Goal: Task Accomplishment & Management: Use online tool/utility

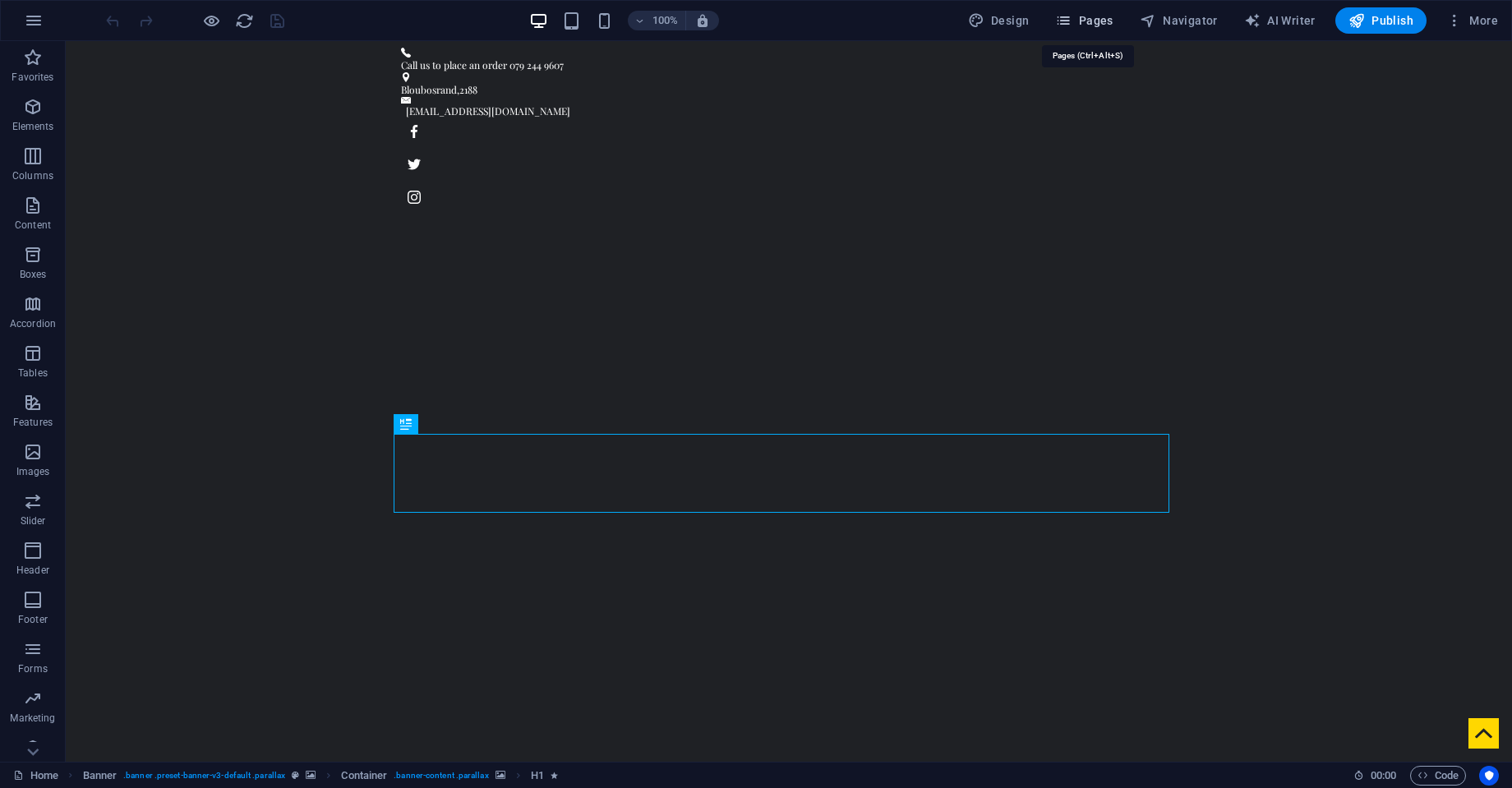
click at [1098, 15] on span "Pages" at bounding box center [1083, 21] width 58 height 17
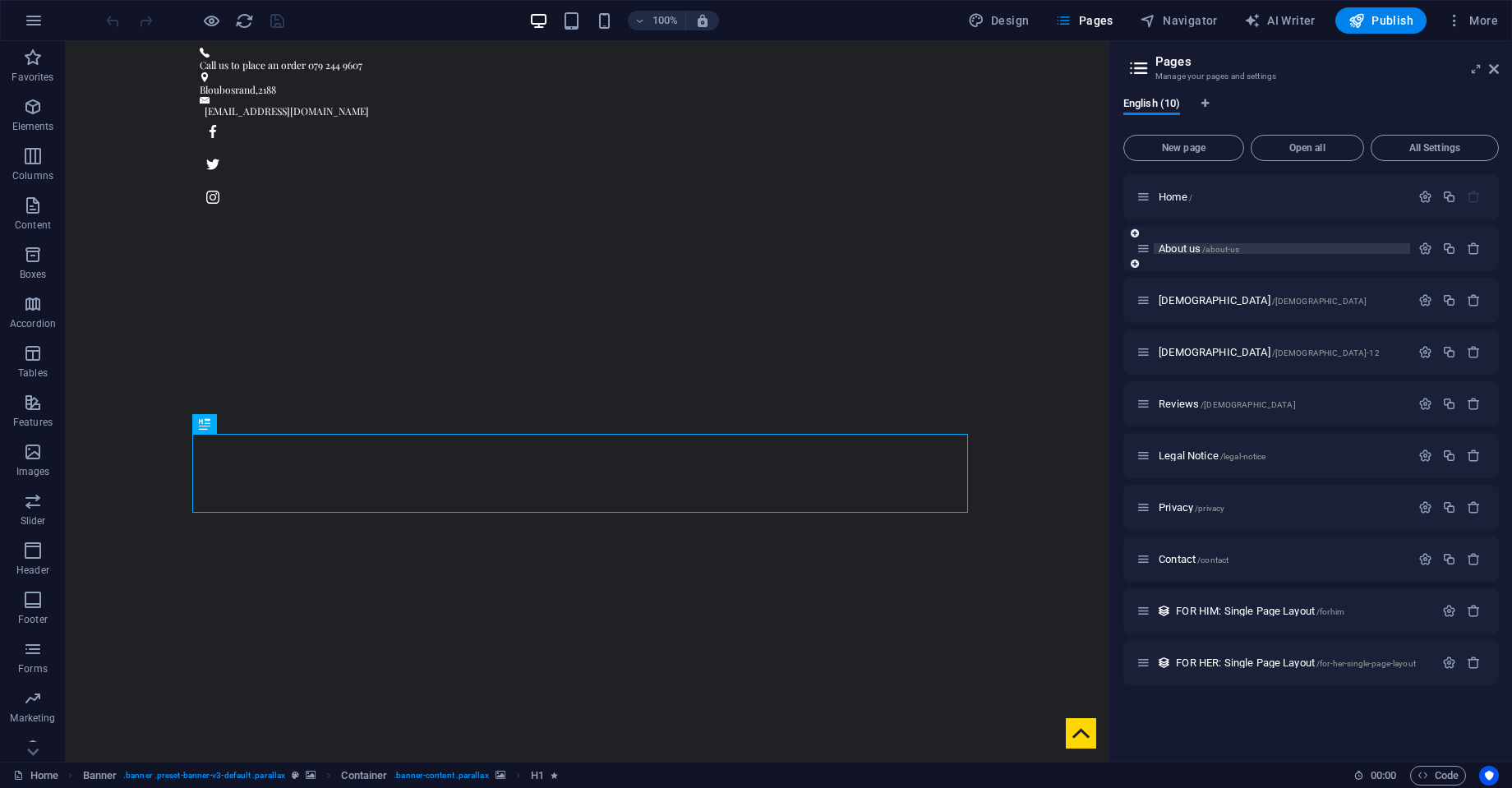
click at [1173, 249] on span "About us /about-us" at bounding box center [1199, 248] width 81 height 13
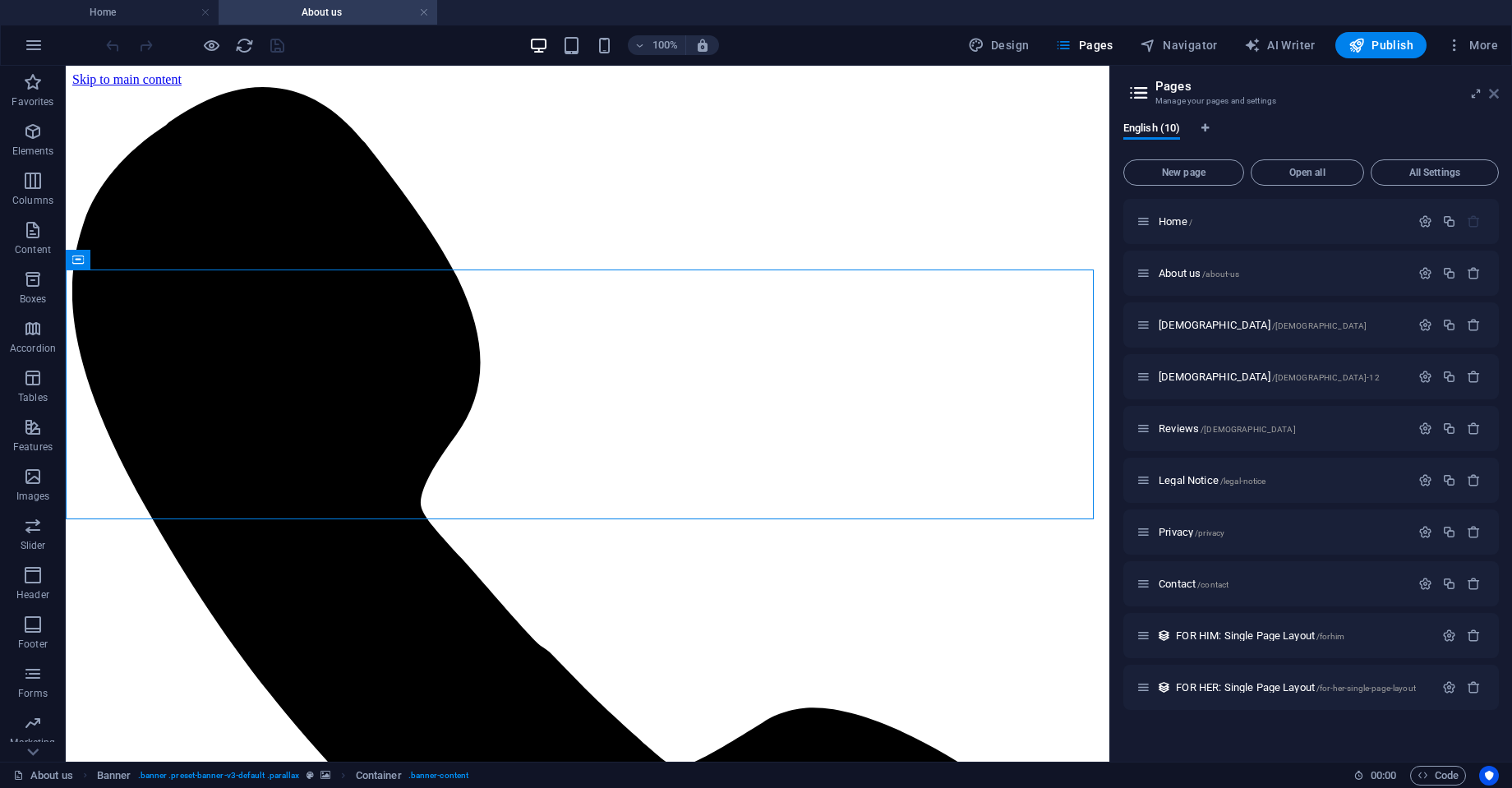
click at [1493, 91] on icon at bounding box center [1494, 94] width 10 height 13
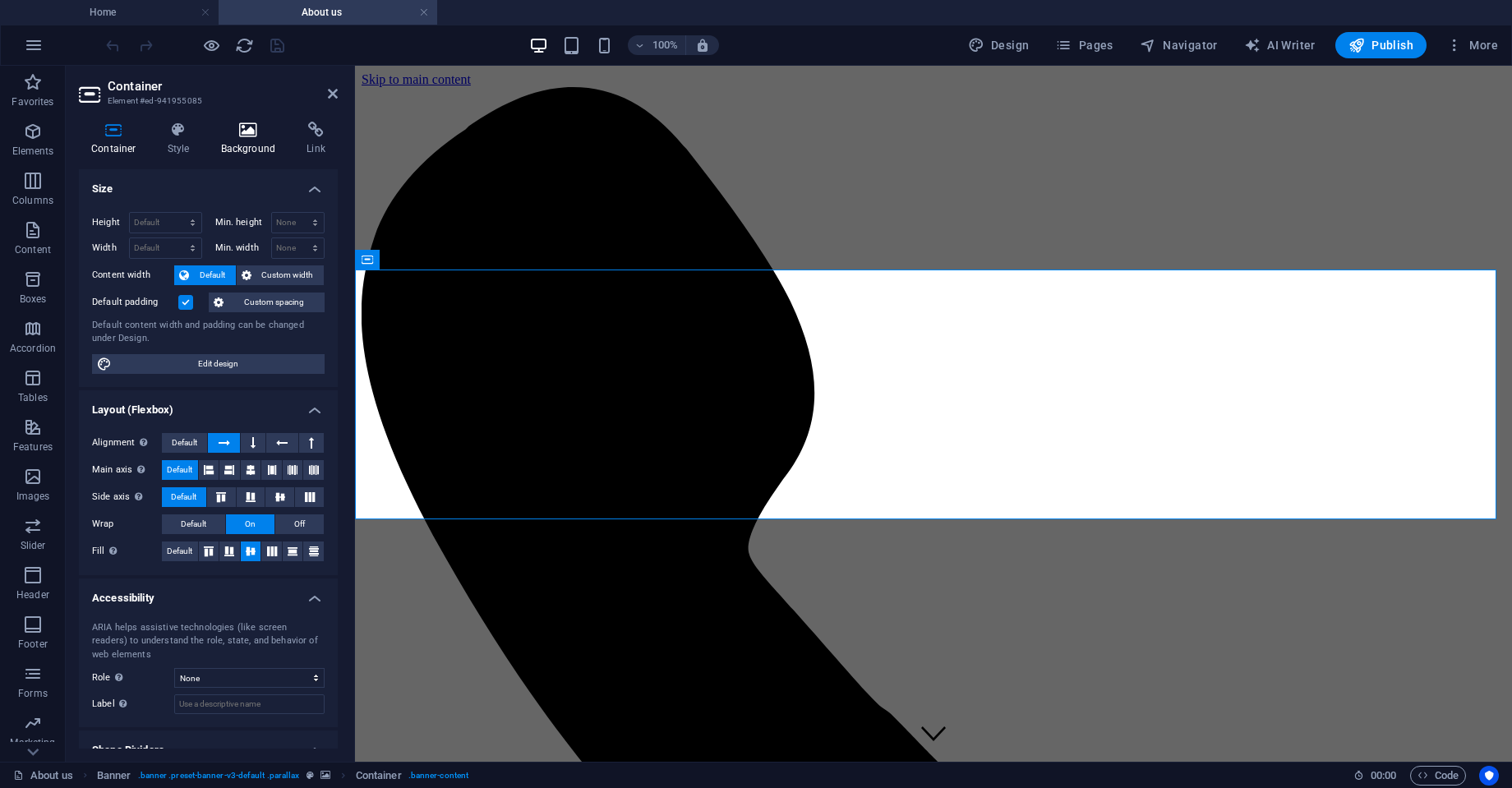
click at [242, 137] on icon at bounding box center [248, 130] width 80 height 17
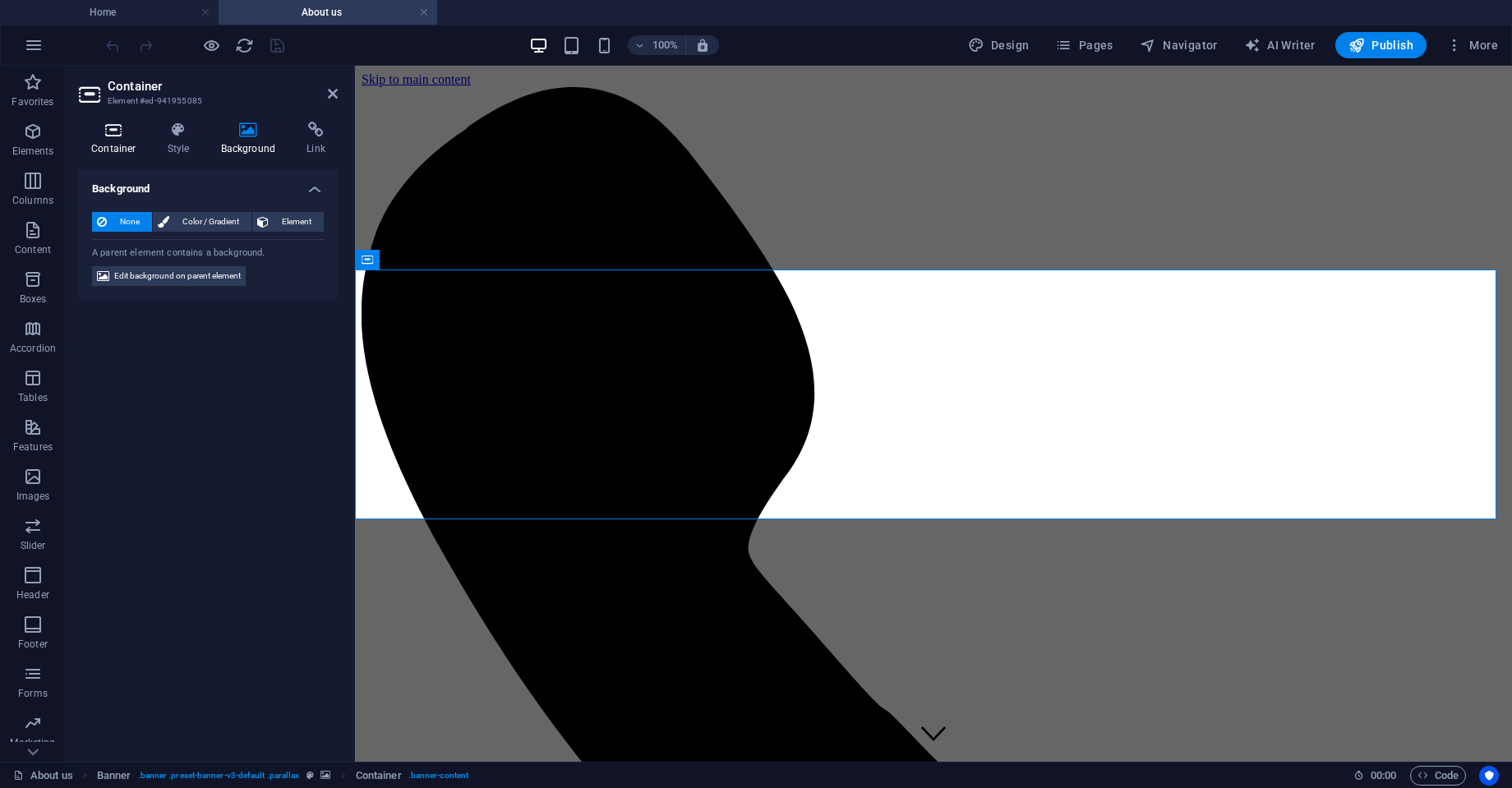
click at [129, 153] on h4 "Container" at bounding box center [117, 138] width 76 height 34
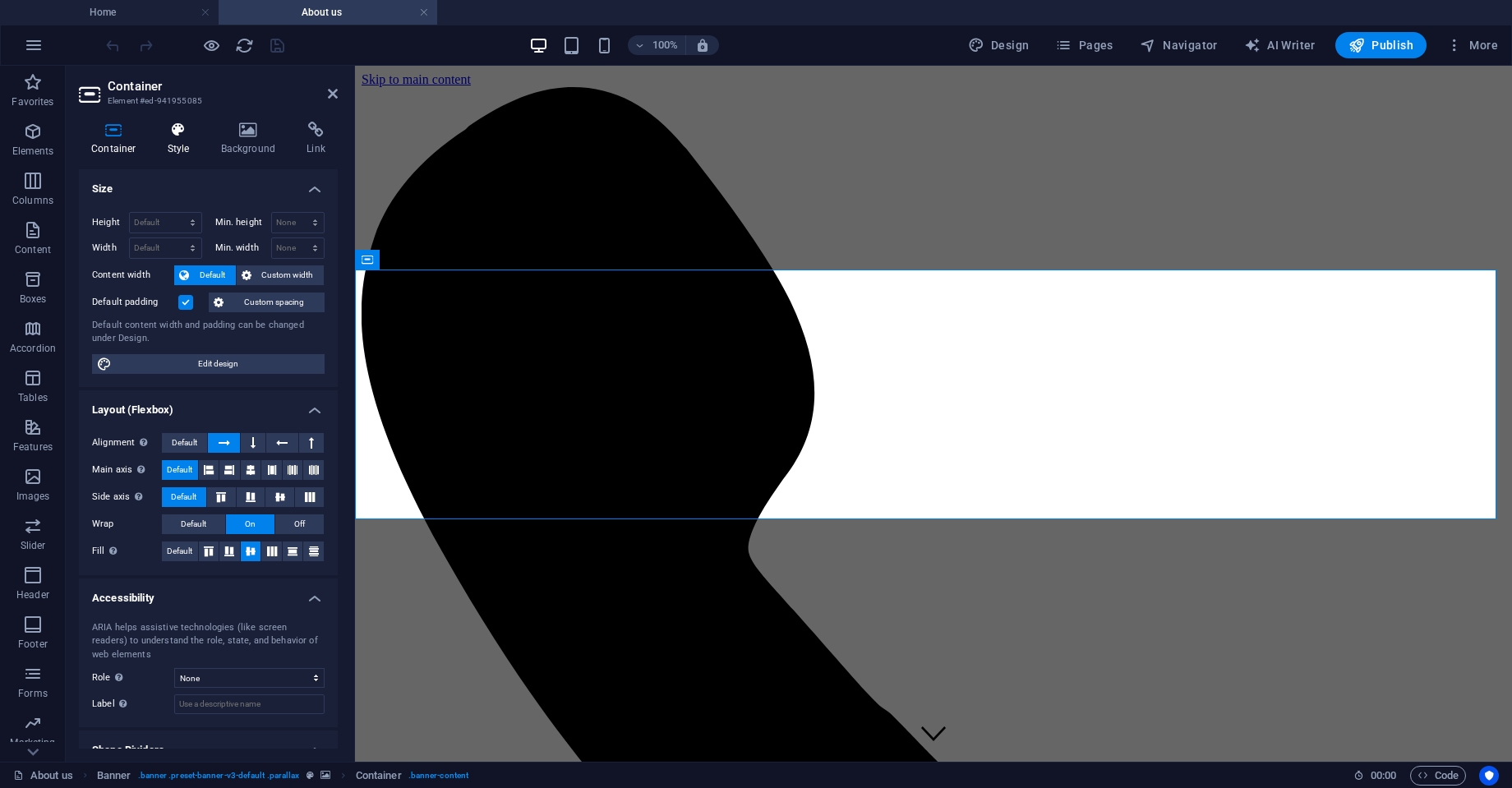
click at [170, 152] on h4 "Style" at bounding box center [182, 138] width 54 height 34
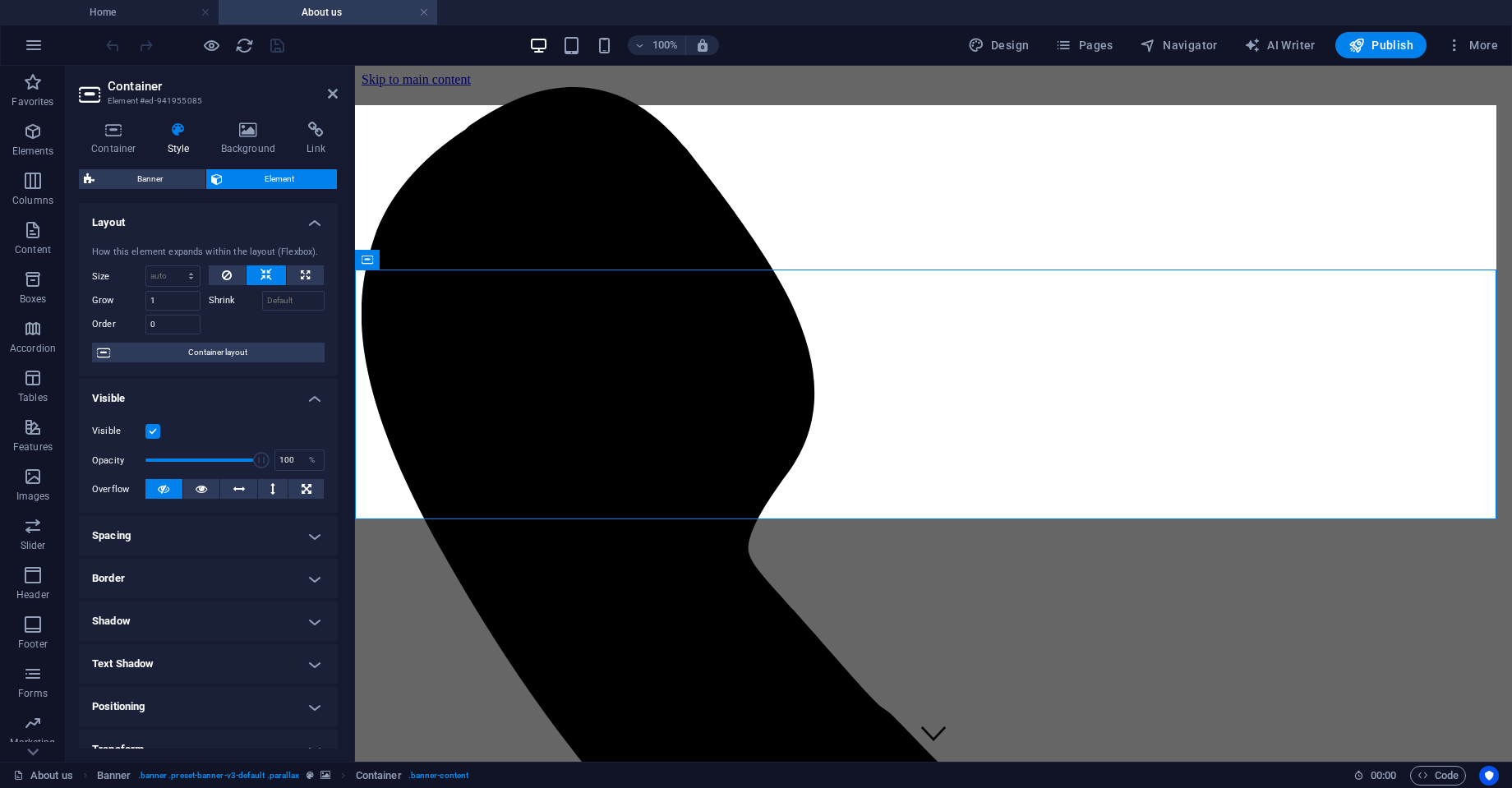
click at [146, 180] on span "Banner" at bounding box center [149, 179] width 101 height 19
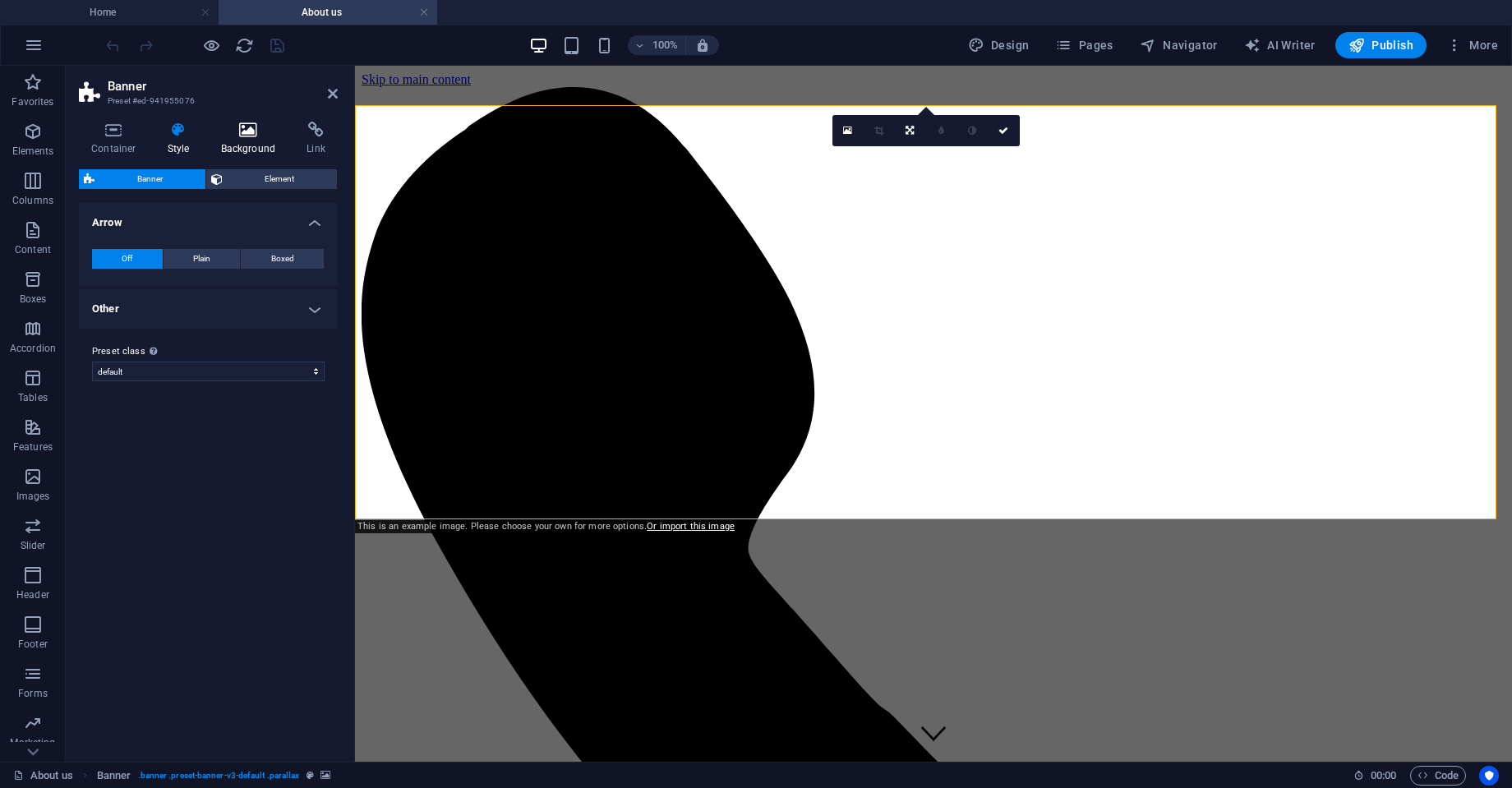
click at [232, 144] on h4 "Background" at bounding box center [252, 138] width 86 height 34
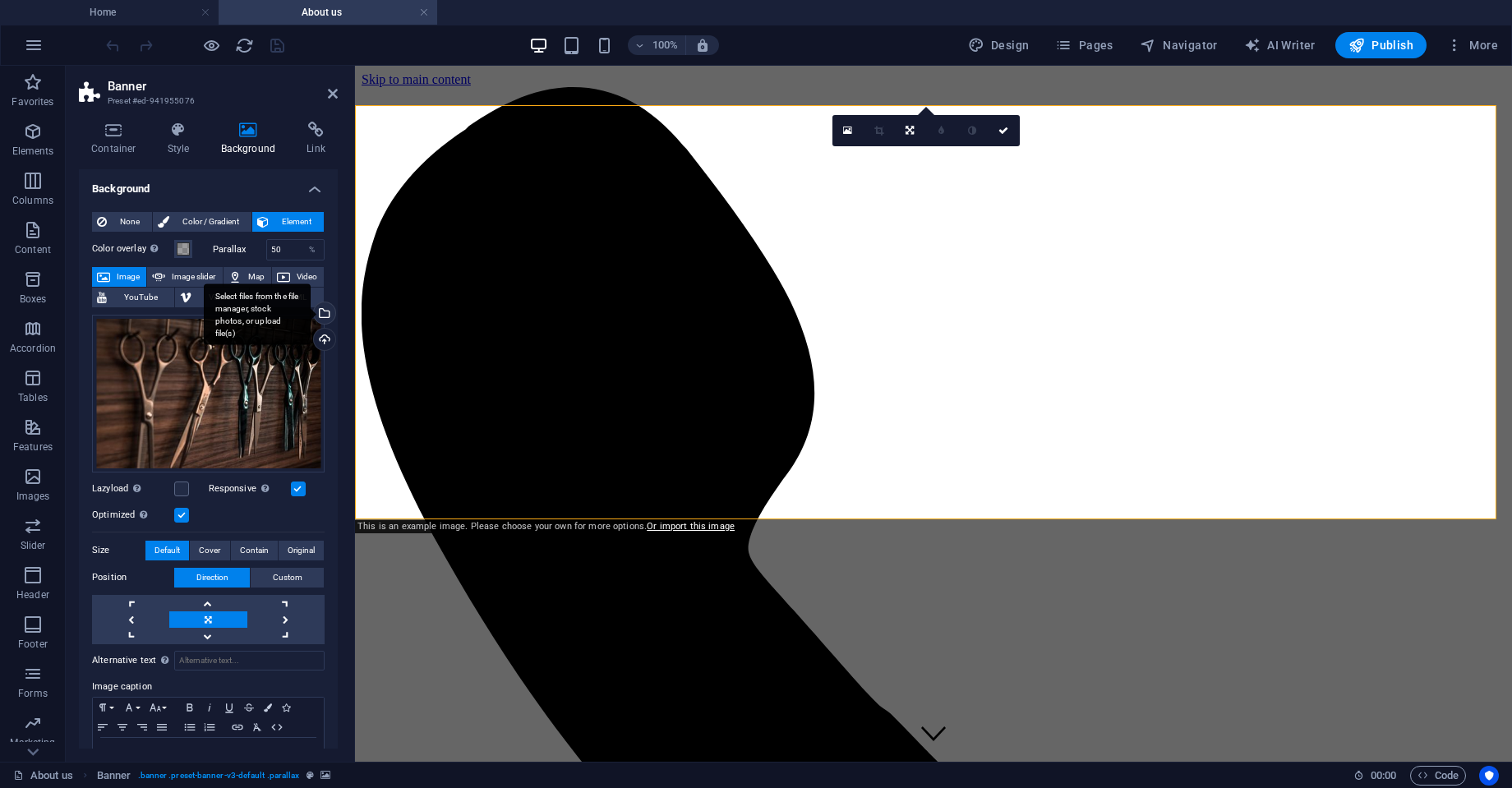
click at [321, 309] on div "Select files from the file manager, stock photos, or upload file(s)" at bounding box center [322, 314] width 24 height 24
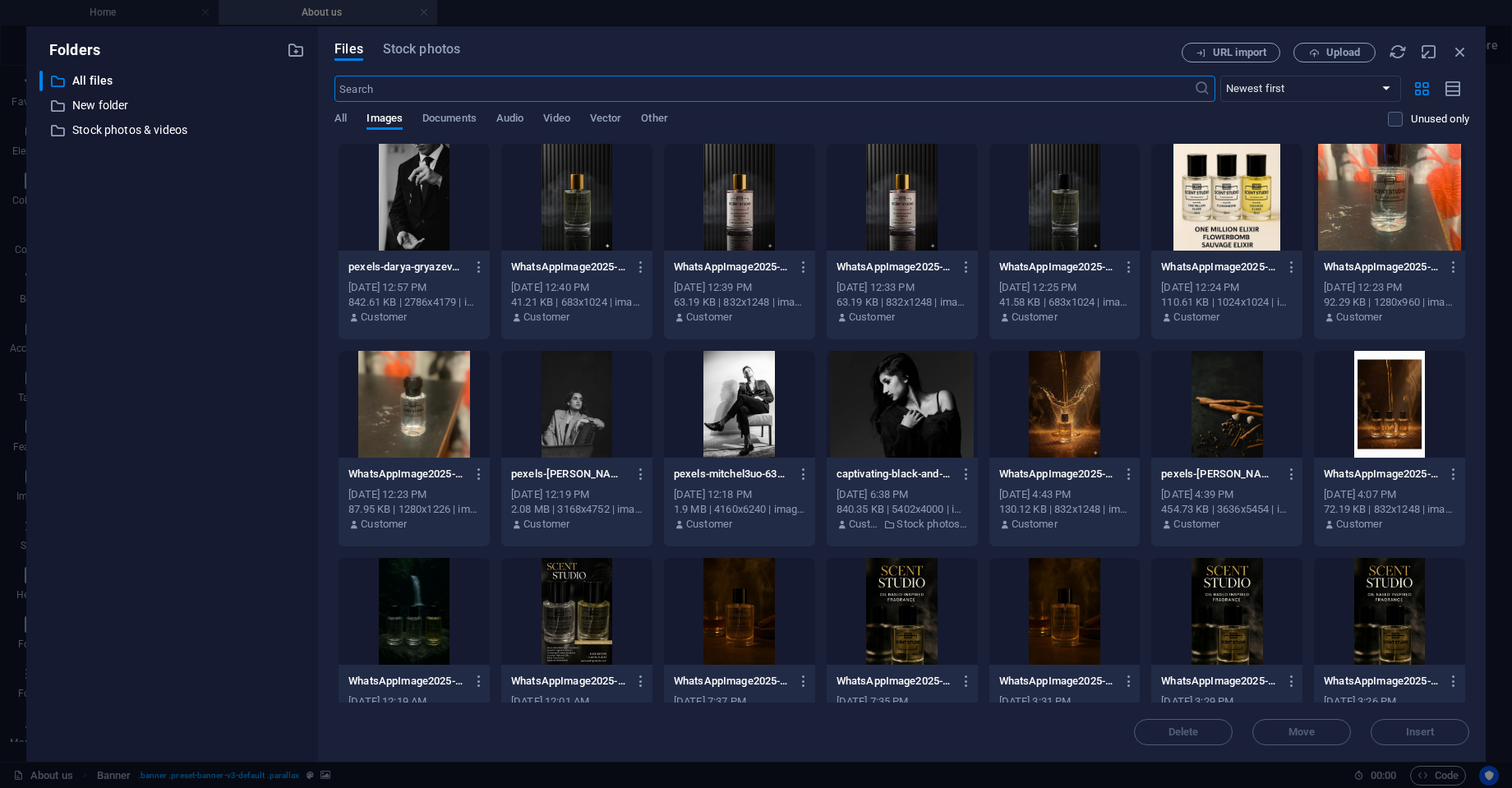
click at [1050, 429] on div at bounding box center [1065, 404] width 151 height 107
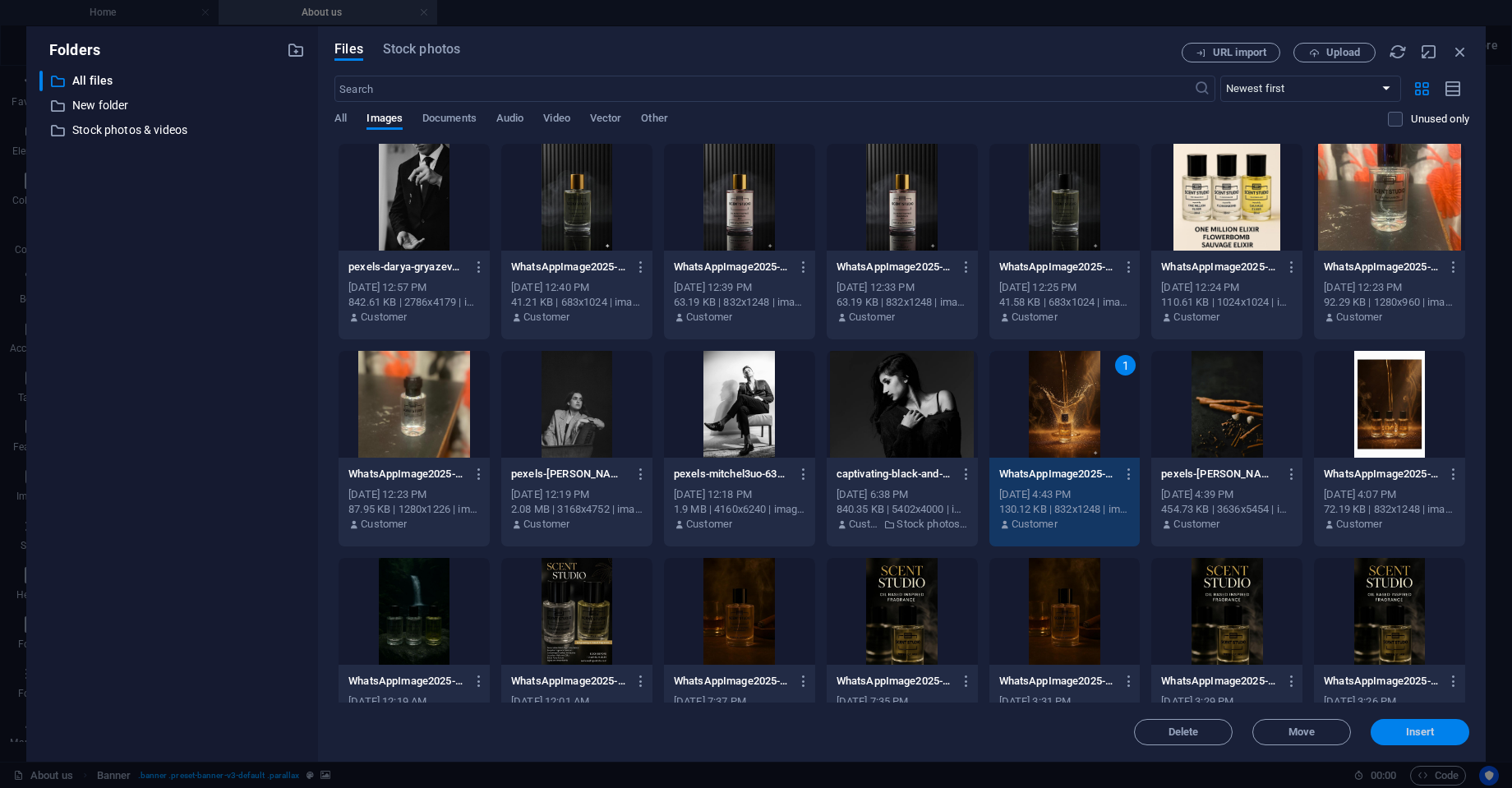
click at [1435, 731] on span "Insert" at bounding box center [1420, 733] width 86 height 10
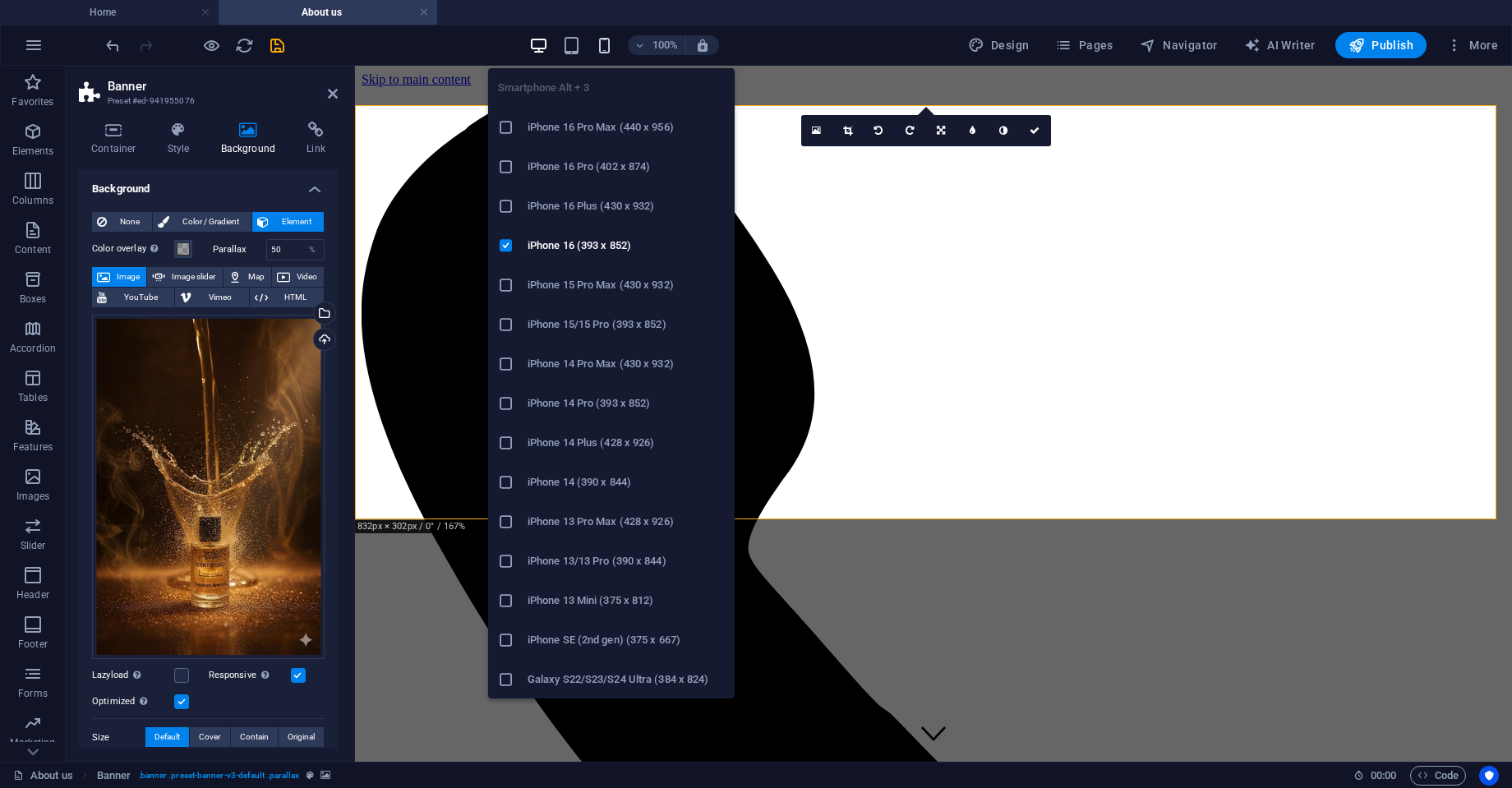
click at [607, 50] on icon "button" at bounding box center [604, 45] width 19 height 19
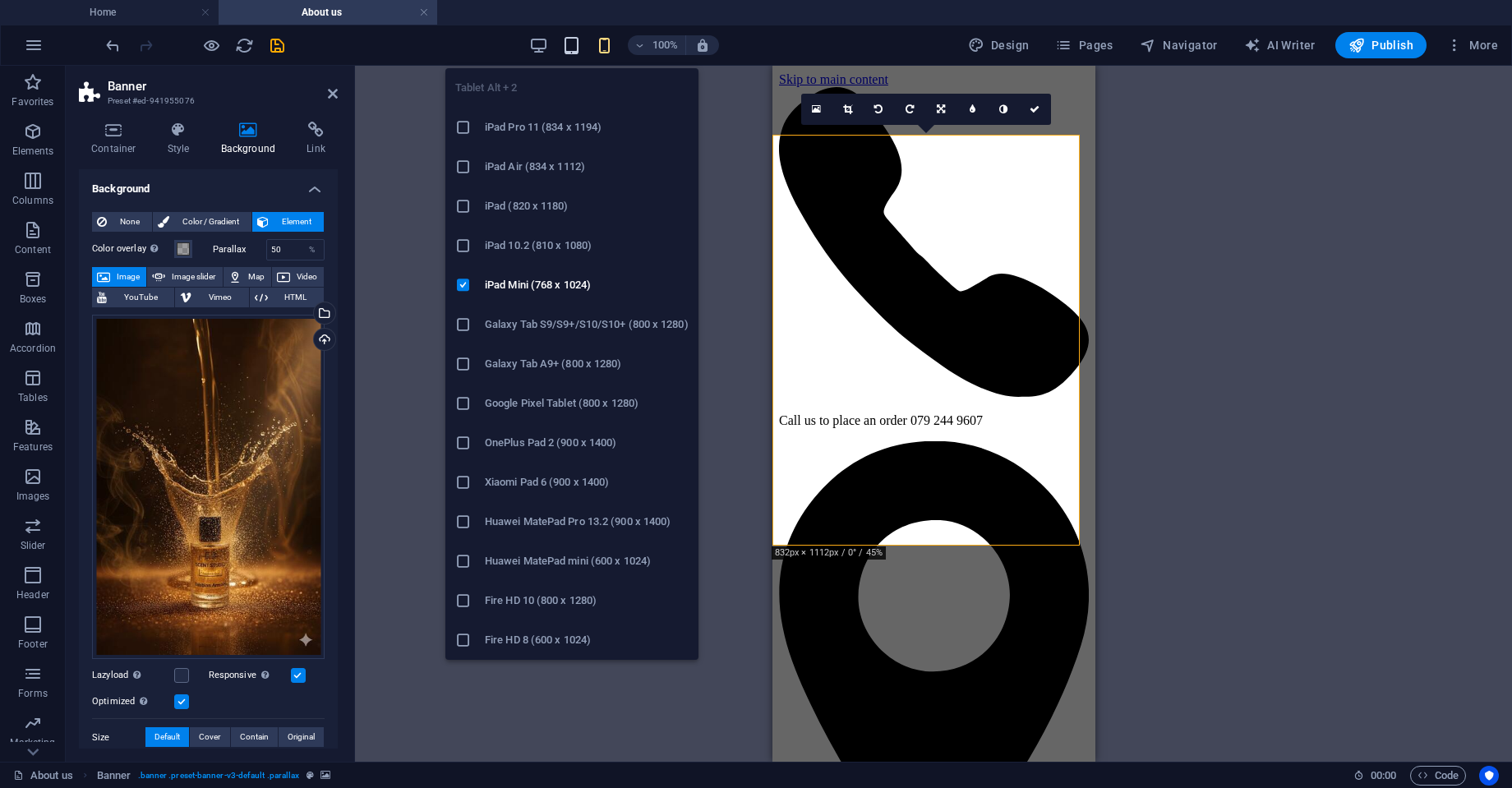
click at [581, 47] on icon "button" at bounding box center [571, 45] width 19 height 19
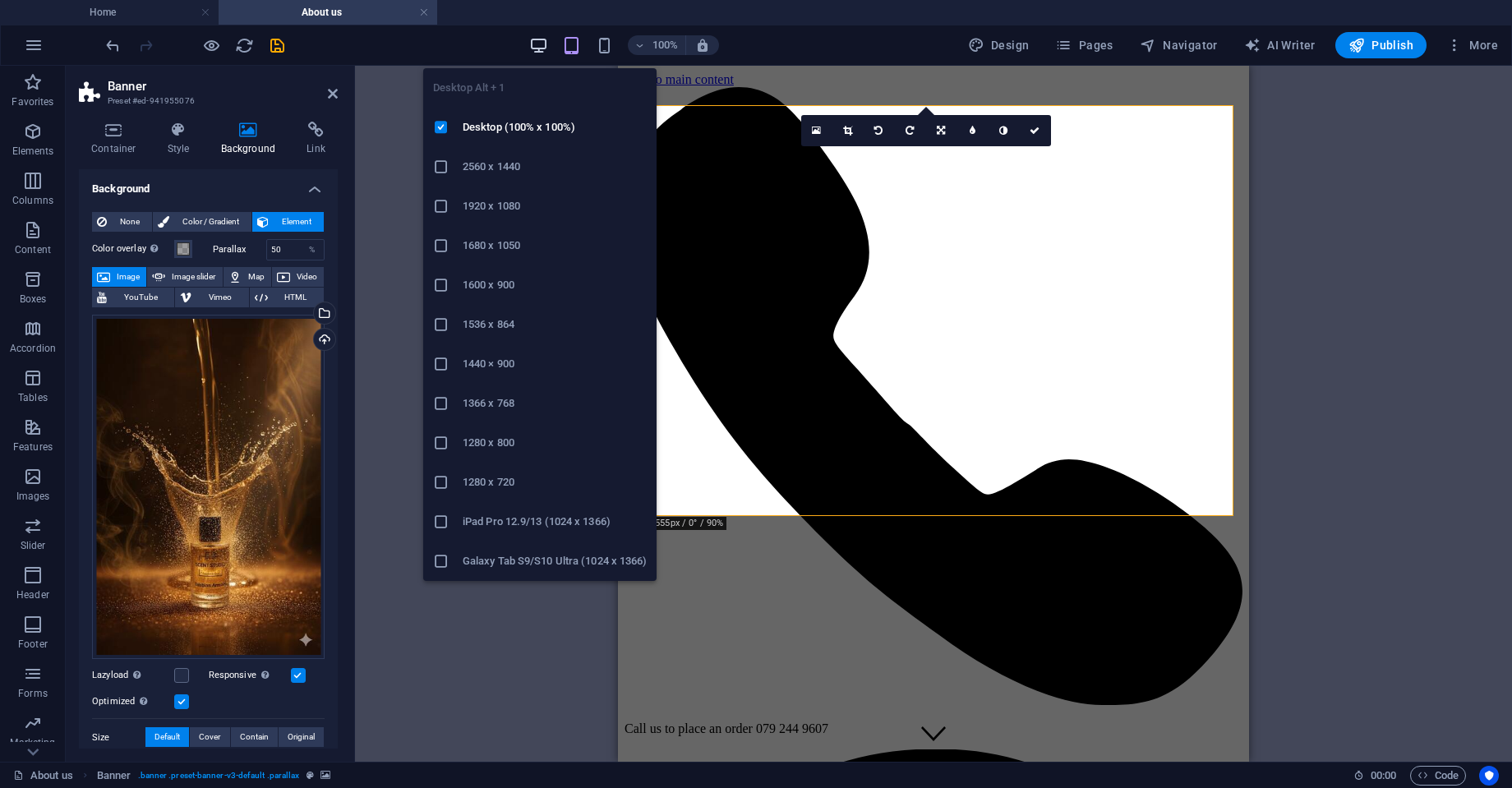
click at [537, 39] on icon "button" at bounding box center [539, 45] width 19 height 19
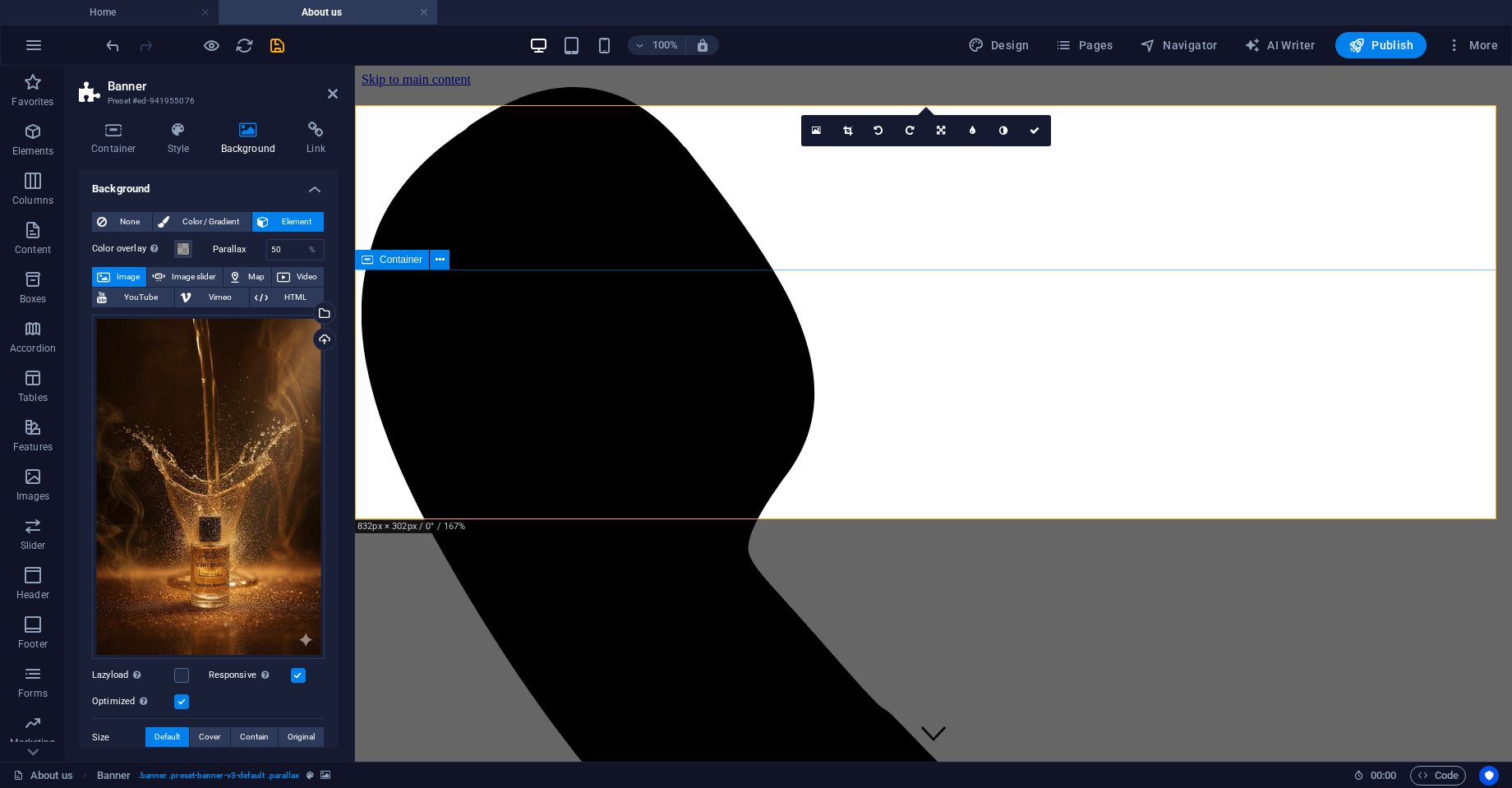
click at [331, 88] on icon at bounding box center [333, 94] width 10 height 13
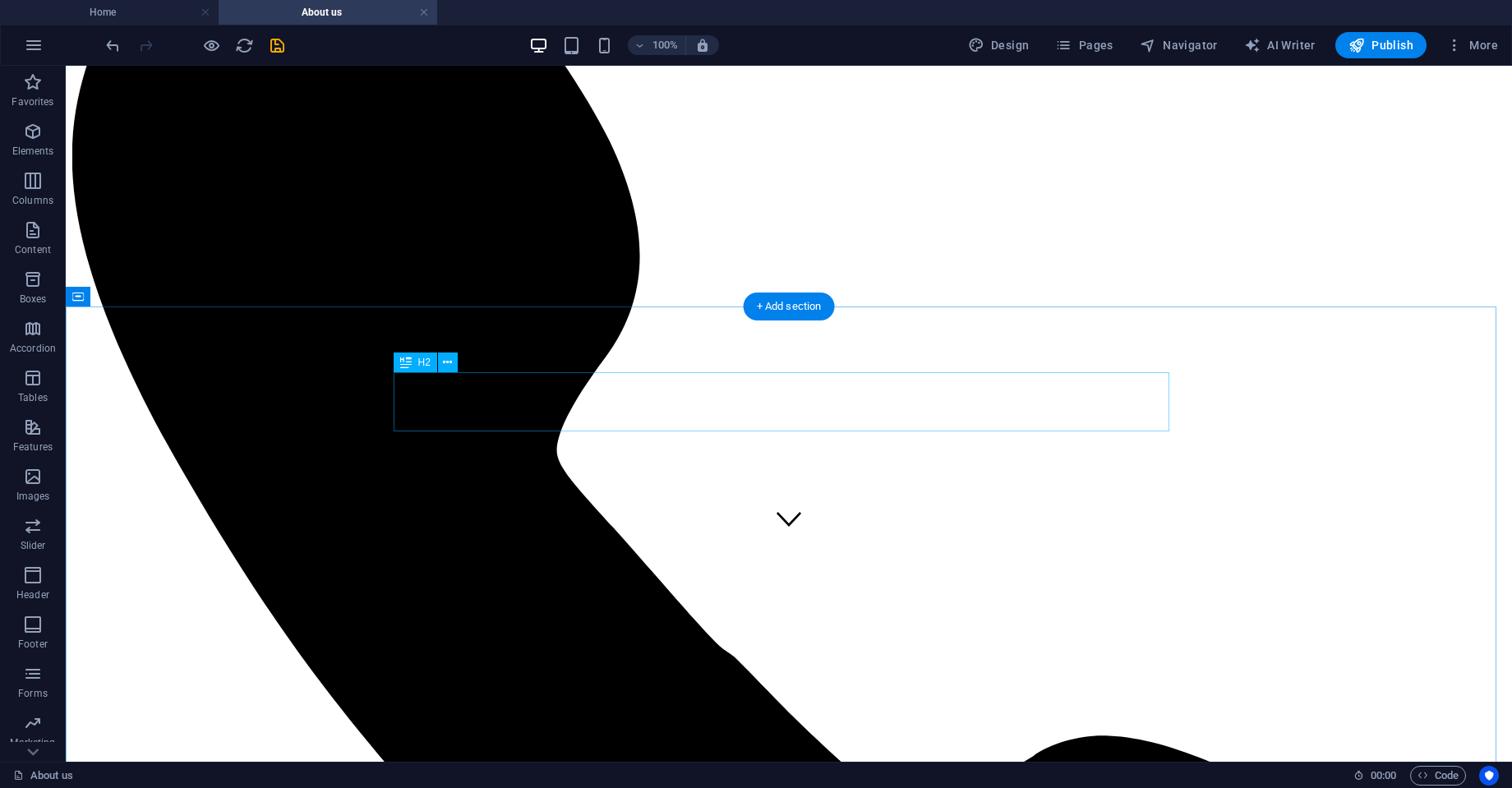
scroll to position [216, 0]
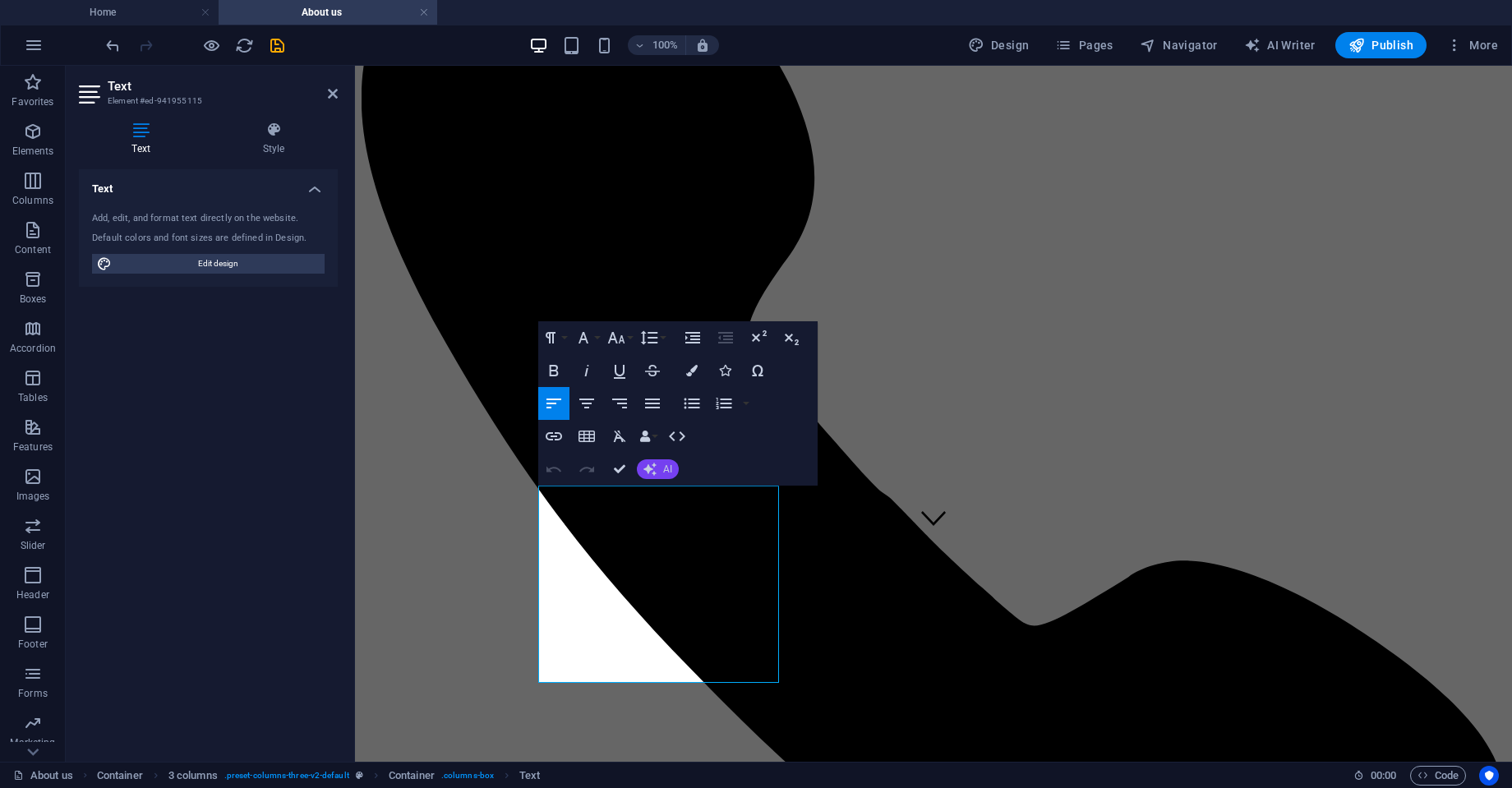
click at [655, 460] on button "AI" at bounding box center [658, 468] width 42 height 19
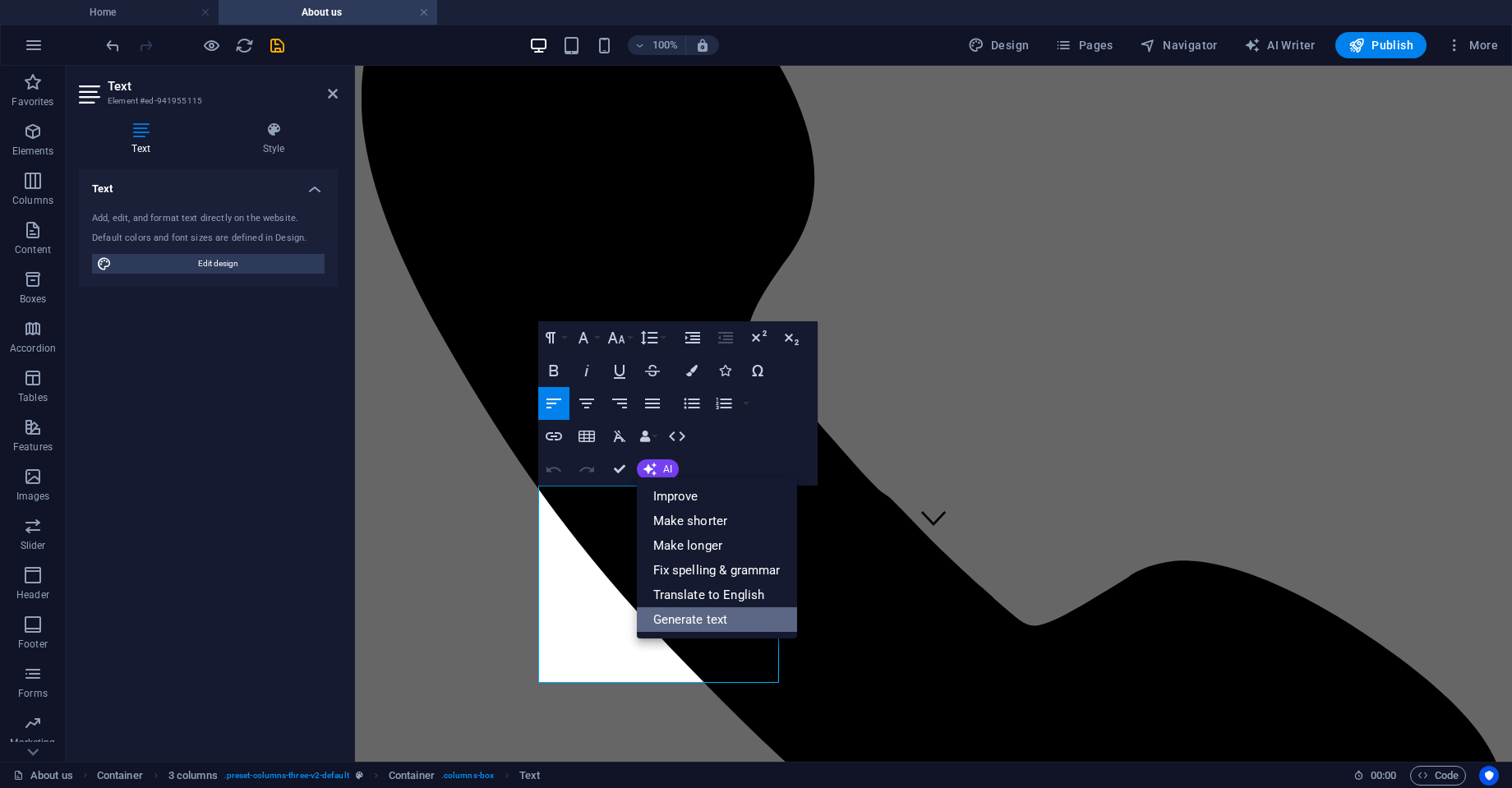
click at [691, 613] on link "Generate text" at bounding box center [717, 619] width 160 height 24
select select "English"
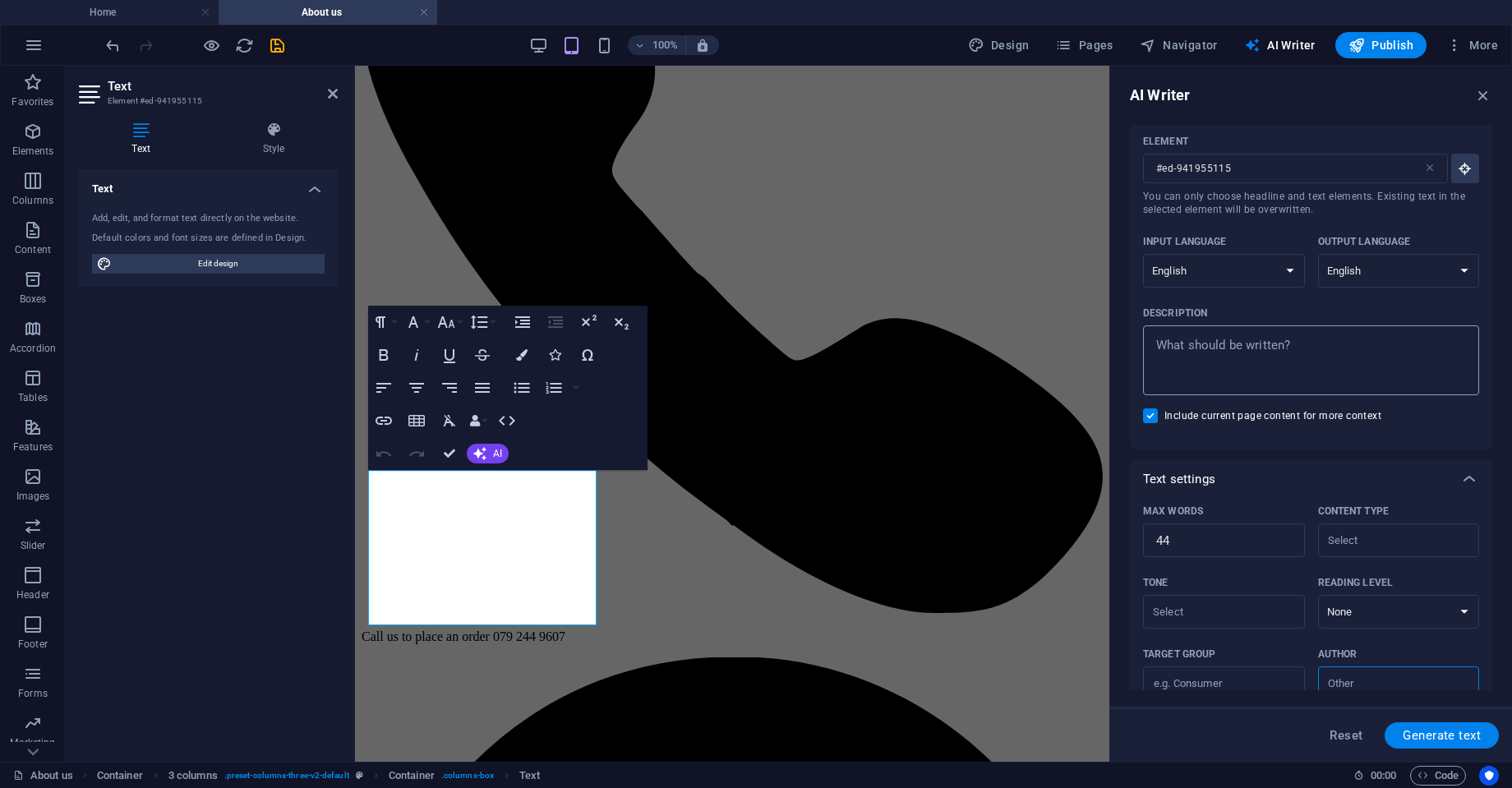
scroll to position [44, 0]
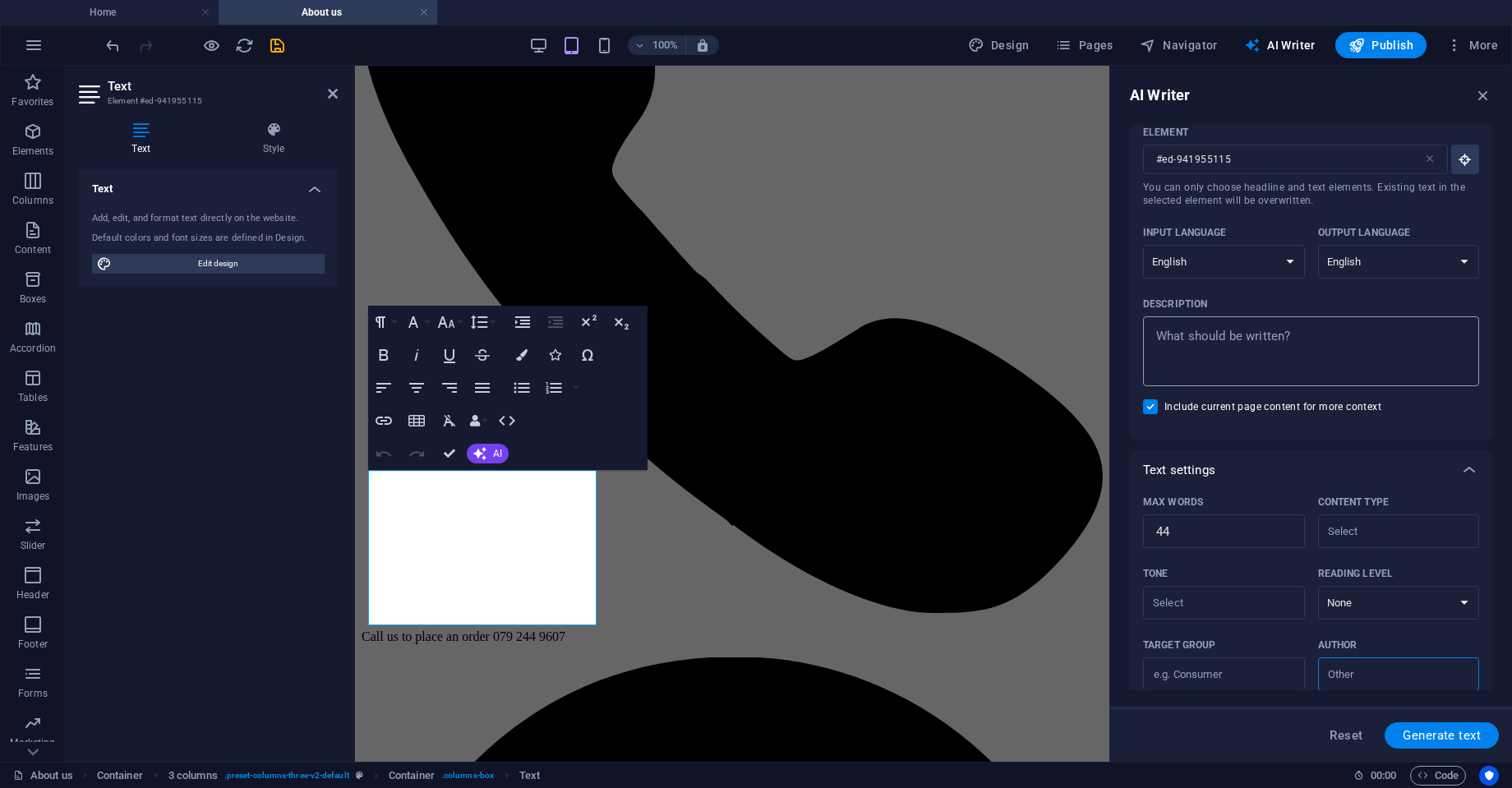
type textarea "x"
click at [1238, 357] on textarea "Description x ​" at bounding box center [1311, 352] width 320 height 54
type textarea "w"
type textarea "x"
type textarea "wr"
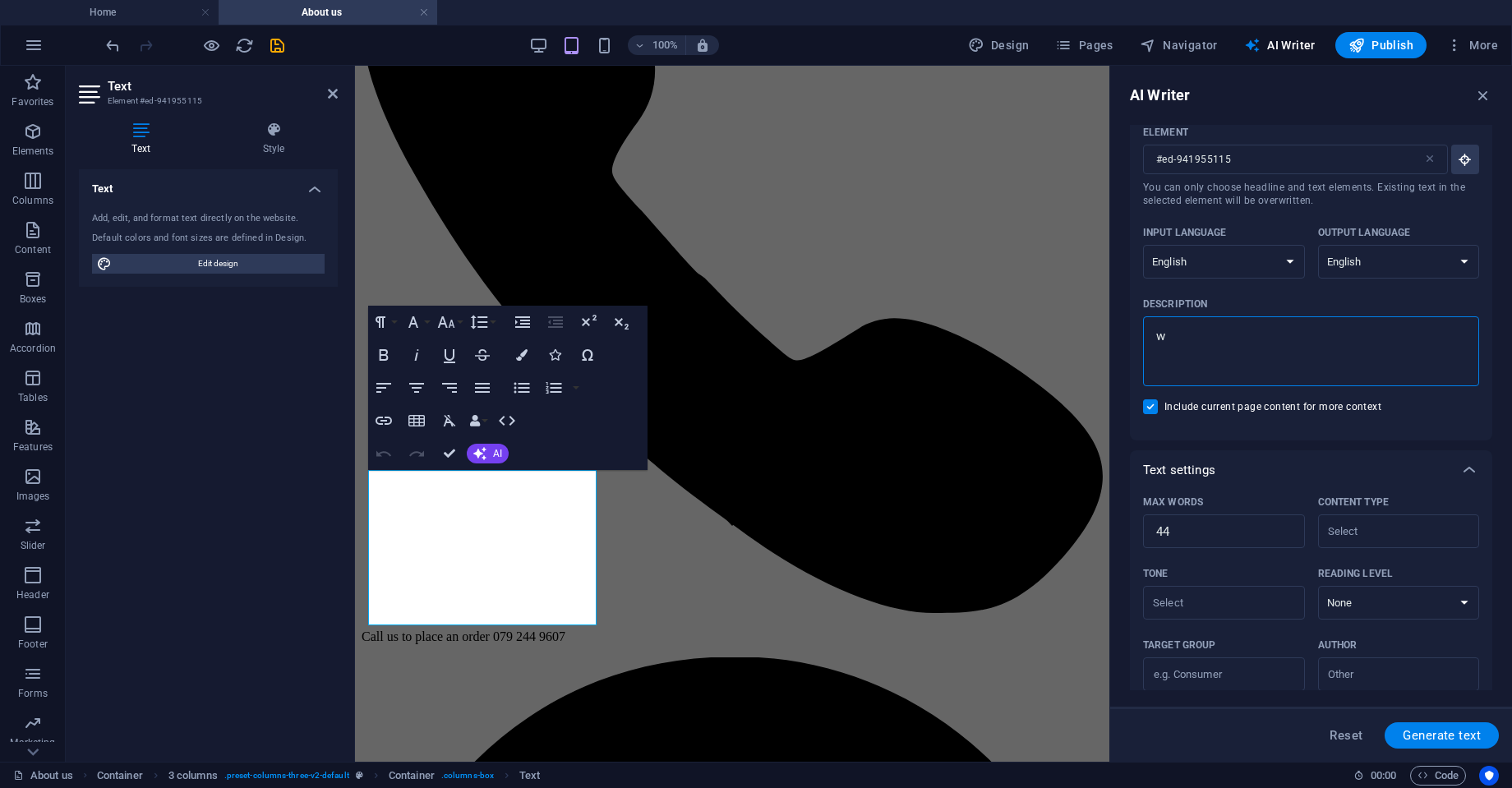
type textarea "x"
type textarea "wri"
type textarea "x"
type textarea "writ"
type textarea "x"
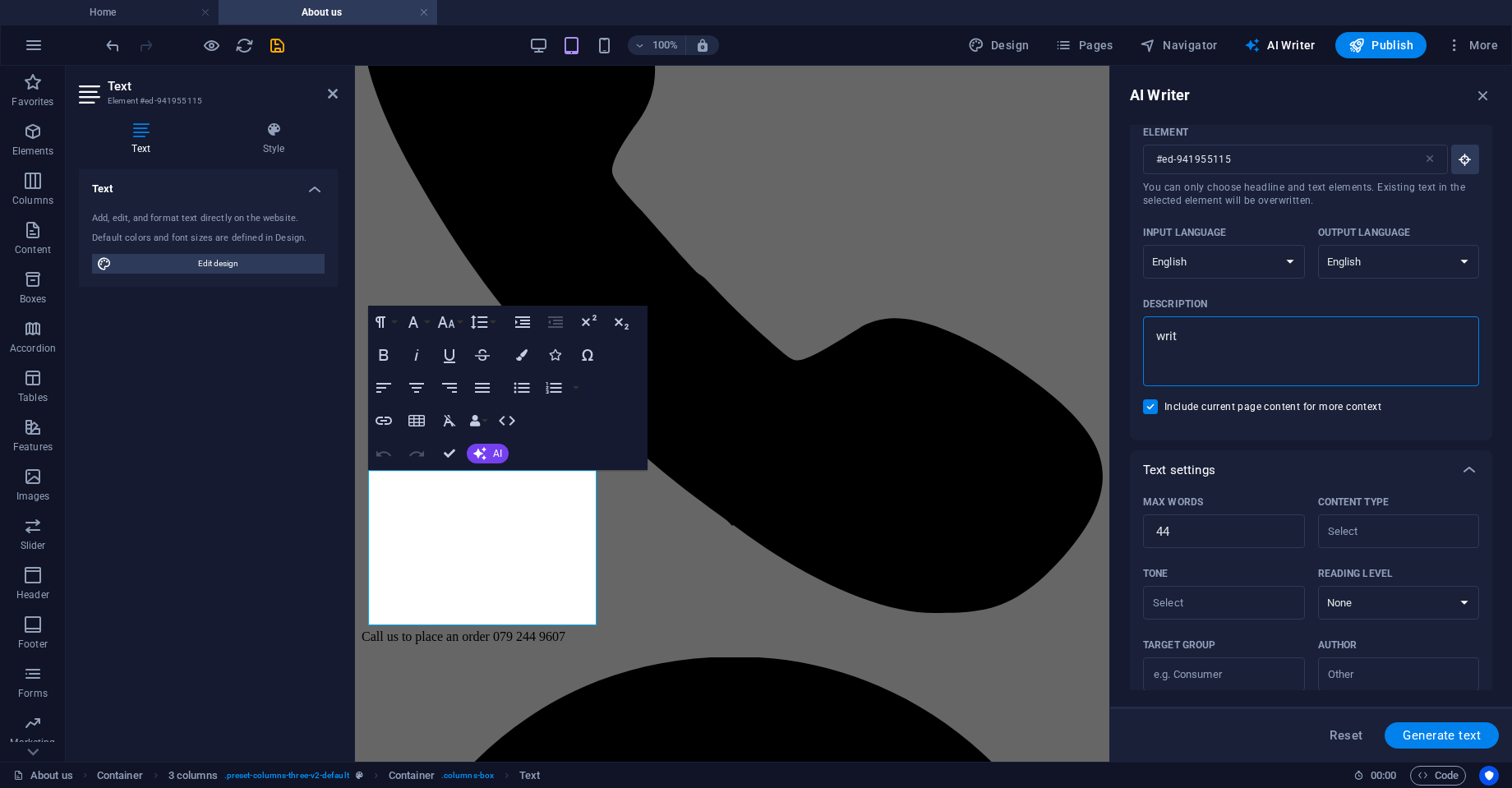
type textarea "write"
type textarea "x"
type textarea "write"
type textarea "x"
type textarea "write a"
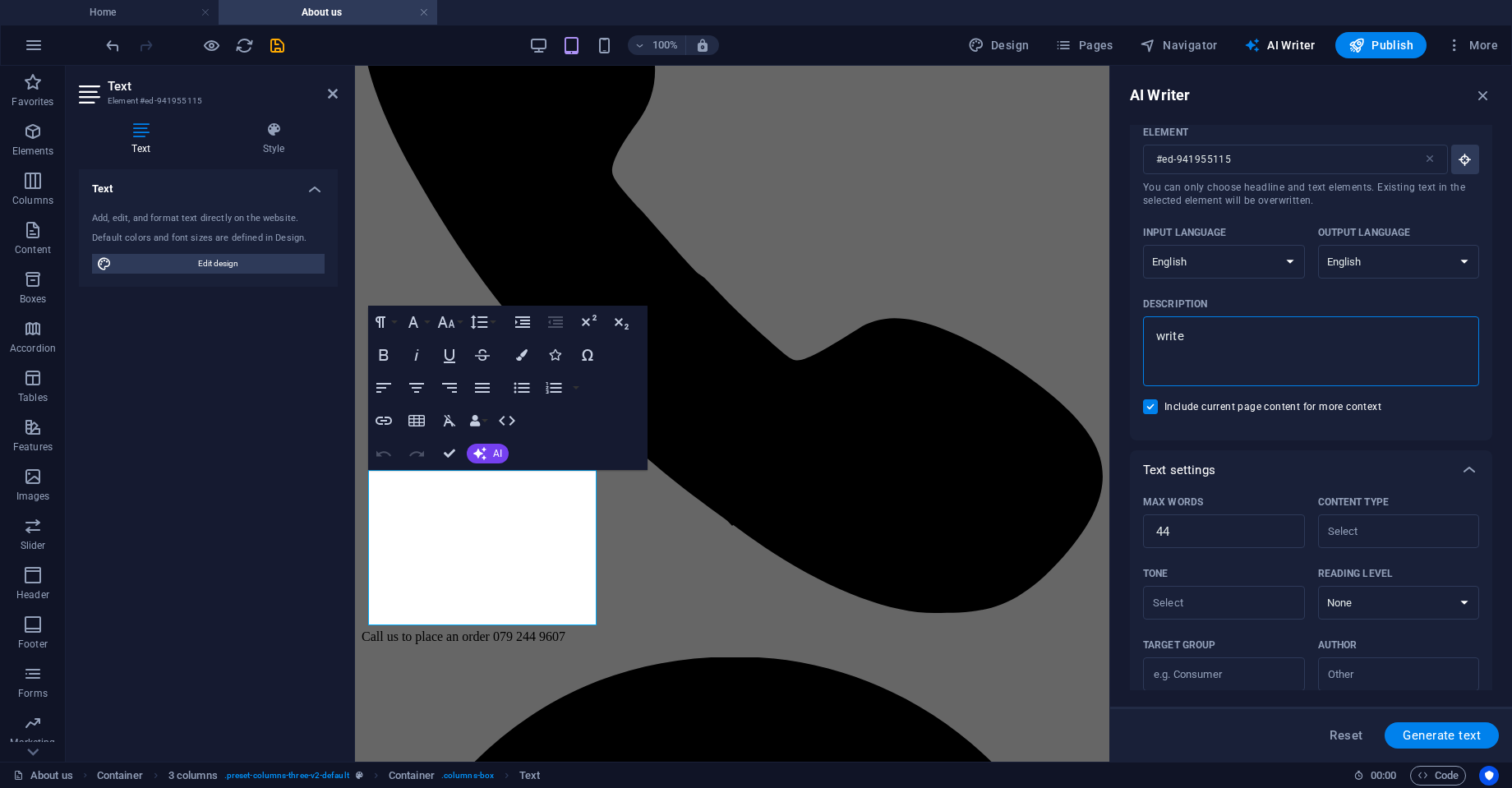
type textarea "x"
type textarea "write ab"
type textarea "x"
type textarea "write abo"
type textarea "x"
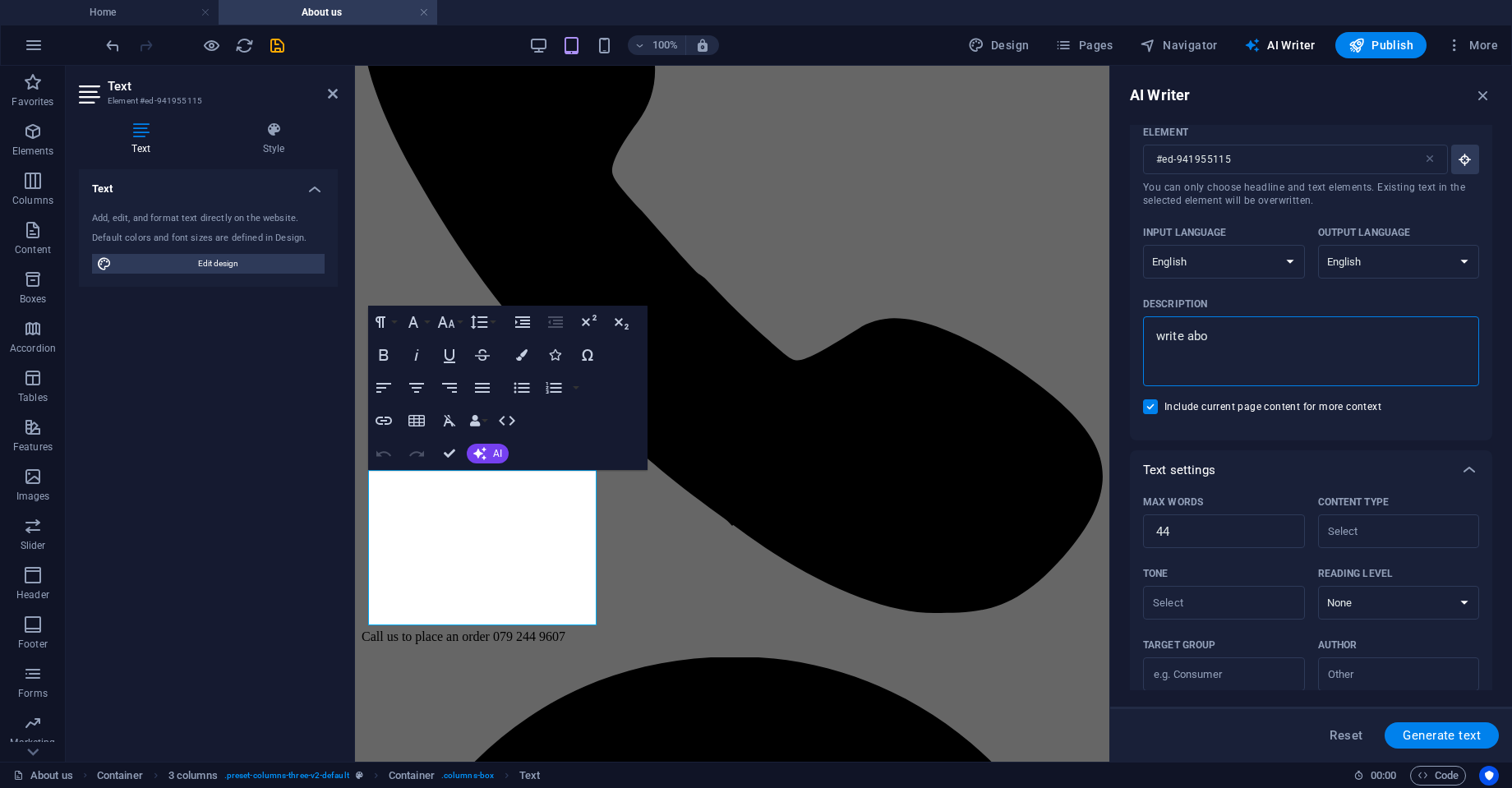
type textarea "write abou"
type textarea "x"
type textarea "write about"
type textarea "x"
type textarea "write about"
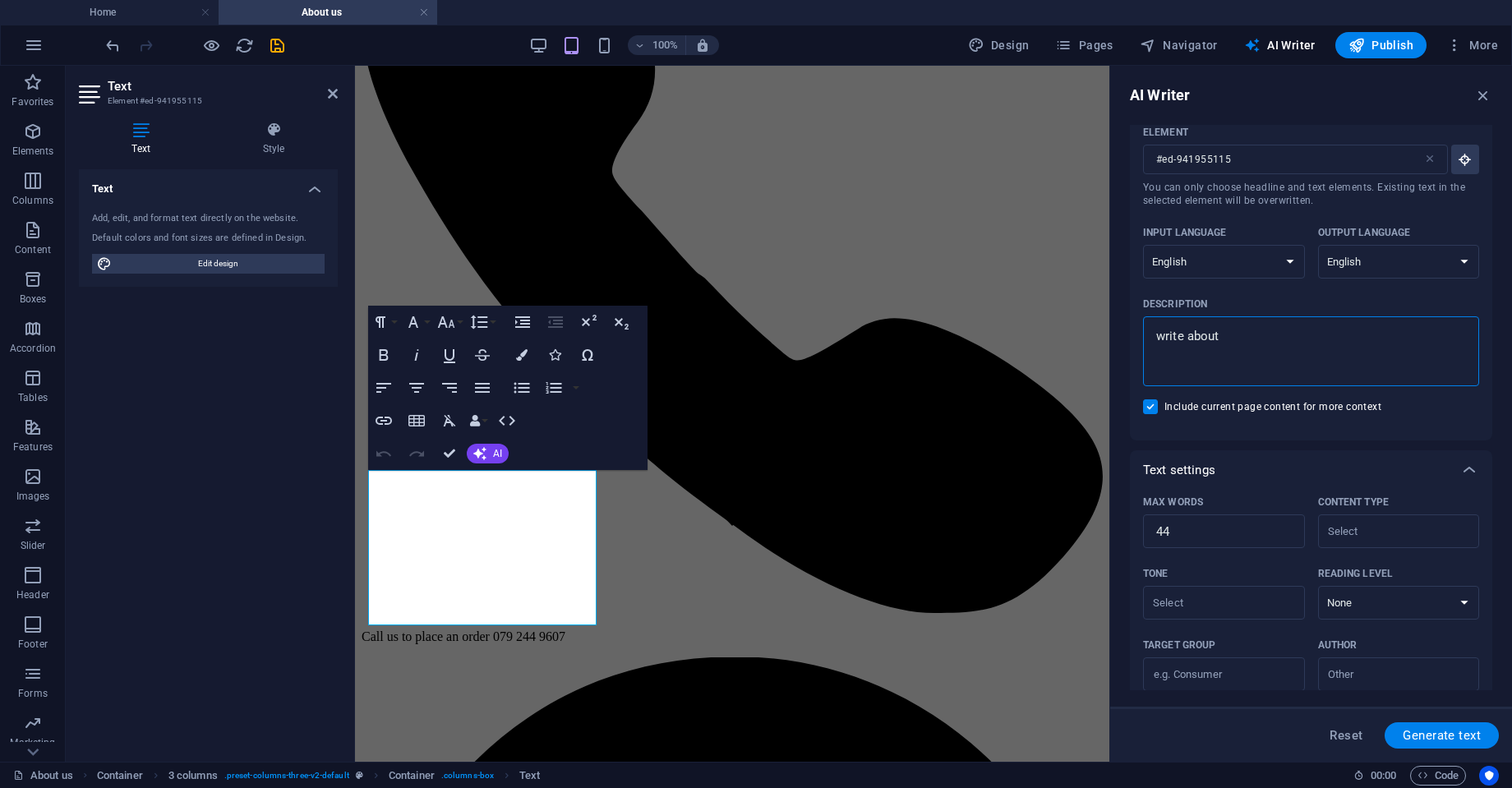
type textarea "x"
type textarea "write about m"
type textarea "x"
type textarea "write about my"
type textarea "x"
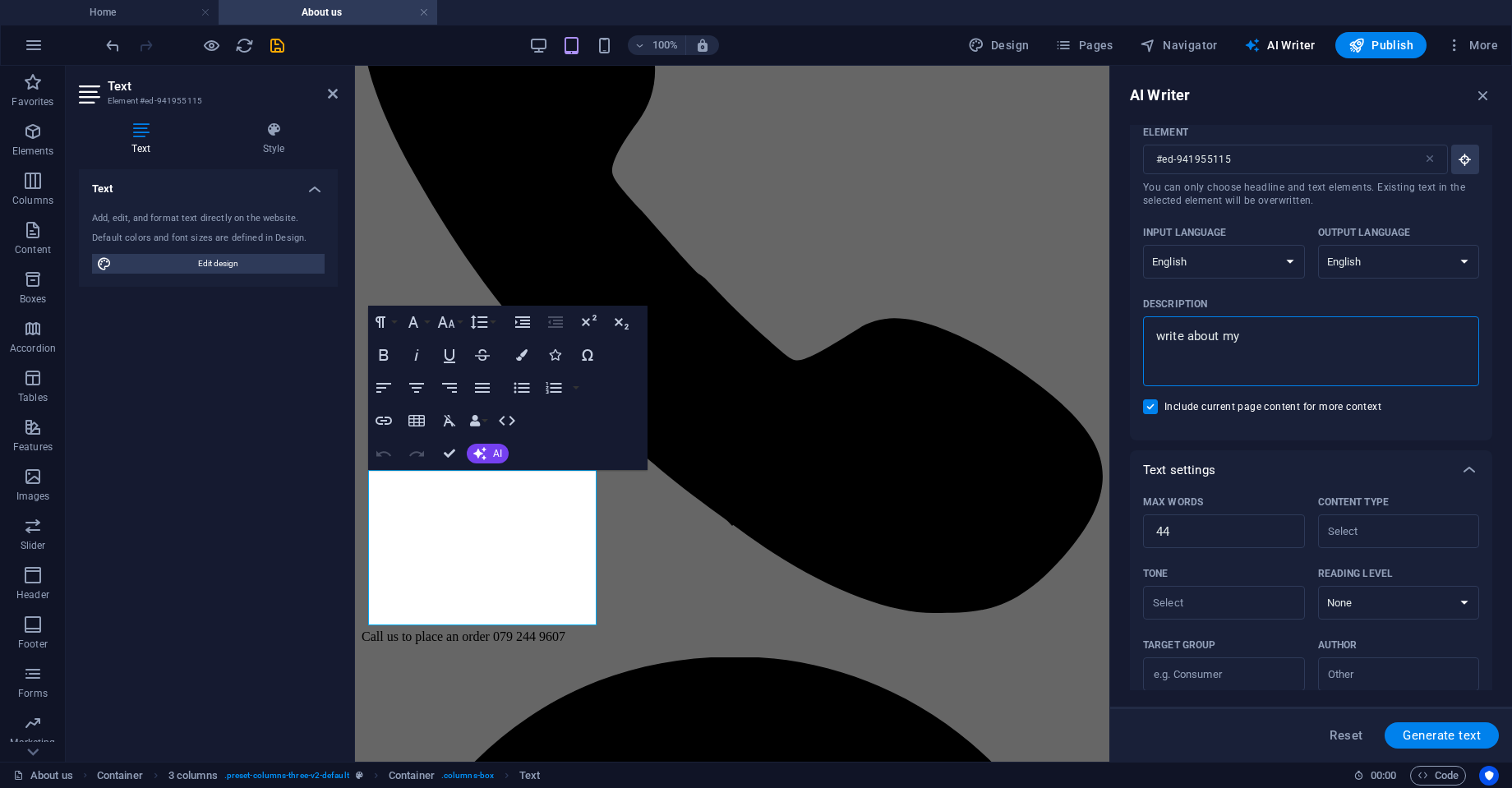
type textarea "write about my"
type textarea "x"
type textarea "write about my a"
type textarea "x"
type textarea "write about my ab"
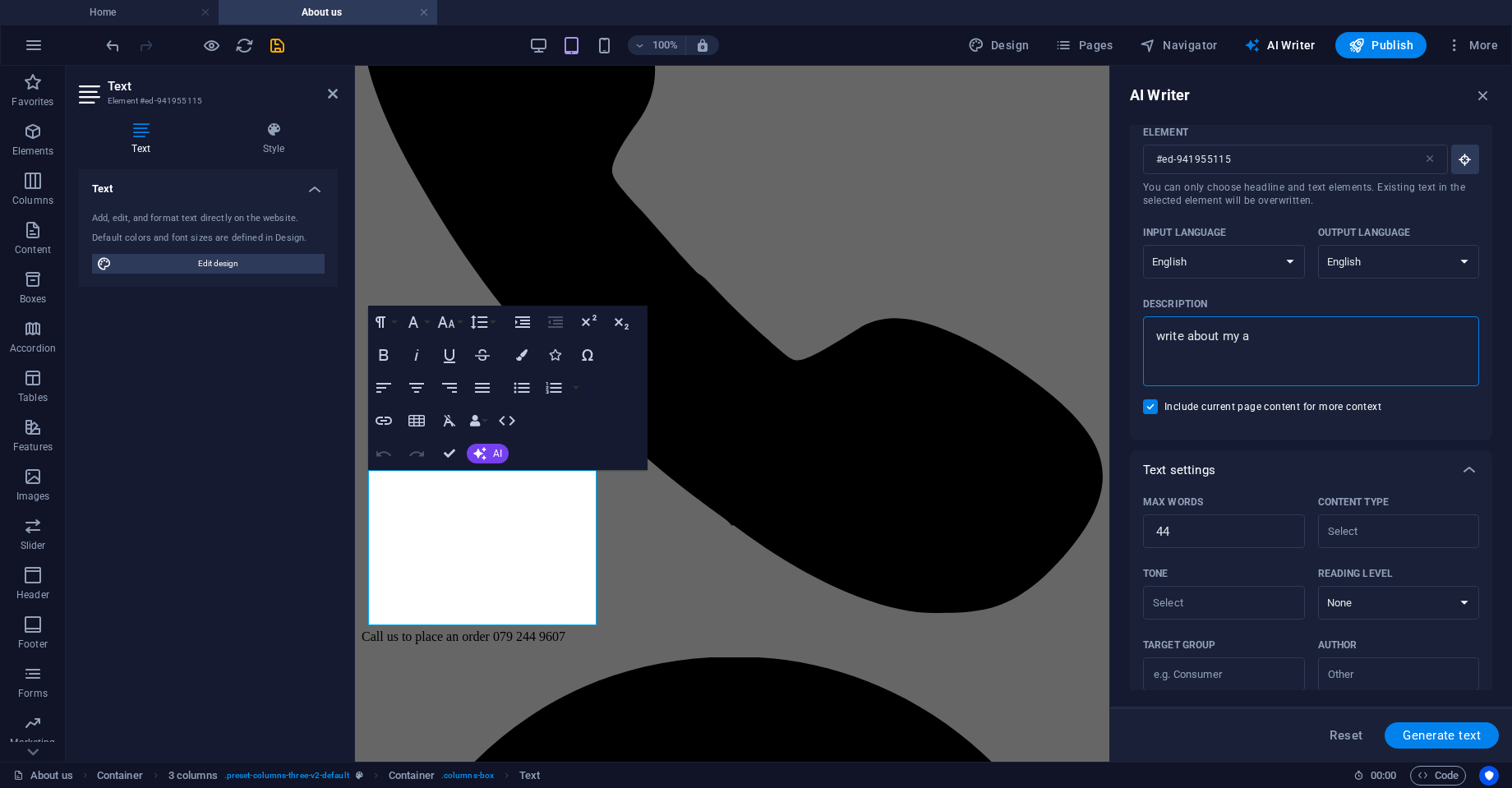
type textarea "x"
type textarea "write about my abo"
type textarea "x"
type textarea "write about my abou"
type textarea "x"
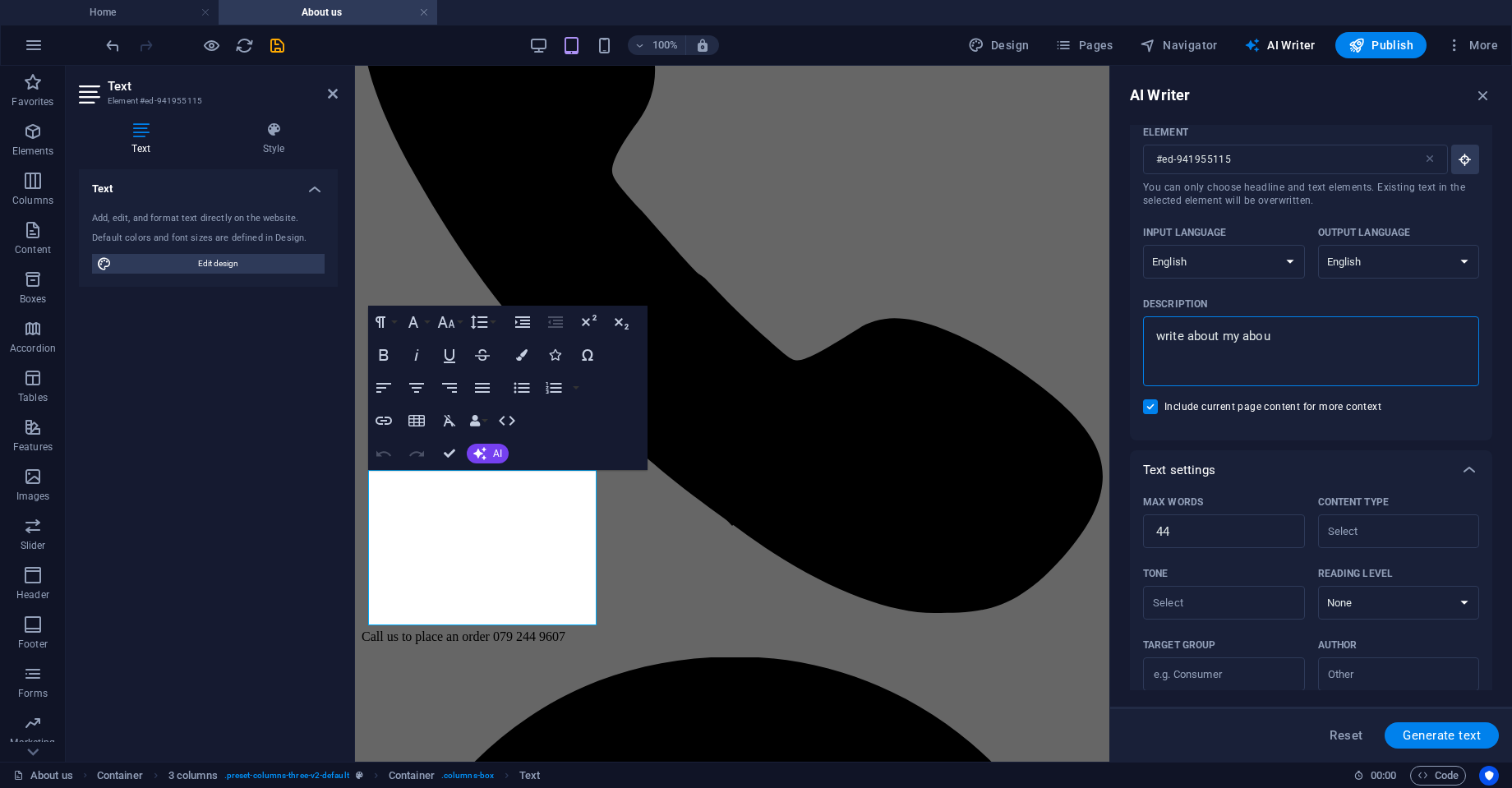
type textarea "write about my about"
type textarea "x"
type textarea "write about my about"
type textarea "x"
type textarea "write about my about s"
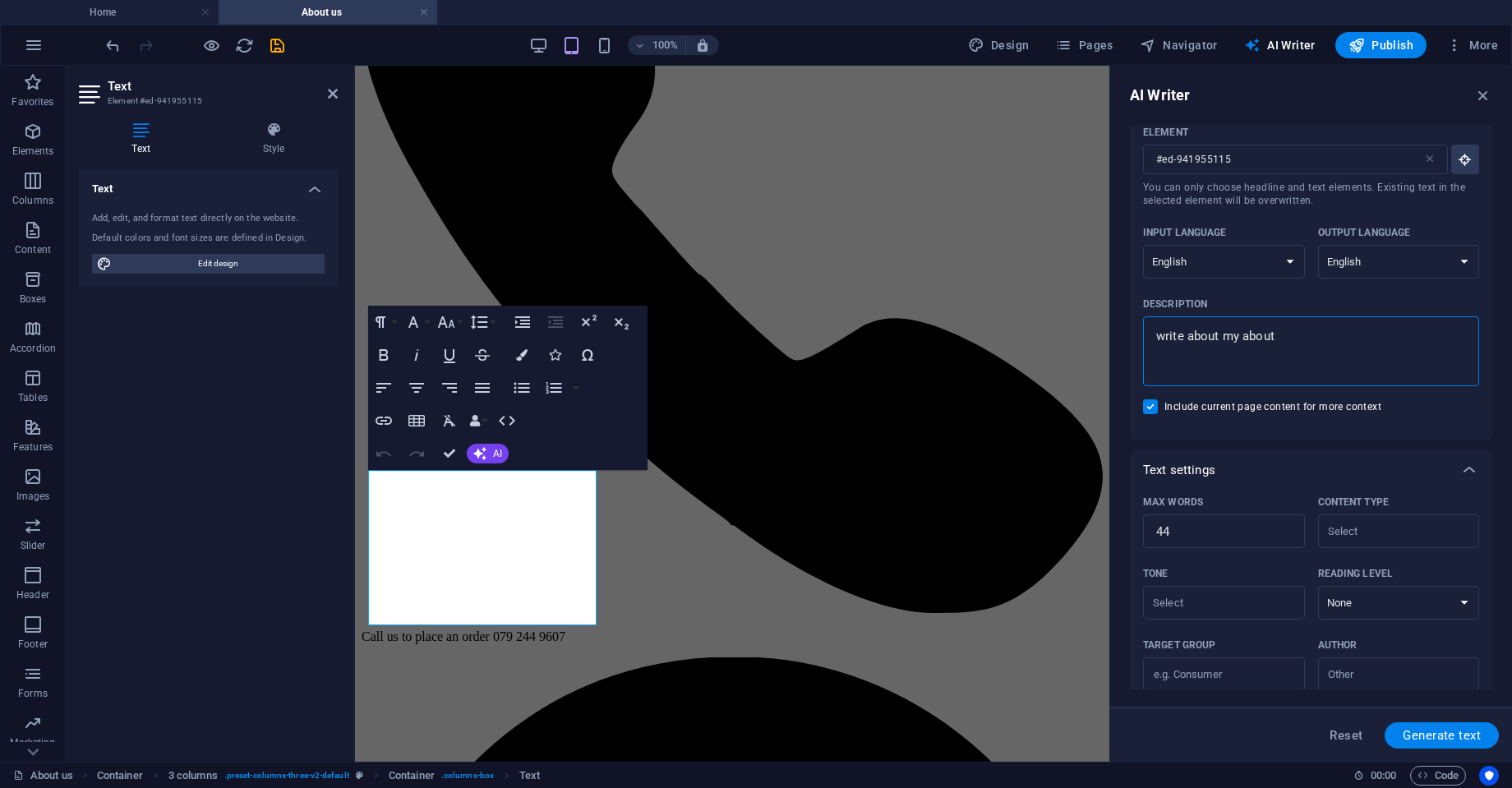
type textarea "x"
type textarea "write about my about se"
type textarea "x"
type textarea "write about my about sec"
type textarea "x"
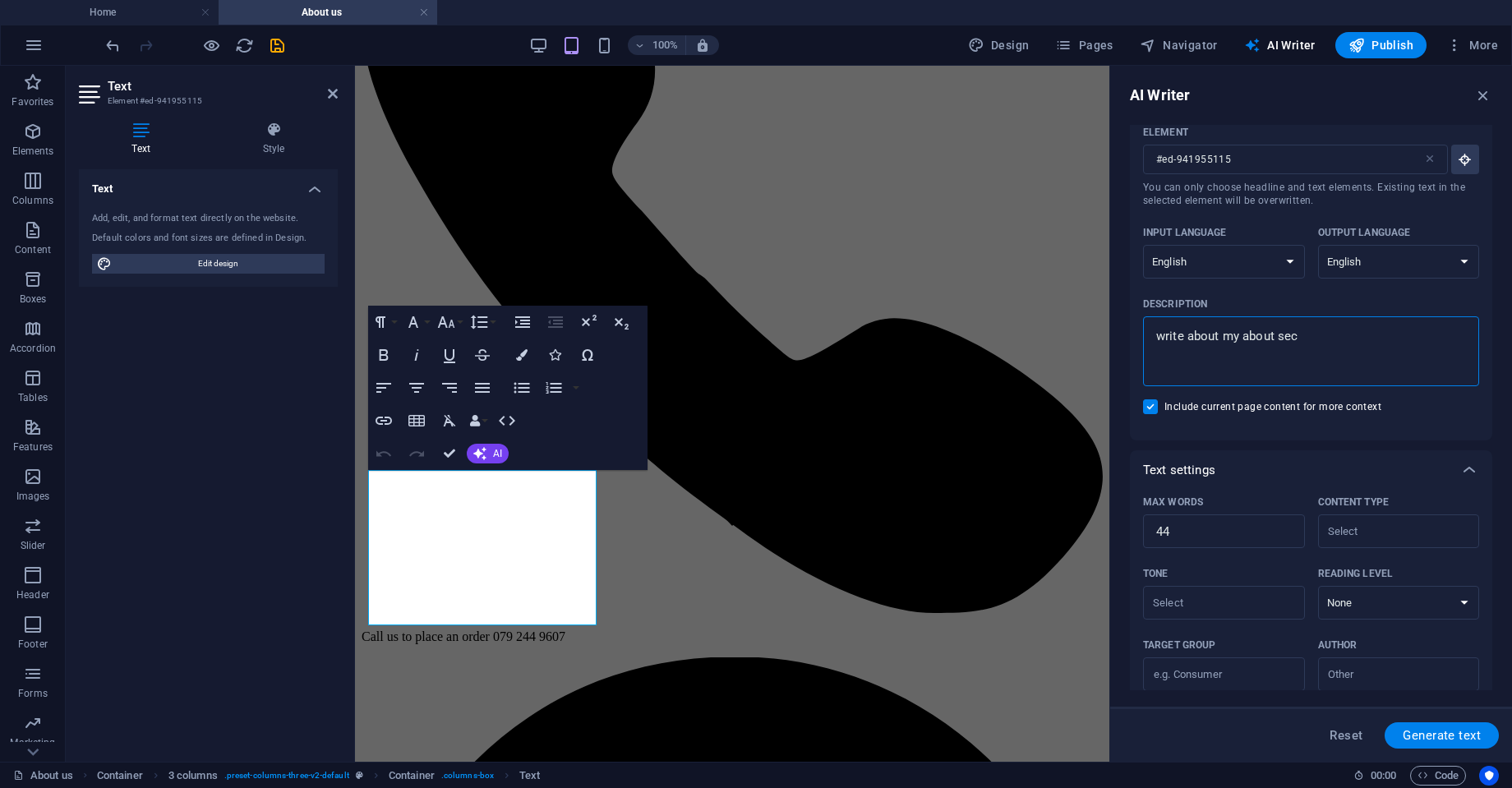
type textarea "write about my about sect"
type textarea "x"
type textarea "write about my about secti"
type textarea "x"
type textarea "write about my about sectio"
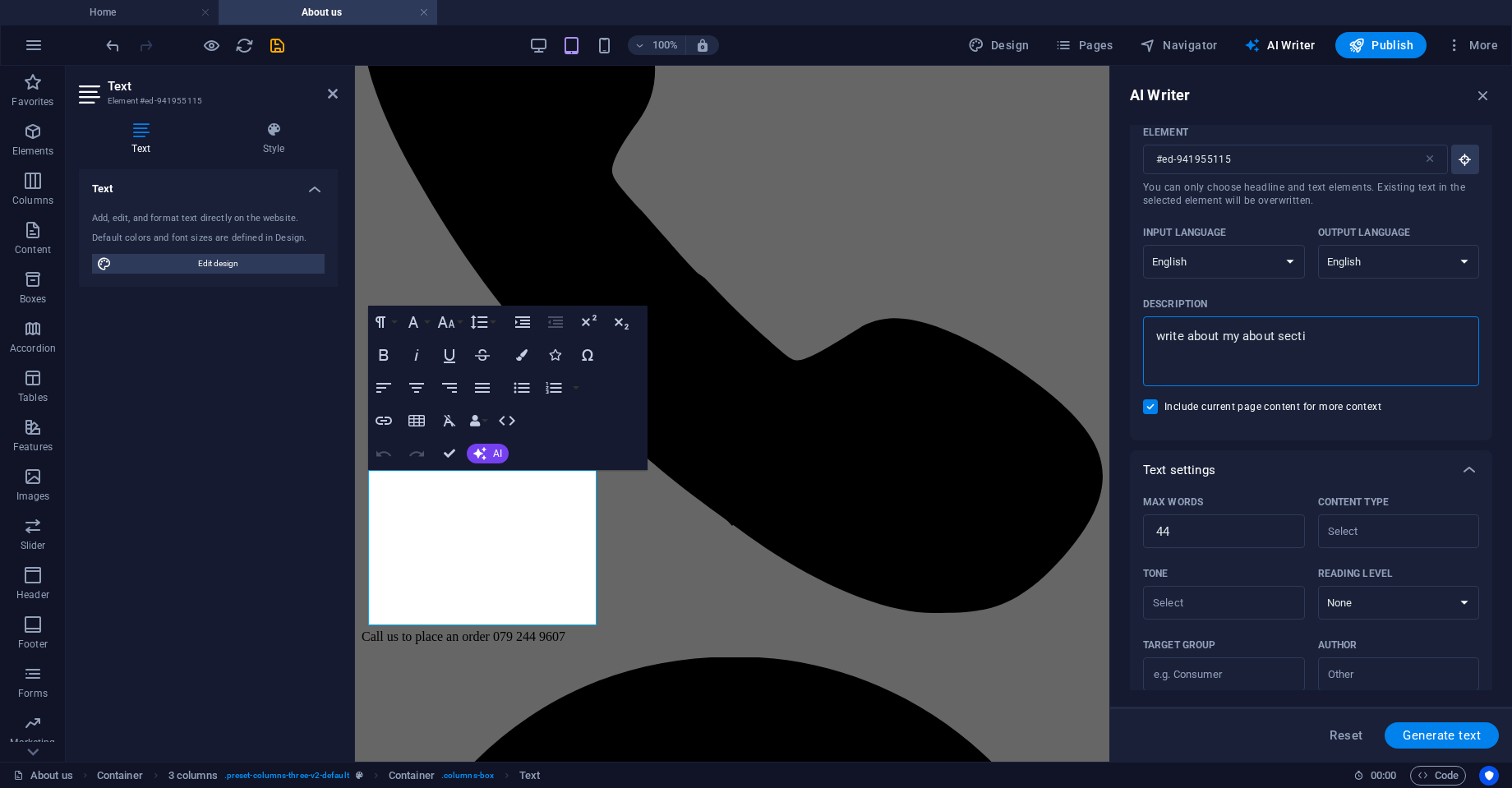
type textarea "x"
type textarea "write about my about section"
type textarea "x"
type textarea "write about my about section"
type textarea "x"
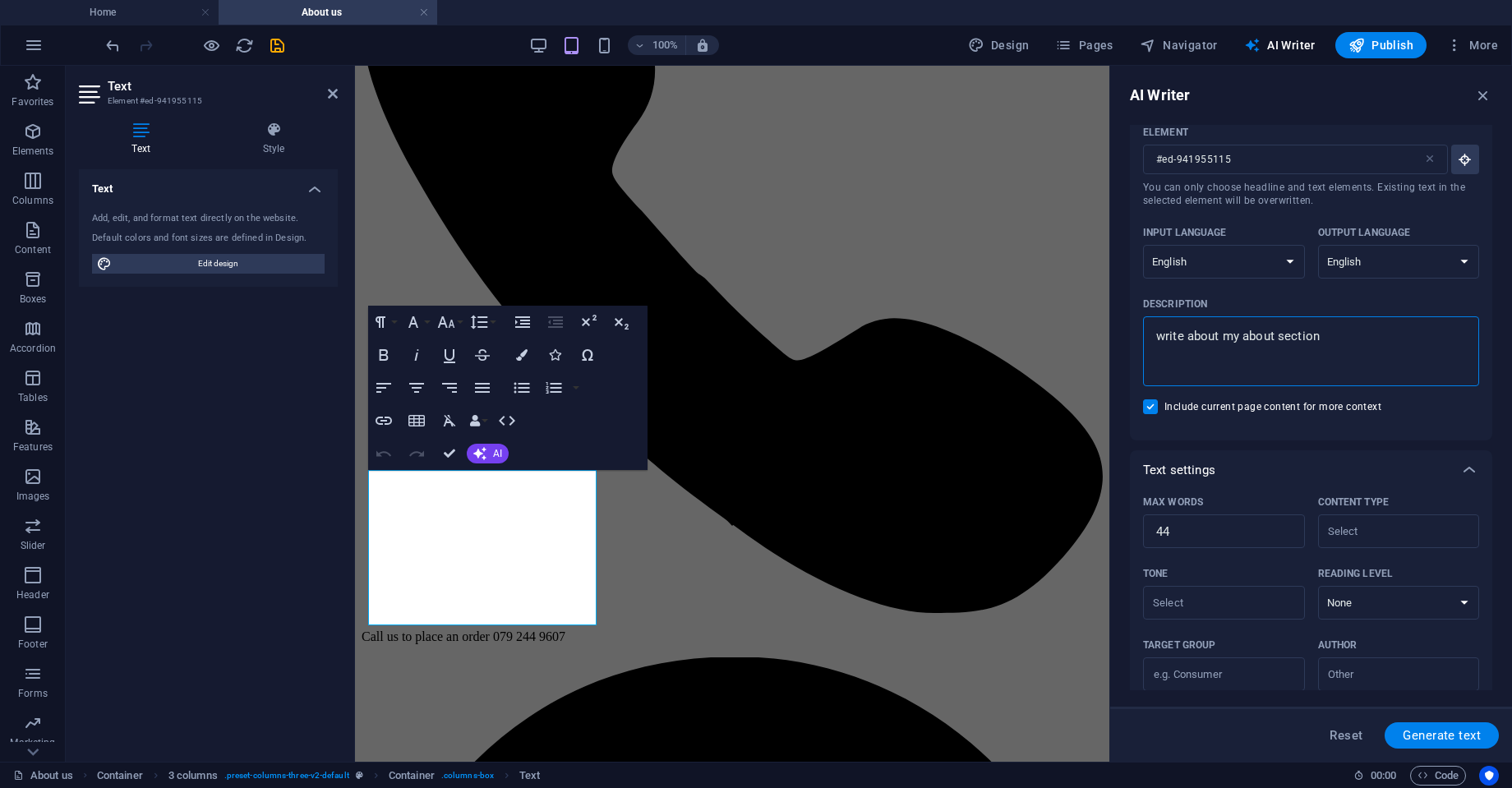
type textarea "write about my about section f"
type textarea "x"
type textarea "write about my about section fo"
type textarea "x"
type textarea "write about my about section for"
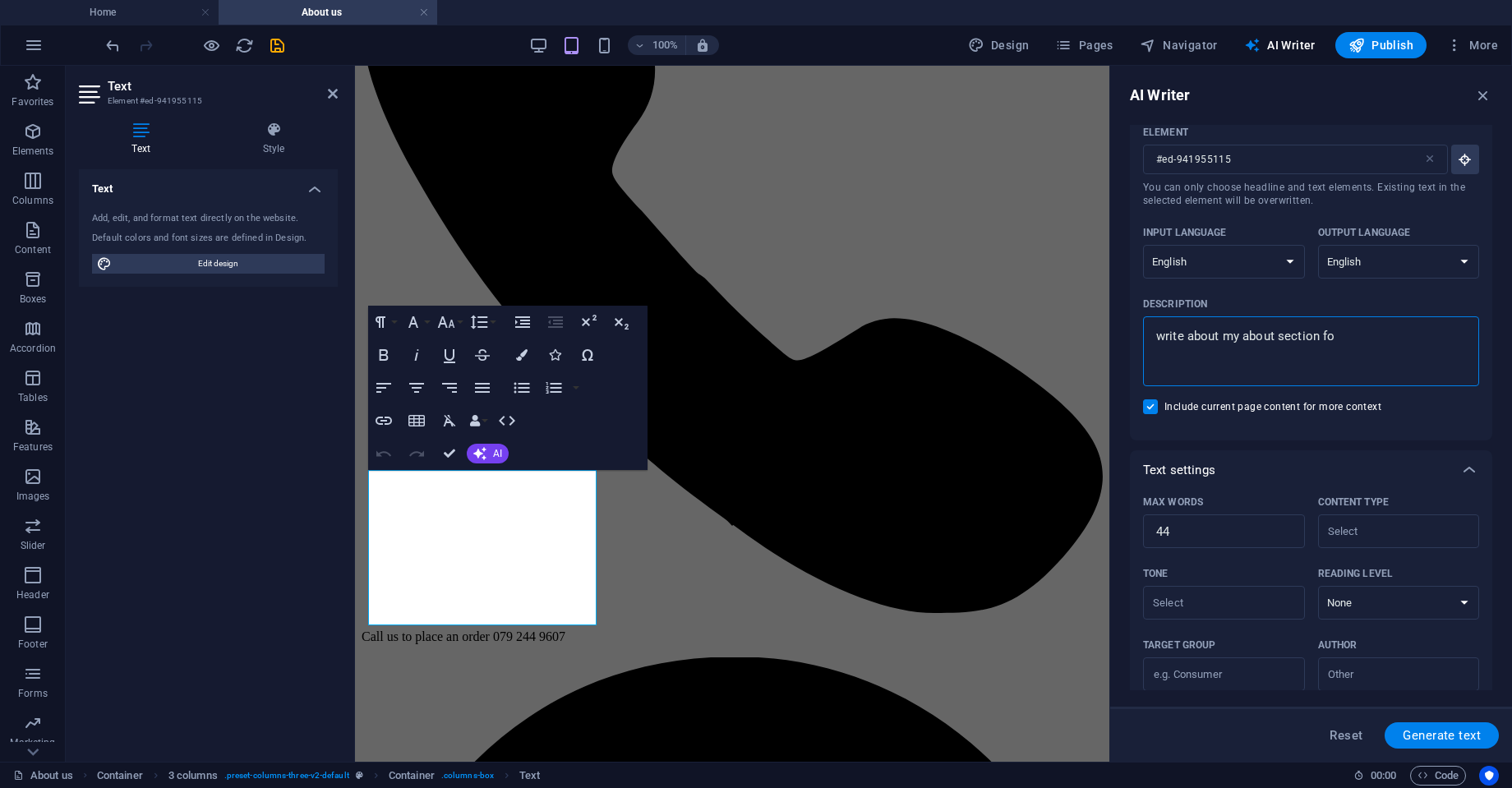
type textarea "x"
type textarea "write about my about section for"
type textarea "x"
type textarea "write about my about section for m"
type textarea "x"
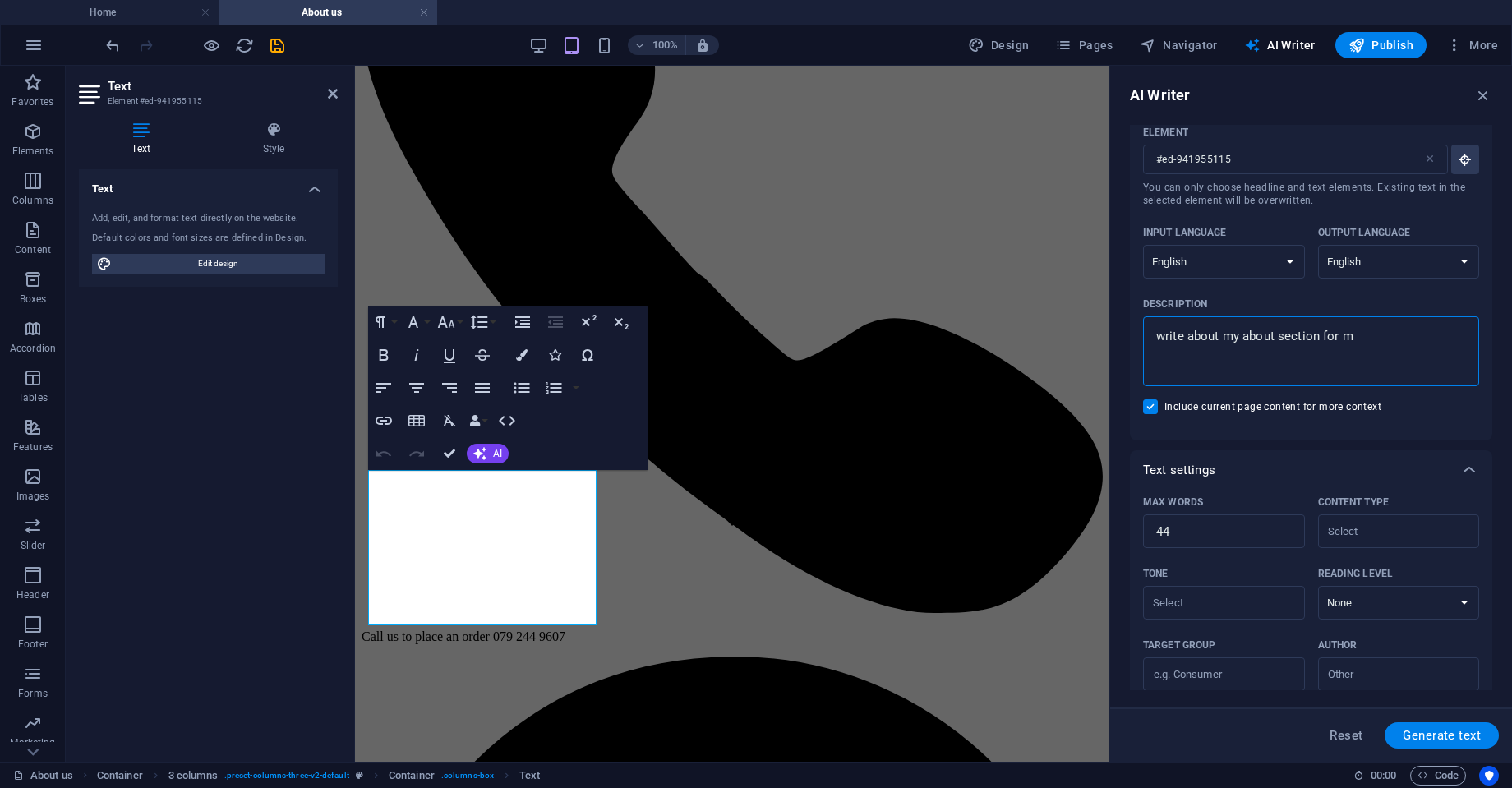
type textarea "write about my about section for my"
type textarea "x"
type textarea "write about my about section for my"
type textarea "x"
type textarea "write about my about section for my p"
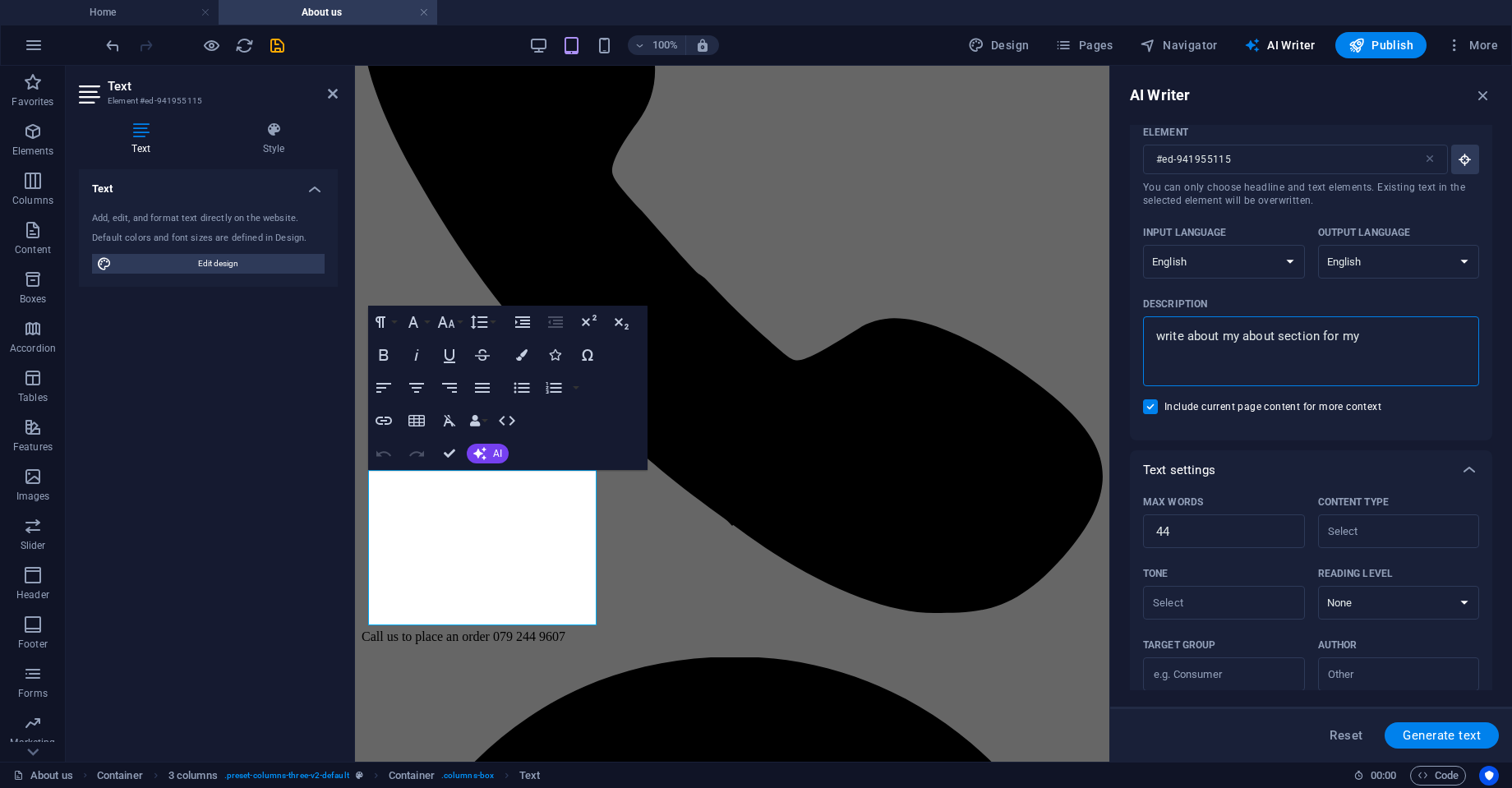
type textarea "x"
type textarea "write about my about section for my pe"
type textarea "x"
type textarea "write about my about section for my per"
type textarea "x"
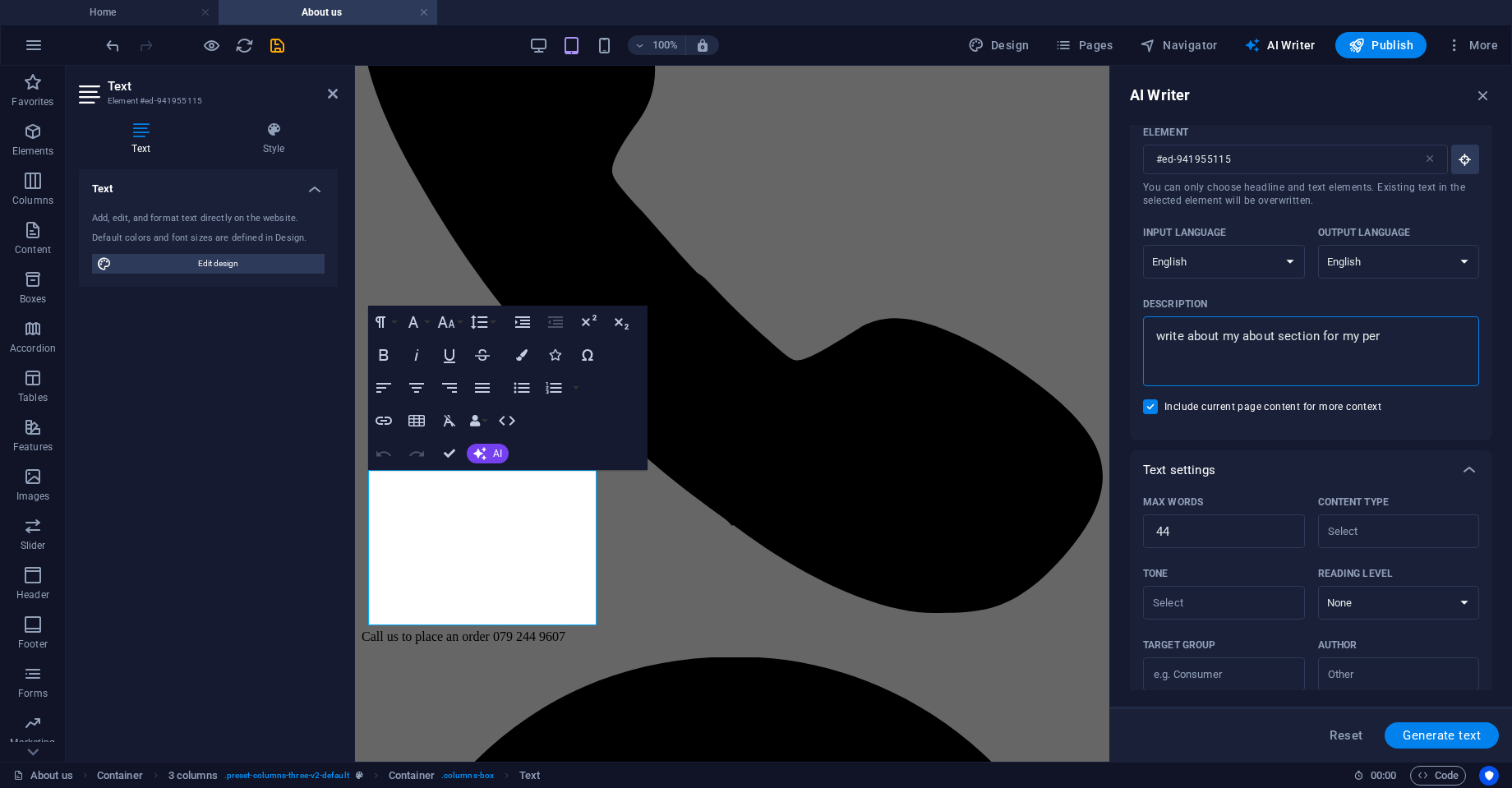
type textarea "write about my about section for my perf"
type textarea "x"
type textarea "write about my about section for my perfu"
type textarea "x"
type textarea "write about my about section for my perfum"
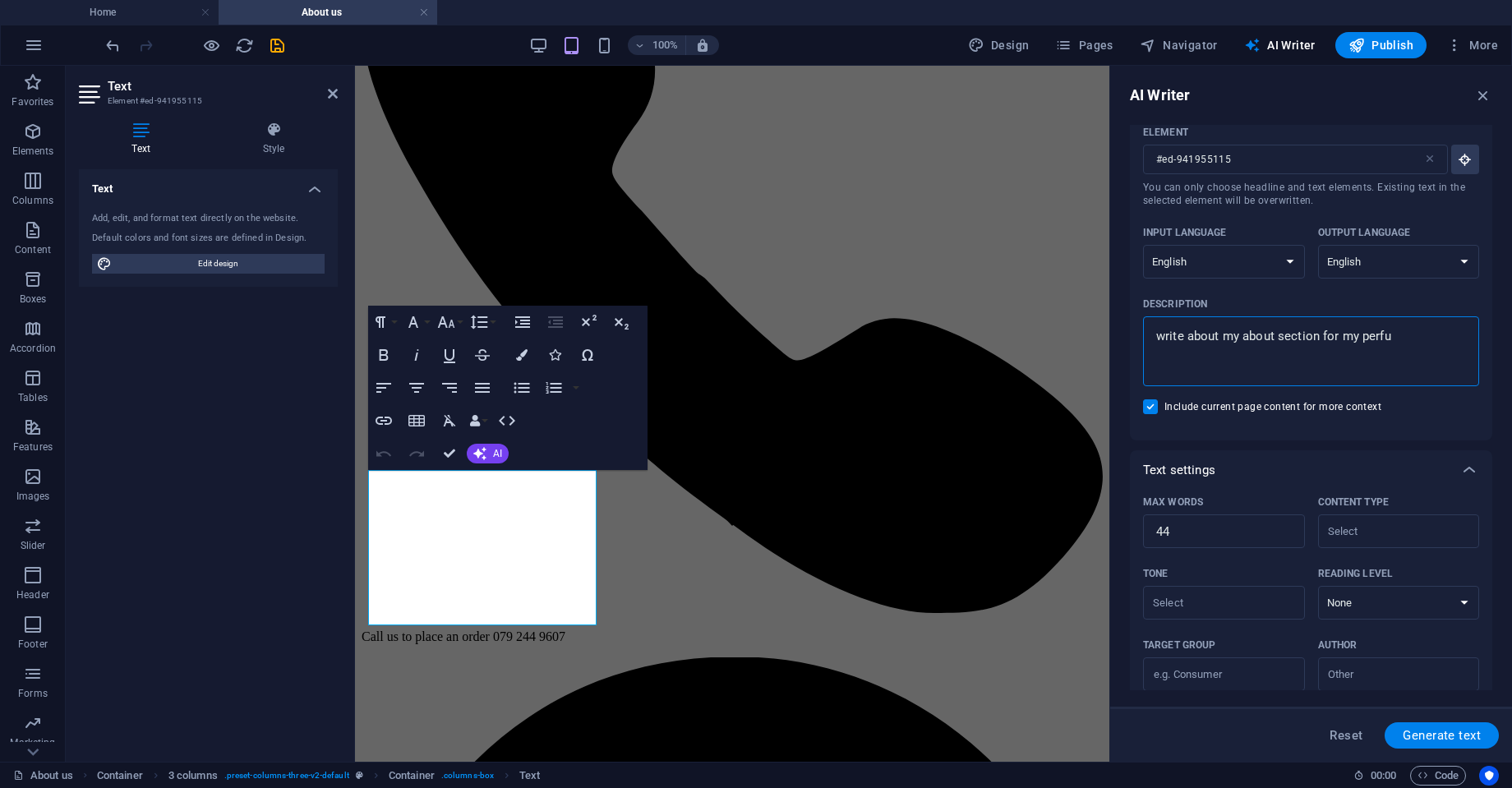
type textarea "x"
type textarea "write about my about section for my perfume"
type textarea "x"
type textarea "write about my about section for my perfume"
type textarea "x"
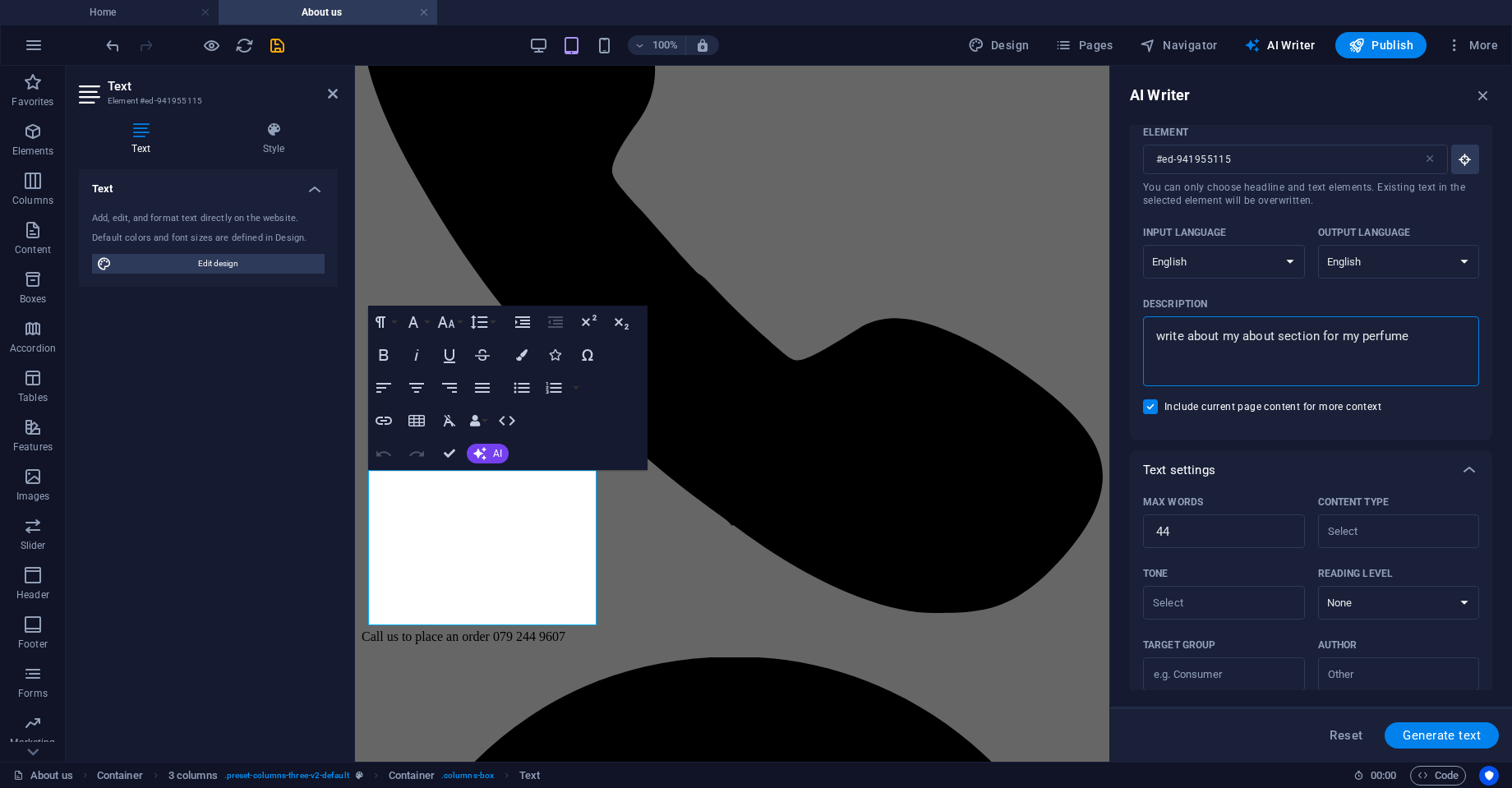
type textarea "write about my about section for my perfume b"
type textarea "x"
type textarea "write about my about section for my perfume bu"
type textarea "x"
type textarea "write about my about section for my perfume bus"
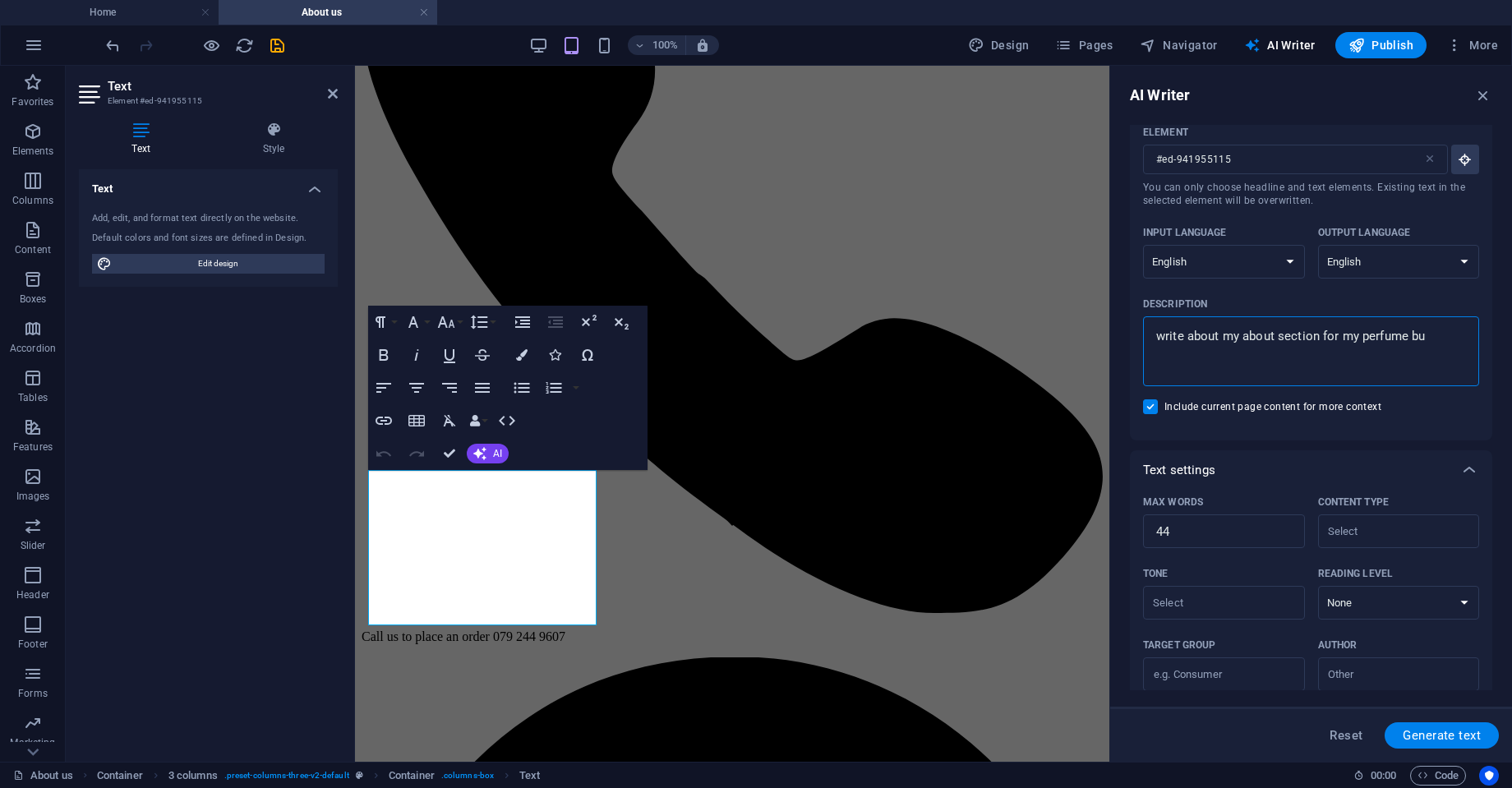
type textarea "x"
type textarea "write about my about section for my perfume busi"
type textarea "x"
type textarea "write about my about section for my perfume busin"
type textarea "x"
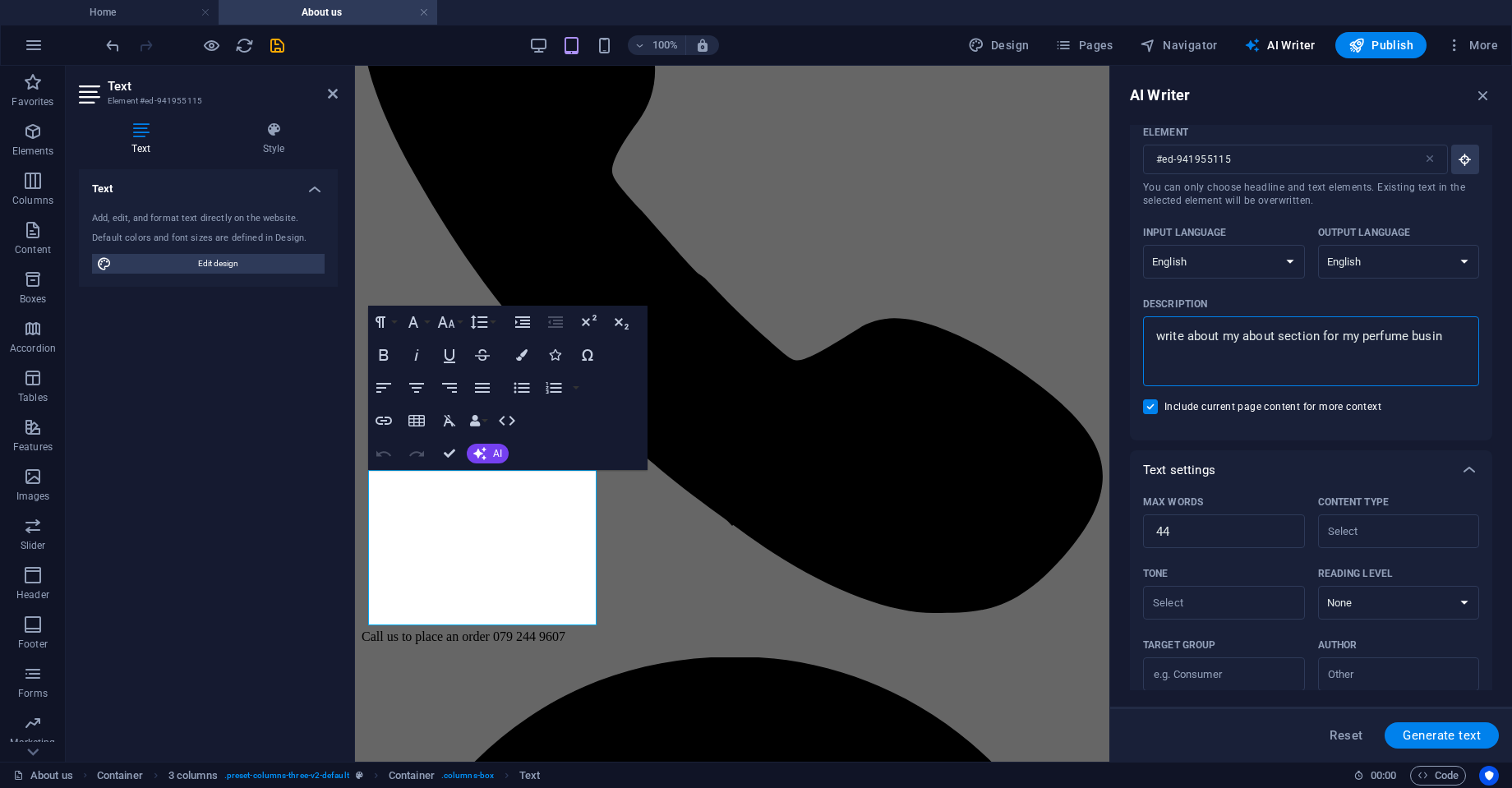
type textarea "write about my about section for my perfume busine"
type textarea "x"
type textarea "write about my about section for my perfume busines"
type textarea "x"
type textarea "write about my about section for my perfume business"
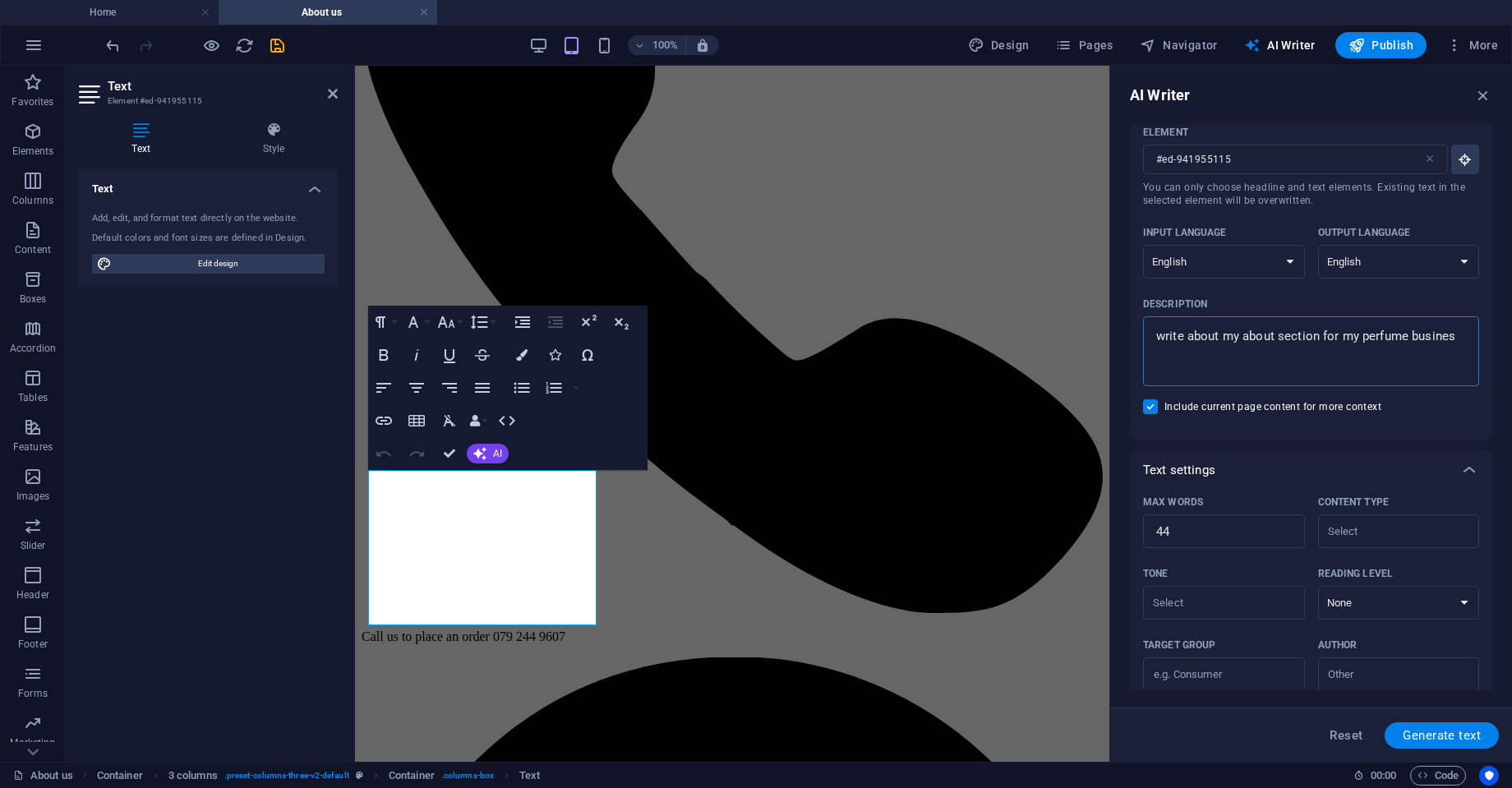
type textarea "x"
type textarea "write about my about section for my perfume business,"
type textarea "x"
type textarea "write about my about section for my perfume business,"
type textarea "x"
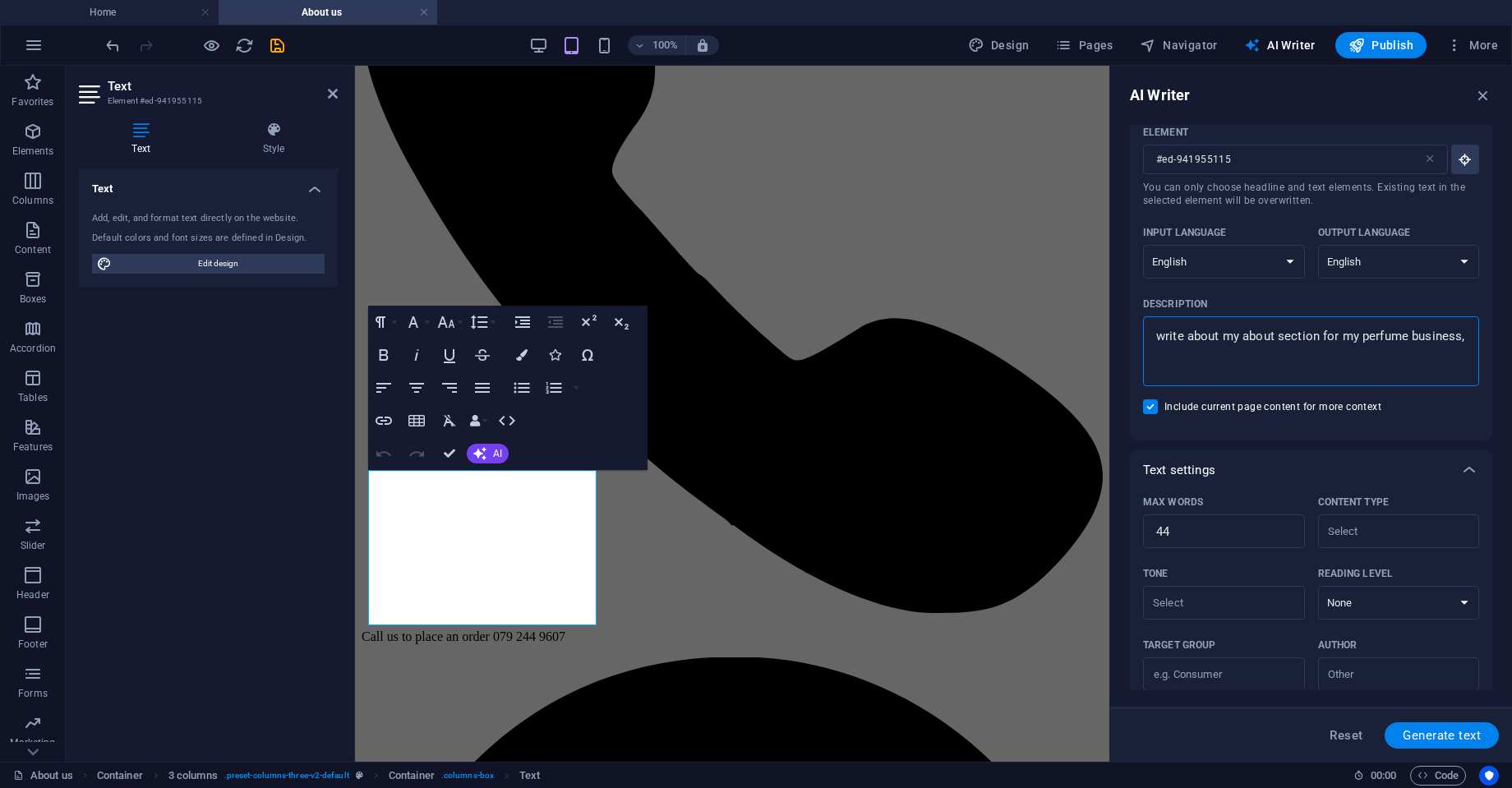
type textarea "write about my about section for my perfume business, m"
type textarea "x"
type textarea "write about my about section for my perfume business, my"
type textarea "x"
type textarea "write about my about section for my perfume business, my"
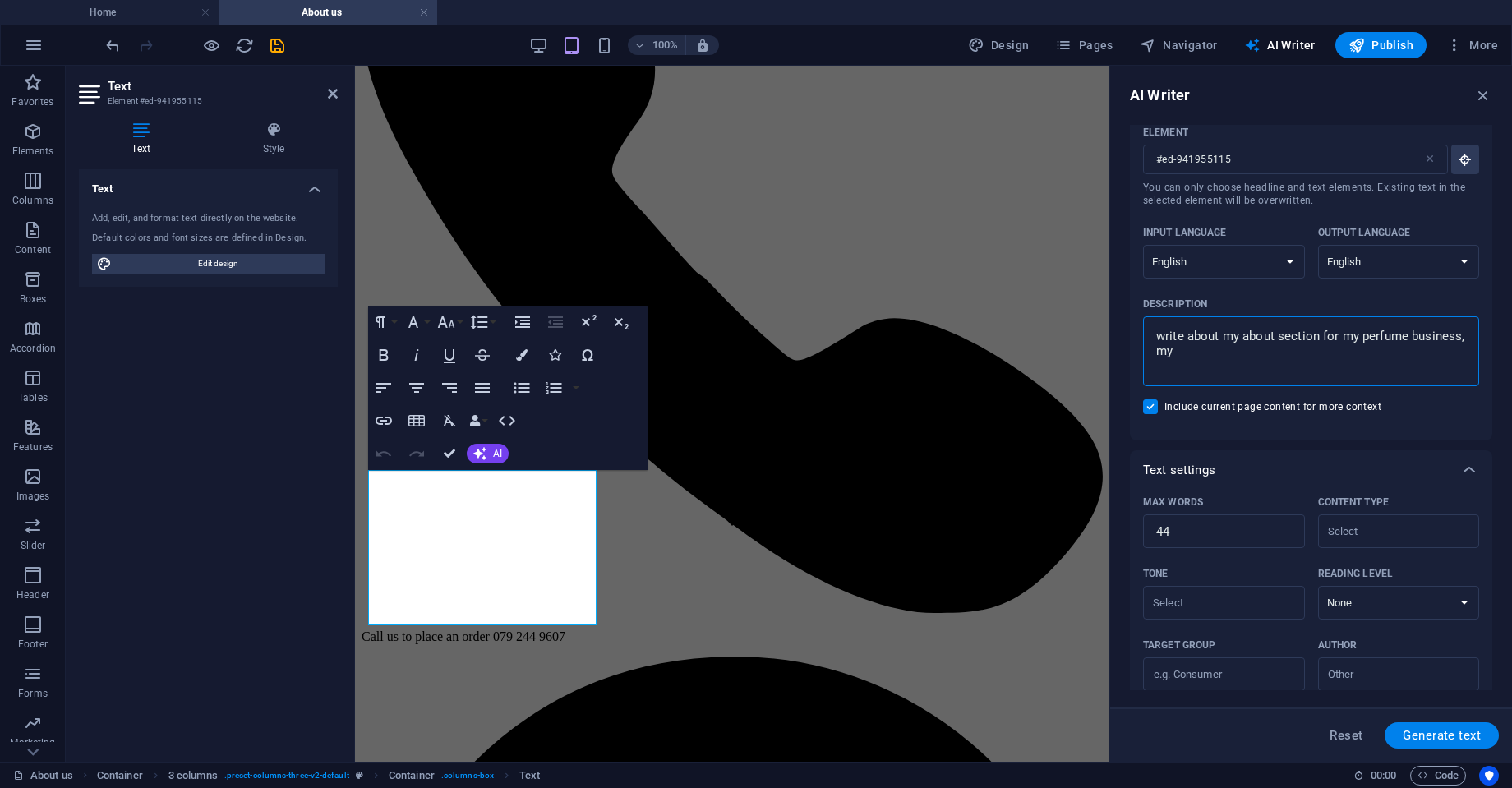
type textarea "x"
type textarea "write about my about section for my perfume business, my c"
type textarea "x"
type textarea "write about my about section for my perfume business, my co"
type textarea "x"
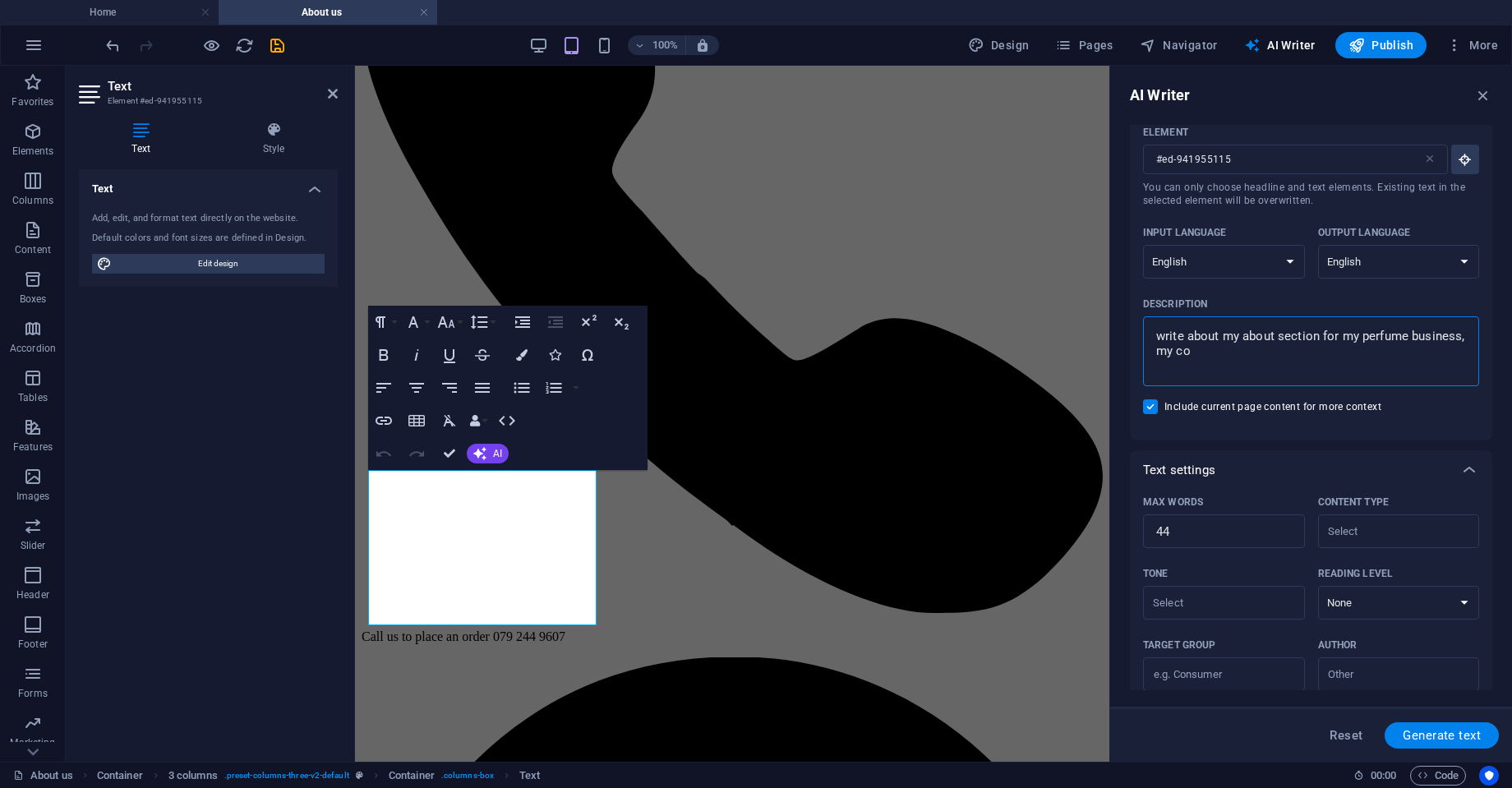
type textarea "write about my about section for my perfume business, my com"
type textarea "x"
type textarea "write about my about section for my perfume business, my comp"
type textarea "x"
type textarea "write about my about section for my perfume business, my compa"
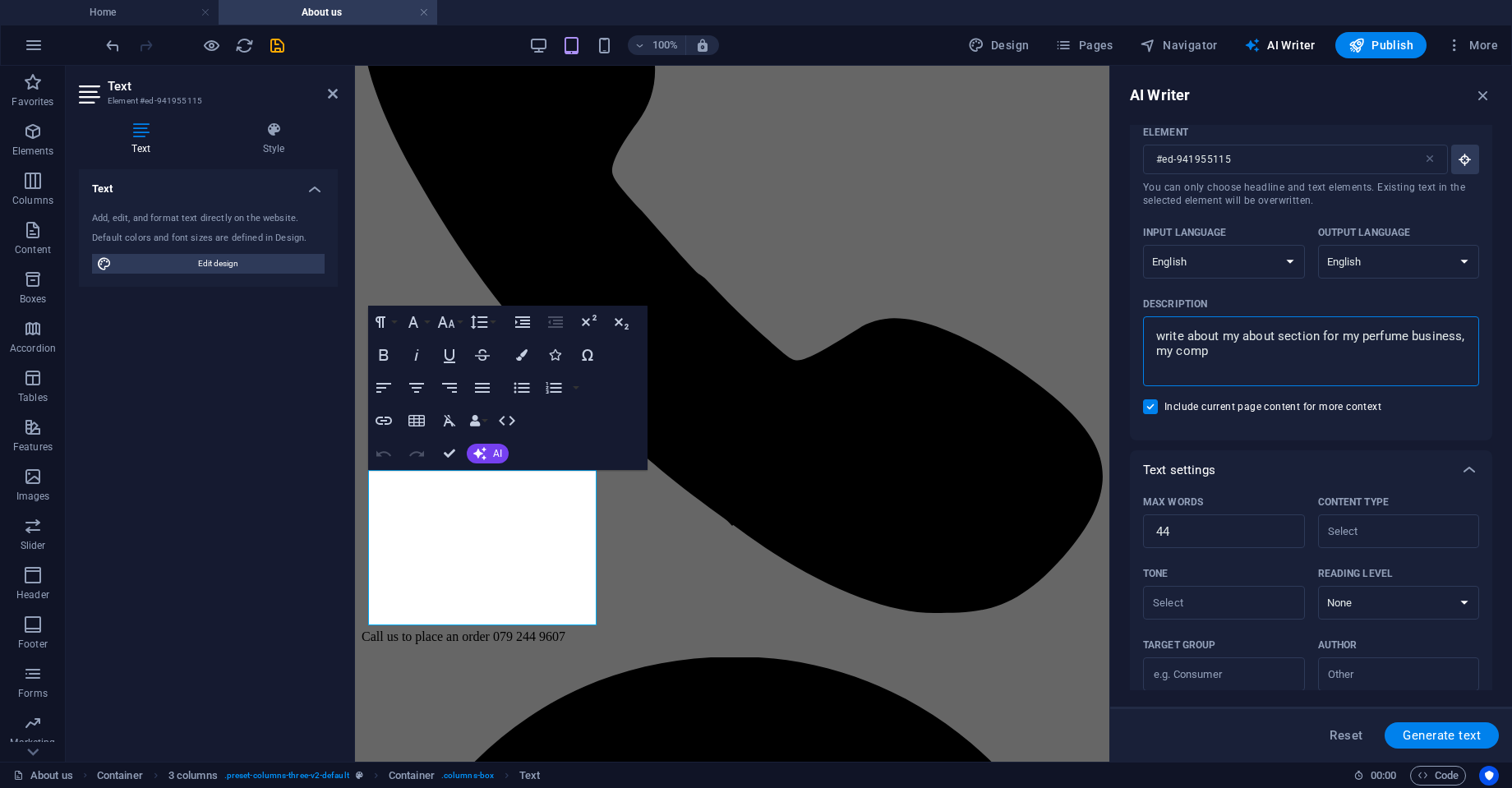
type textarea "x"
type textarea "write about my about section for my perfume business, my compan"
type textarea "x"
type textarea "write about my about section for my perfume business, my company"
type textarea "x"
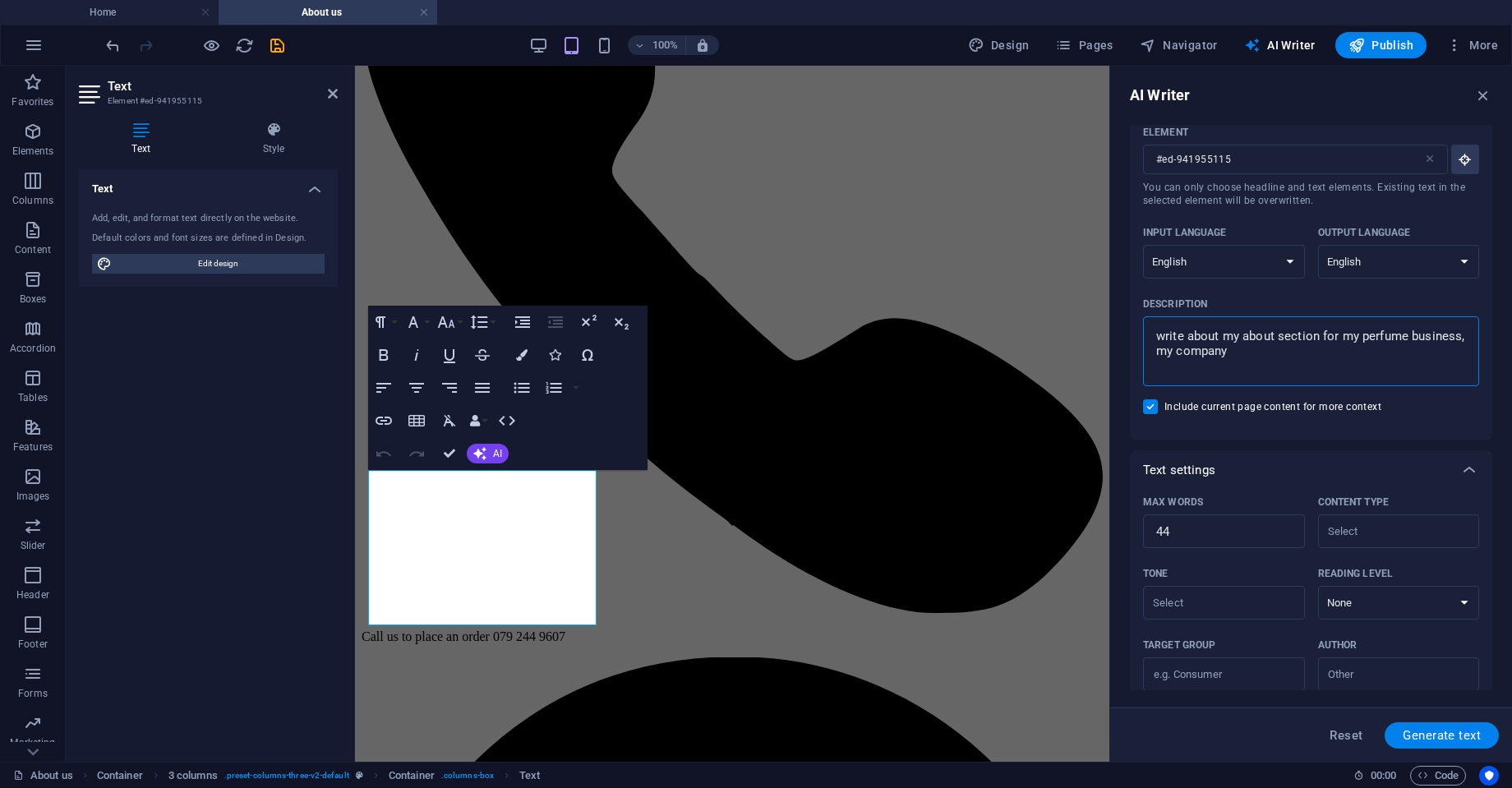
type textarea "write about my about section for my perfume business, my company"
type textarea "x"
type textarea "write about my about section for my perfume business, my company i"
type textarea "x"
type textarea "write about my about section for my perfume business, my company is"
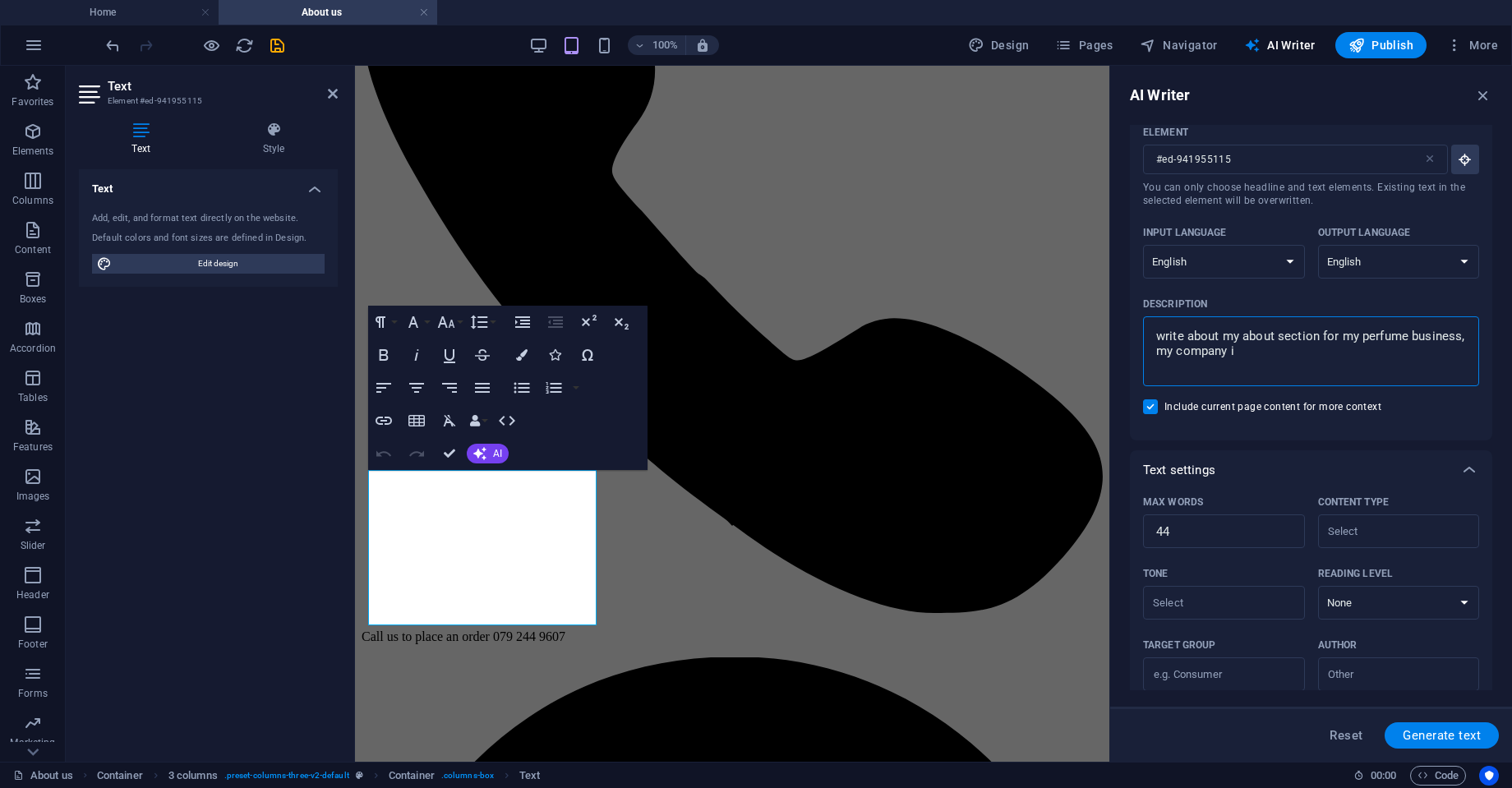
type textarea "x"
type textarea "write about my about section for my perfume business, my company is"
type textarea "x"
type textarea "write about my about section for my perfume business, my company is c"
type textarea "x"
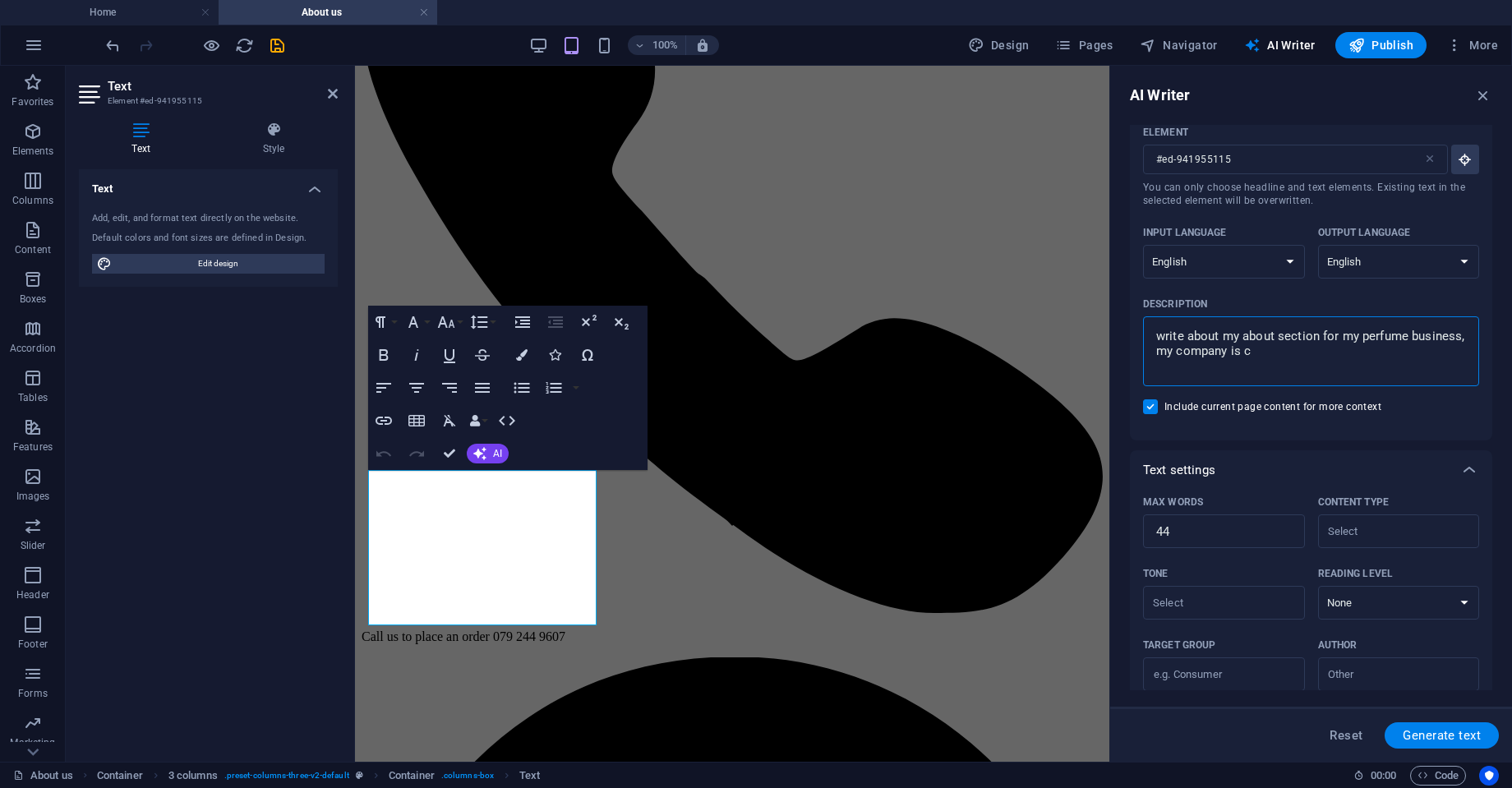
type textarea "write about my about section for my perfume business, my company is ca"
type textarea "x"
type textarea "write about my about section for my perfume business, my company is cal"
type textarea "x"
type textarea "write about my about section for my perfume business, my company is call"
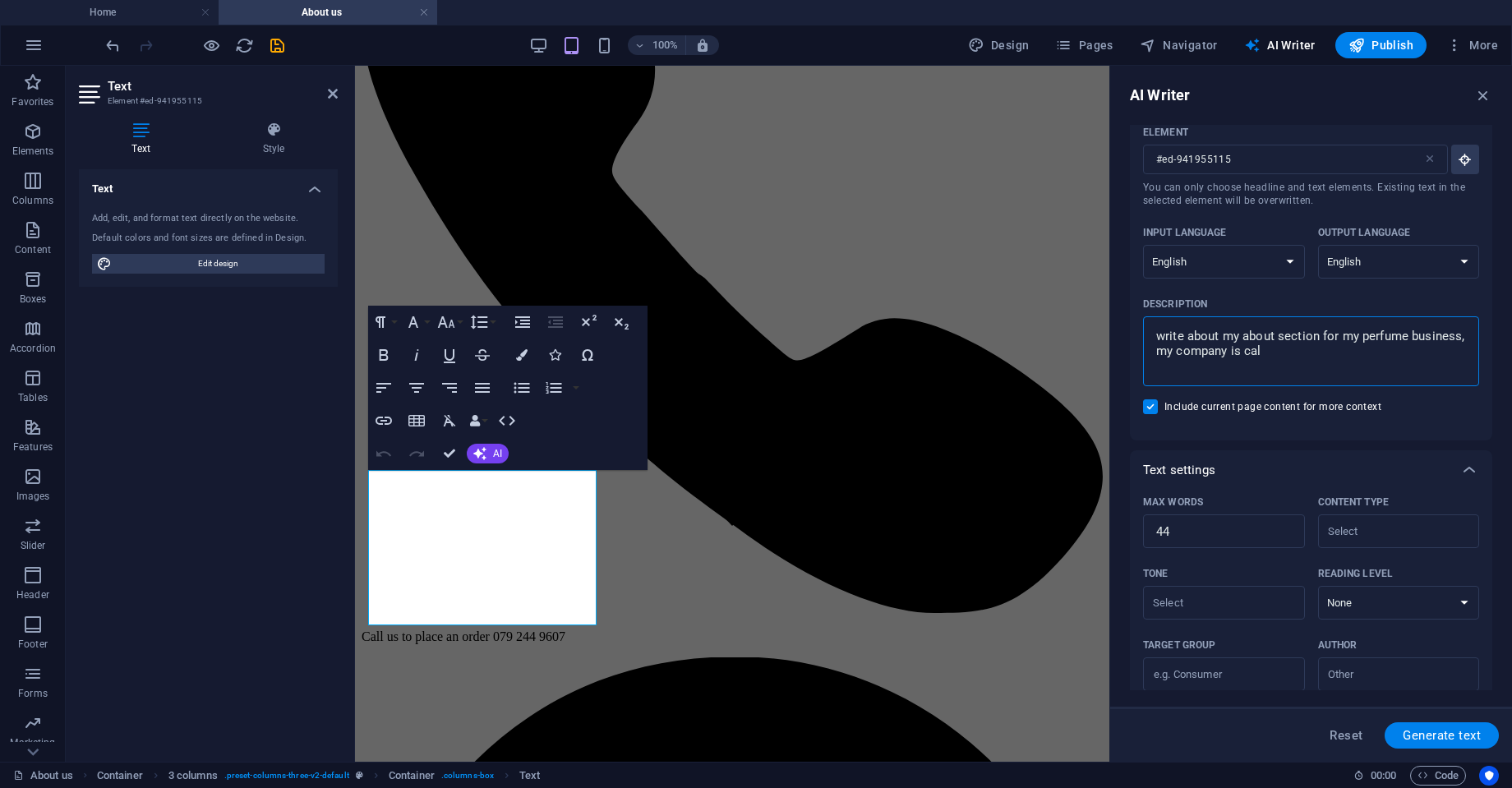
type textarea "x"
type textarea "write about my about section for my perfume business, my company is calle"
type textarea "x"
type textarea "write about my about section for my perfume business, my company is called"
type textarea "x"
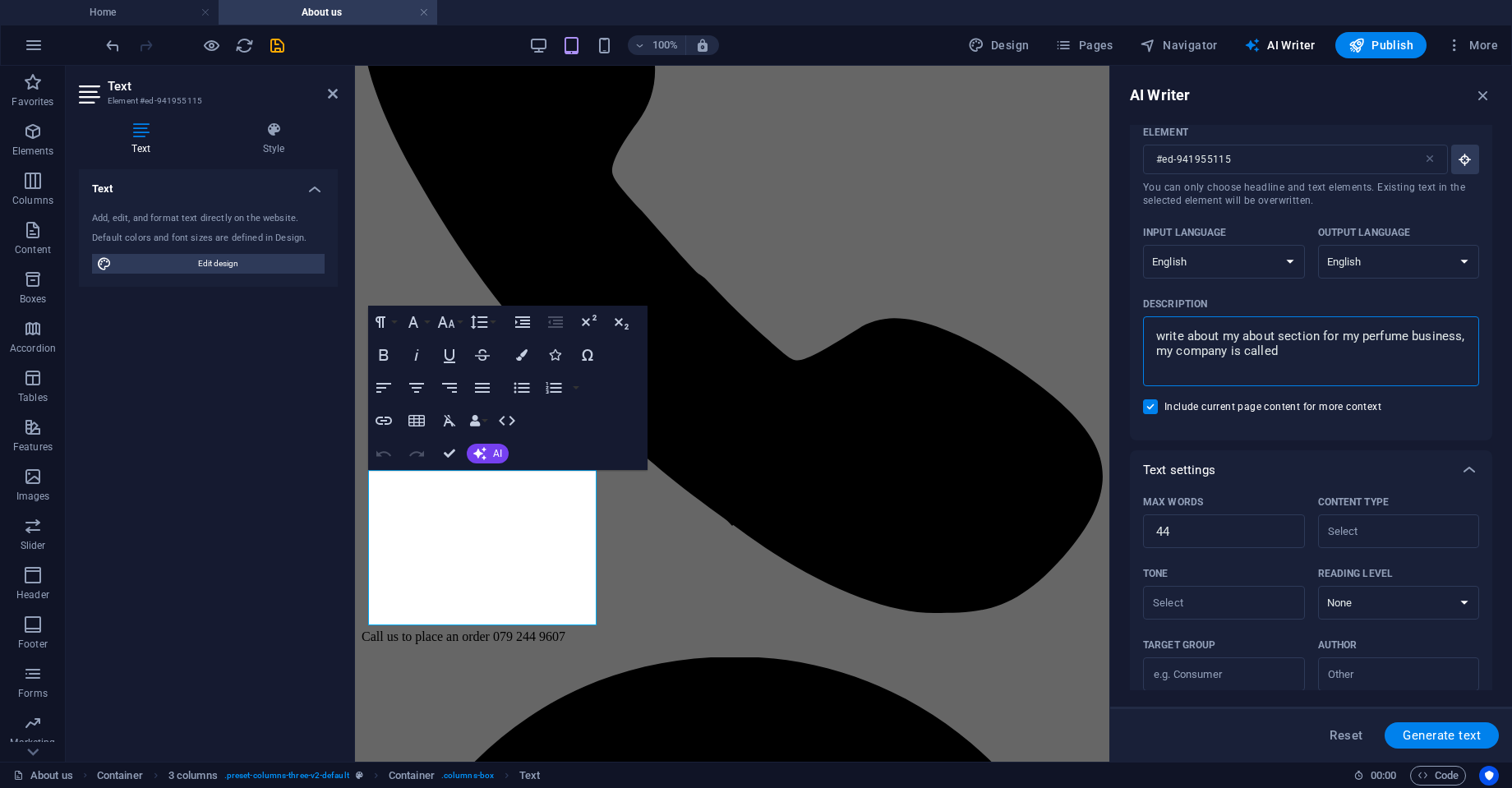
type textarea "write about my about section for my perfume business, my company is called"
type textarea "x"
type textarea "write about my about section for my perfume business, my company is called s"
type textarea "x"
type textarea "write about my about section for my perfume business, my company is called sc"
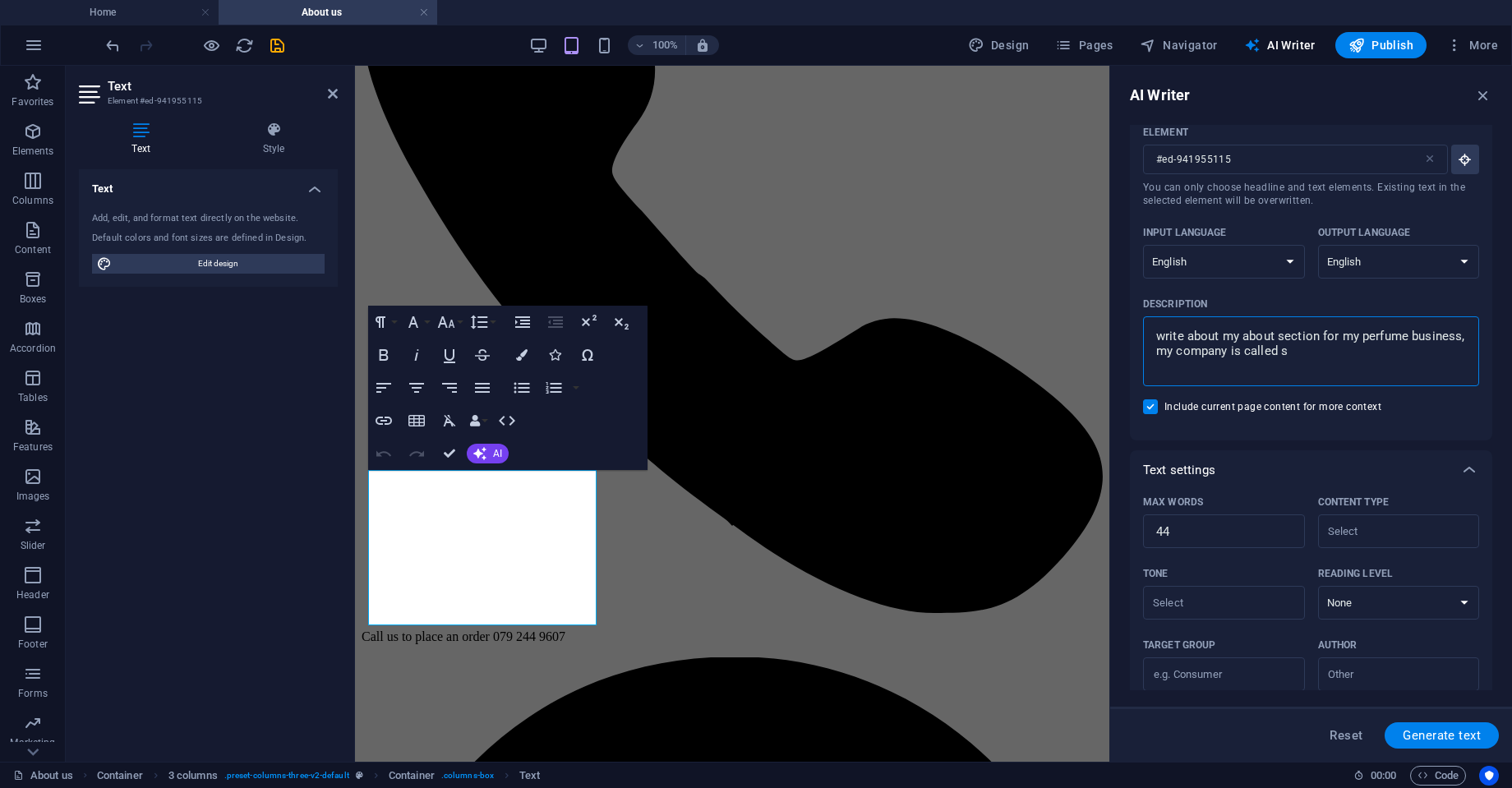
type textarea "x"
type textarea "write about my about section for my perfume business, my company is called sce"
type textarea "x"
type textarea "write about my about section for my perfume business, my company is called scen"
type textarea "x"
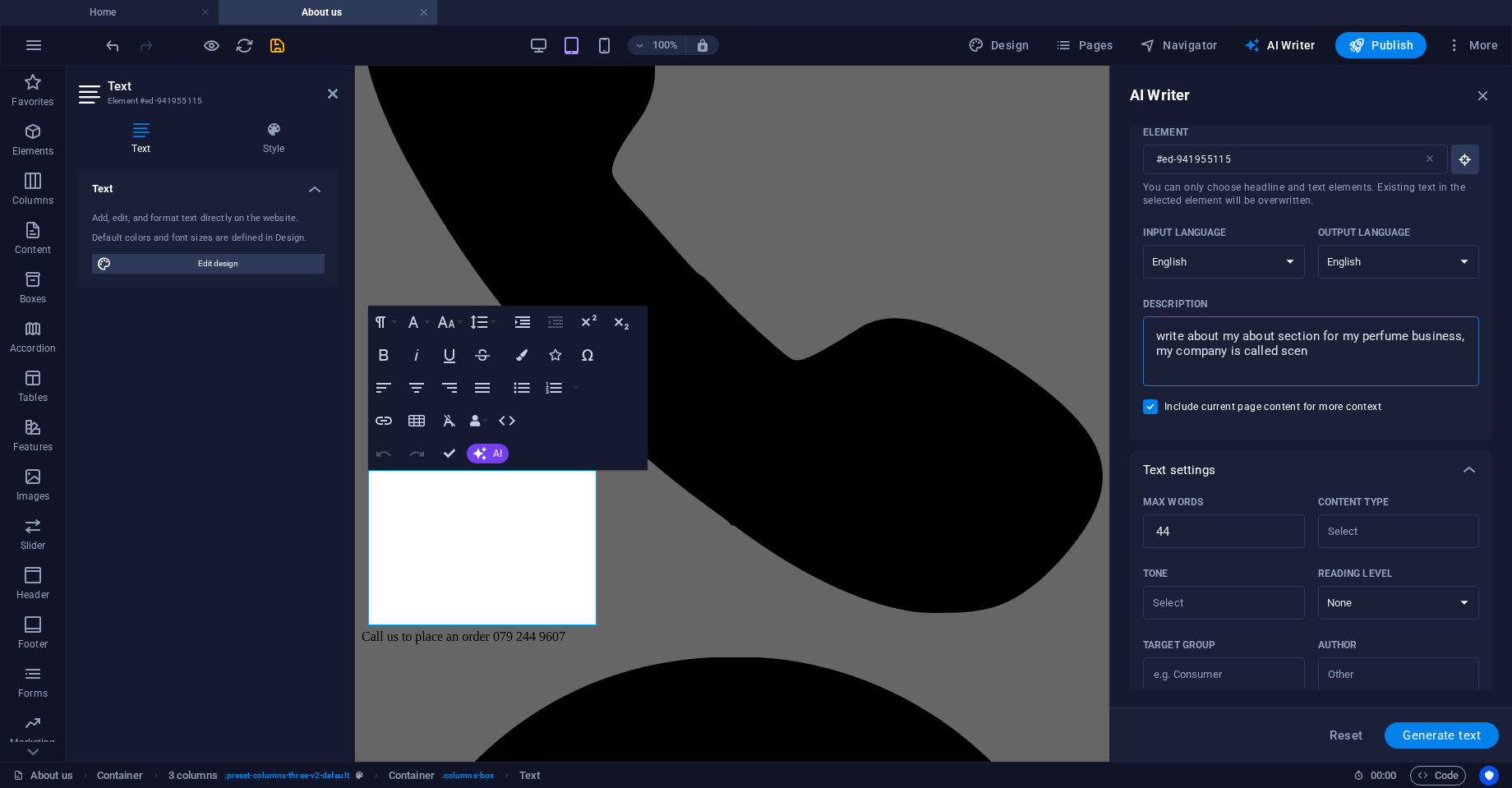
type textarea "write about my about section for my perfume business, my company is called scent"
type textarea "x"
type textarea "write about my about section for my perfume business, my company is called scent"
type textarea "x"
type textarea "write about my about section for my perfume business, my company is called scen…"
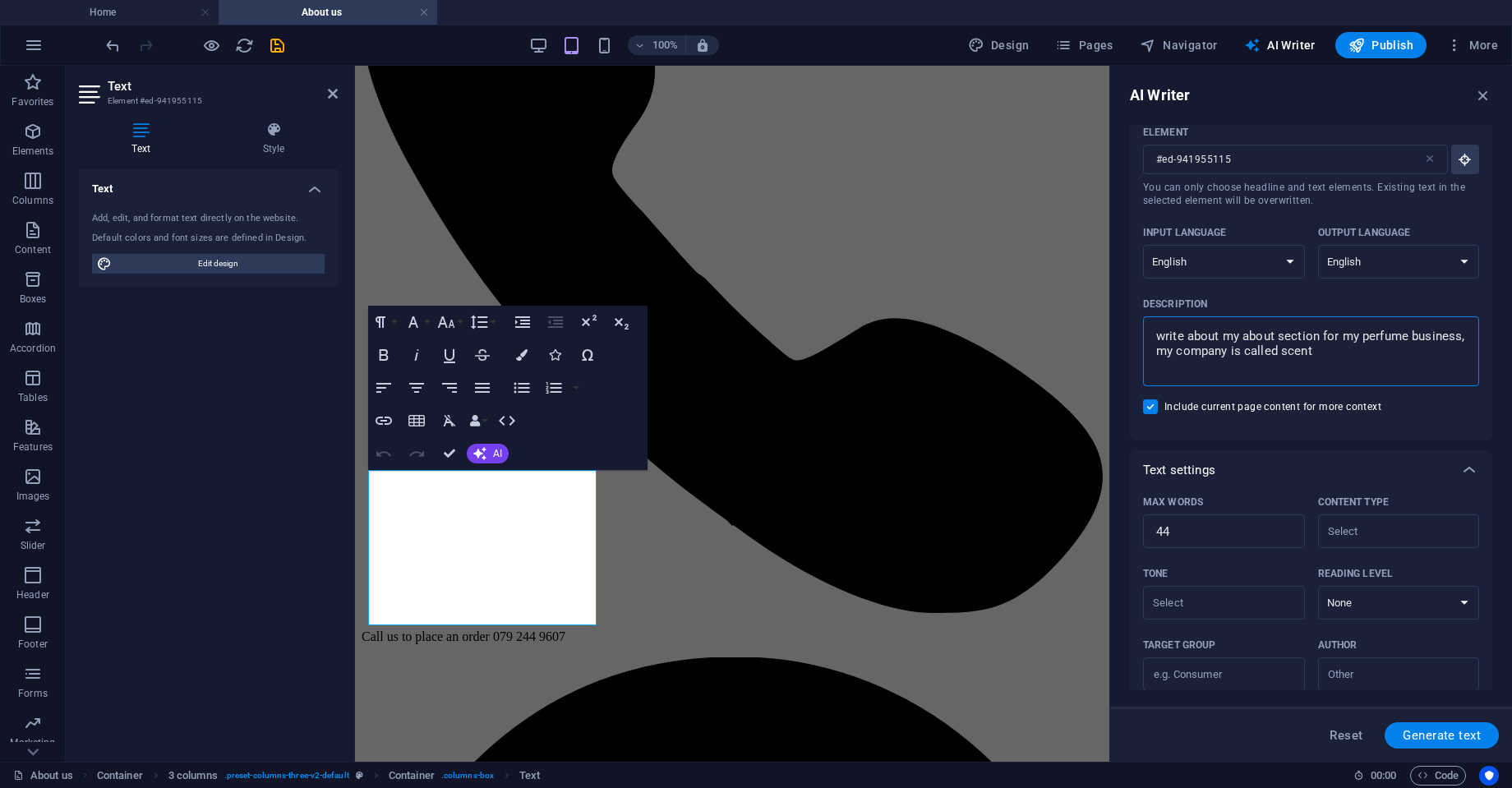
type textarea "x"
type textarea "write about my about section for my perfume business, my company is called scen…"
type textarea "x"
type textarea "write about my about section for my perfume business, my company is called scen…"
type textarea "x"
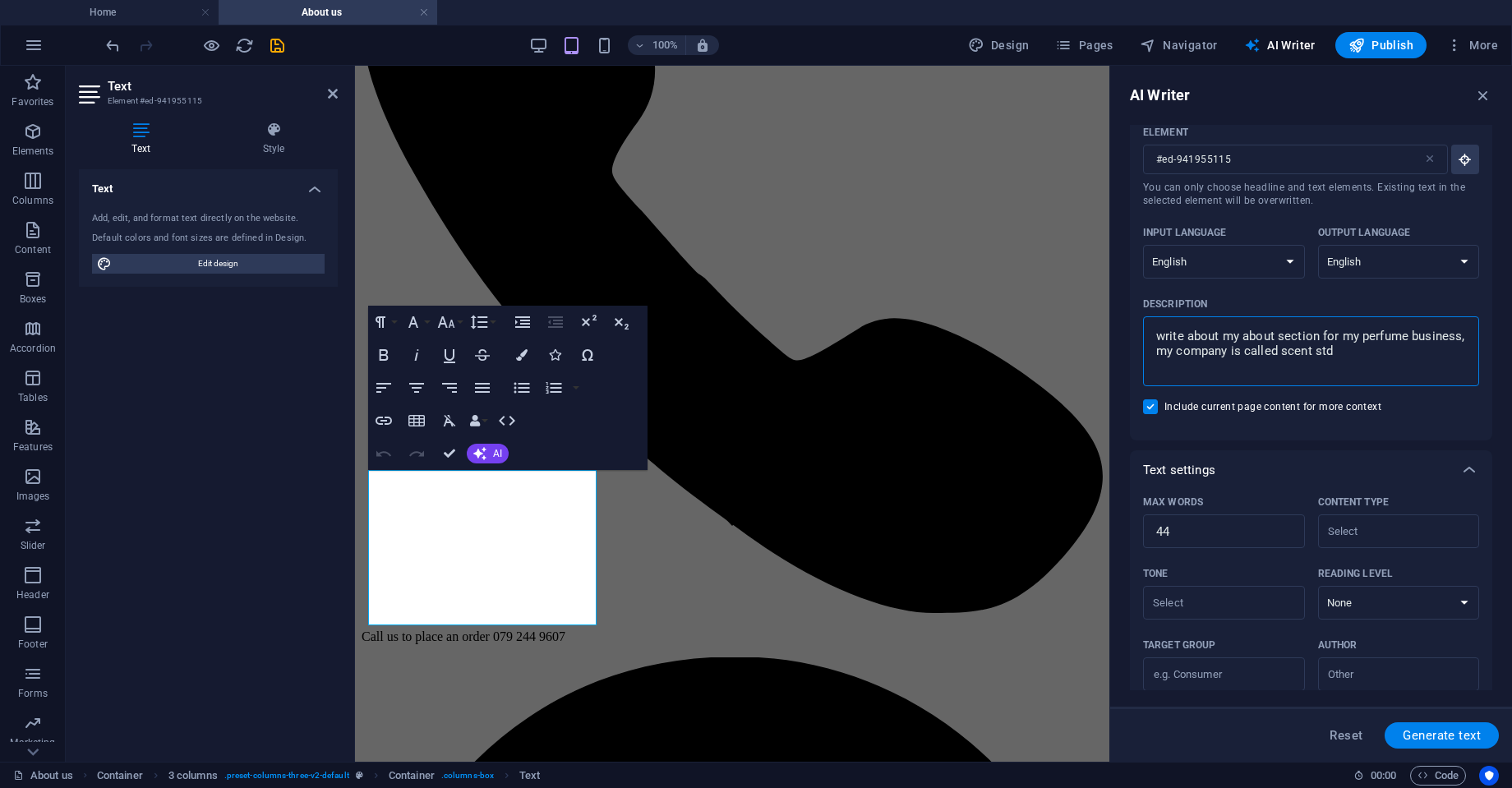
type textarea "write about my about section for my perfume business, my company is called scen…"
type textarea "x"
type textarea "write about my about section for my perfume business, my company is called scen…"
type textarea "x"
type textarea "write about my about section for my perfume business, my company is called scen…"
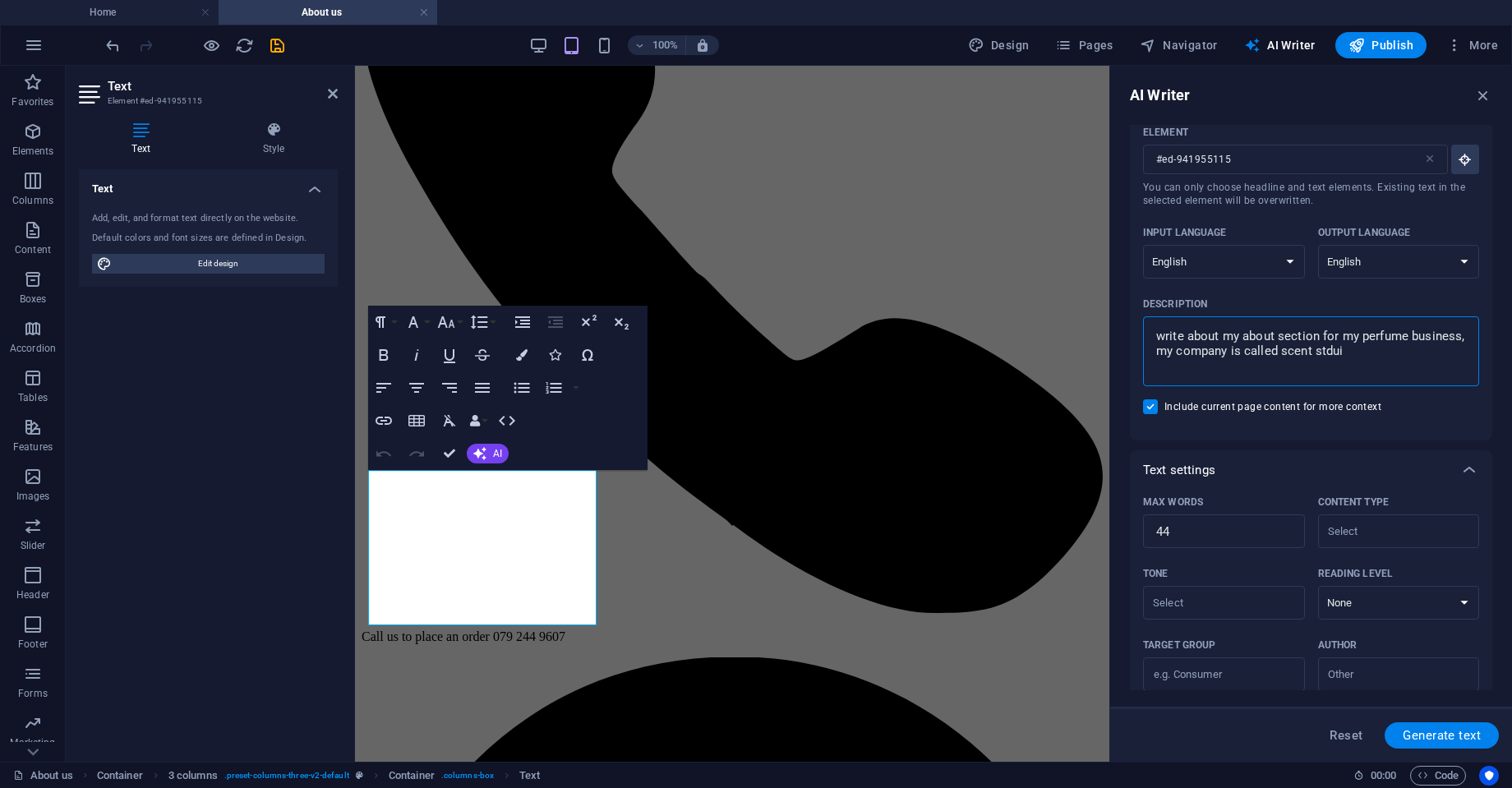
type textarea "x"
type textarea "write about my about section for my perfume business, my company is called scen…"
type textarea "x"
type textarea "write about my about section for my perfume business, my company is called scen…"
type textarea "x"
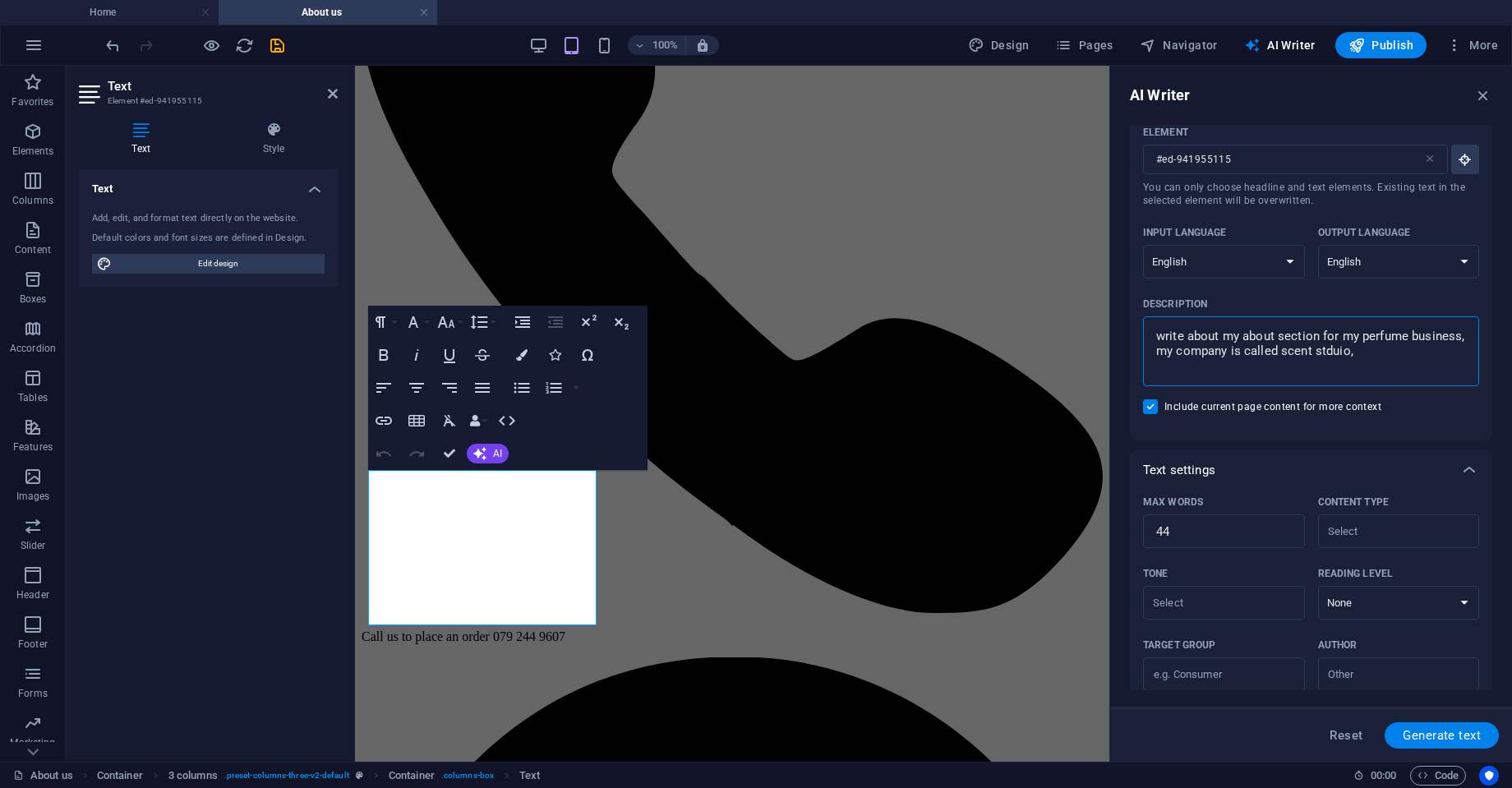
type textarea "write about my about section for my perfume business, my company is called scen…"
type textarea "x"
type textarea "write about my about section for my perfume business, my company is called scen…"
type textarea "x"
type textarea "write about my about section for my perfume business, my company is called scen…"
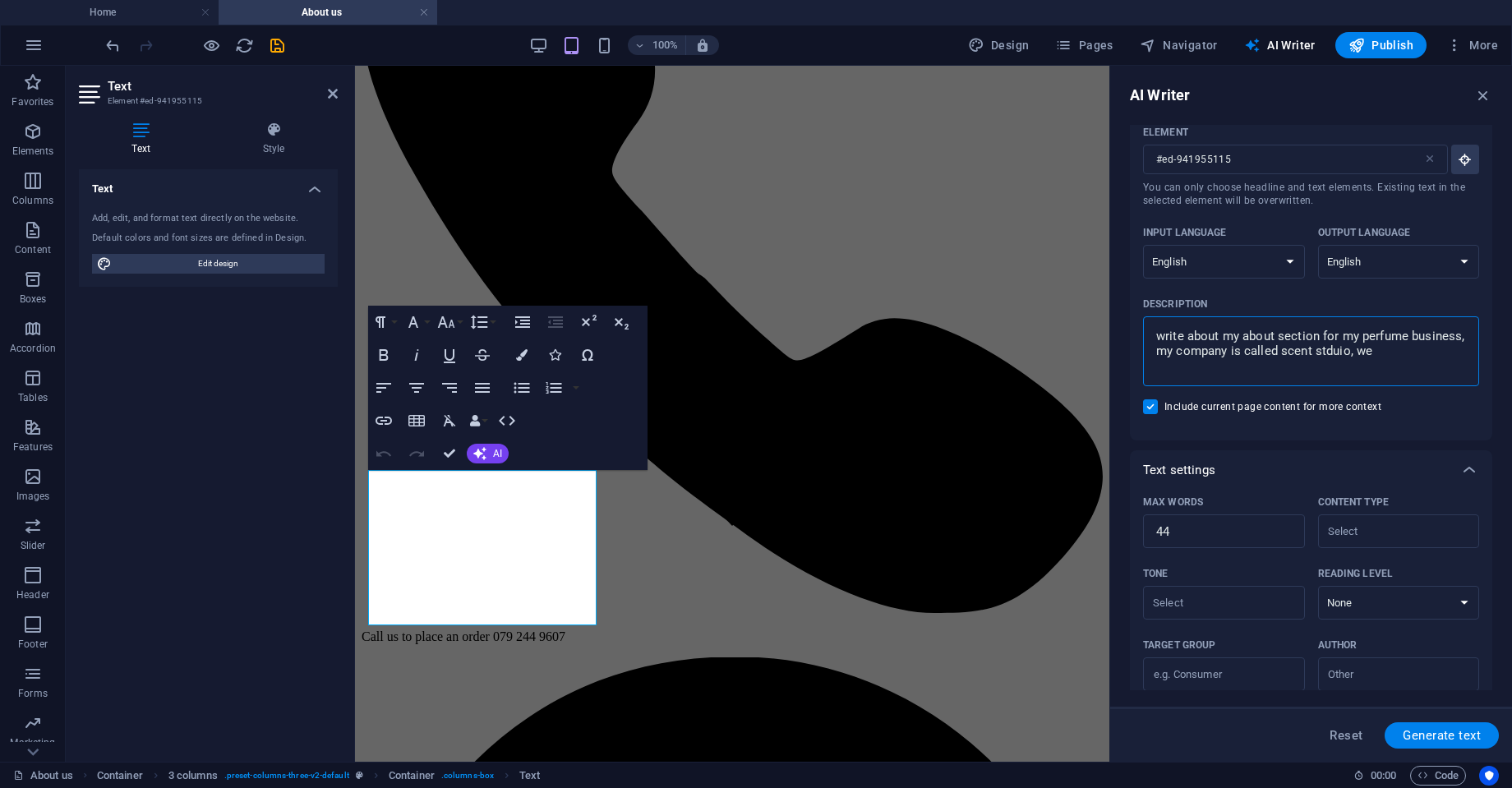
type textarea "x"
type textarea "write about my about section for my perfume business, my company is called scen…"
type textarea "x"
type textarea "write about my about section for my perfume business, my company is called scen…"
type textarea "x"
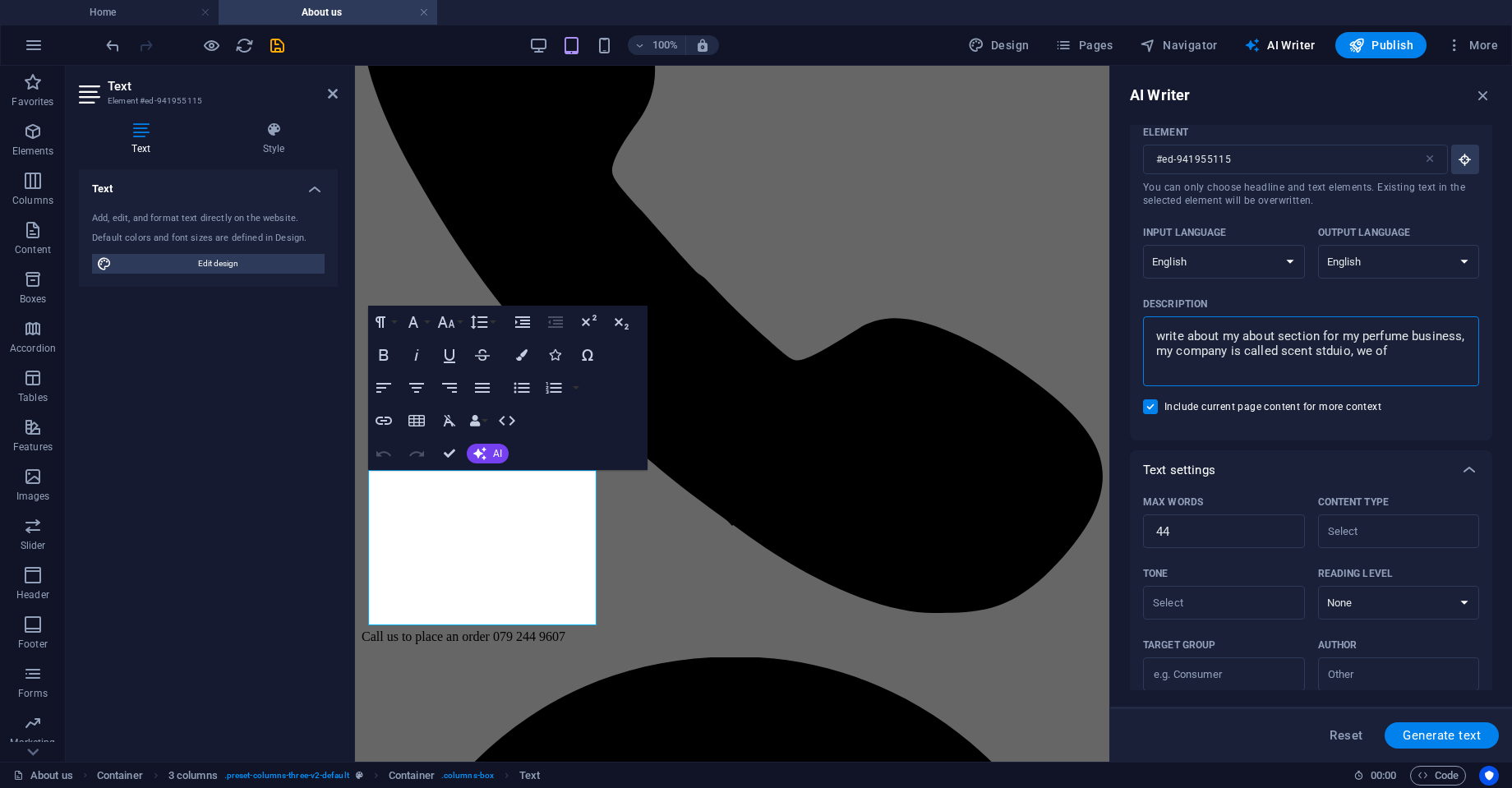
type textarea "write about my about section for my perfume business, my company is called scen…"
type textarea "x"
type textarea "write about my about section for my perfume business, my company is called scen…"
type textarea "x"
type textarea "write about my about section for my perfume business, my company is called scen…"
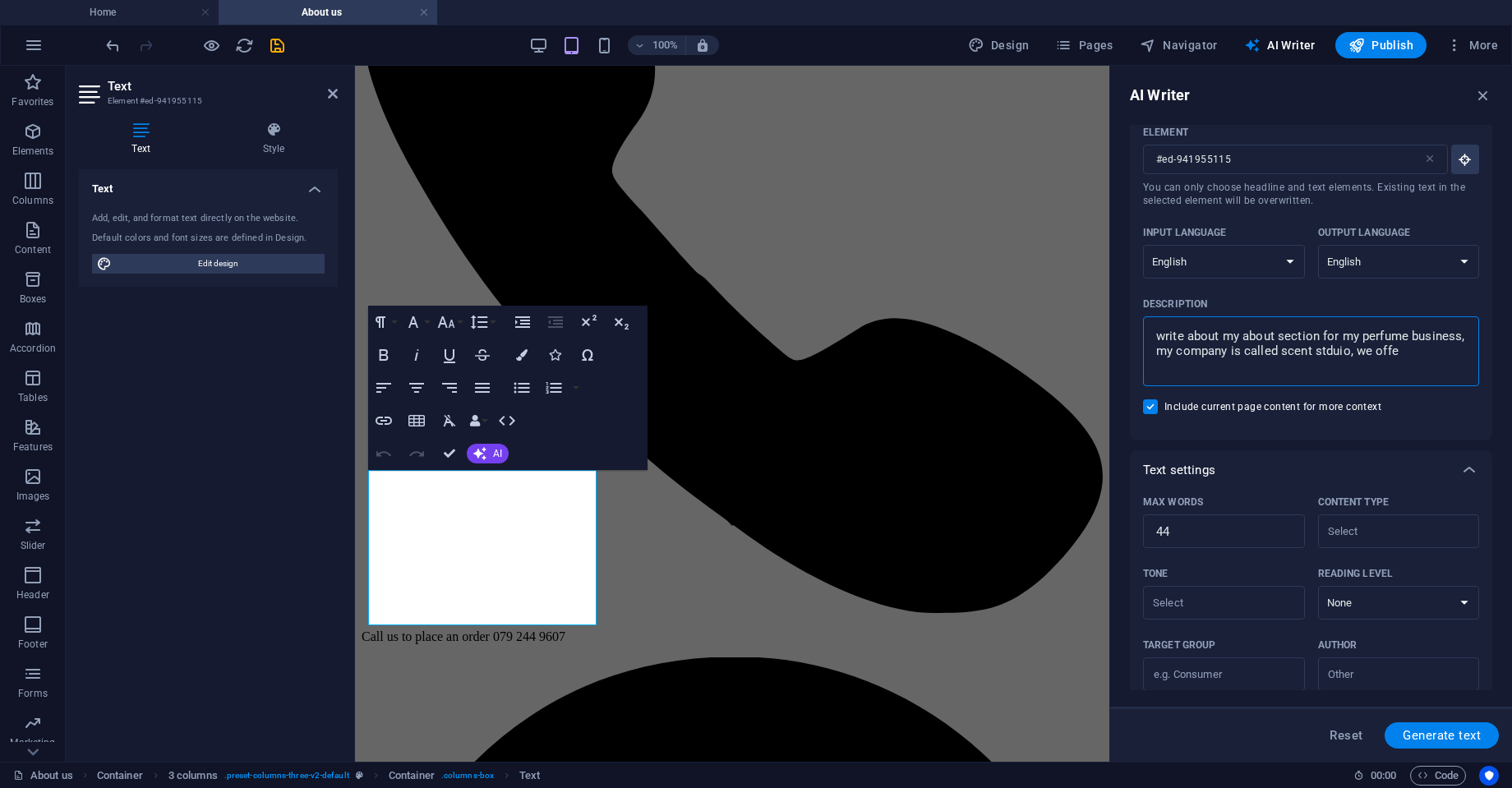
type textarea "x"
type textarea "write about my about section for my perfume business, my company is called scen…"
type textarea "x"
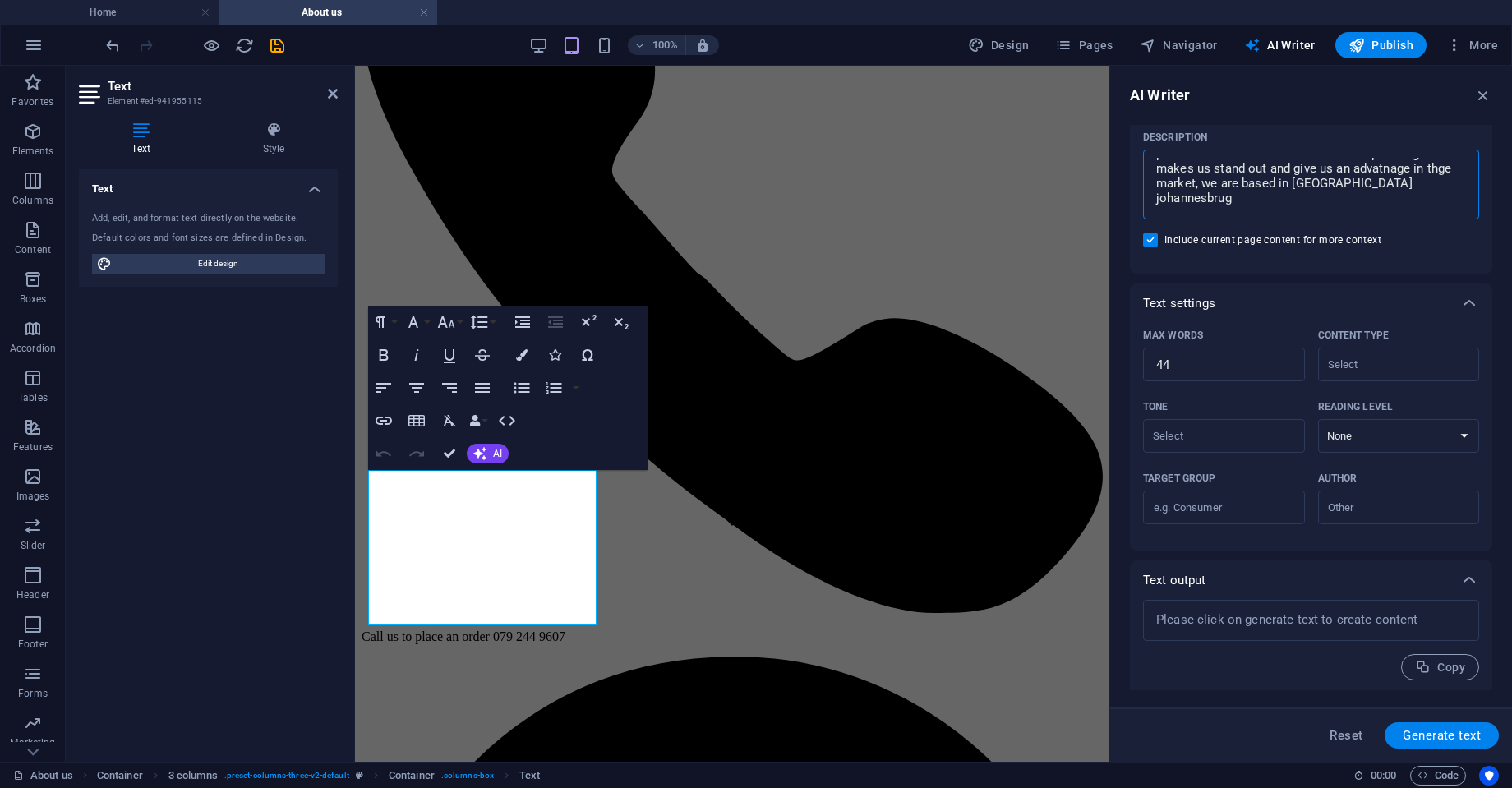
scroll to position [215, 0]
click at [1280, 363] on input "43" at bounding box center [1223, 361] width 162 height 33
click at [1280, 363] on input "42" at bounding box center [1223, 361] width 162 height 33
click at [1280, 363] on input "41" at bounding box center [1223, 361] width 162 height 33
click at [1282, 356] on input "42" at bounding box center [1223, 361] width 162 height 33
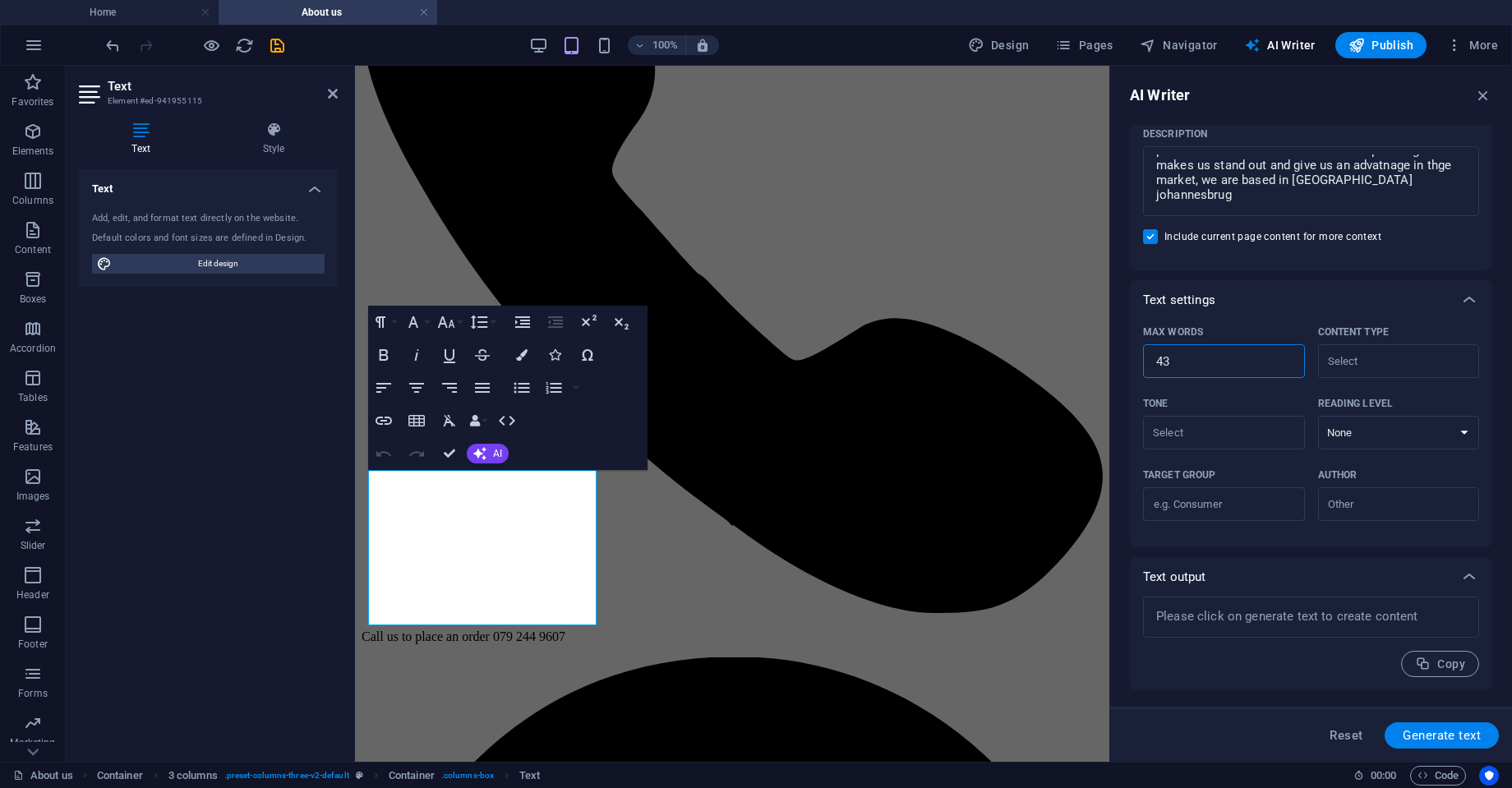
click at [1282, 356] on input "43" at bounding box center [1223, 361] width 162 height 33
click at [1282, 356] on input "44" at bounding box center [1223, 361] width 162 height 33
click at [1282, 356] on input "45" at bounding box center [1223, 361] width 162 height 33
click at [1282, 356] on input "46" at bounding box center [1223, 361] width 162 height 33
click at [1282, 356] on input "47" at bounding box center [1223, 361] width 162 height 33
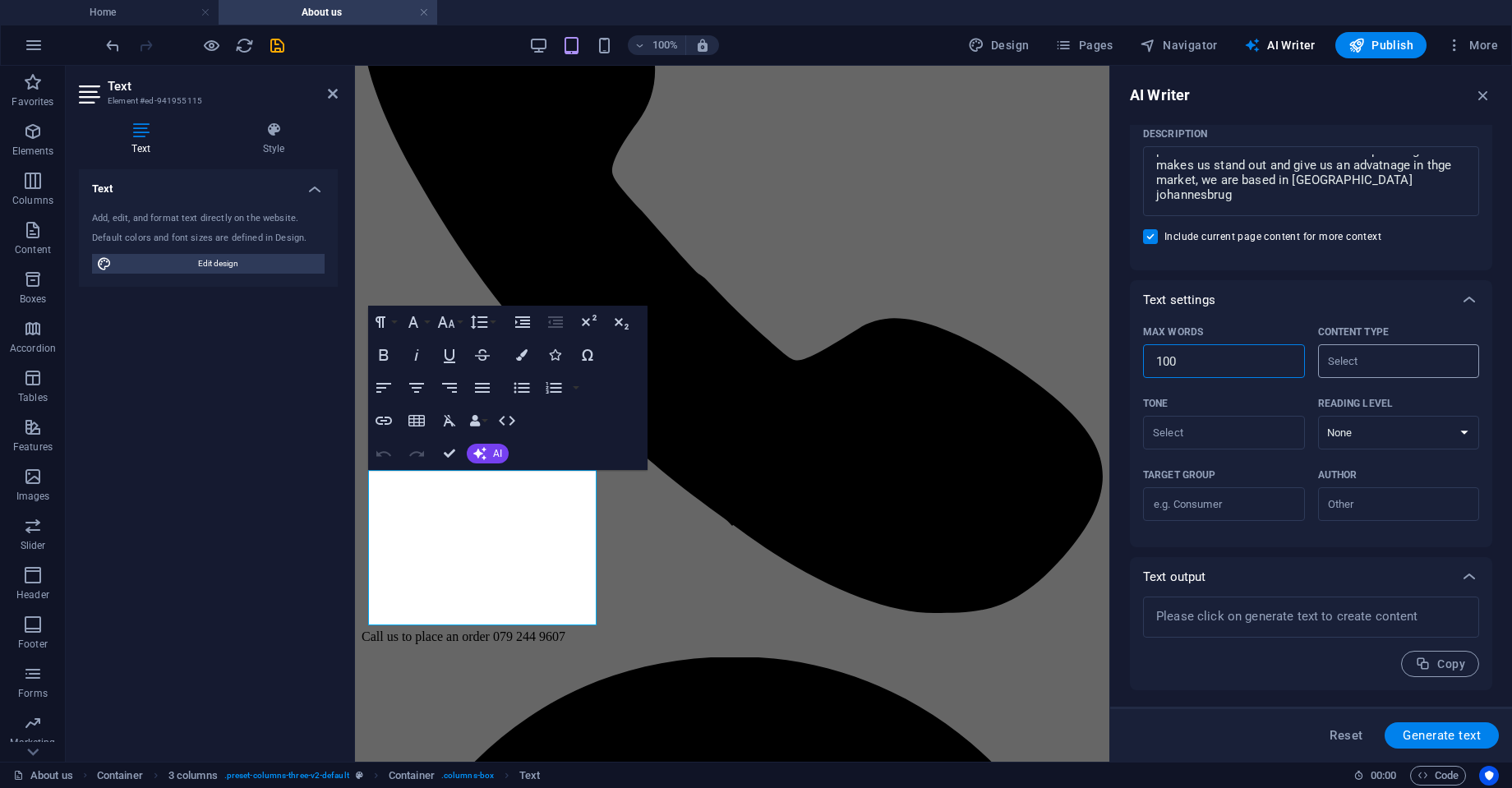
click at [1405, 360] on input "Content type ​" at bounding box center [1384, 361] width 125 height 23
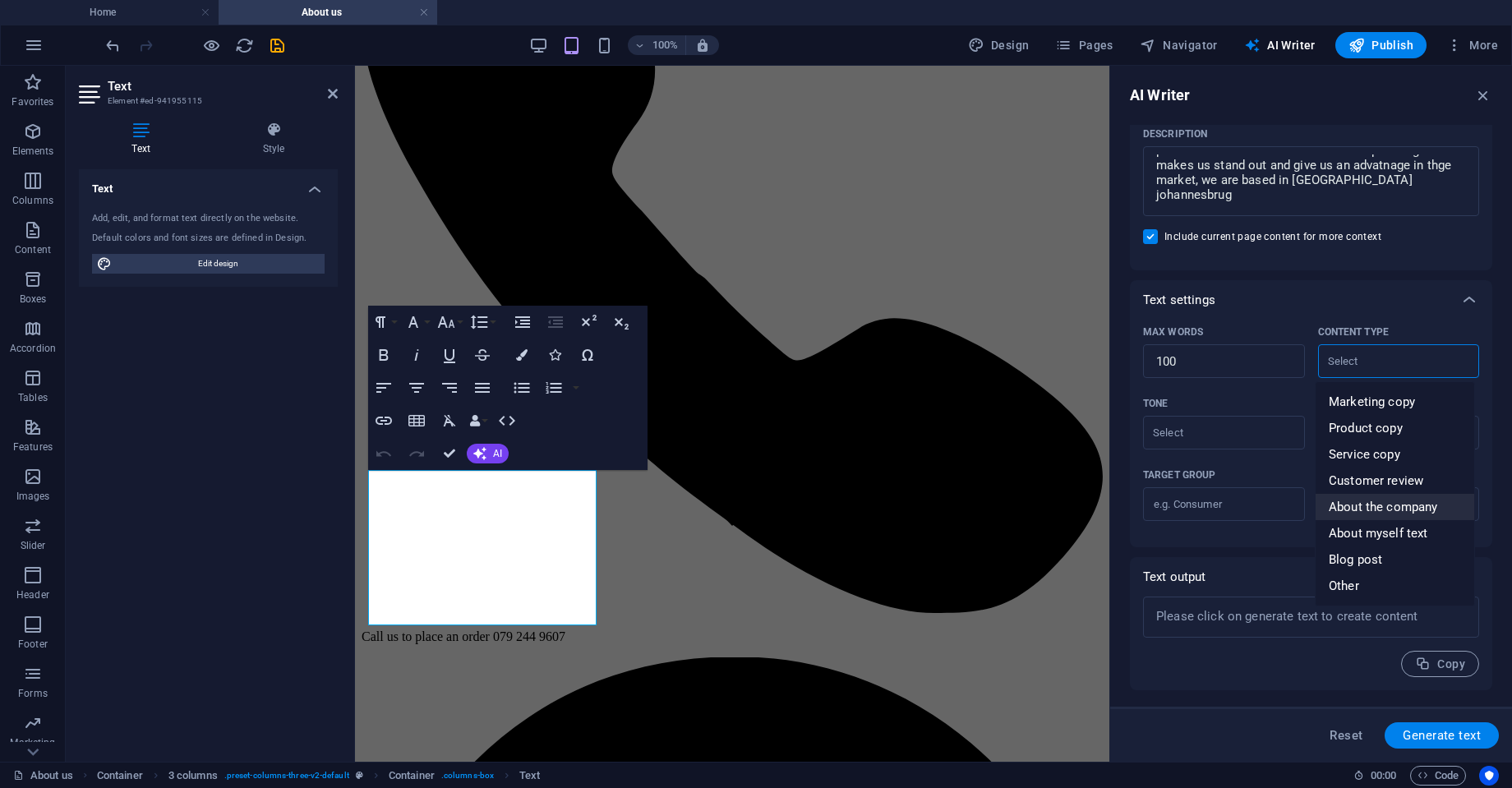
click at [1400, 502] on span "About the company" at bounding box center [1382, 507] width 108 height 17
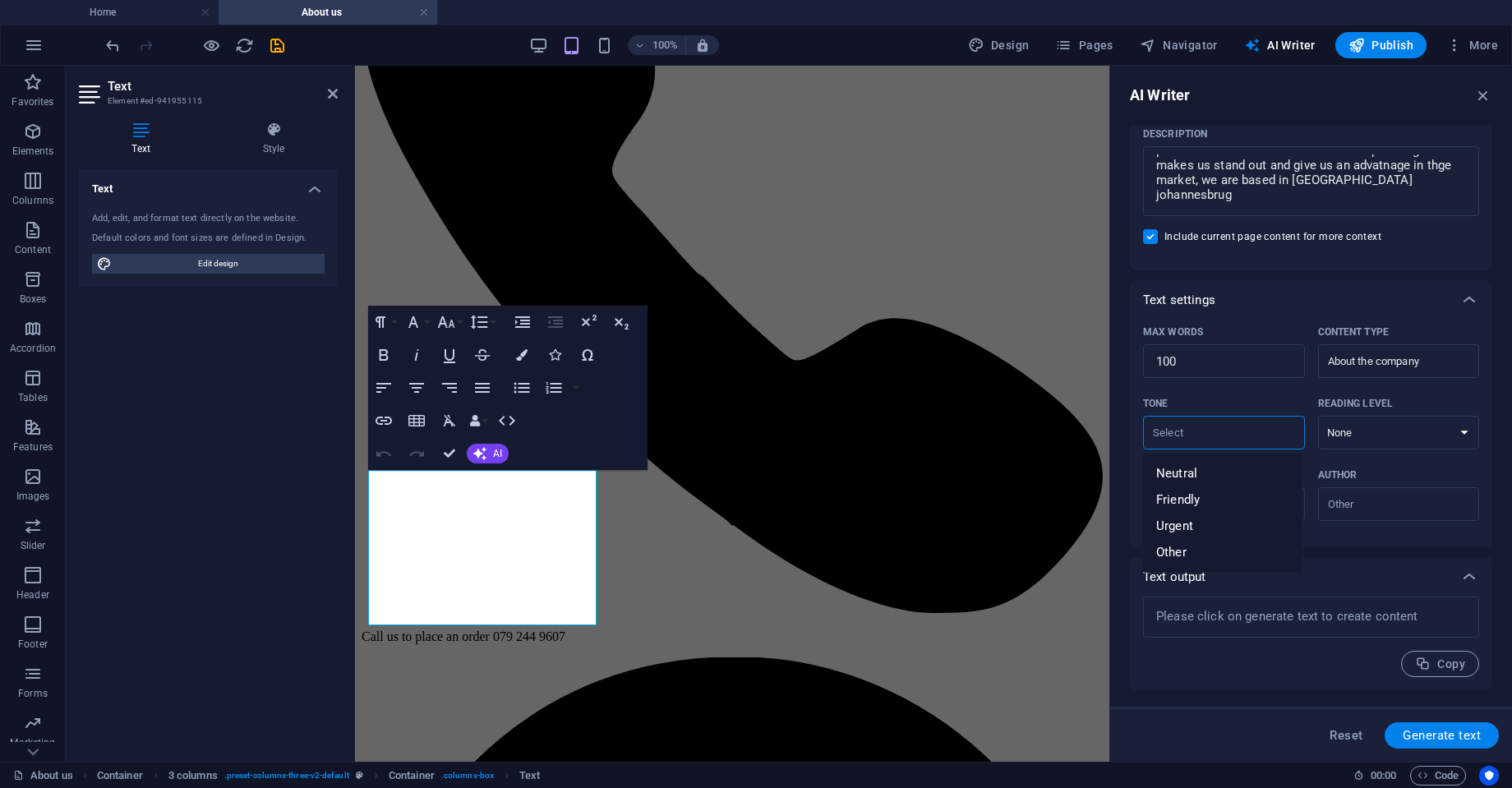
click at [1246, 434] on input "Tone ​" at bounding box center [1210, 432] width 125 height 23
click at [1199, 492] on span "Friendly" at bounding box center [1178, 500] width 44 height 17
click at [1357, 437] on select "None Academic Adult Teen Child" at bounding box center [1399, 432] width 162 height 34
click at [1318, 415] on select "None Academic Adult Teen Child" at bounding box center [1399, 432] width 162 height 34
click at [1264, 505] on input "Target group ​" at bounding box center [1223, 504] width 162 height 26
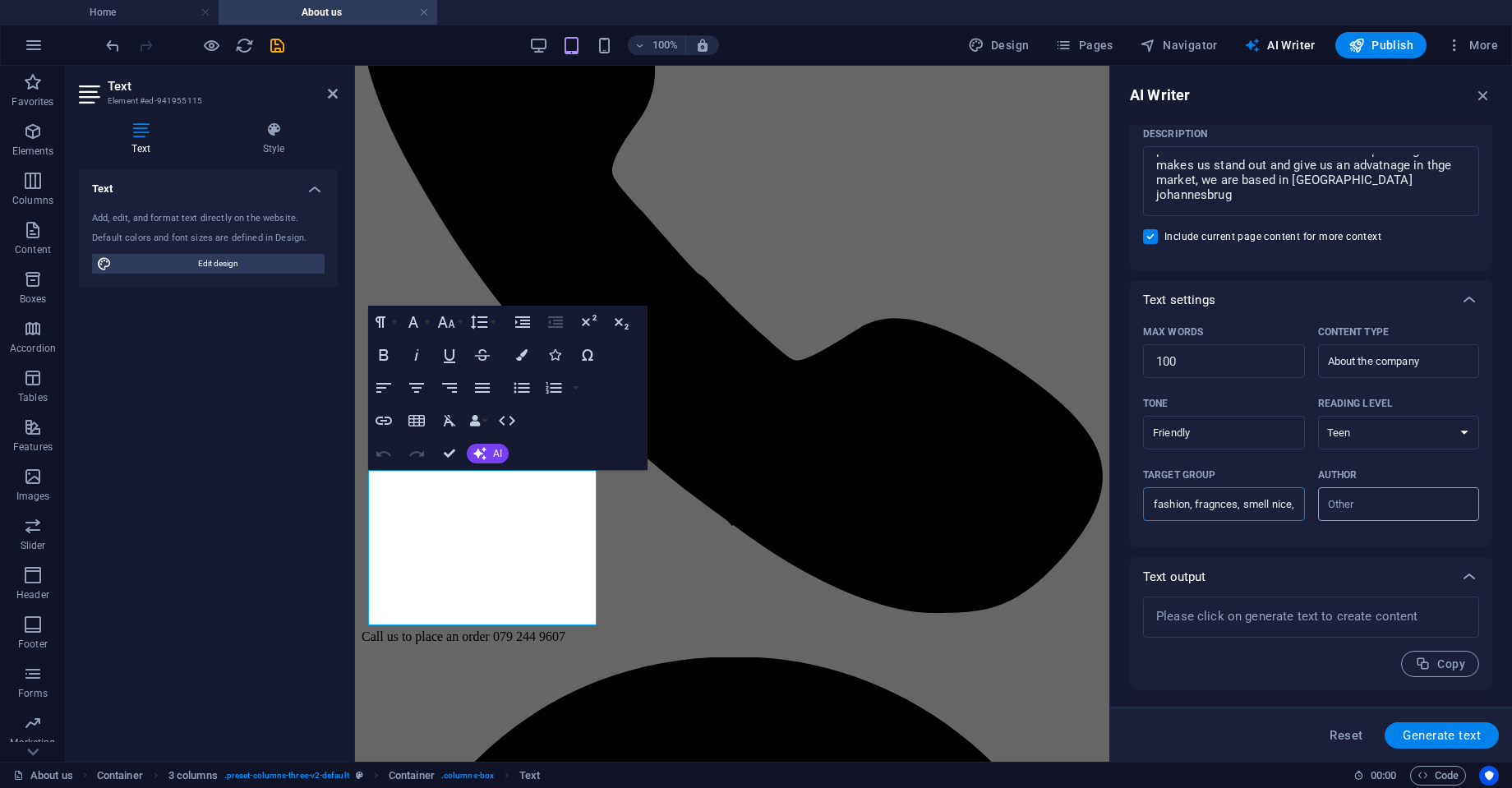
click at [1363, 503] on input "Author ​" at bounding box center [1384, 504] width 125 height 23
click at [1363, 569] on span "Business owner" at bounding box center [1373, 571] width 89 height 17
click at [1238, 619] on textarea at bounding box center [1311, 617] width 320 height 24
click at [1438, 738] on span "Generate text" at bounding box center [1441, 735] width 78 height 13
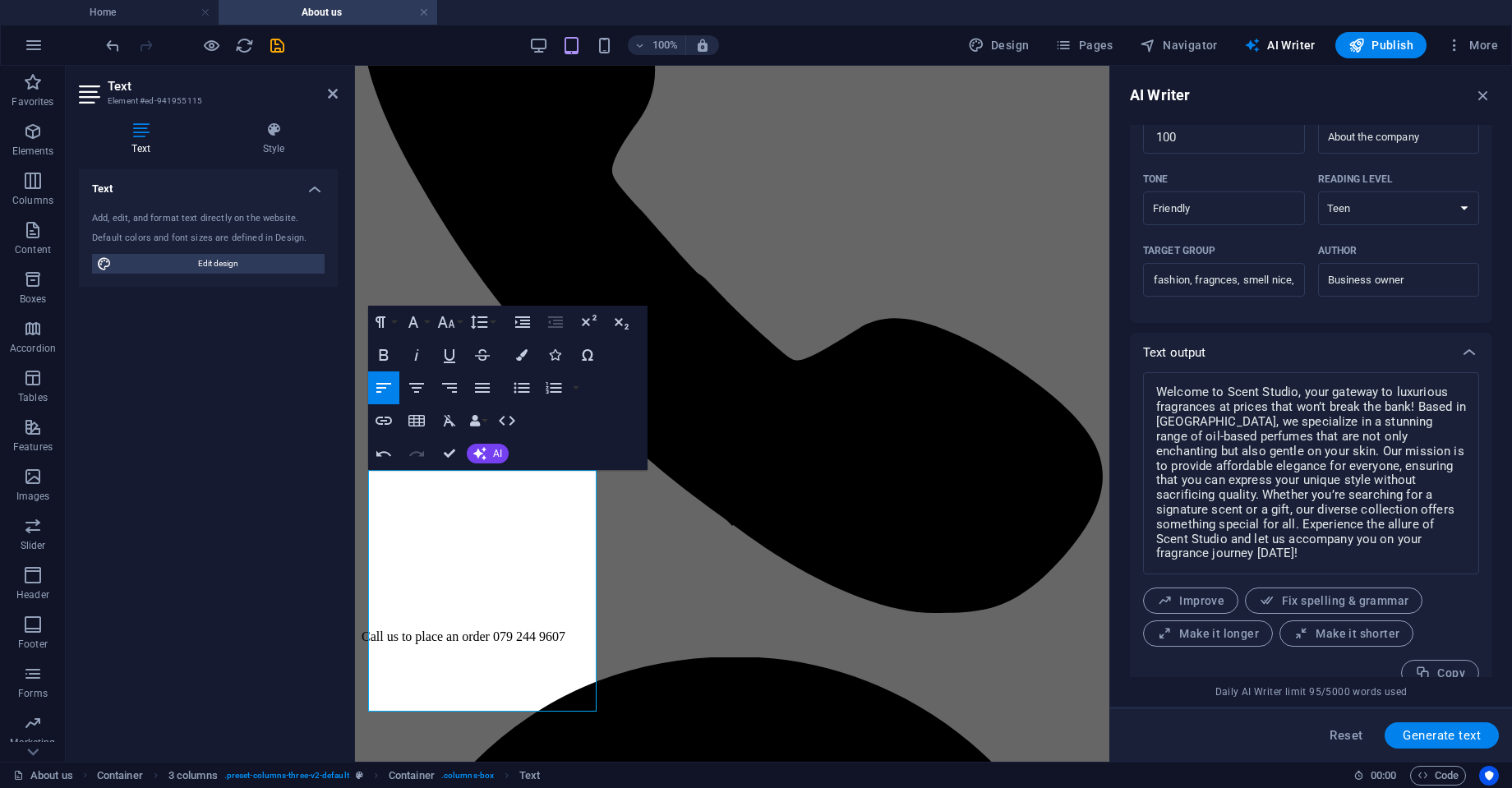
scroll to position [461, 0]
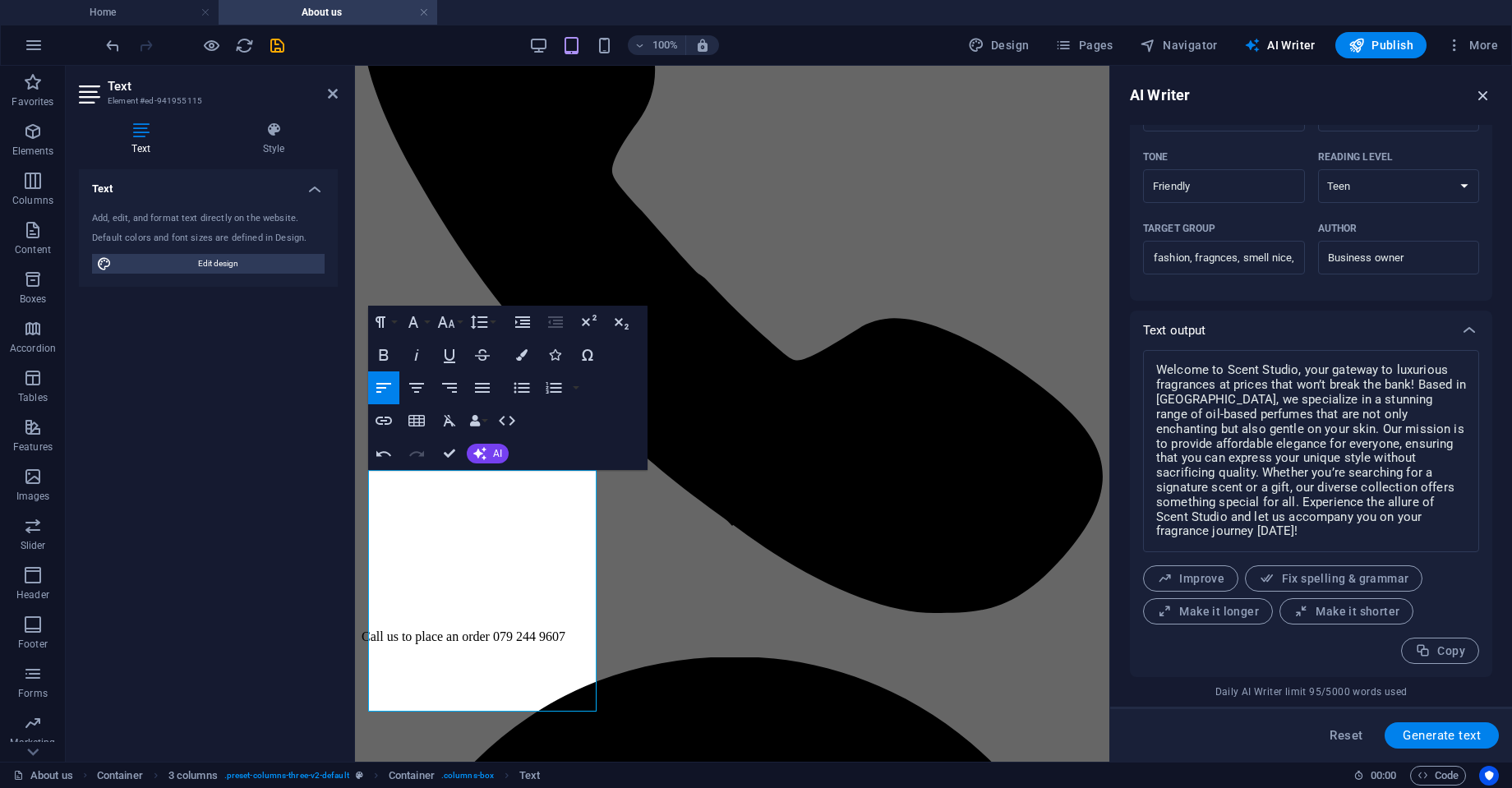
click at [1480, 91] on icon "button" at bounding box center [1483, 96] width 18 height 18
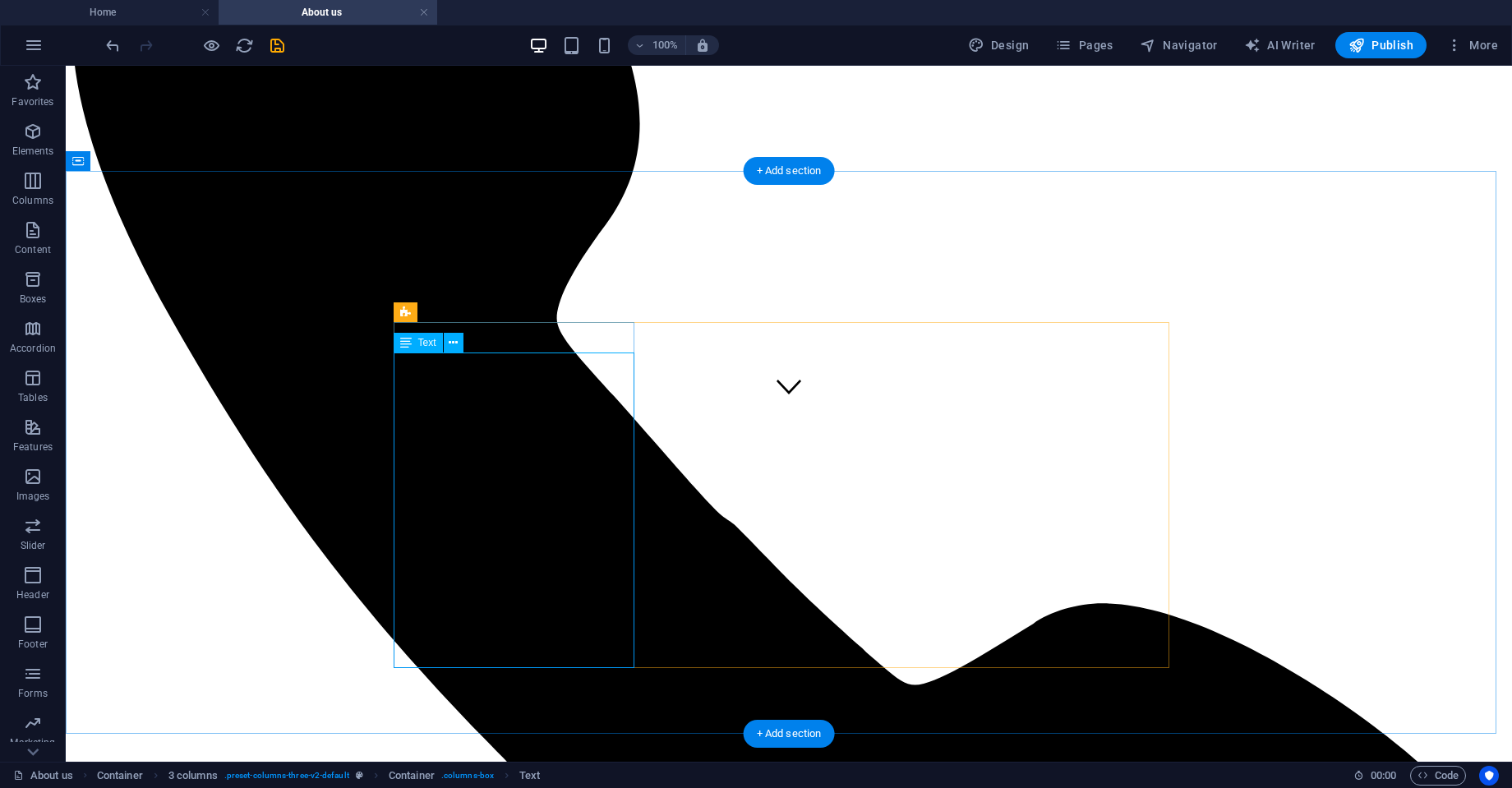
scroll to position [355, 0]
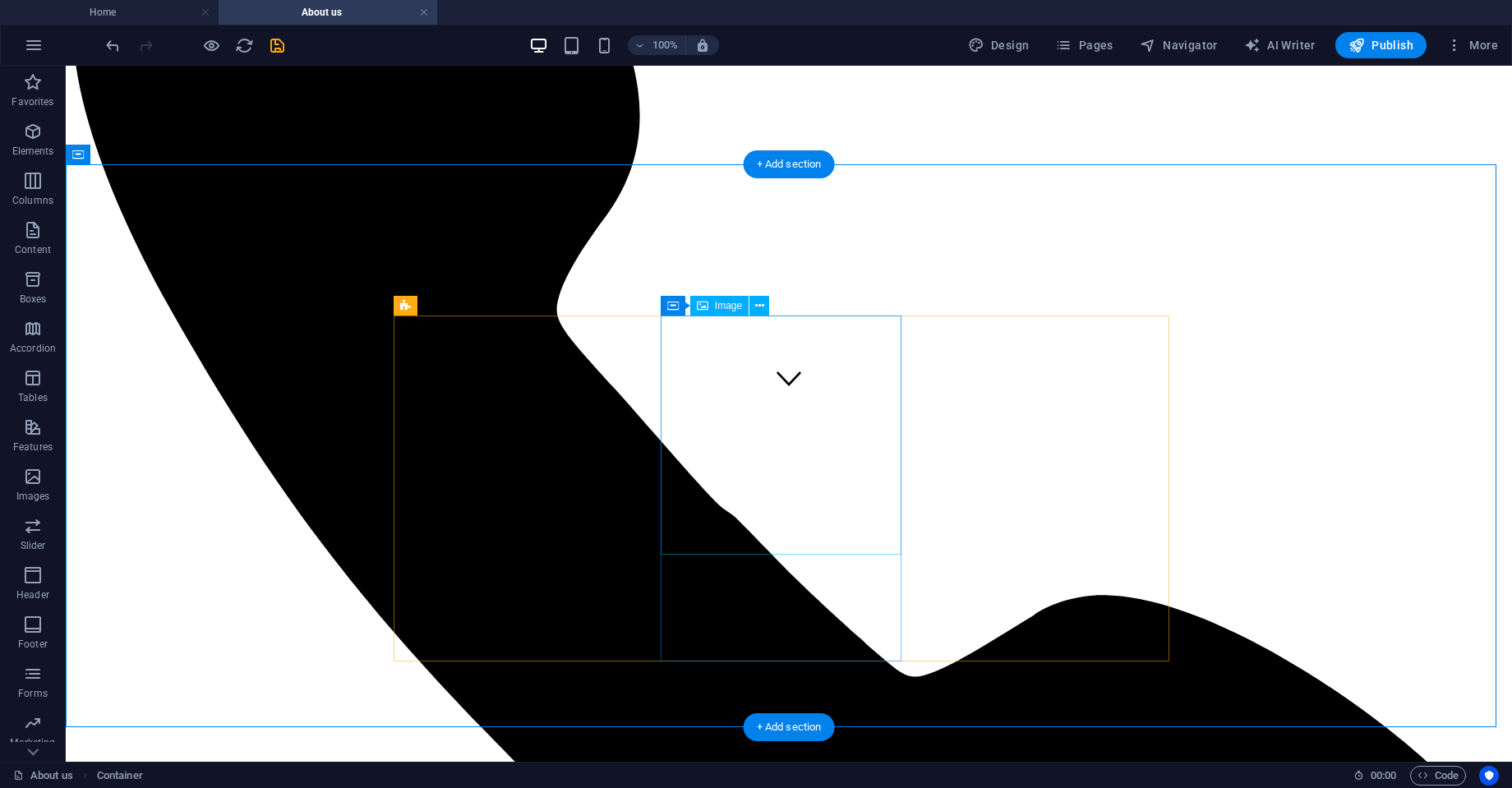
click at [728, 308] on span "Image" at bounding box center [728, 305] width 27 height 10
drag, startPoint x: 728, startPoint y: 308, endPoint x: 409, endPoint y: 380, distance: 327.0
click at [728, 308] on span "Image" at bounding box center [728, 305] width 27 height 10
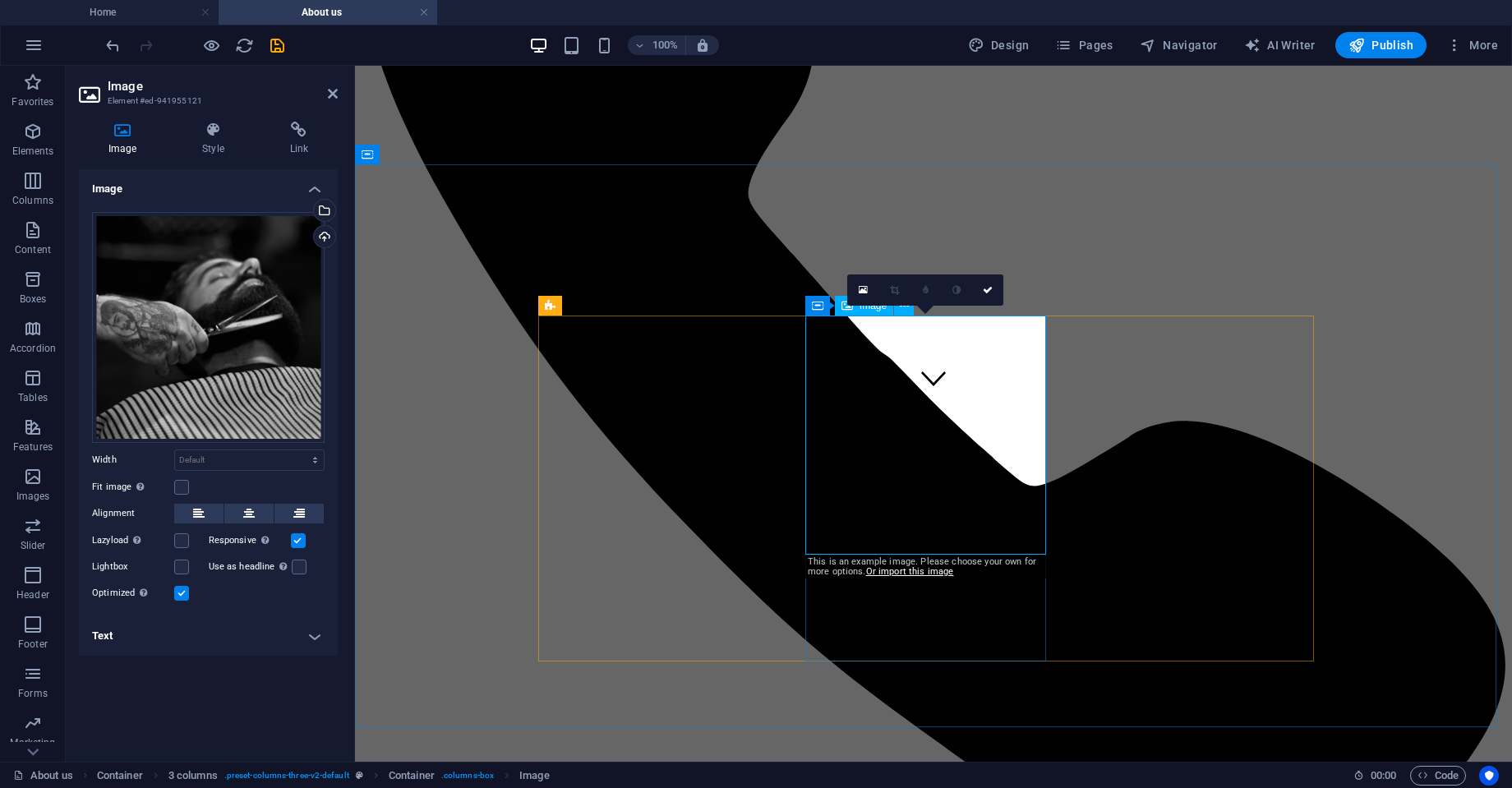
click at [310, 211] on div "Select files from the file manager, stock photos, or upload file(s)" at bounding box center [257, 211] width 107 height 61
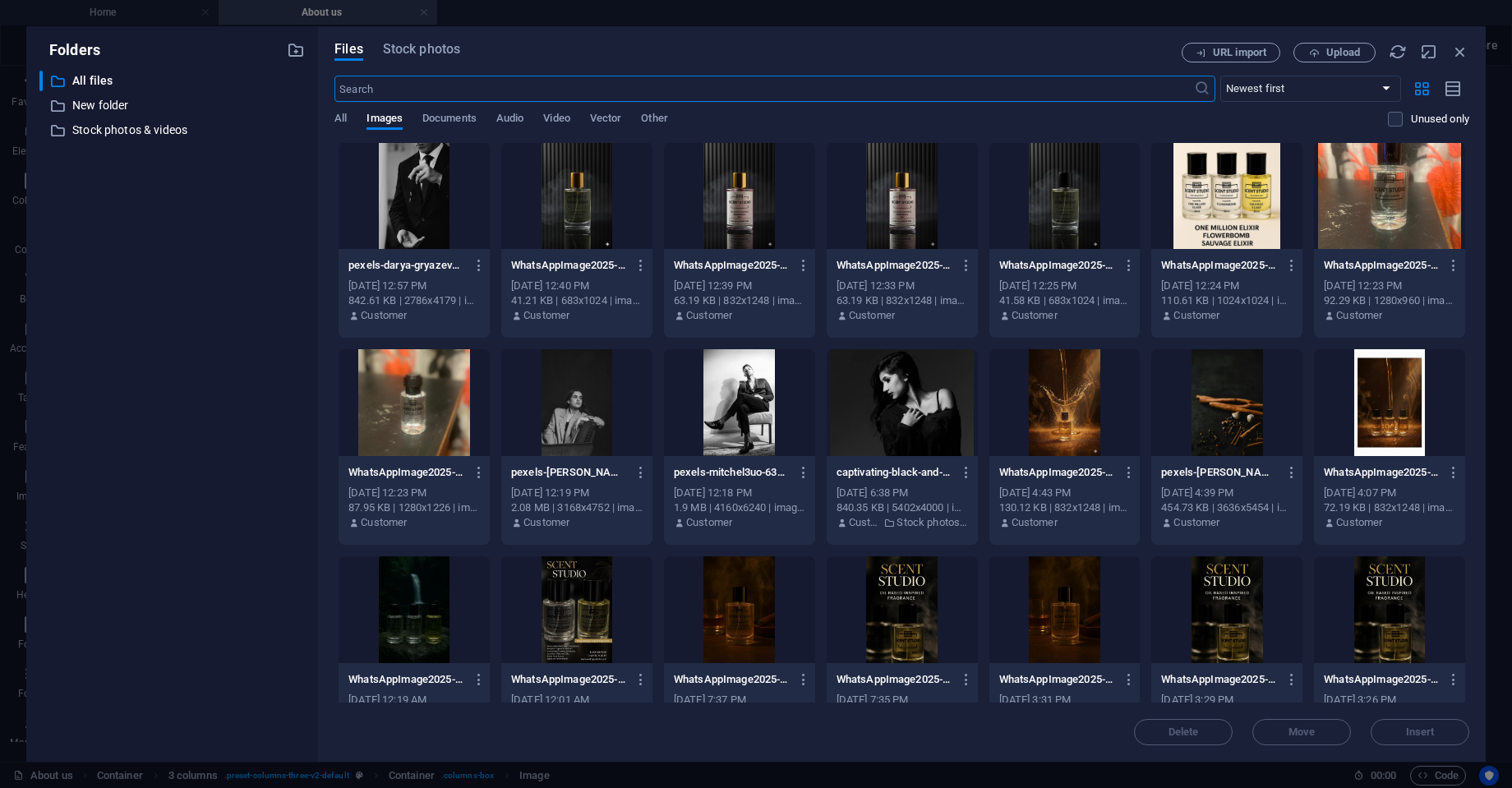
scroll to position [0, 0]
click at [1384, 390] on div at bounding box center [1389, 404] width 151 height 107
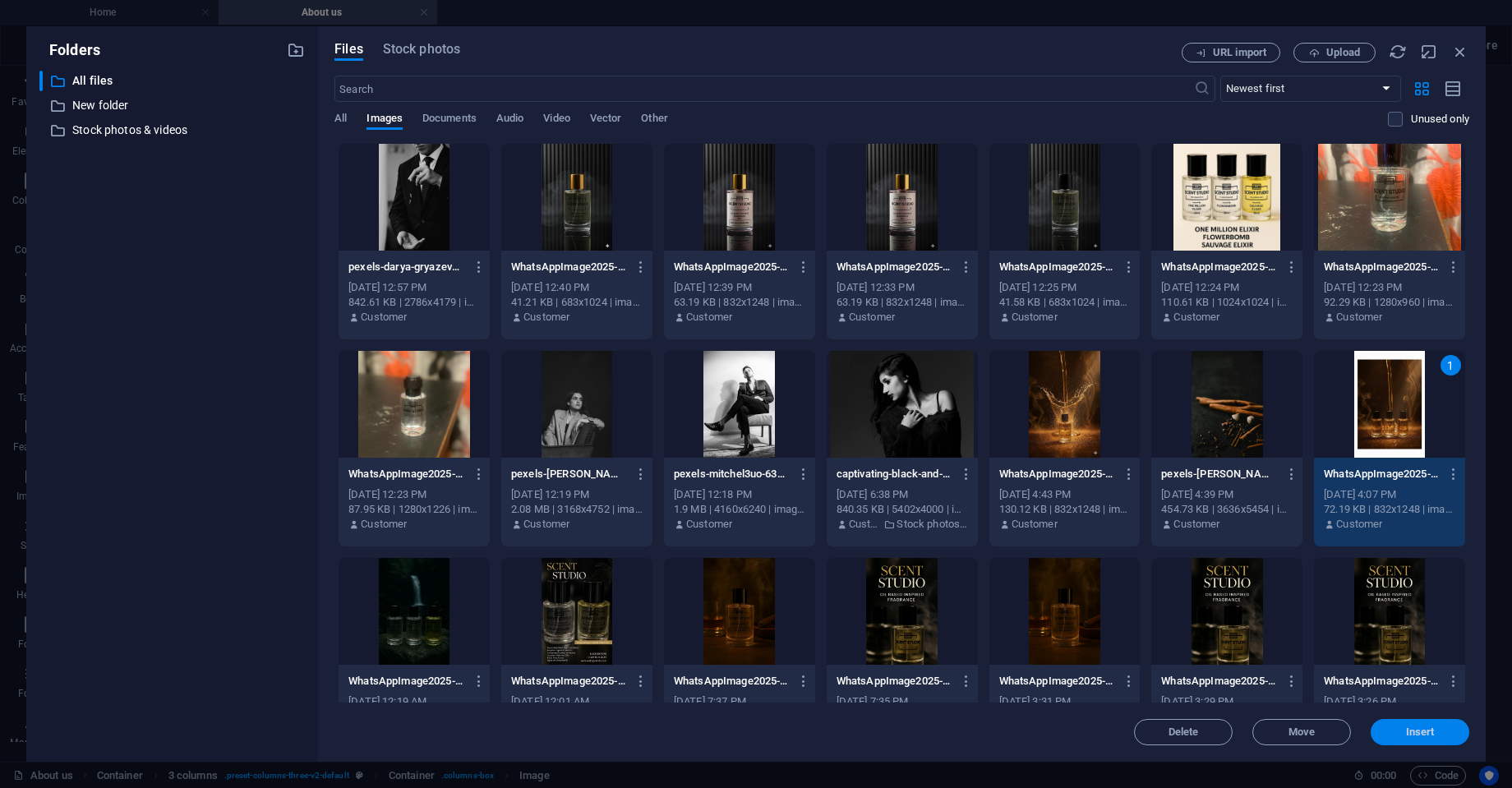
click at [1411, 728] on span "Insert" at bounding box center [1420, 733] width 29 height 10
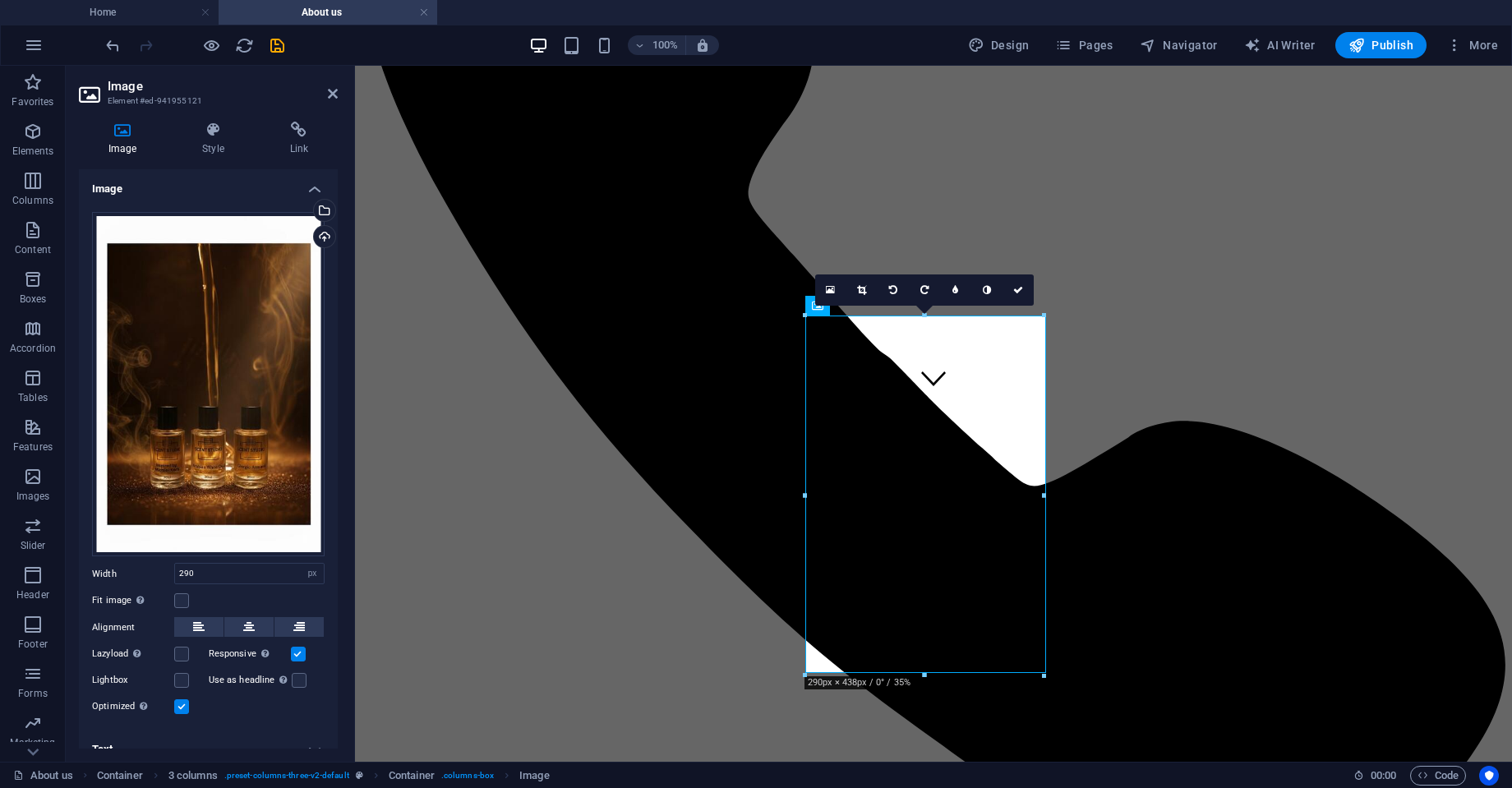
click at [854, 288] on link at bounding box center [861, 290] width 31 height 31
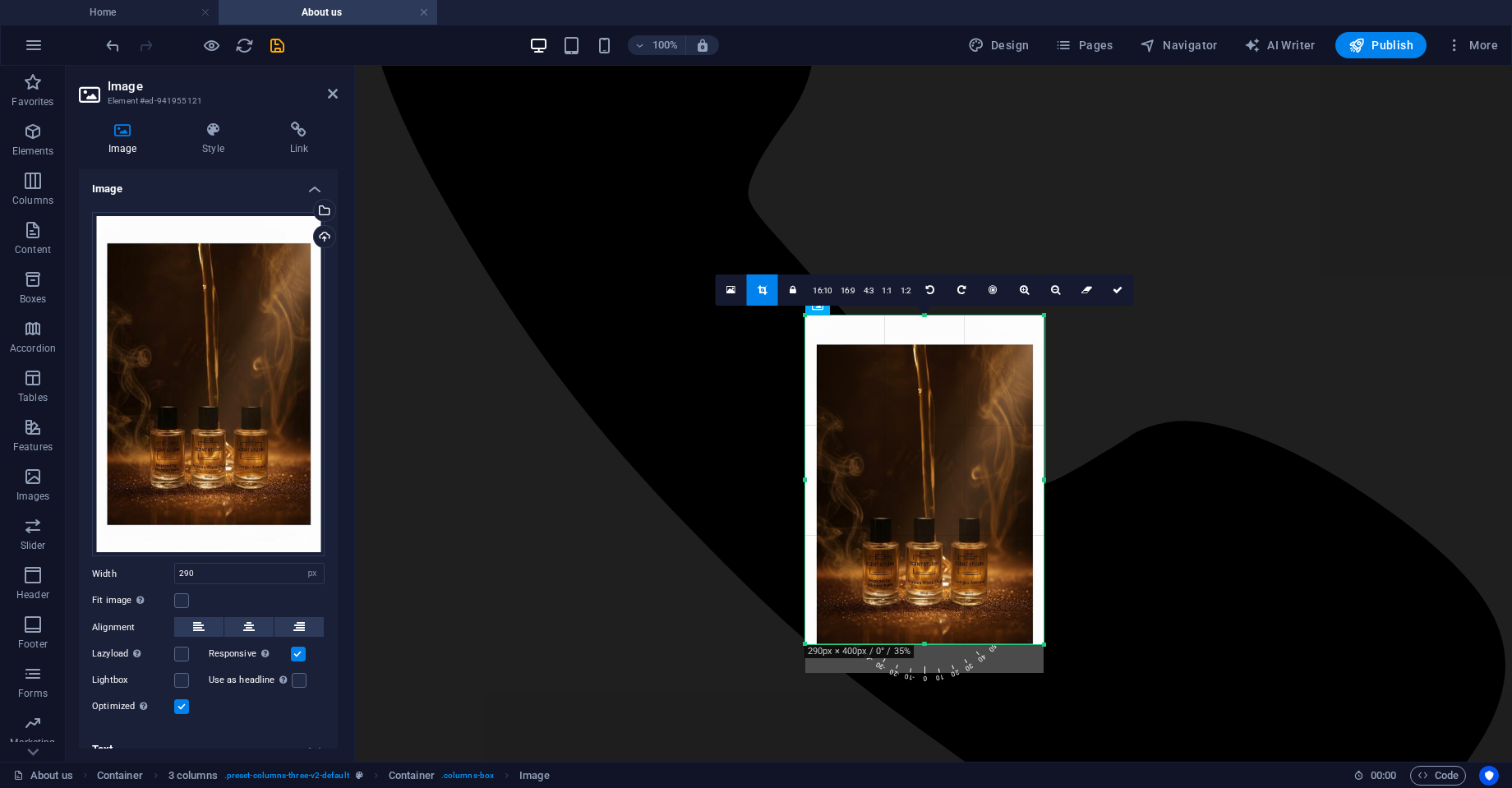
drag, startPoint x: 925, startPoint y: 670, endPoint x: 924, endPoint y: 641, distance: 29.0
click at [924, 642] on div at bounding box center [925, 644] width 238 height 6
drag, startPoint x: 1044, startPoint y: 477, endPoint x: 1032, endPoint y: 480, distance: 12.4
click at [1032, 480] on div at bounding box center [1031, 480] width 6 height 329
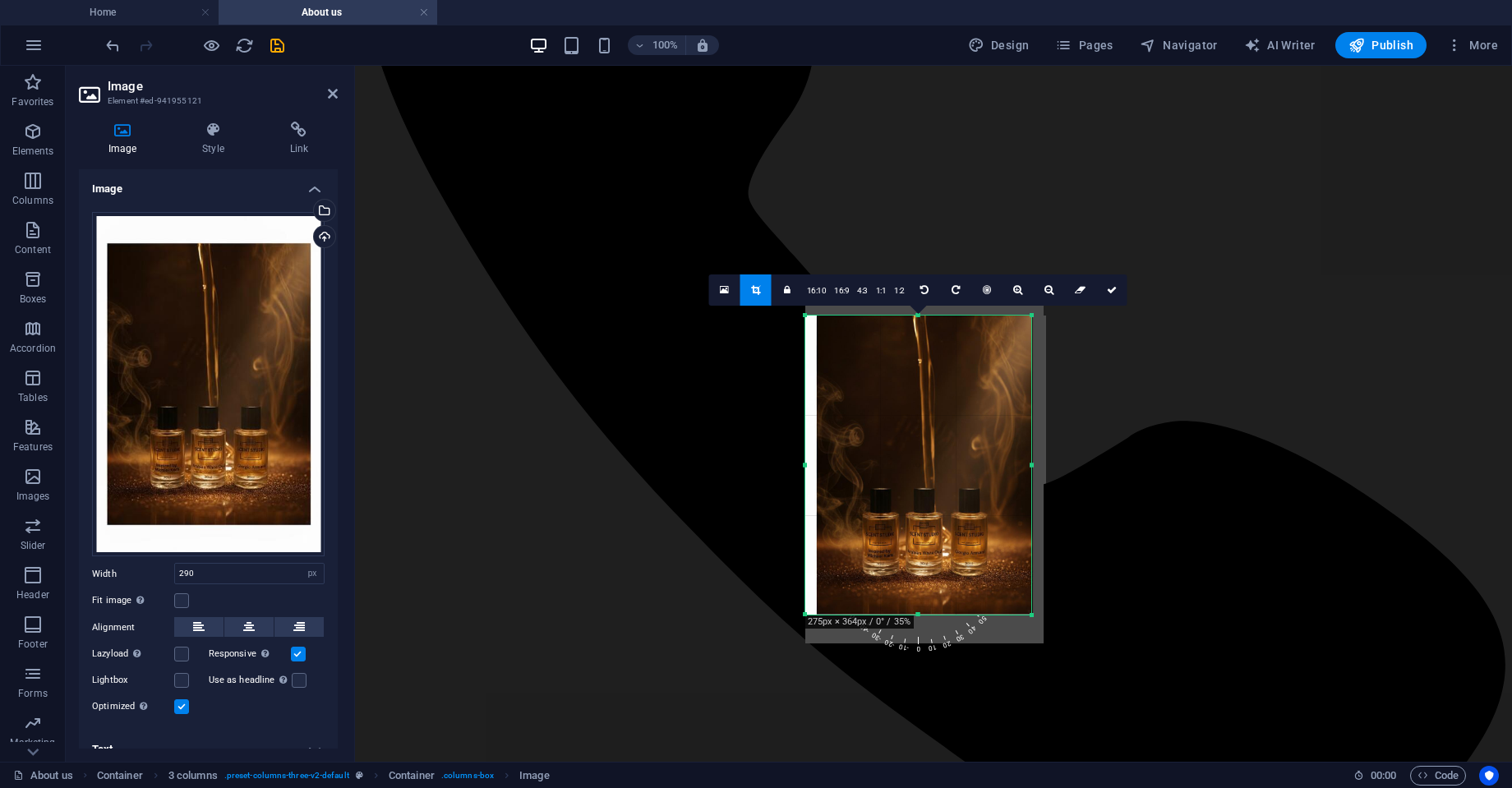
drag, startPoint x: 916, startPoint y: 316, endPoint x: 919, endPoint y: 346, distance: 30.1
click at [919, 346] on div "180 170 160 150 140 130 120 110 100 90 80 70 60 50 40 30 20 10 0 -10 -20 -30 -4…" at bounding box center [918, 465] width 226 height 299
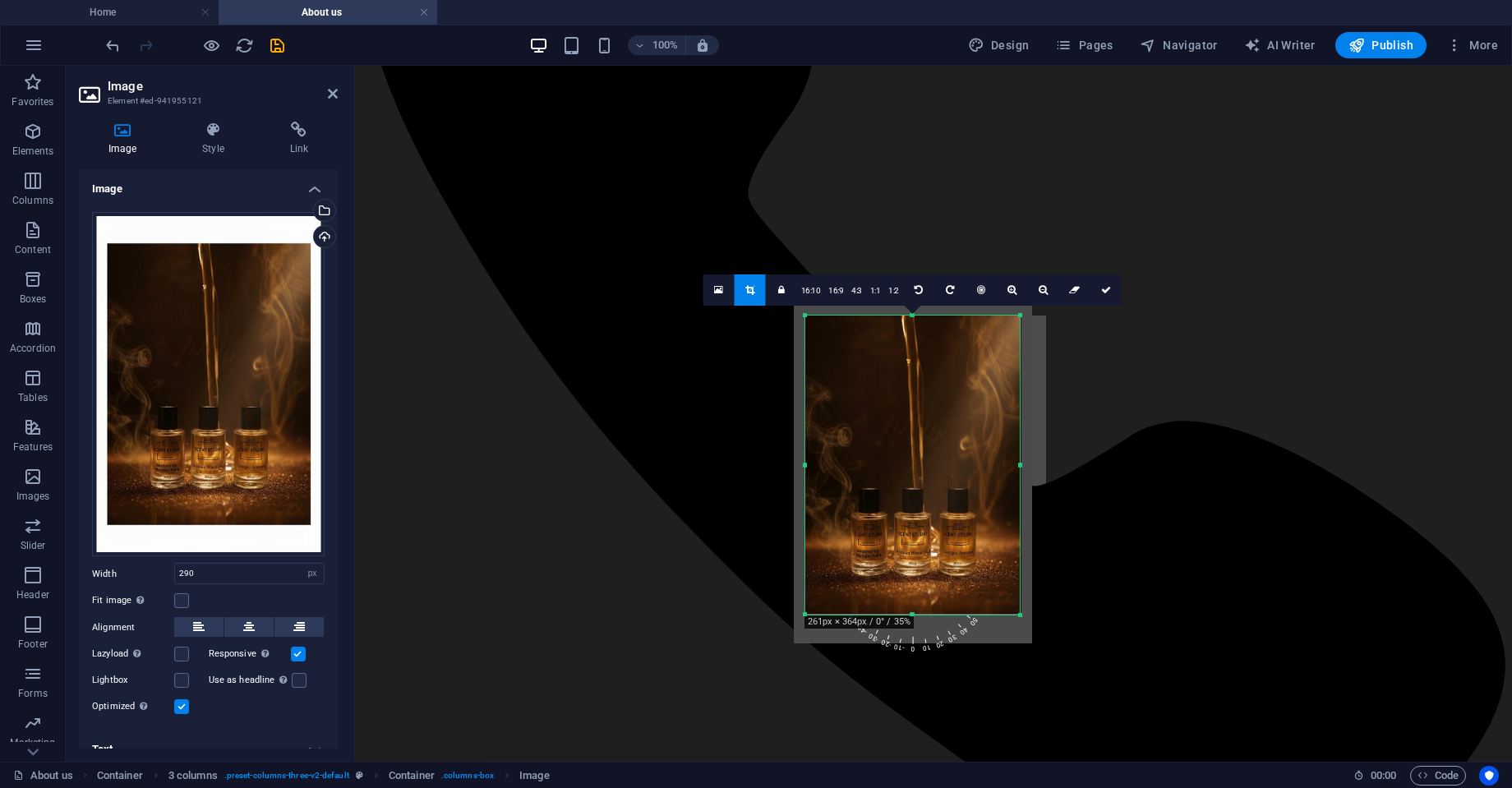
drag, startPoint x: 803, startPoint y: 463, endPoint x: 814, endPoint y: 462, distance: 11.0
click at [814, 462] on div "180 170 160 150 140 130 120 110 100 90 80 70 60 50 40 30 20 10 0 -10 -20 -30 -4…" at bounding box center [913, 465] width 215 height 299
click at [1098, 295] on link at bounding box center [1105, 290] width 31 height 31
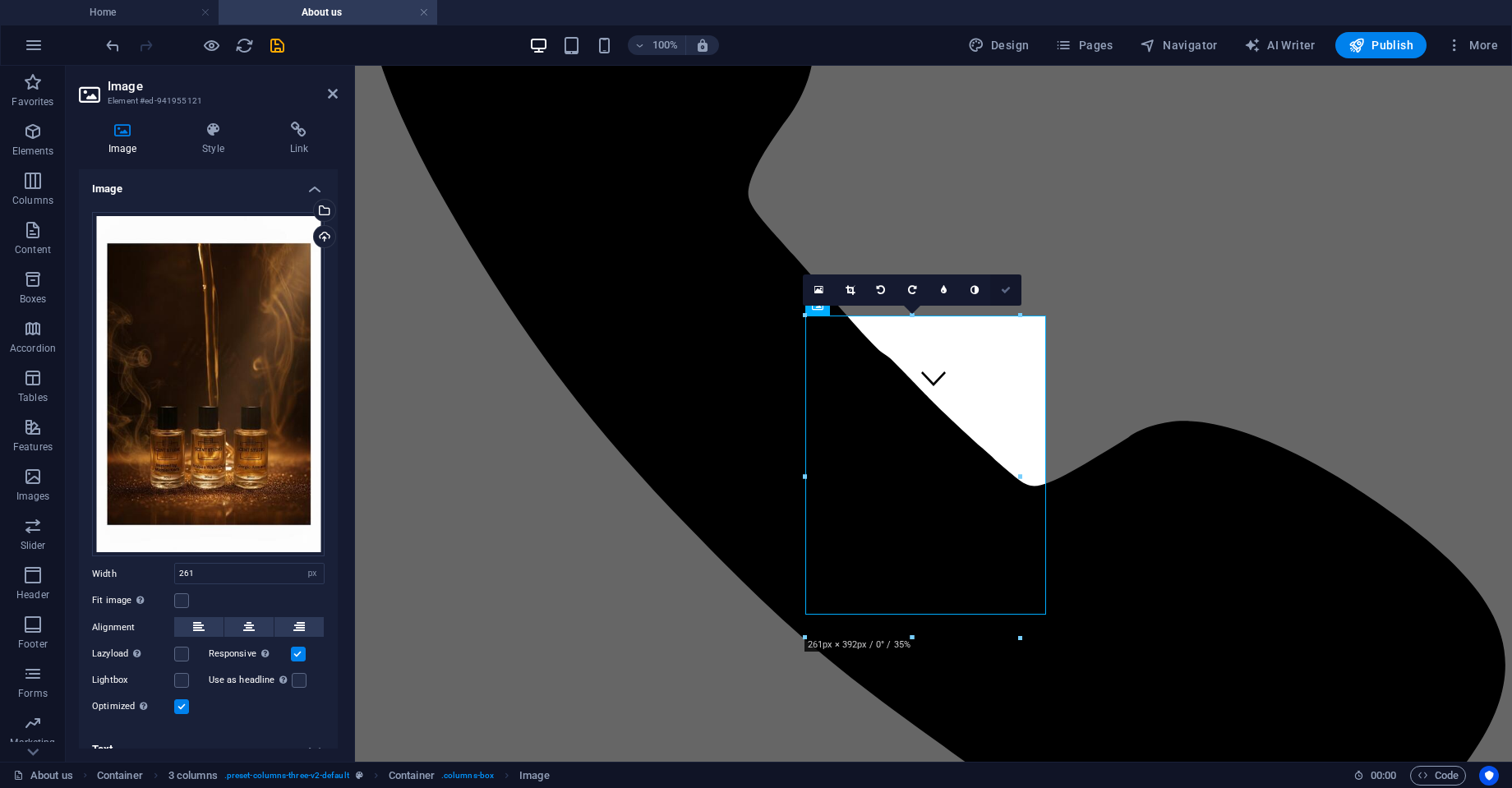
click at [1003, 285] on icon at bounding box center [1006, 290] width 10 height 10
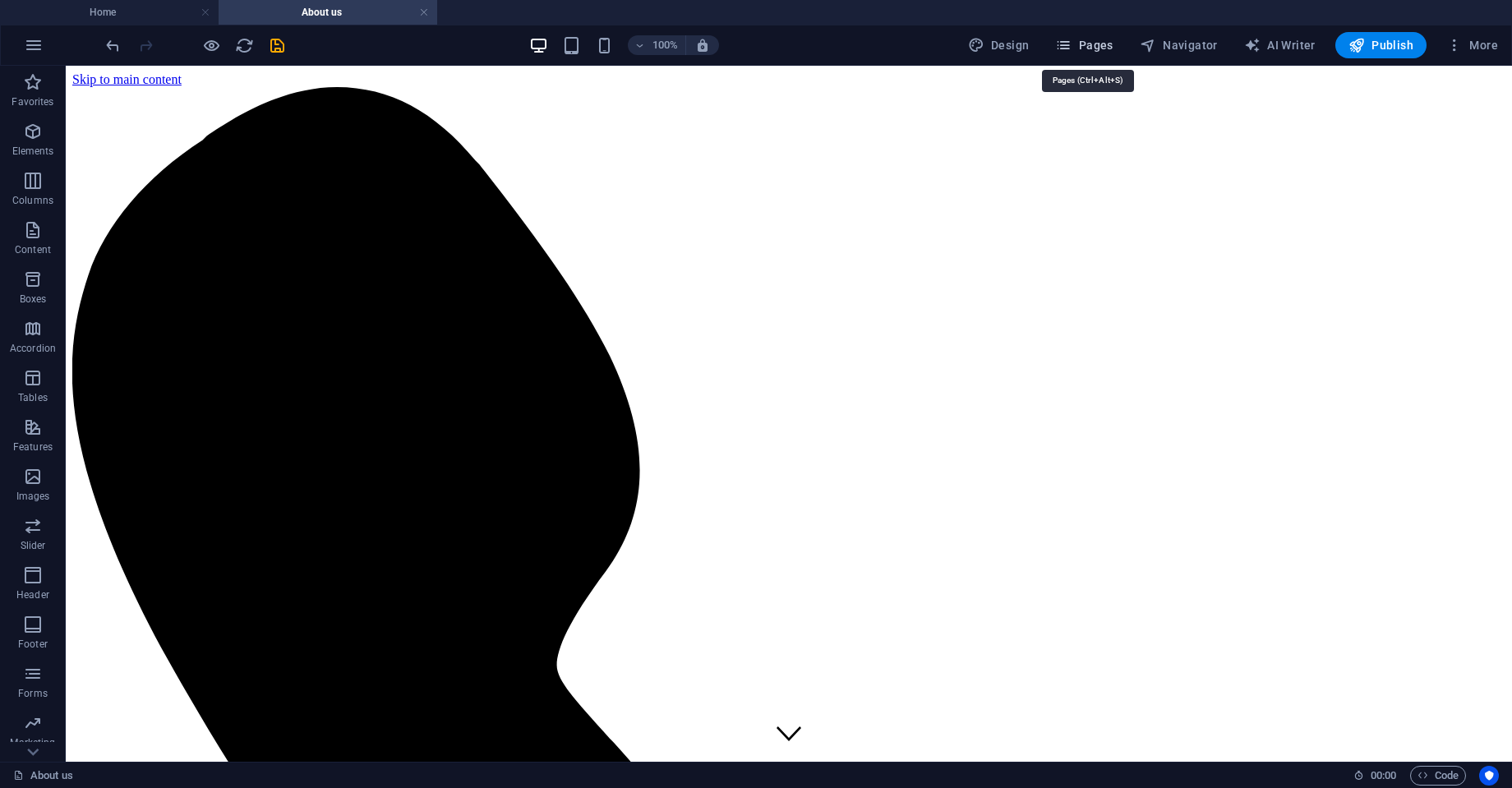
click at [1098, 43] on span "Pages" at bounding box center [1083, 45] width 58 height 17
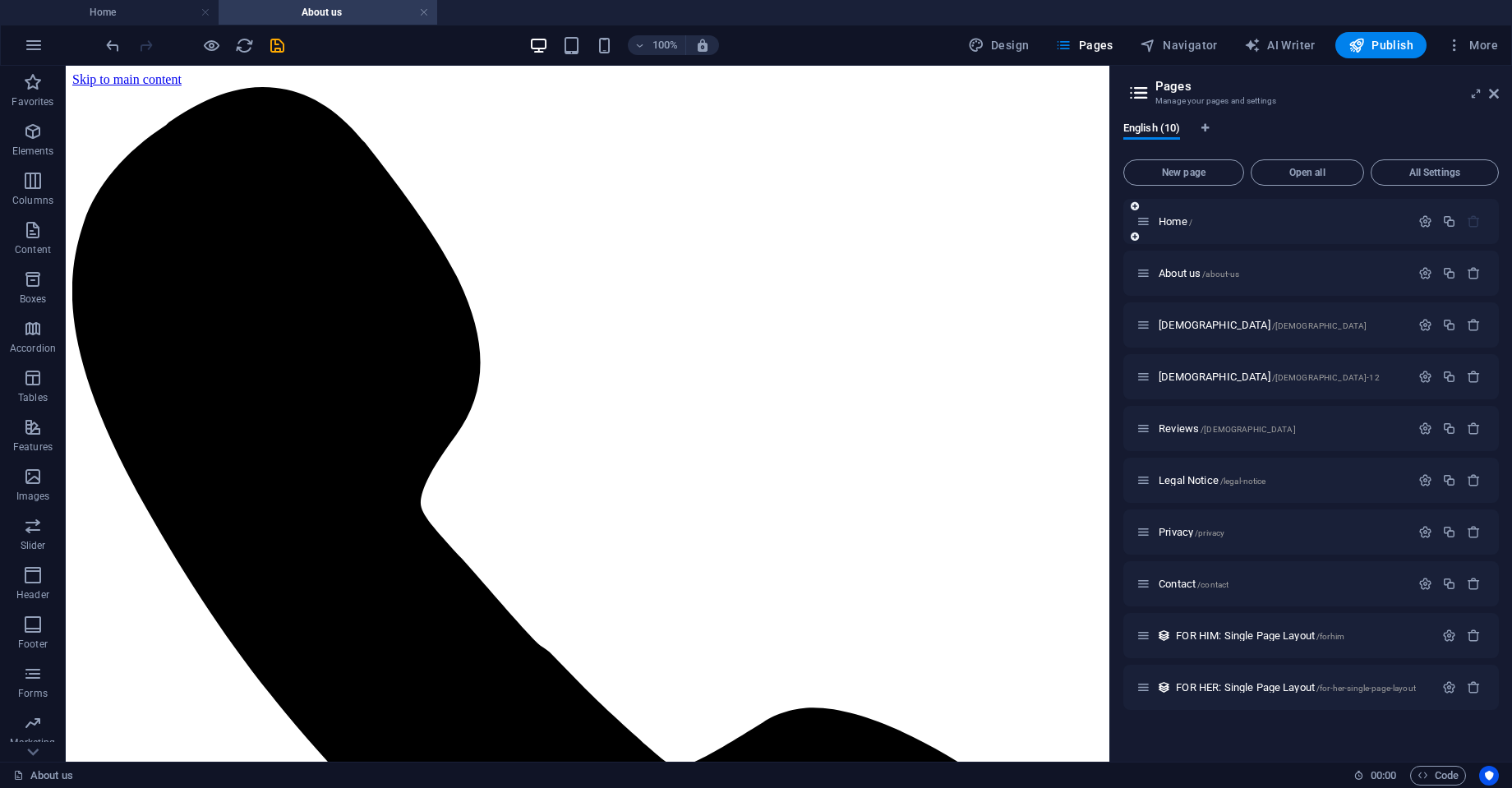
click at [1171, 227] on div "Home /" at bounding box center [1273, 222] width 274 height 19
click at [1173, 218] on span "Home /" at bounding box center [1176, 222] width 34 height 13
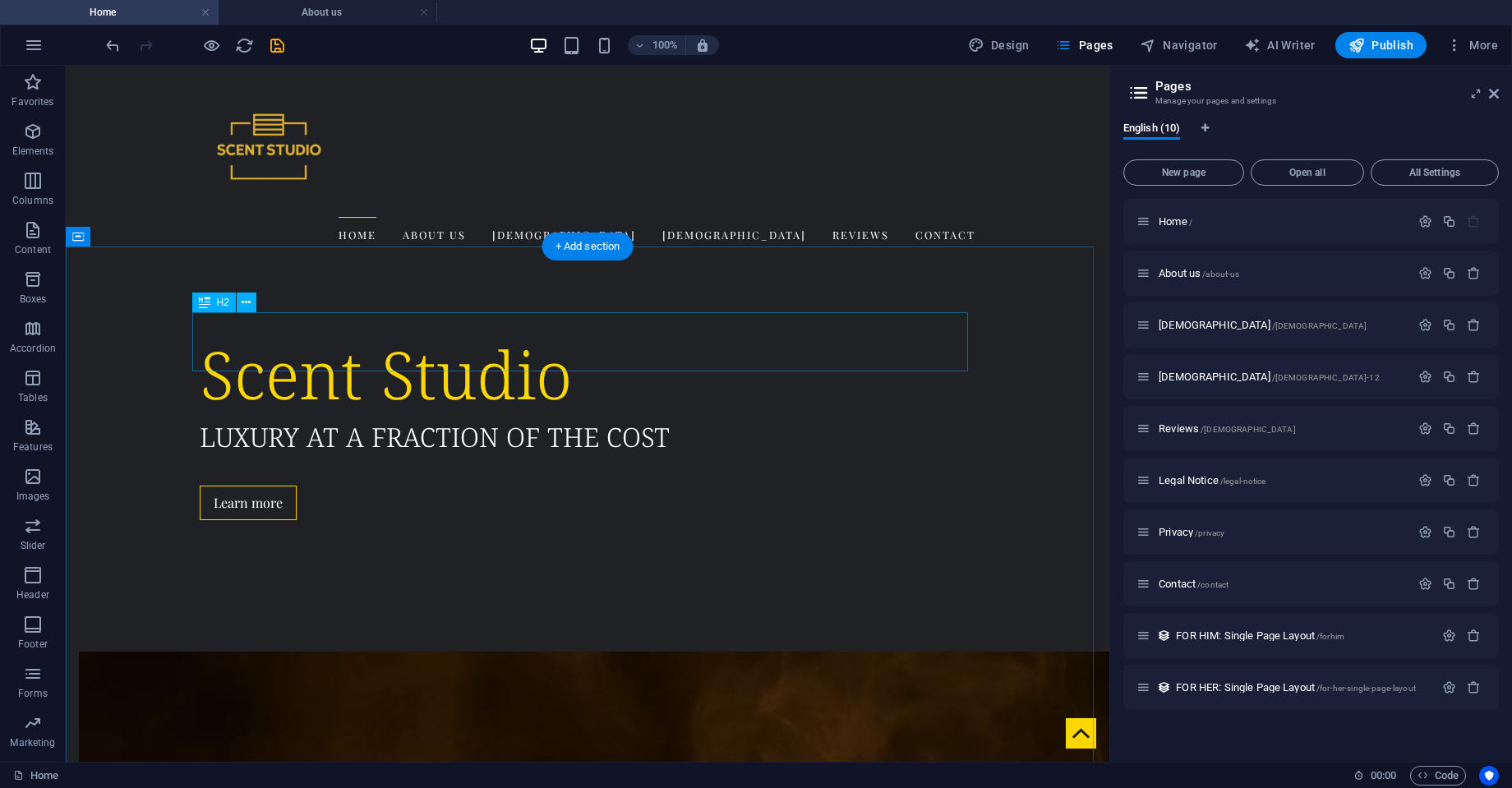
scroll to position [1525, 0]
click at [1190, 219] on span "/" at bounding box center [1191, 222] width 3 height 9
click at [1176, 222] on span "Home /" at bounding box center [1176, 222] width 34 height 13
click at [1176, 222] on span "Home /" at bounding box center [1176, 222] width 34 height 13
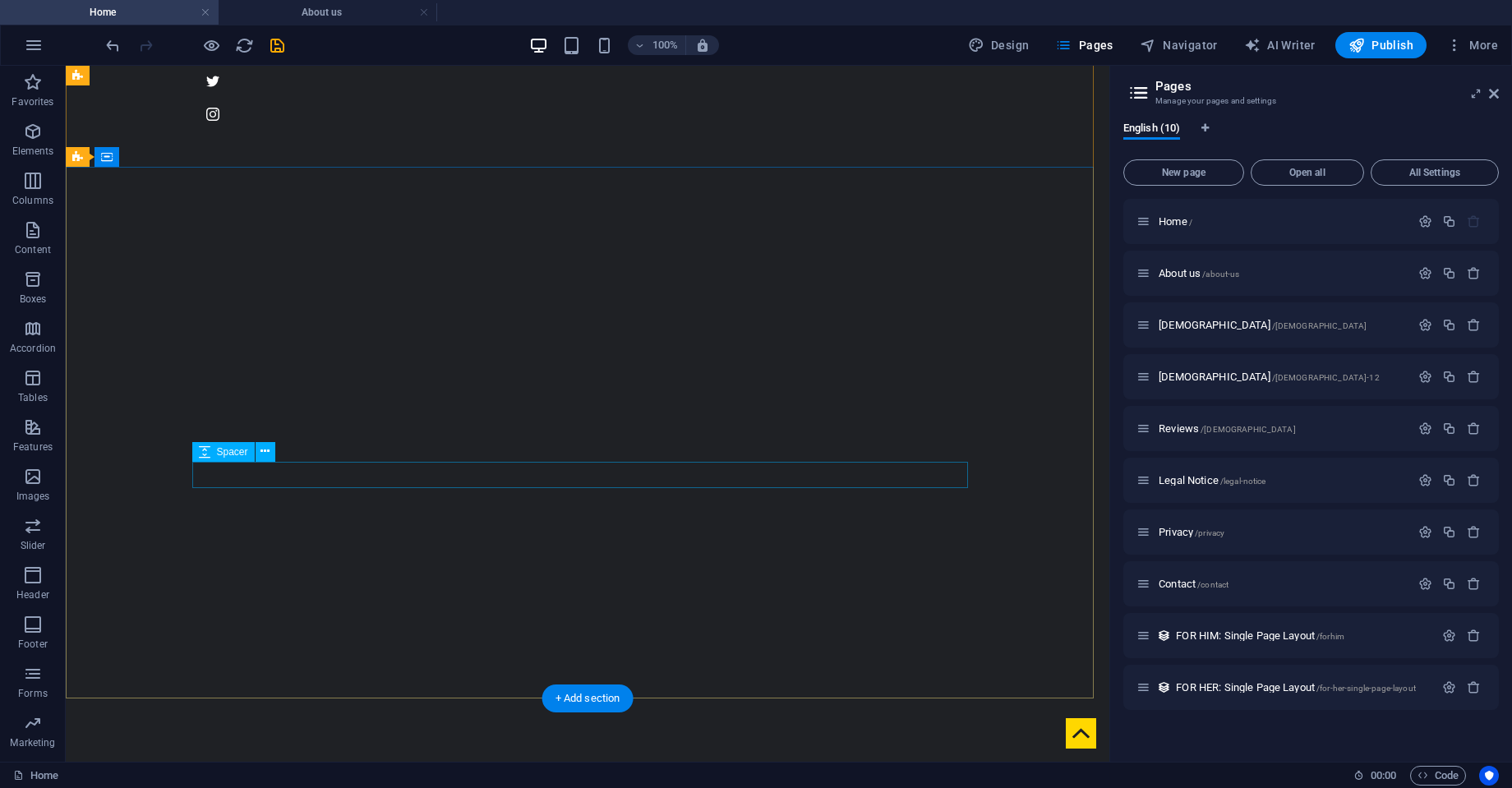
scroll to position [101, 0]
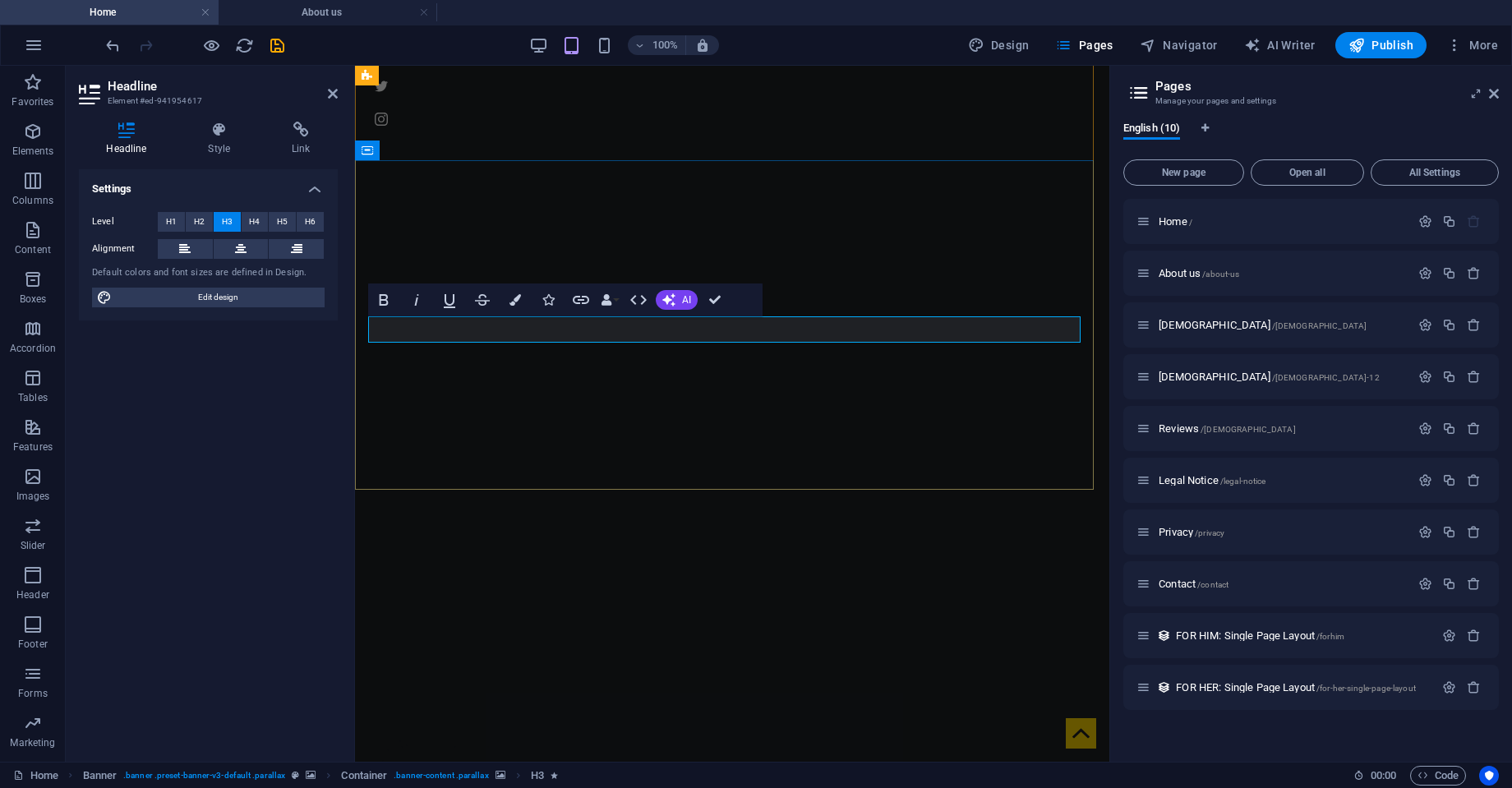
scroll to position [90, 0]
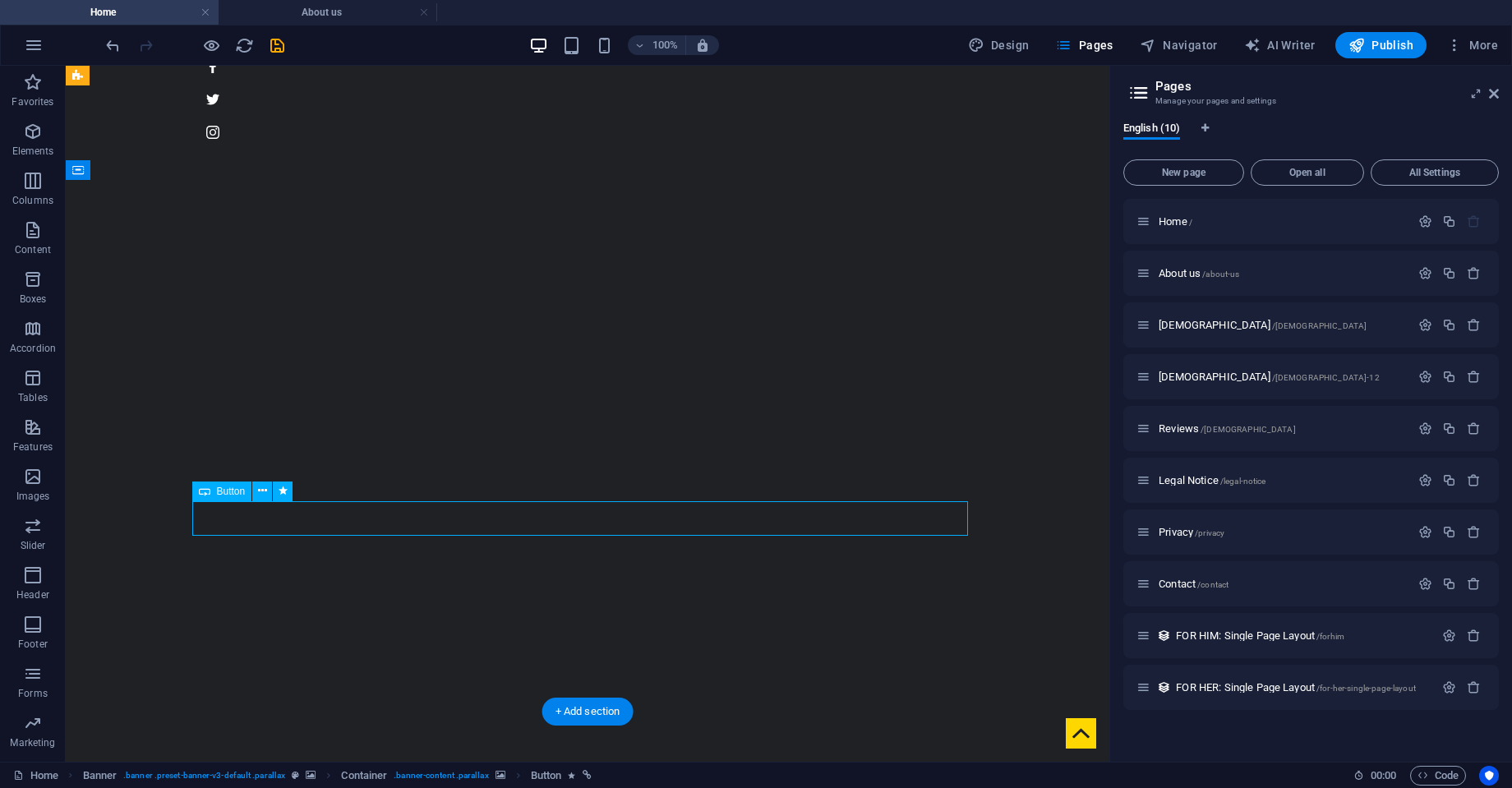
click at [222, 495] on span "Button" at bounding box center [231, 492] width 29 height 10
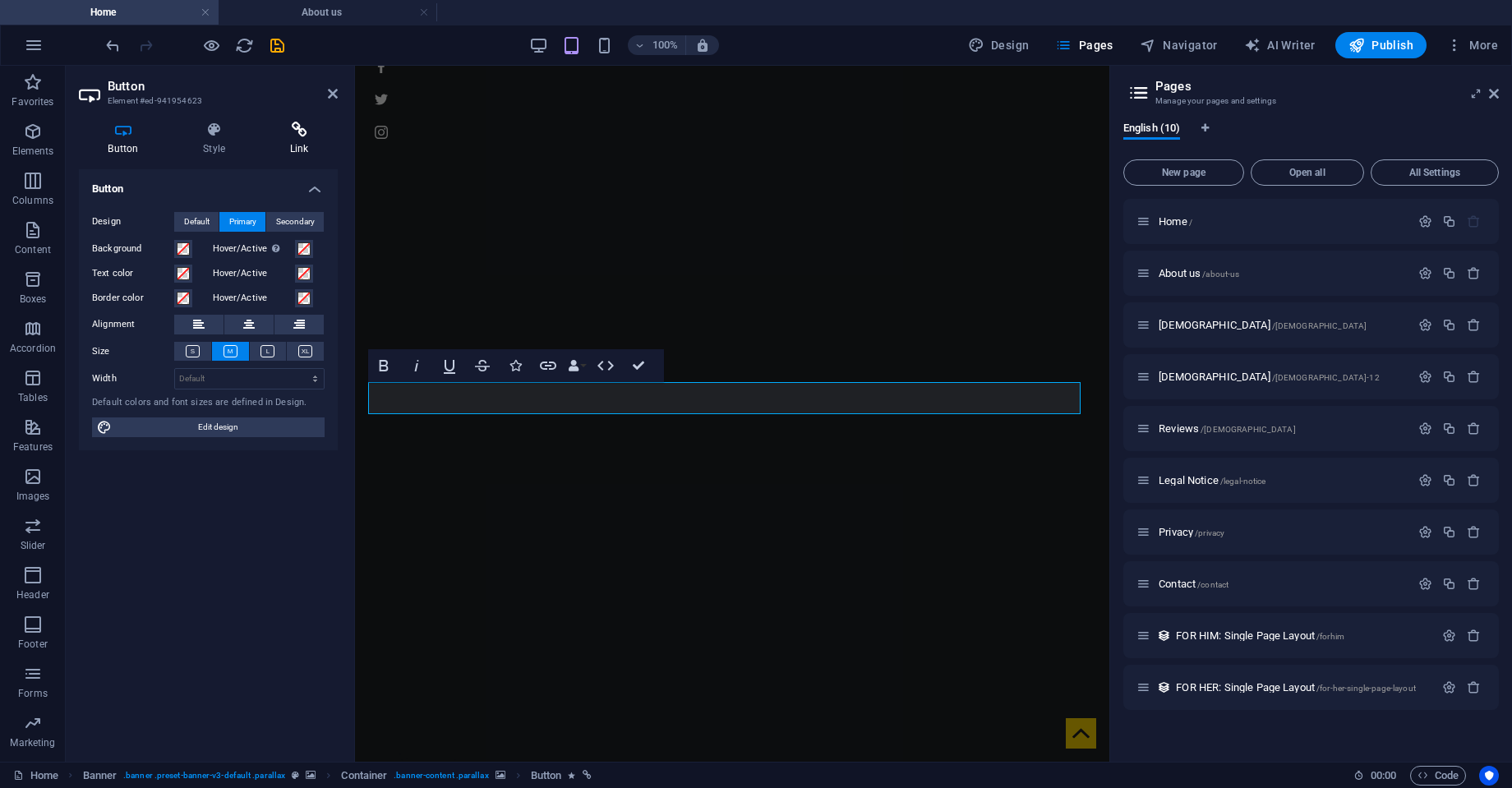
click at [300, 143] on h4 "Link" at bounding box center [299, 138] width 77 height 34
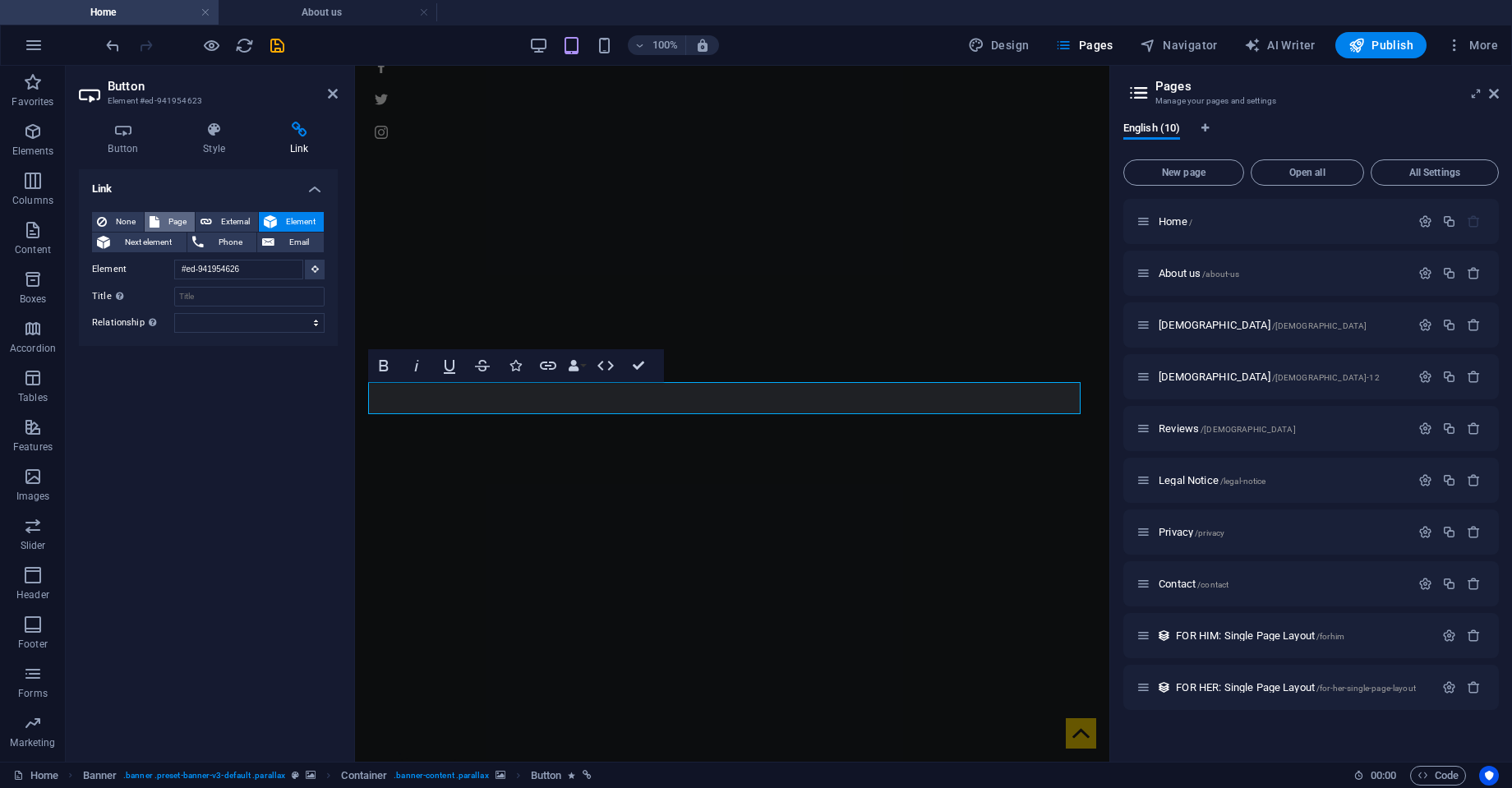
click at [174, 222] on span "Page" at bounding box center [177, 222] width 25 height 19
click at [269, 265] on select "Home About us [DEMOGRAPHIC_DATA] [DEMOGRAPHIC_DATA] Reviews Legal Notice Privac…" at bounding box center [249, 269] width 150 height 19
click at [175, 259] on select "Home About us [DEMOGRAPHIC_DATA] [DEMOGRAPHIC_DATA] Reviews Legal Notice Privac…" at bounding box center [249, 269] width 150 height 19
click at [290, 270] on select "Home About us [DEMOGRAPHIC_DATA] [DEMOGRAPHIC_DATA] Reviews Legal Notice Privac…" at bounding box center [249, 269] width 150 height 19
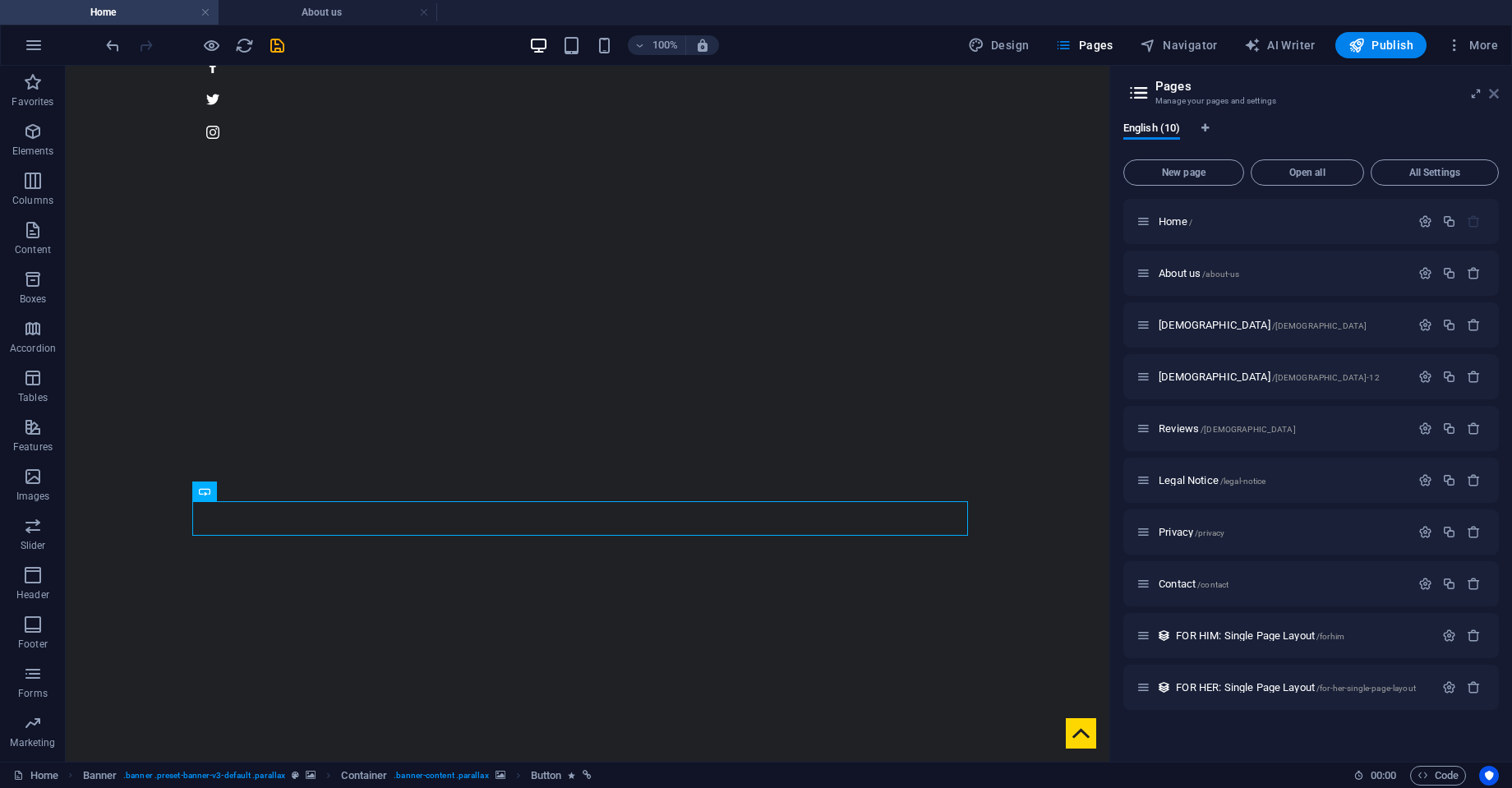
click at [1493, 91] on icon at bounding box center [1494, 94] width 10 height 13
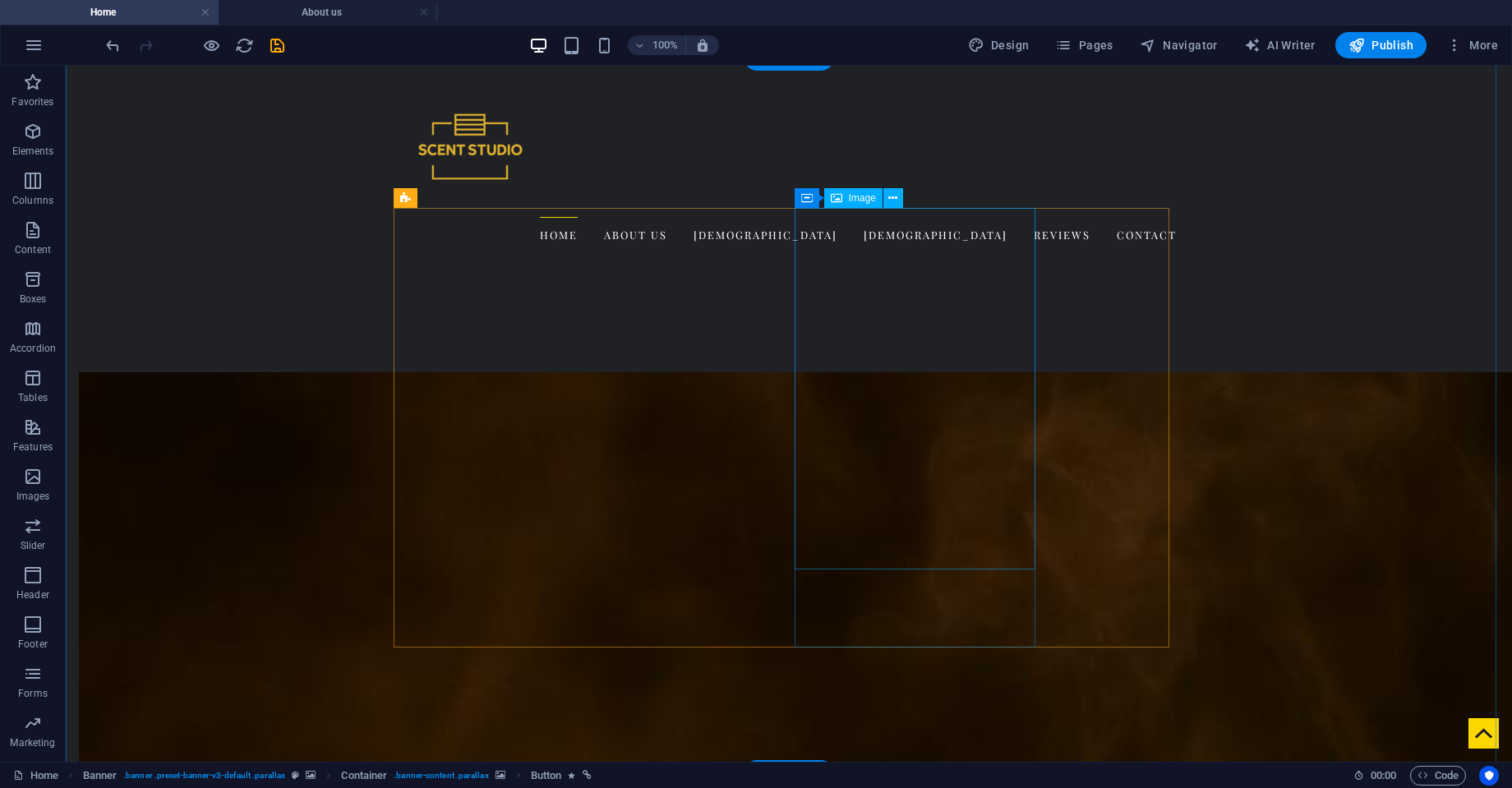
scroll to position [1714, 0]
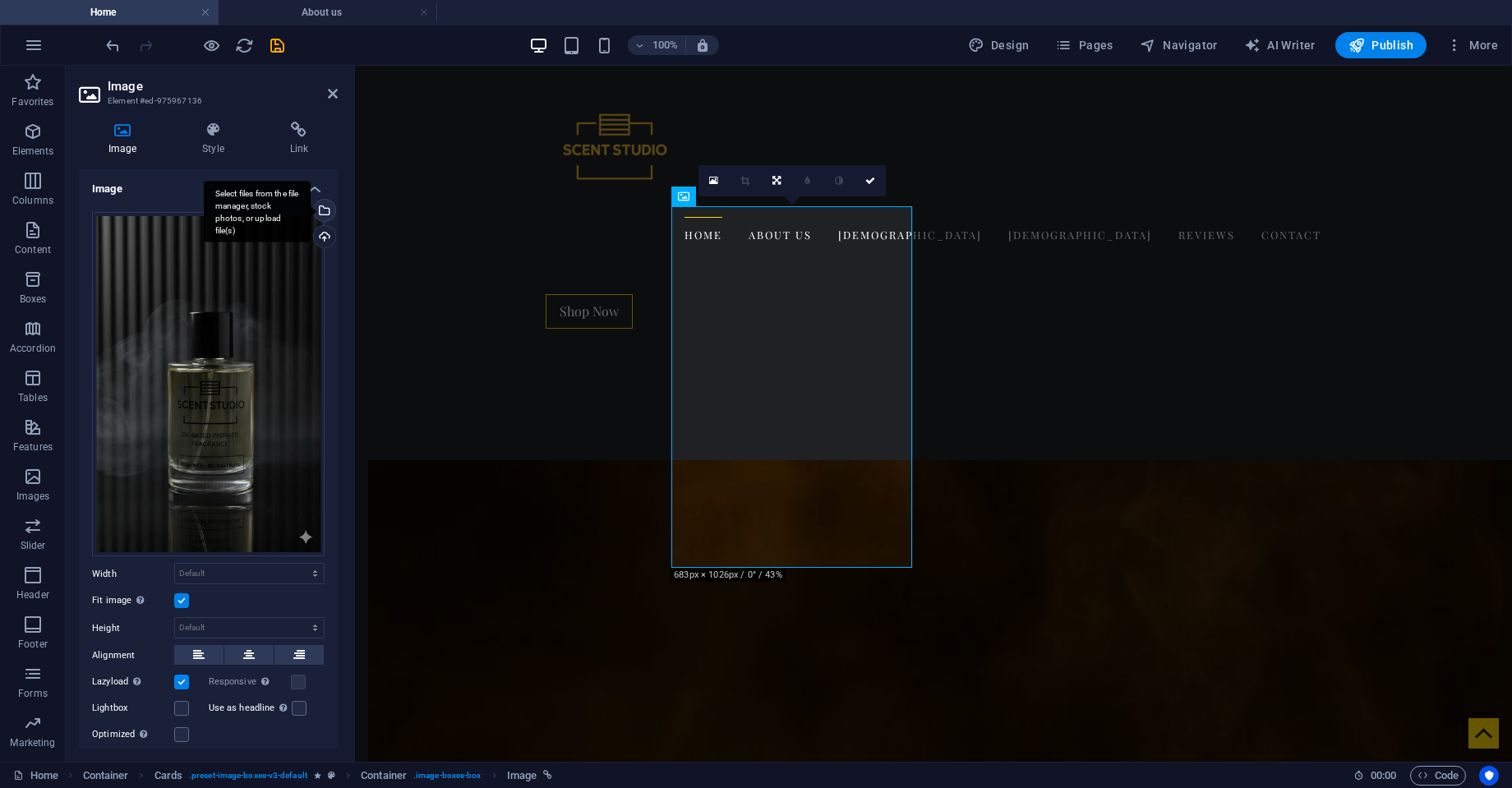
click at [322, 208] on div "Select files from the file manager, stock photos, or upload file(s)" at bounding box center [322, 211] width 24 height 24
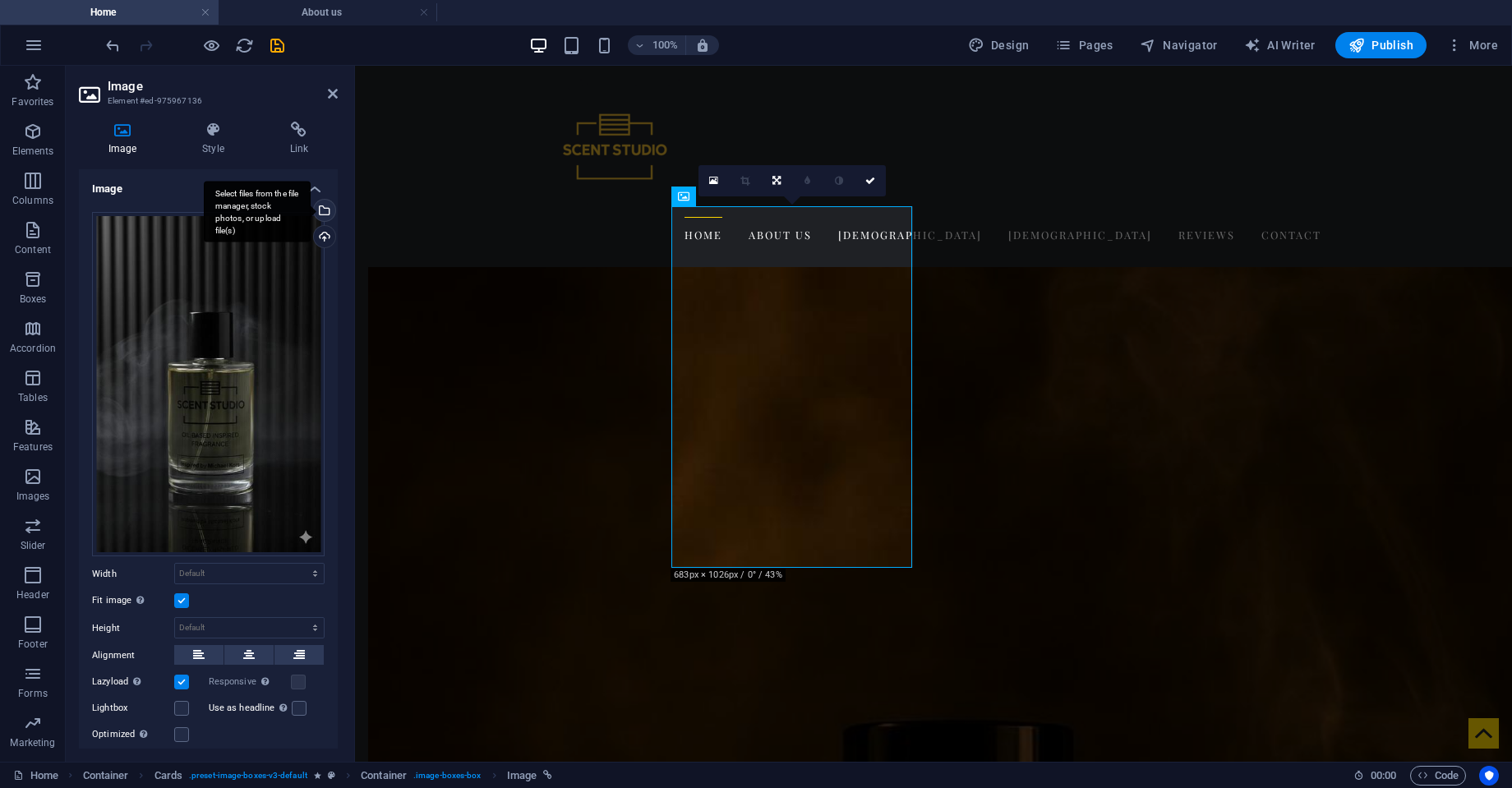
scroll to position [1380, 0]
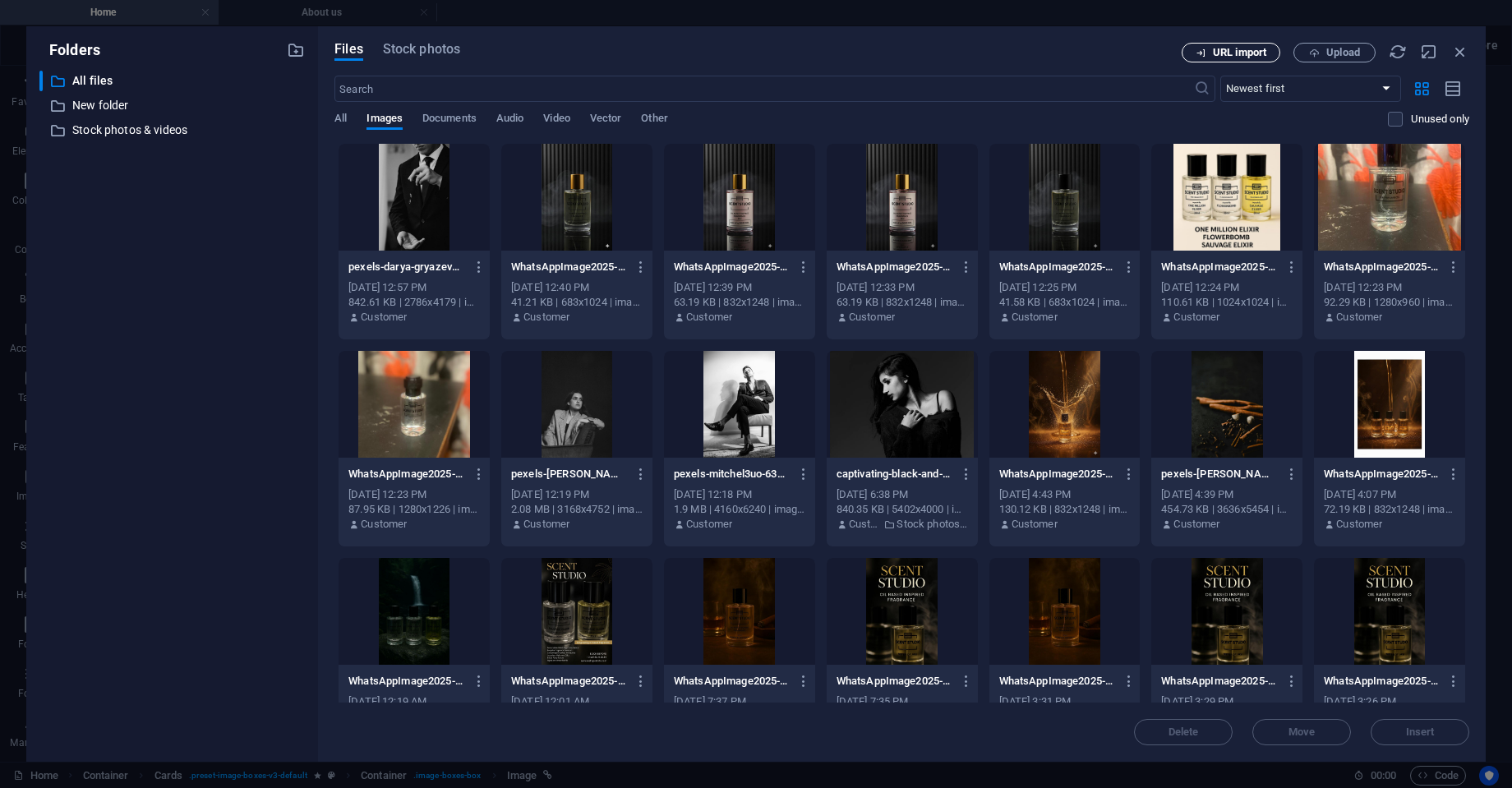
click at [1247, 49] on span "URL import" at bounding box center [1239, 53] width 54 height 10
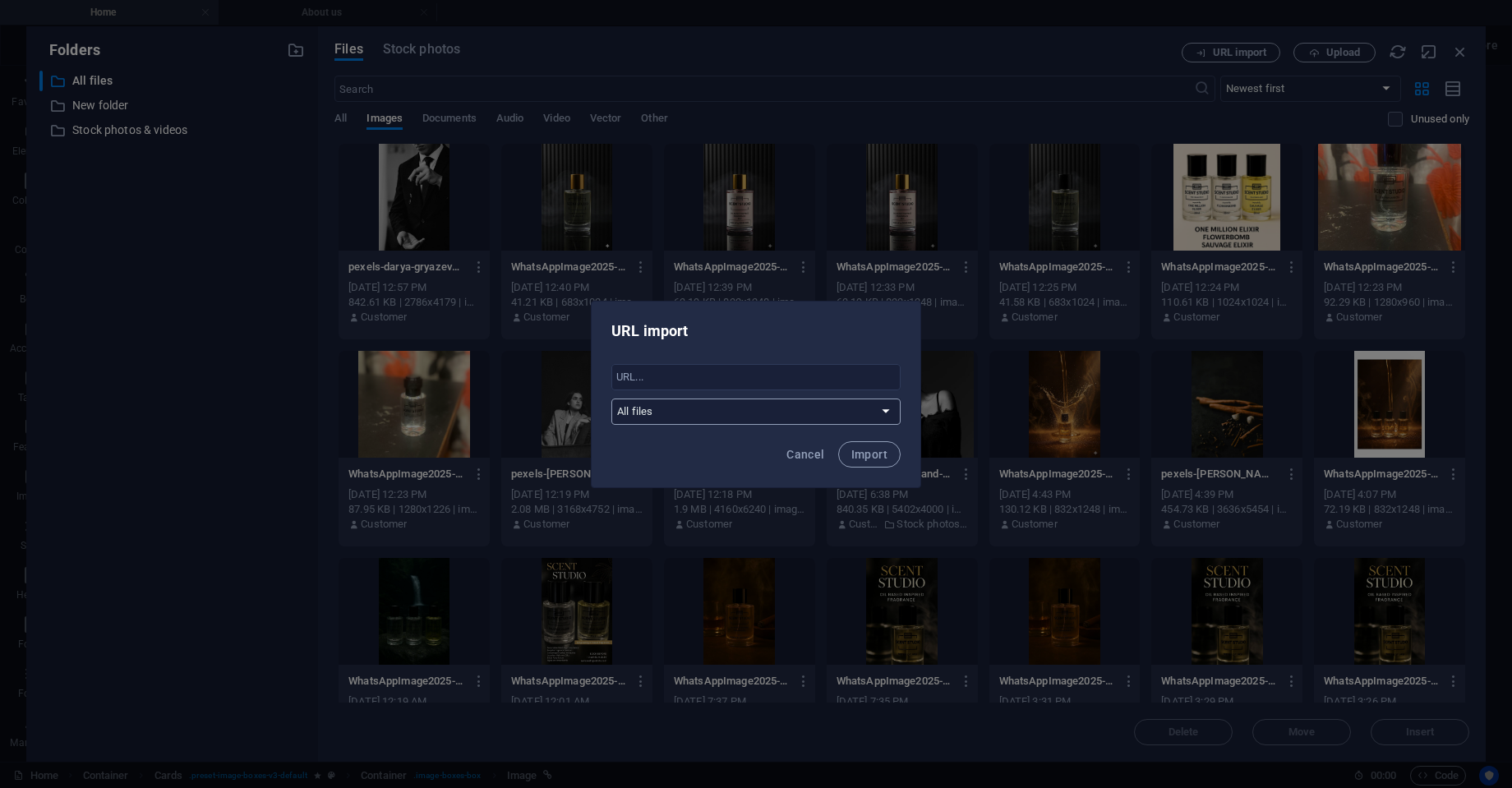
drag, startPoint x: 812, startPoint y: 452, endPoint x: 847, endPoint y: 411, distance: 53.9
click at [813, 451] on span "Cancel" at bounding box center [805, 455] width 38 height 13
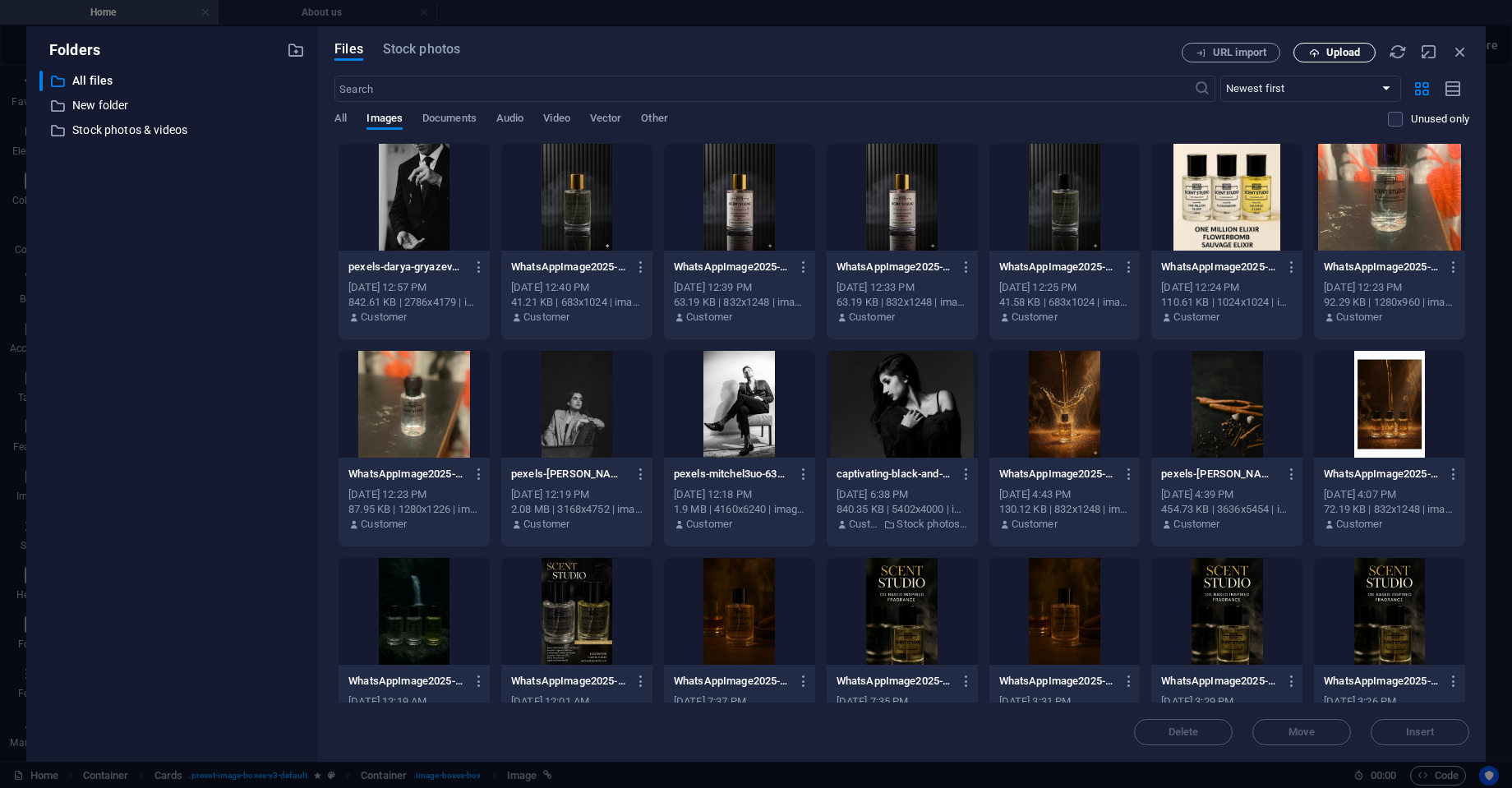
click at [1333, 48] on span "Upload" at bounding box center [1343, 53] width 34 height 10
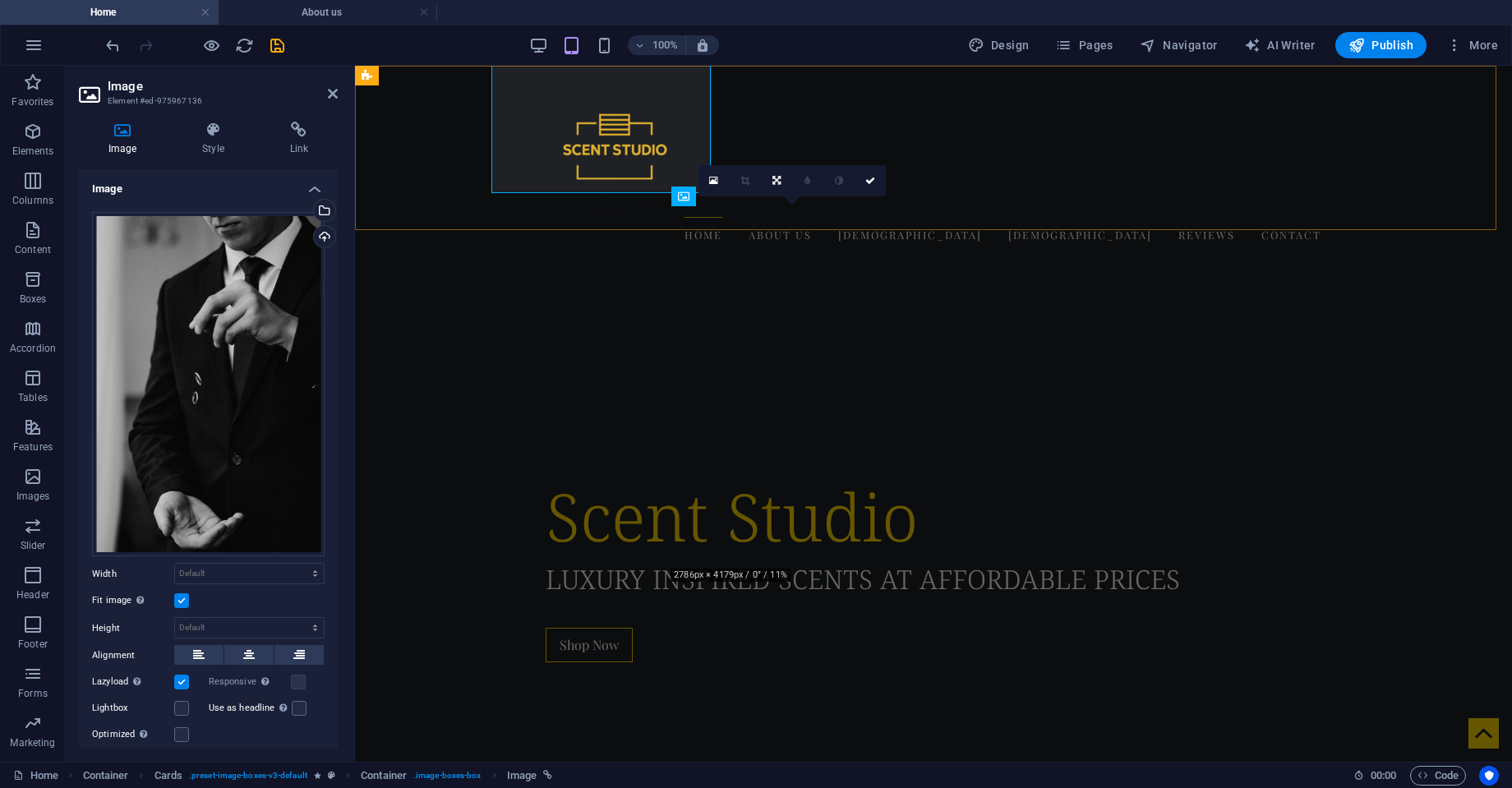
scroll to position [1714, 0]
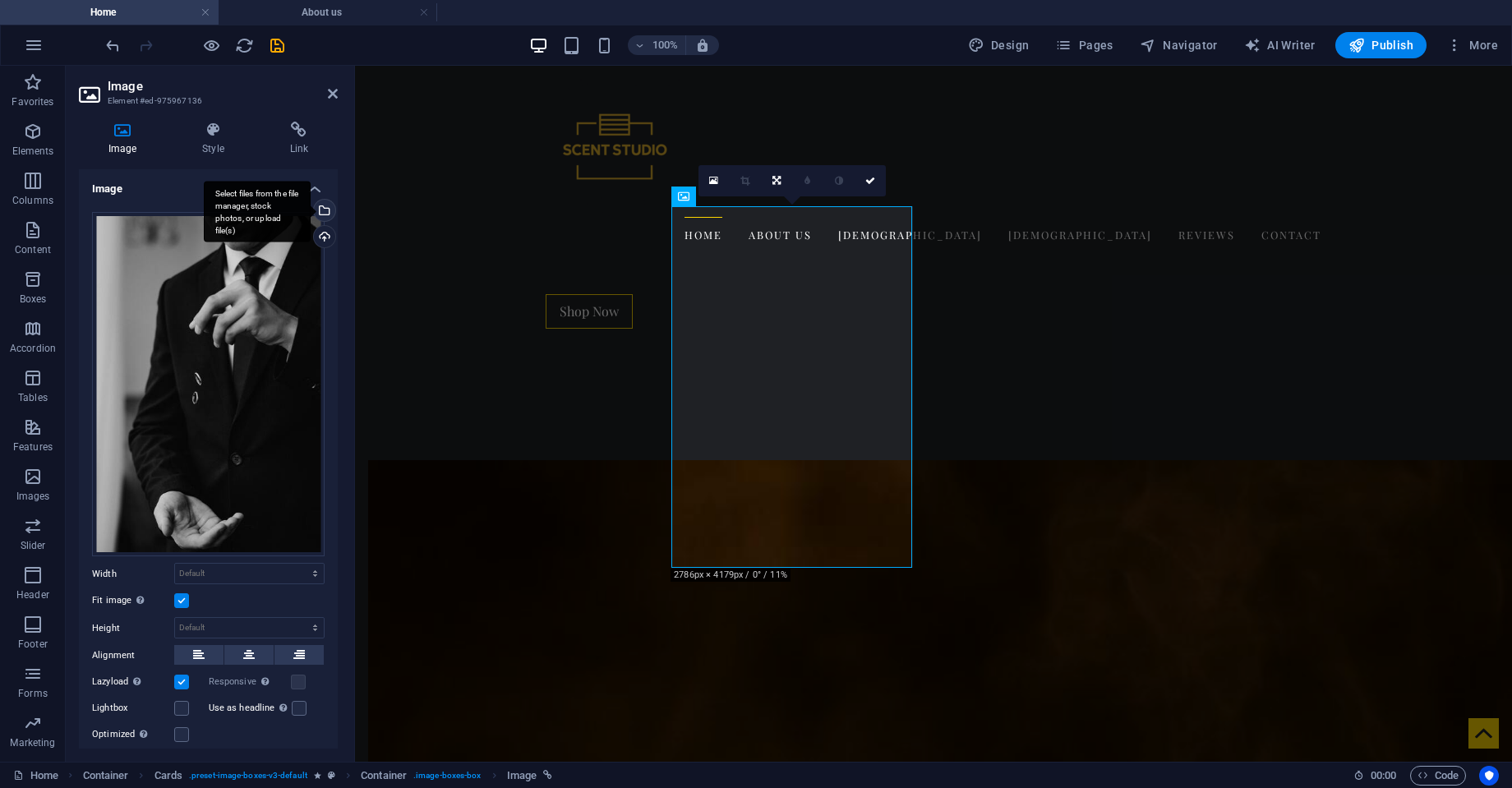
click at [320, 211] on div "Select files from the file manager, stock photos, or upload file(s)" at bounding box center [322, 211] width 24 height 24
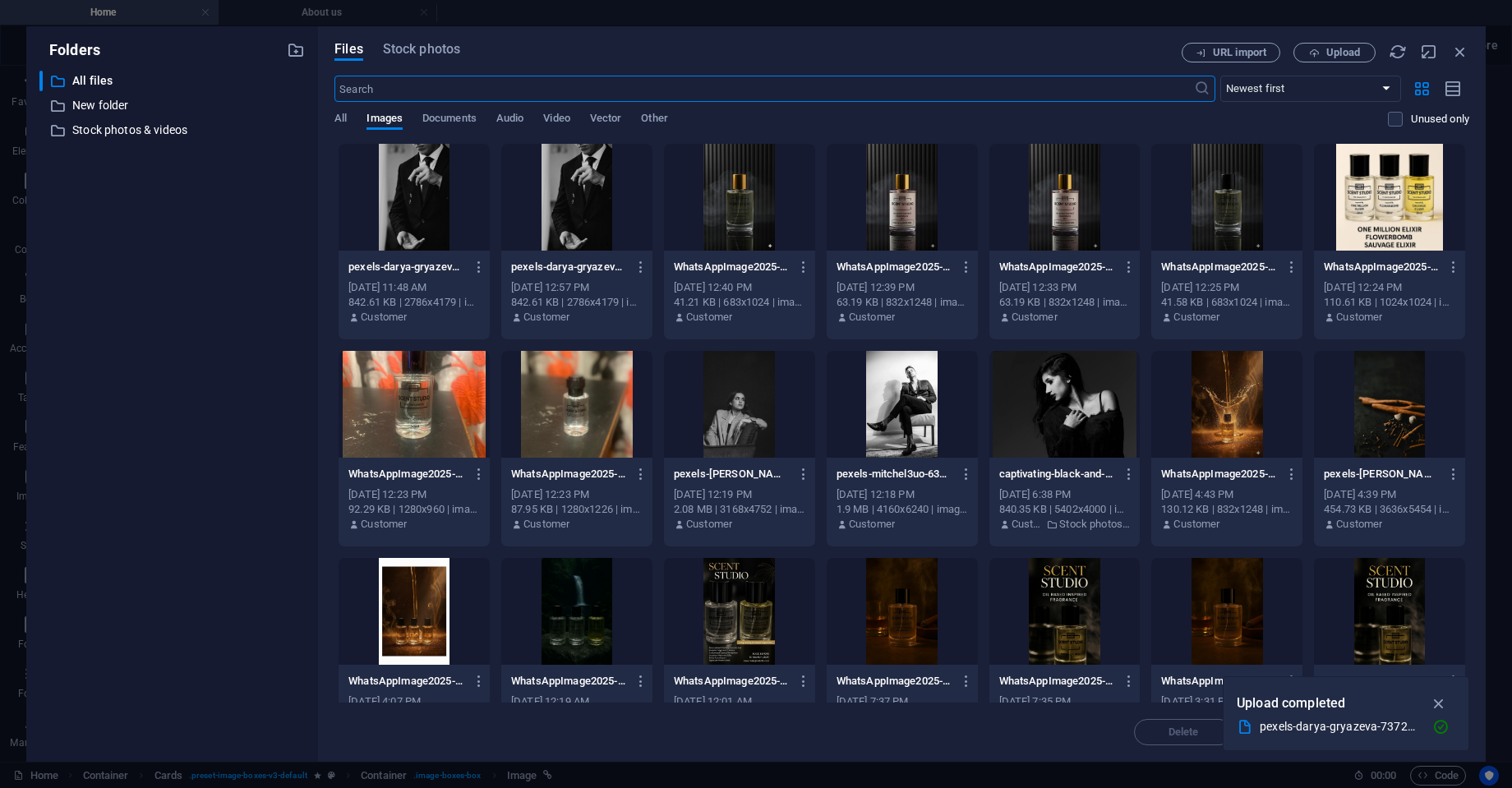
scroll to position [1380, 0]
click at [1333, 55] on span "Upload" at bounding box center [1343, 53] width 34 height 10
click at [1342, 51] on span "Upload" at bounding box center [1343, 53] width 34 height 10
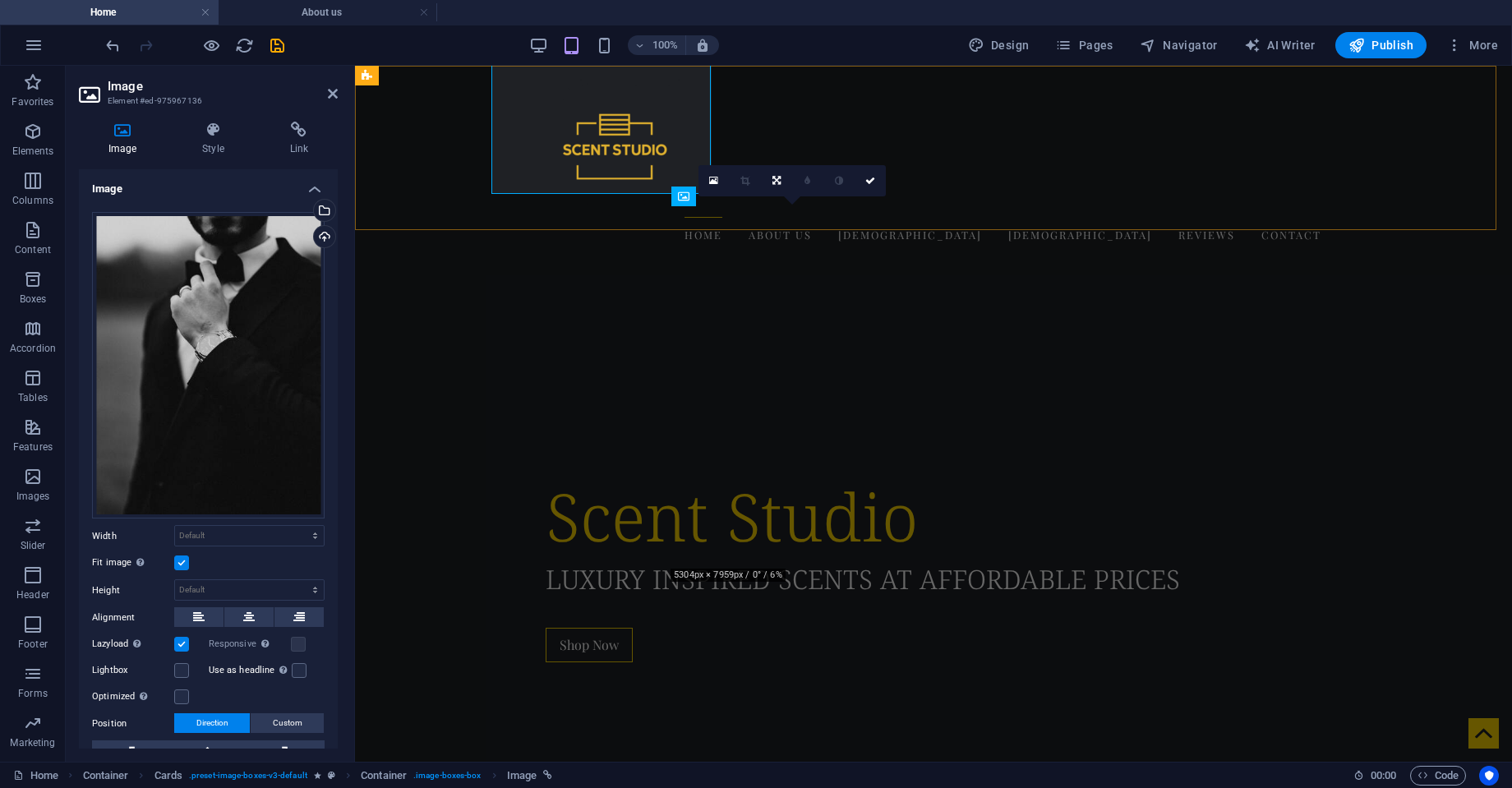
scroll to position [1714, 0]
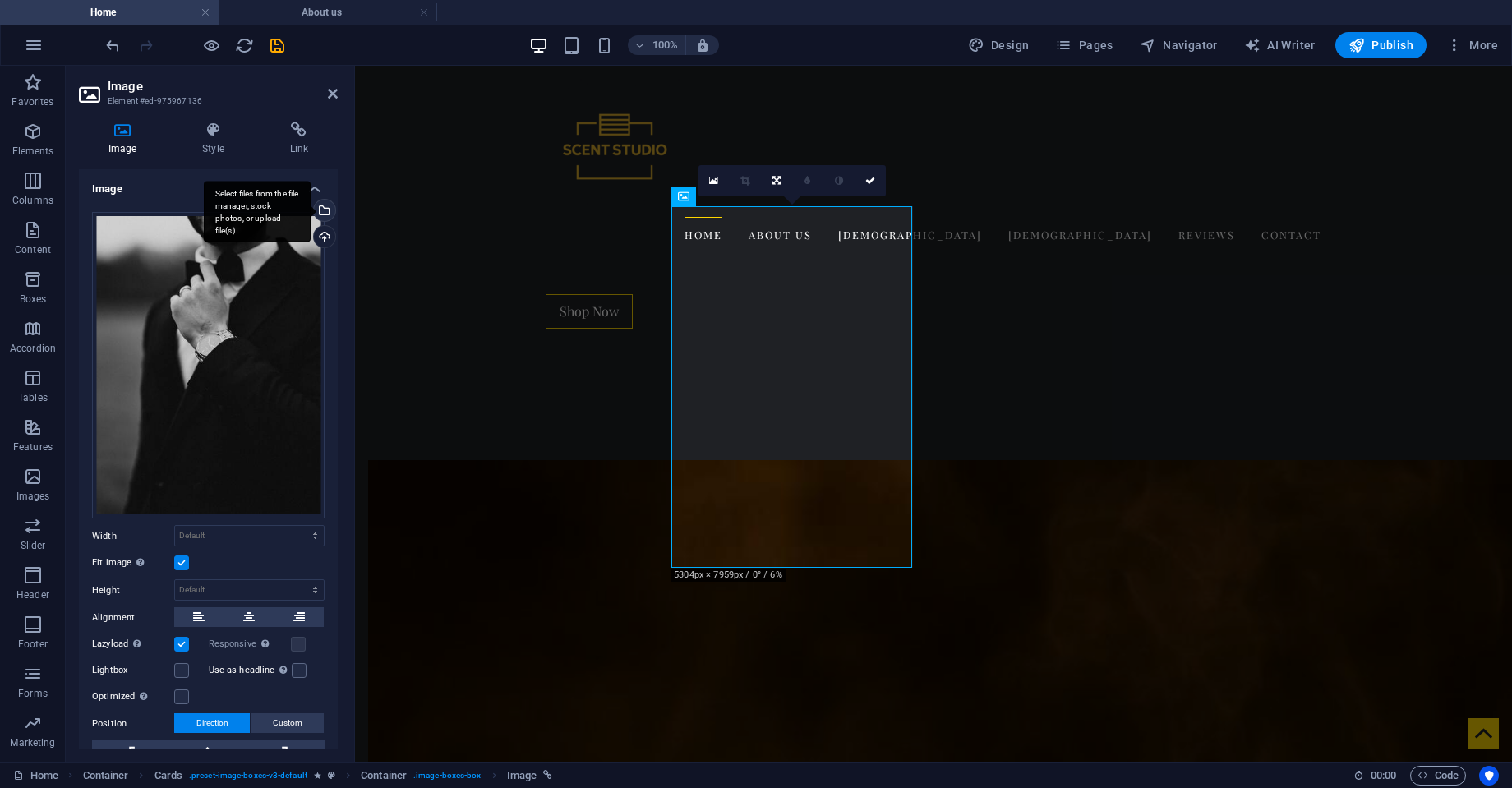
click at [322, 209] on div "Select files from the file manager, stock photos, or upload file(s)" at bounding box center [322, 211] width 24 height 24
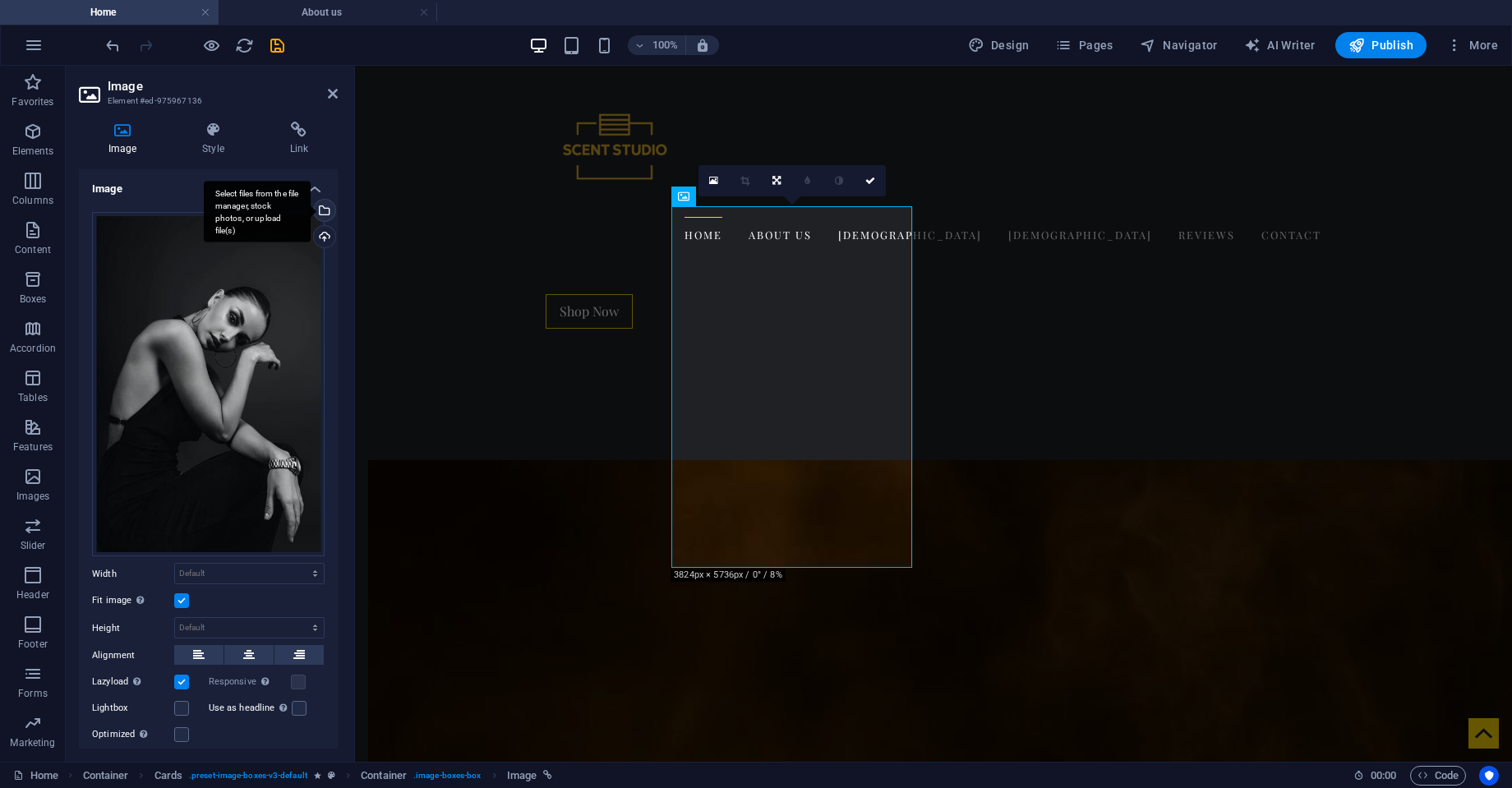
click at [323, 213] on div "Select files from the file manager, stock photos, or upload file(s)" at bounding box center [322, 211] width 24 height 24
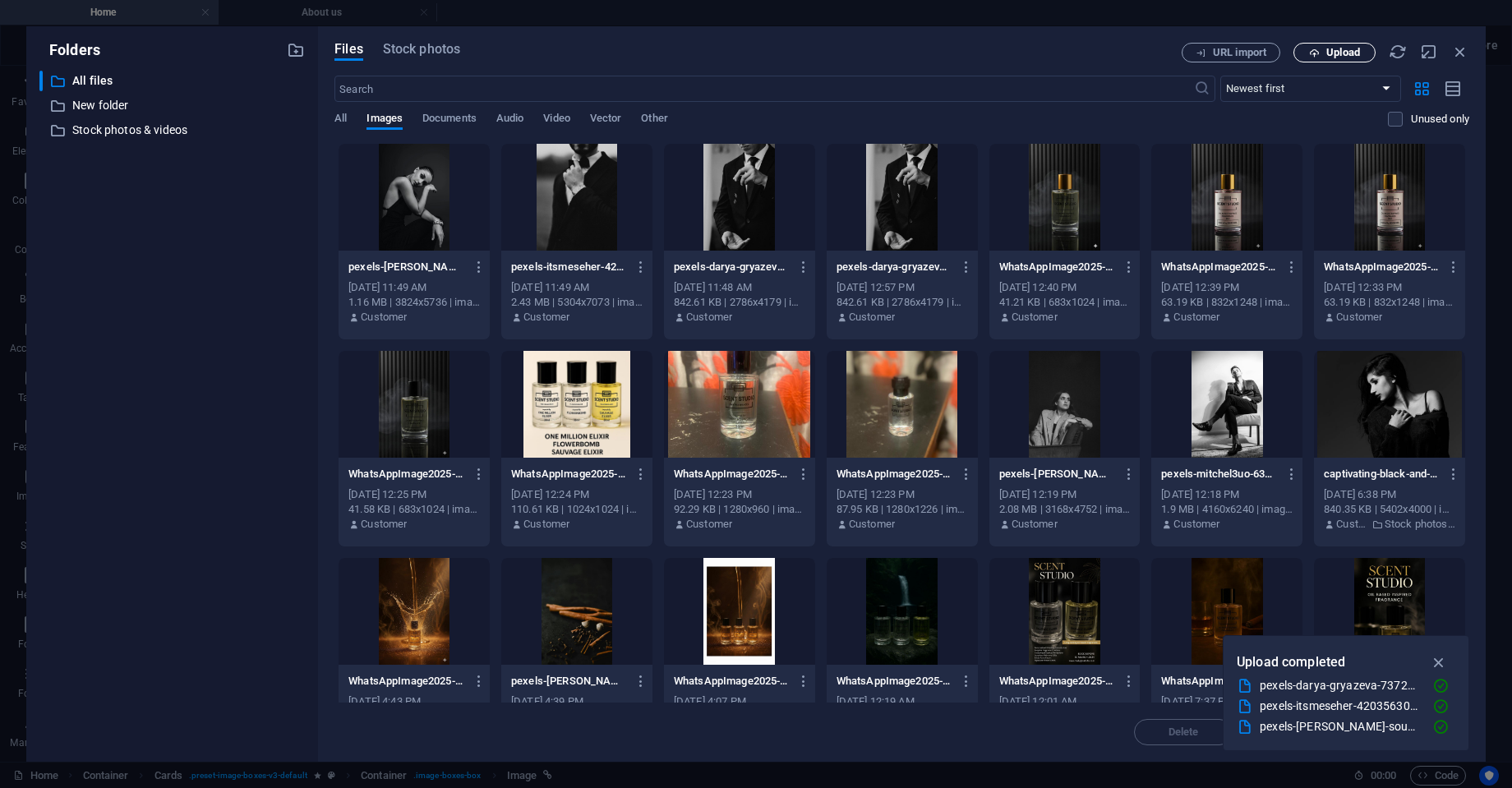
click at [1341, 54] on span "Upload" at bounding box center [1343, 53] width 34 height 10
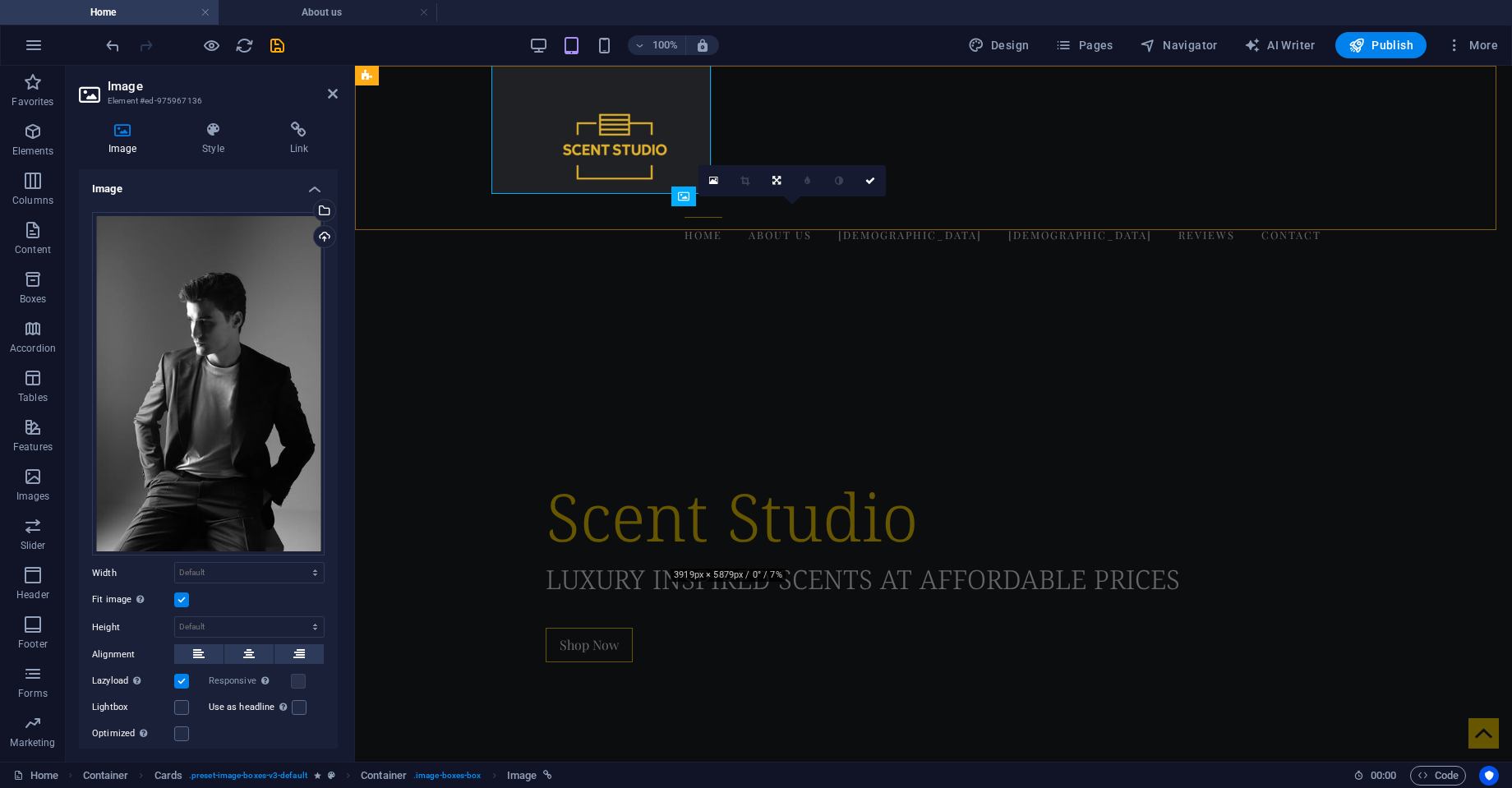
scroll to position [1714, 0]
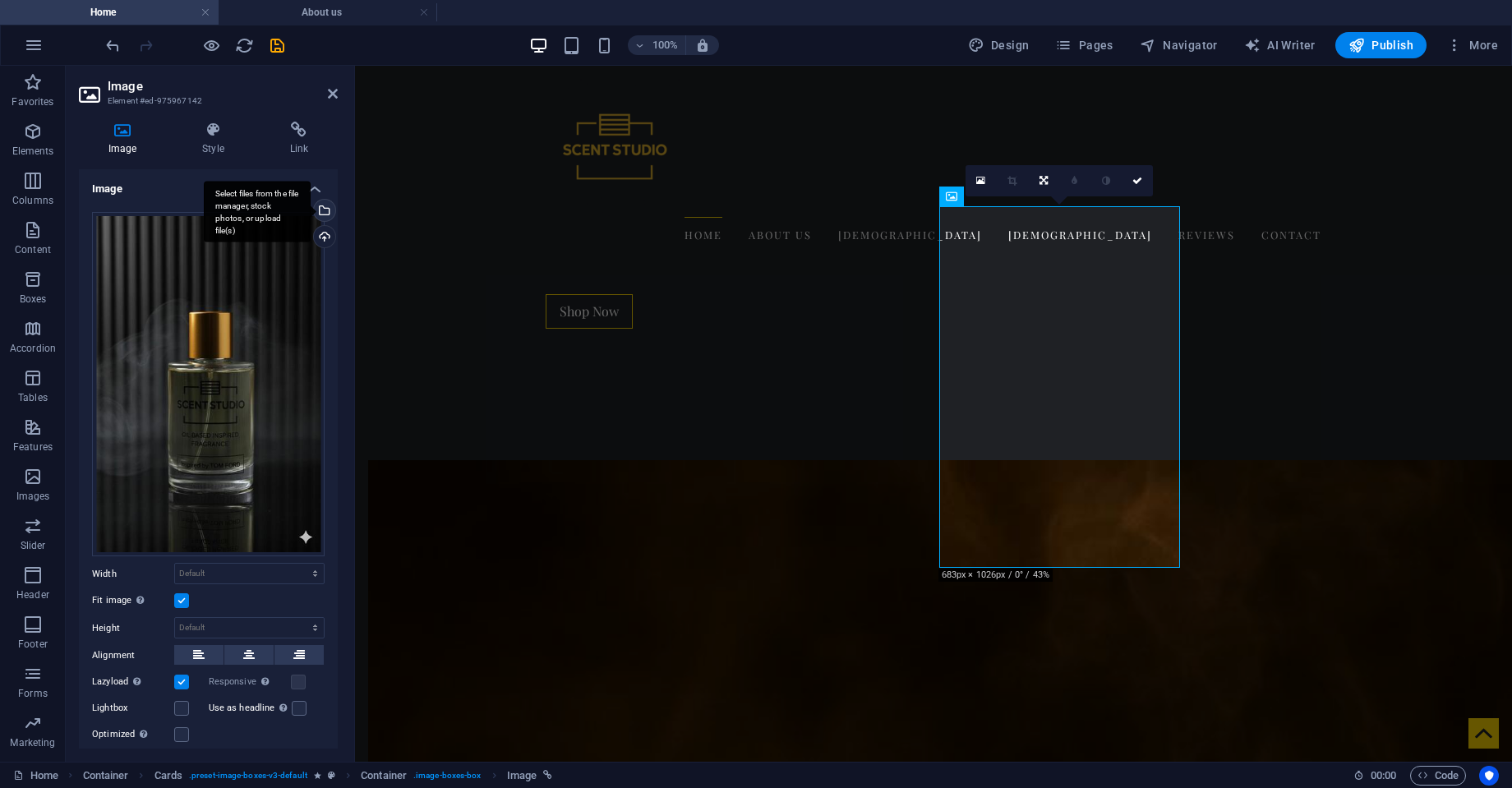
click at [323, 211] on div "Select files from the file manager, stock photos, or upload file(s)" at bounding box center [322, 211] width 24 height 24
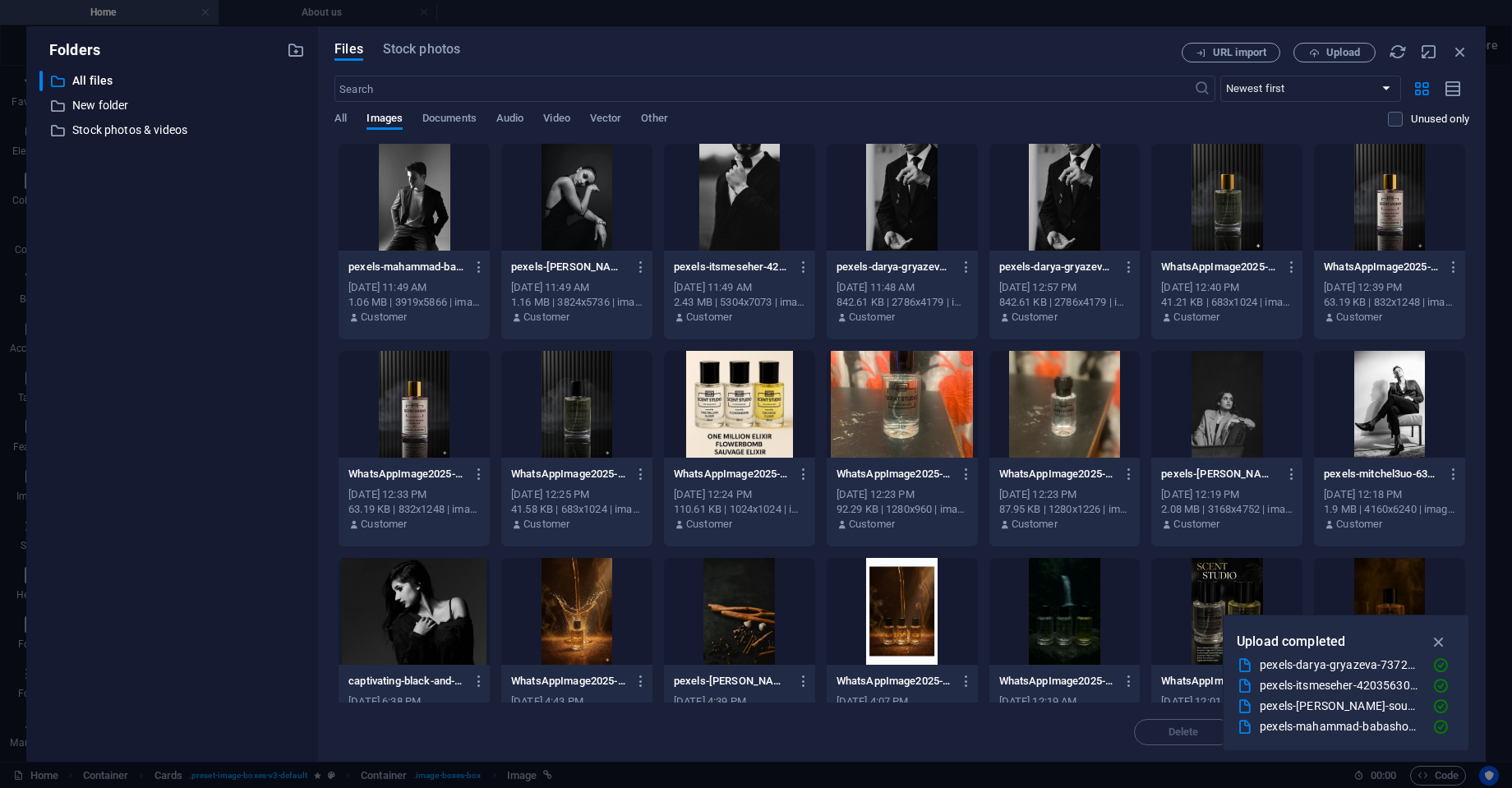
click at [592, 194] on div at bounding box center [576, 196] width 151 height 107
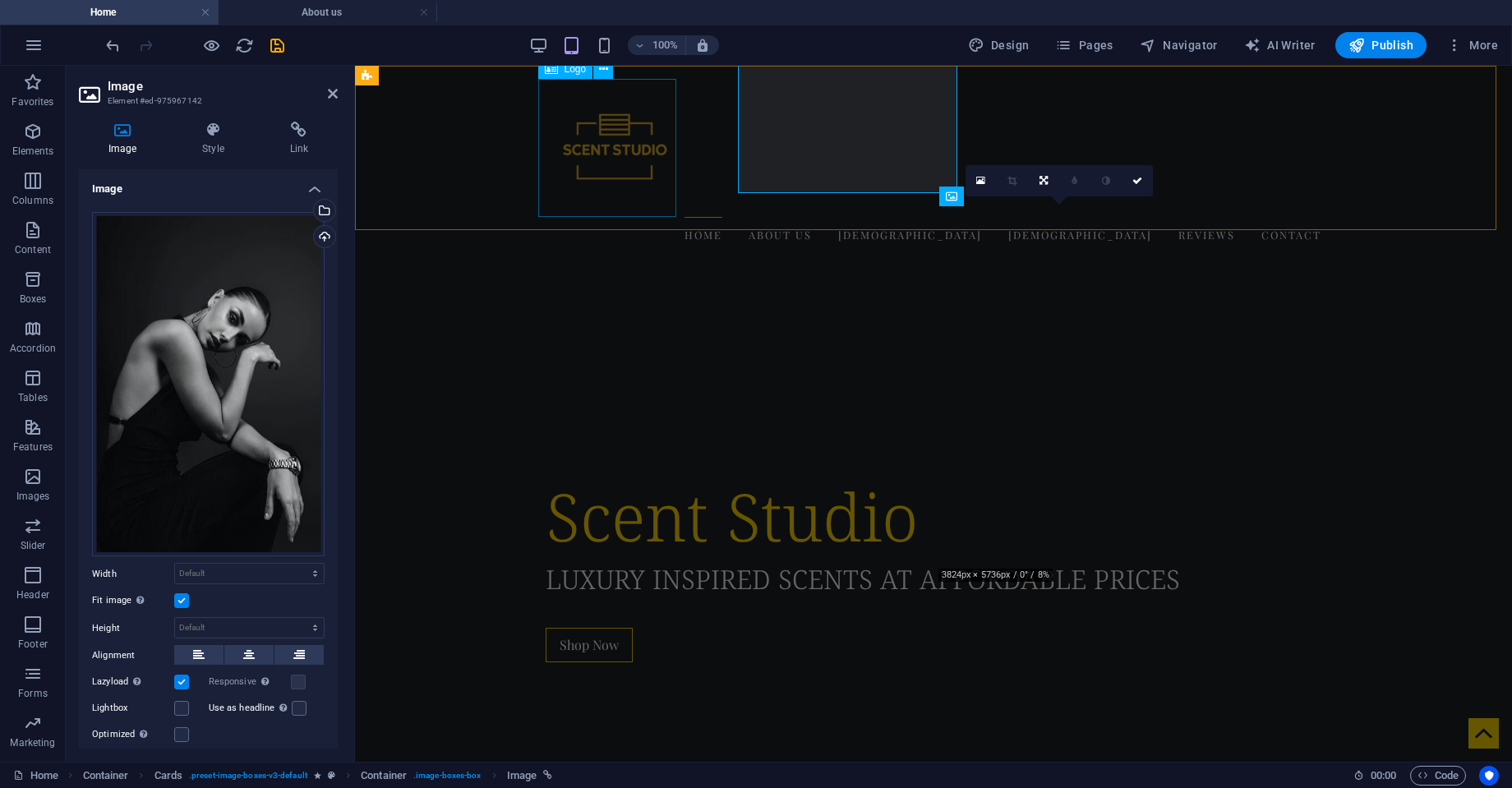
scroll to position [1714, 0]
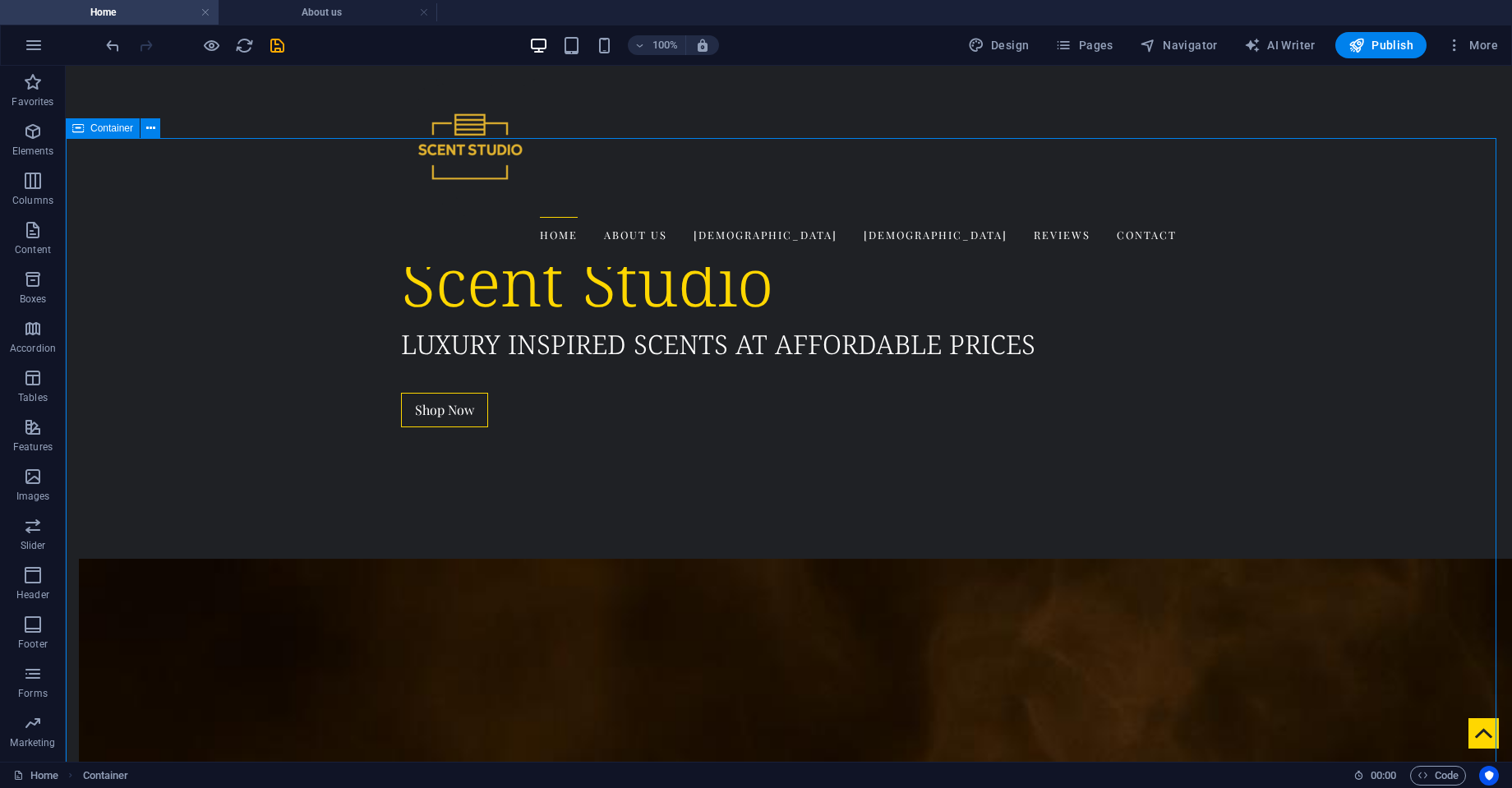
scroll to position [1641, 0]
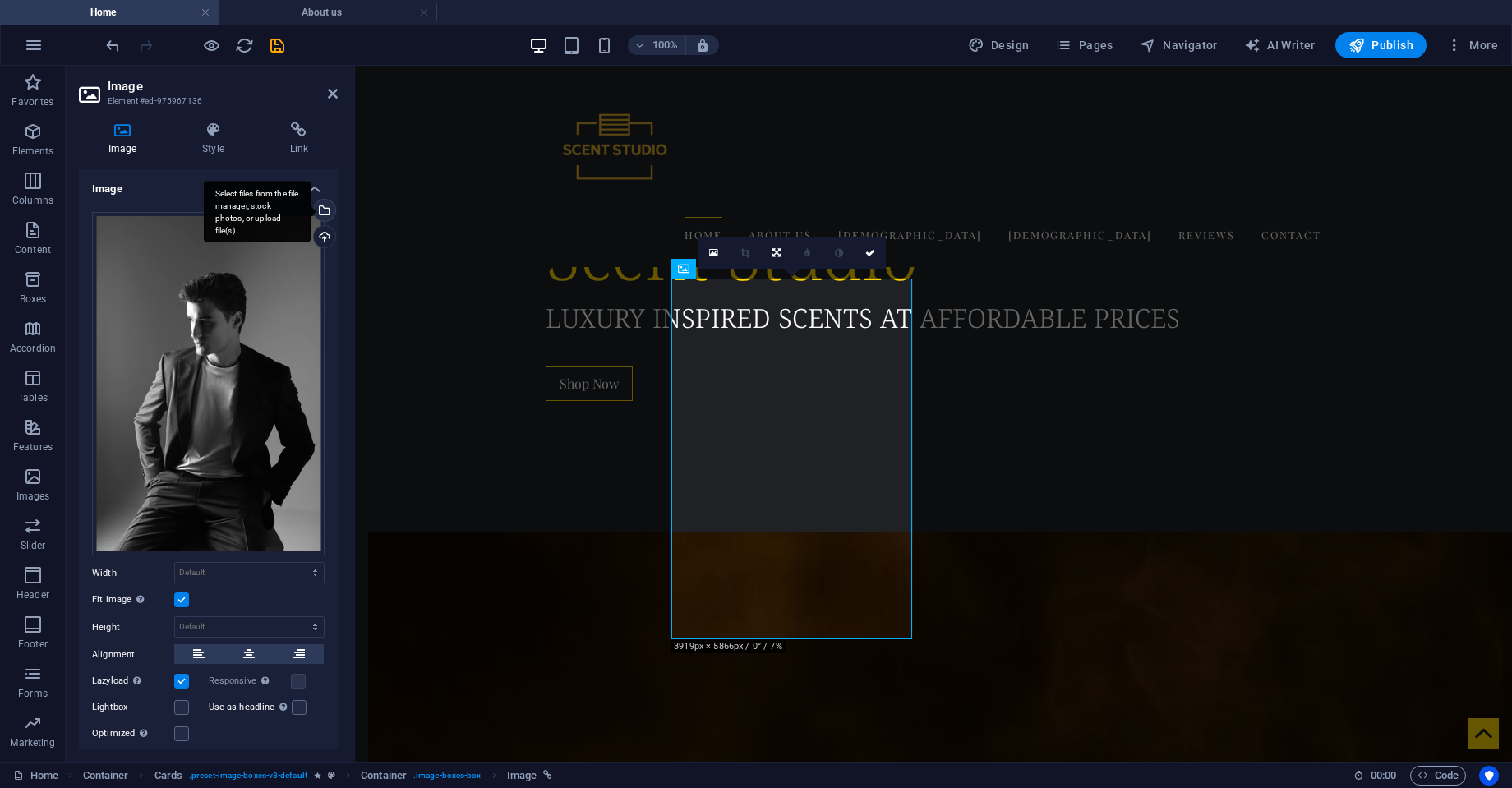
click at [321, 203] on div "Select files from the file manager, stock photos, or upload file(s)" at bounding box center [322, 211] width 24 height 24
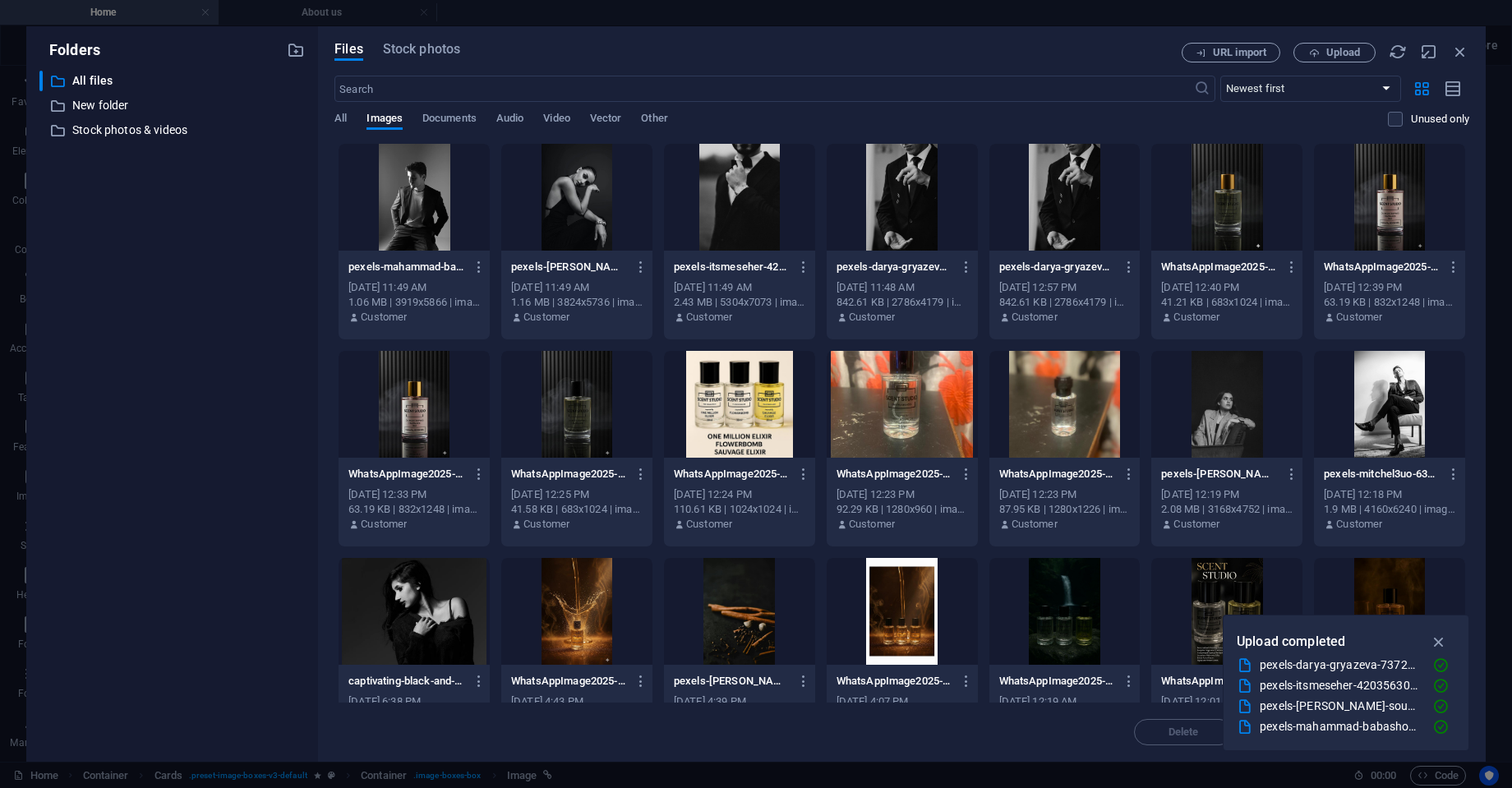
click at [1397, 410] on div at bounding box center [1389, 404] width 151 height 107
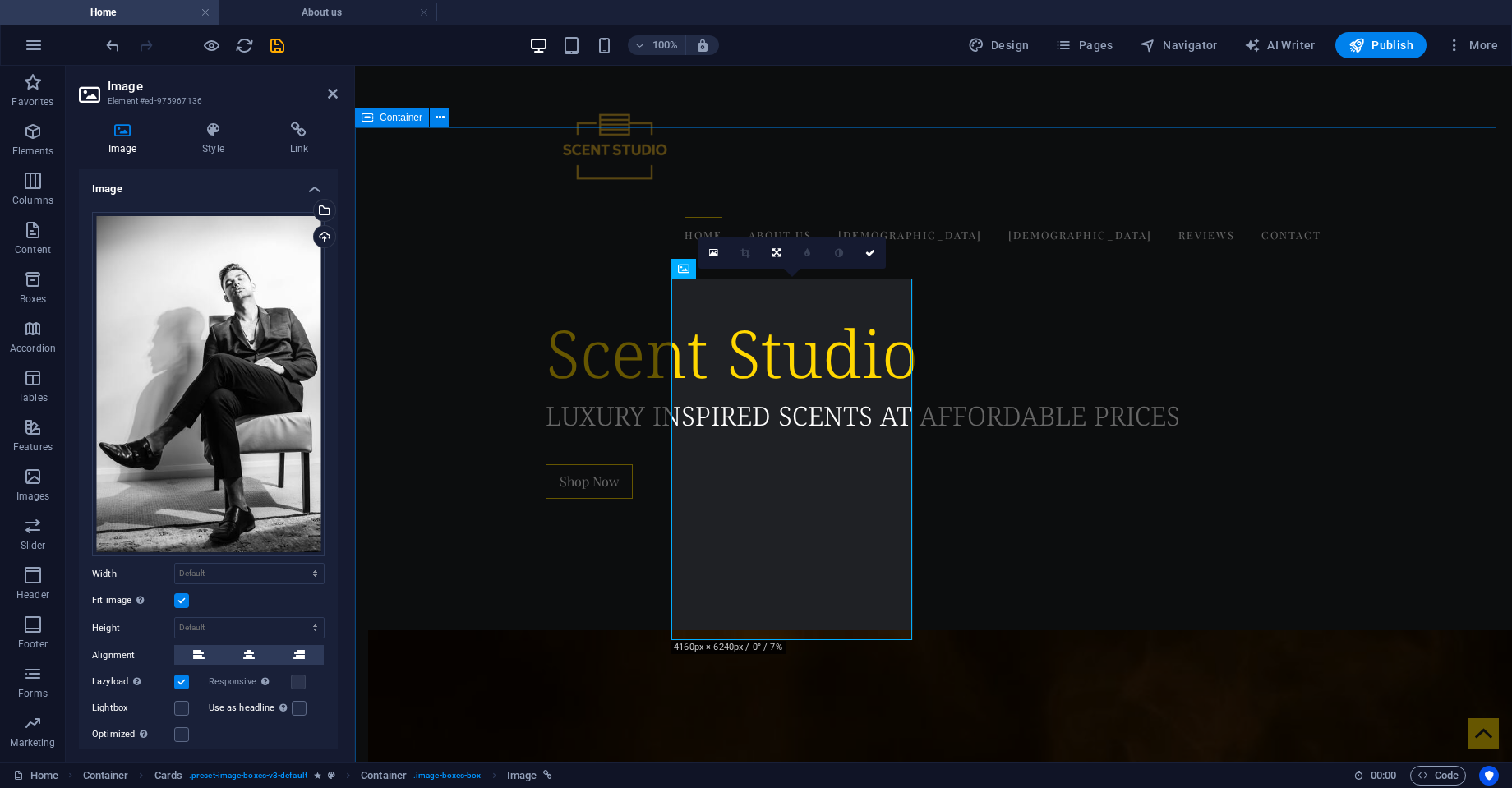
scroll to position [1641, 0]
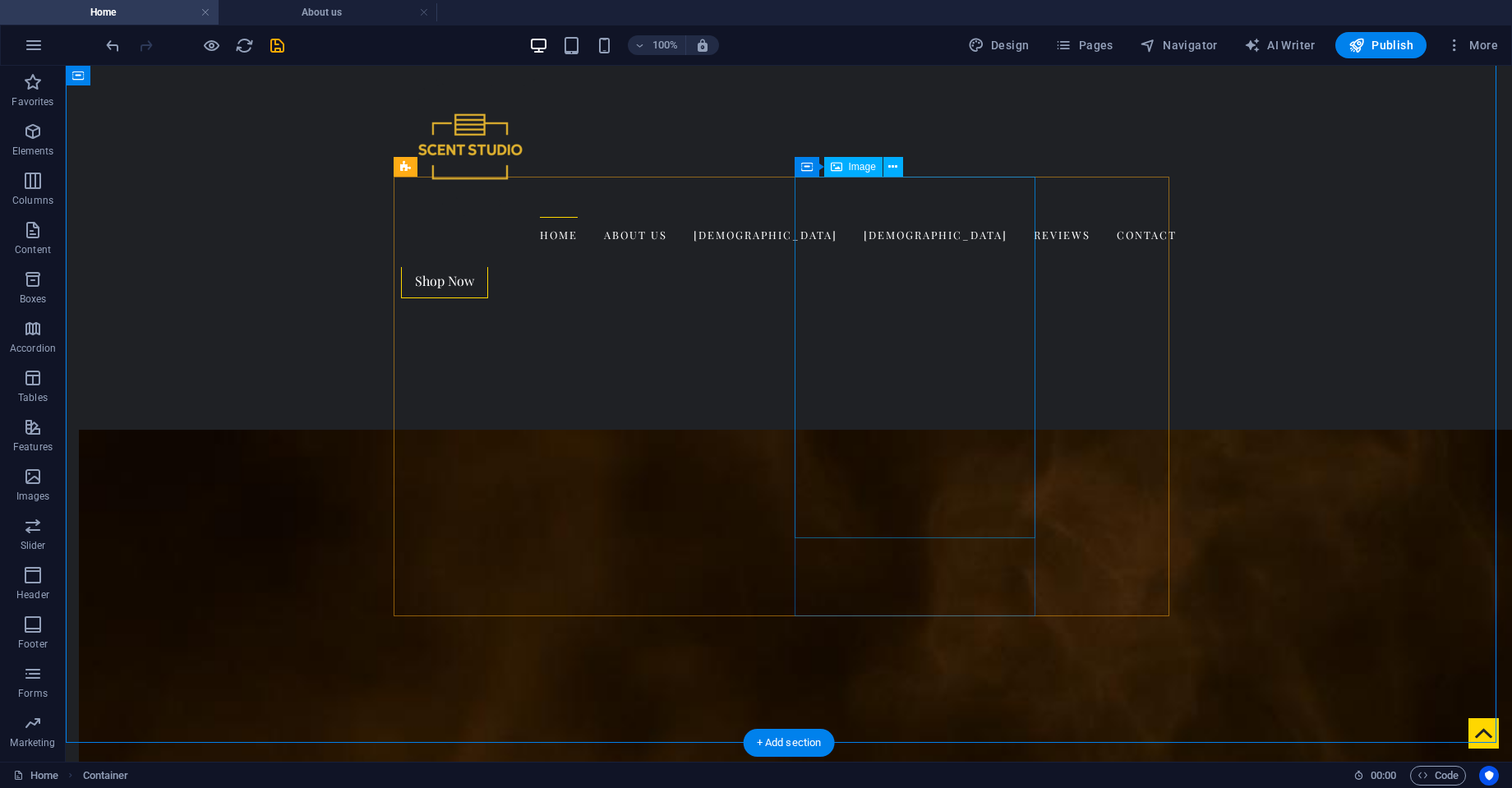
scroll to position [1743, 0]
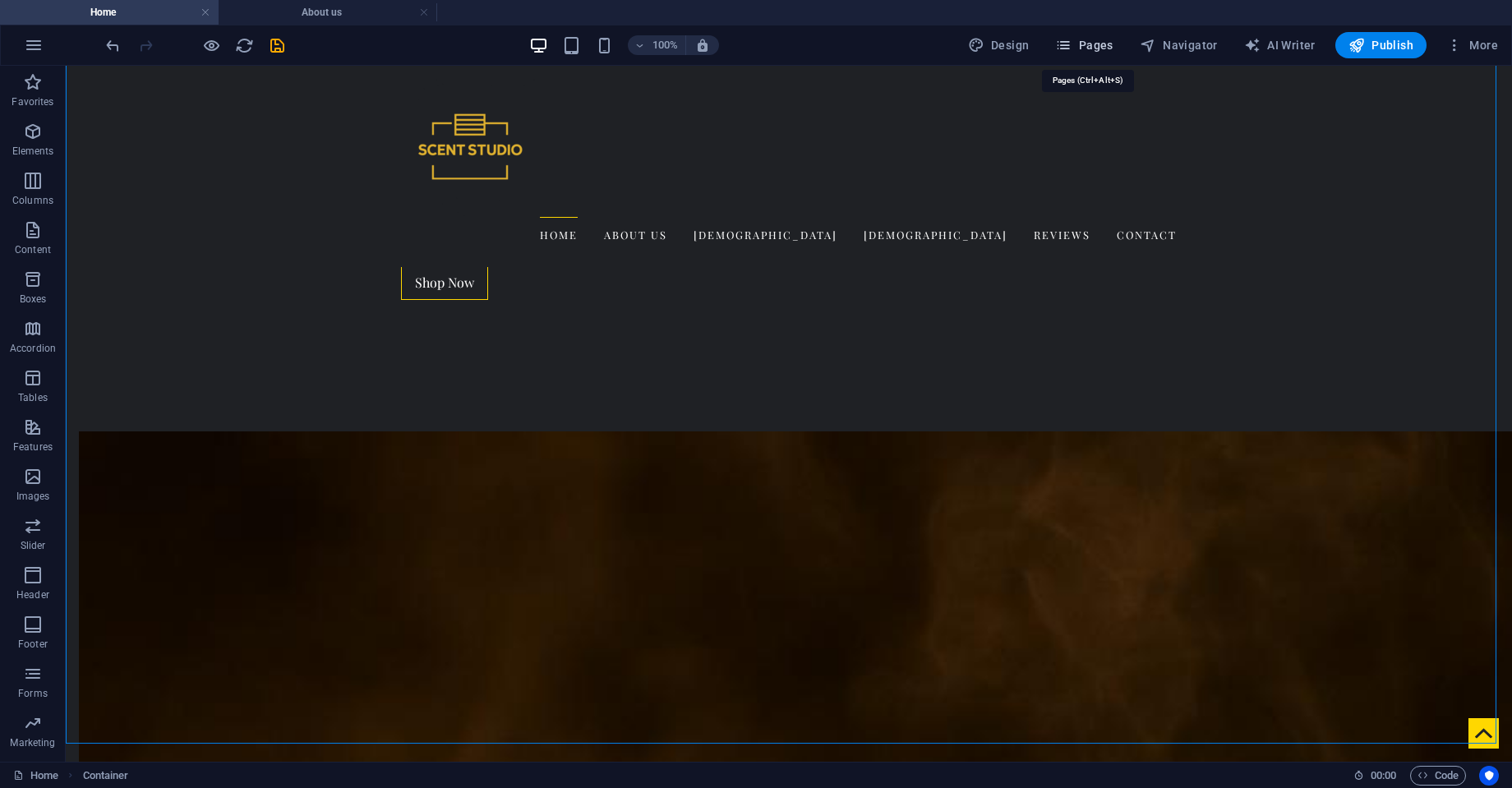
click at [1086, 56] on button "Pages" at bounding box center [1083, 44] width 70 height 26
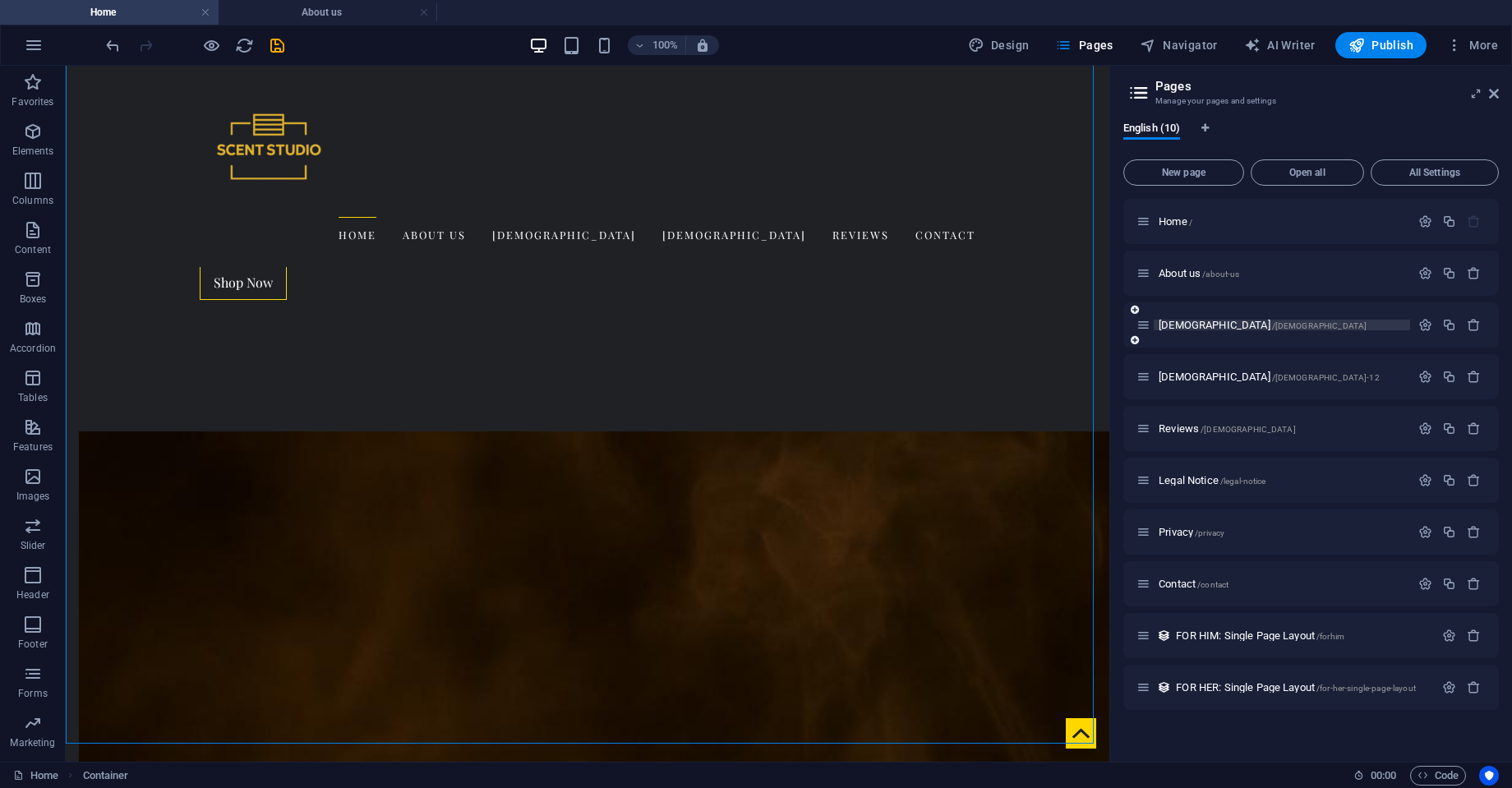
click at [1167, 325] on span "[DEMOGRAPHIC_DATA] /[DEMOGRAPHIC_DATA]" at bounding box center [1263, 325] width 208 height 13
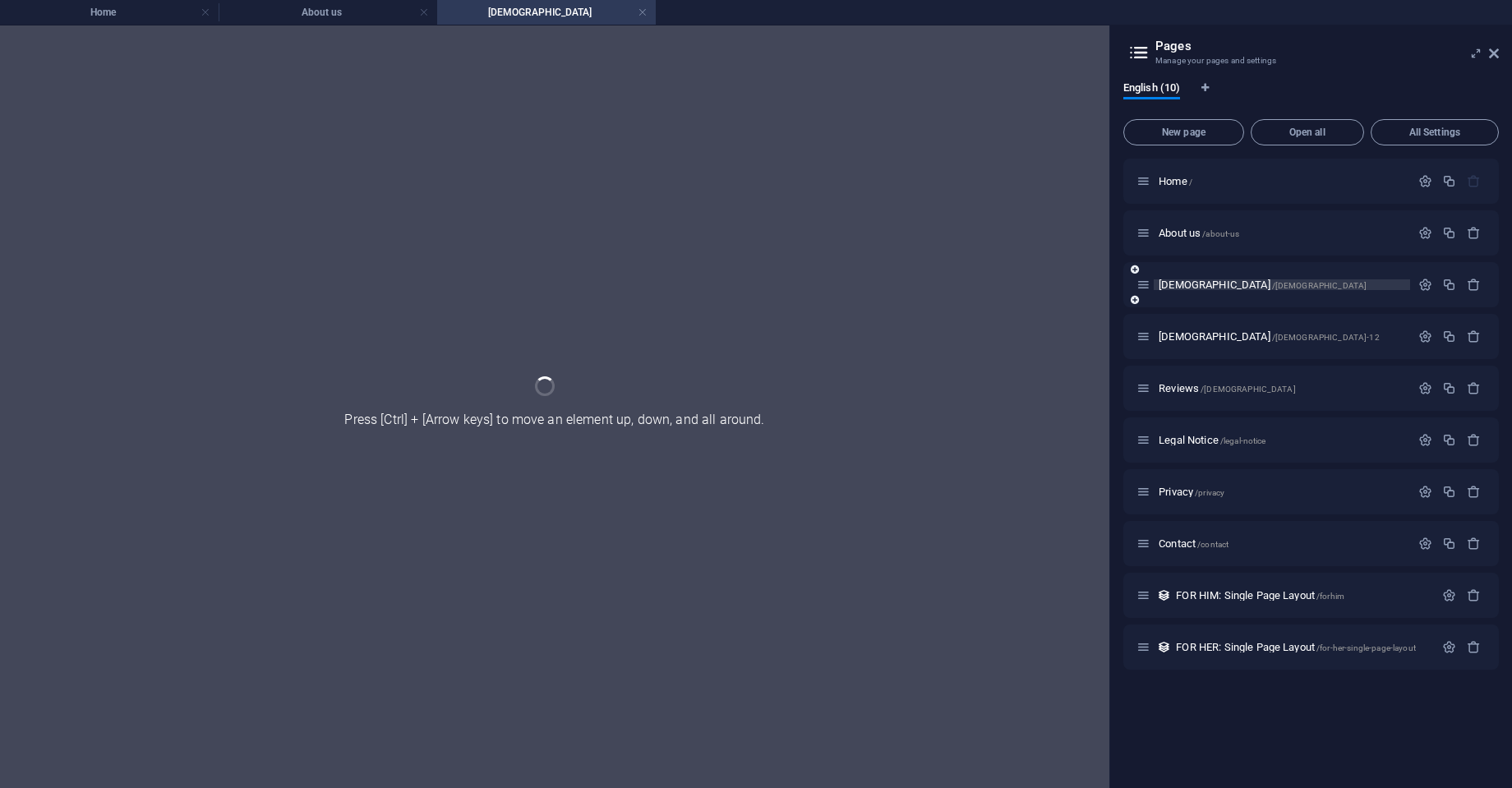
scroll to position [0, 0]
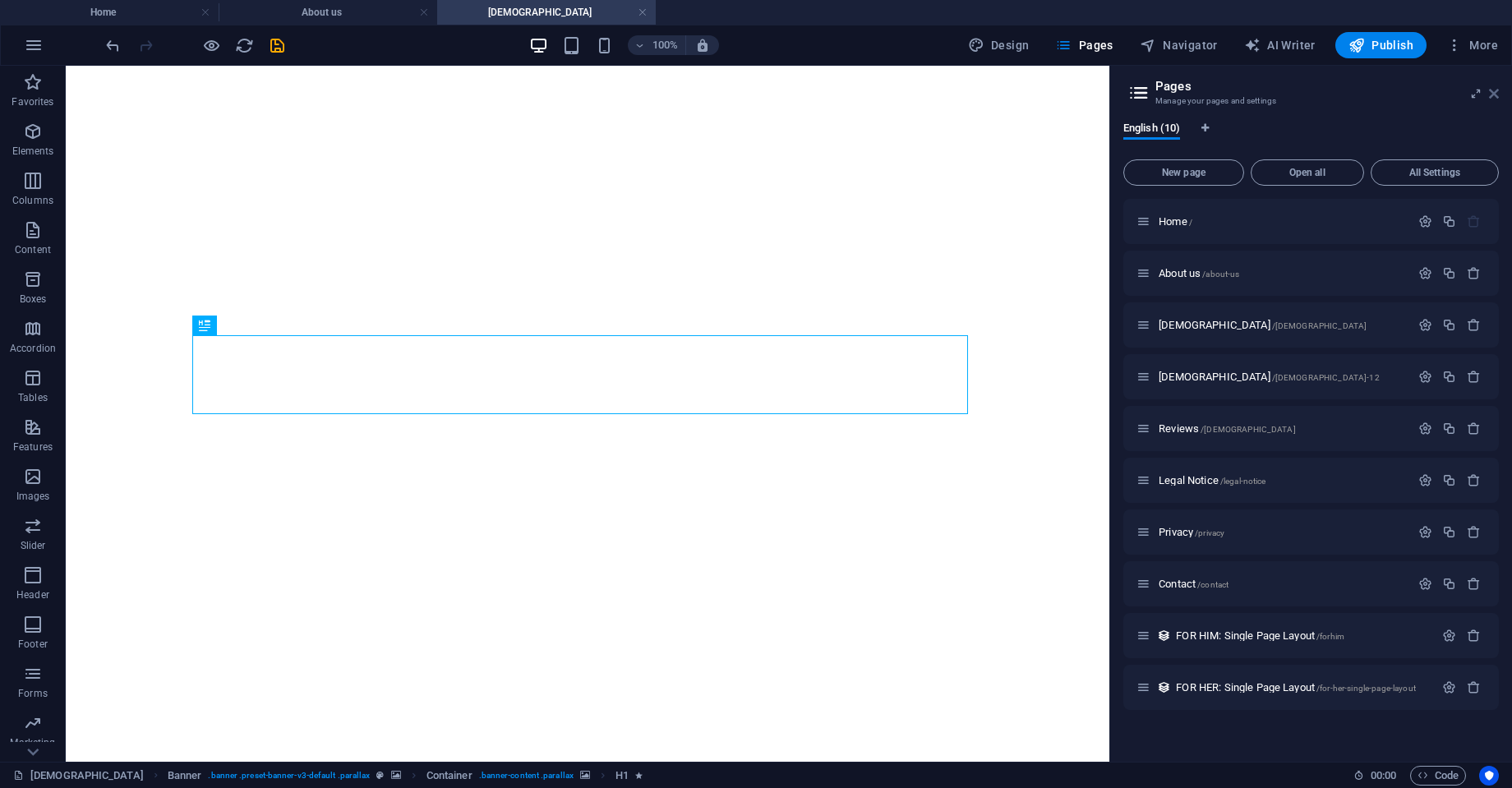
click at [1490, 90] on icon at bounding box center [1494, 94] width 10 height 13
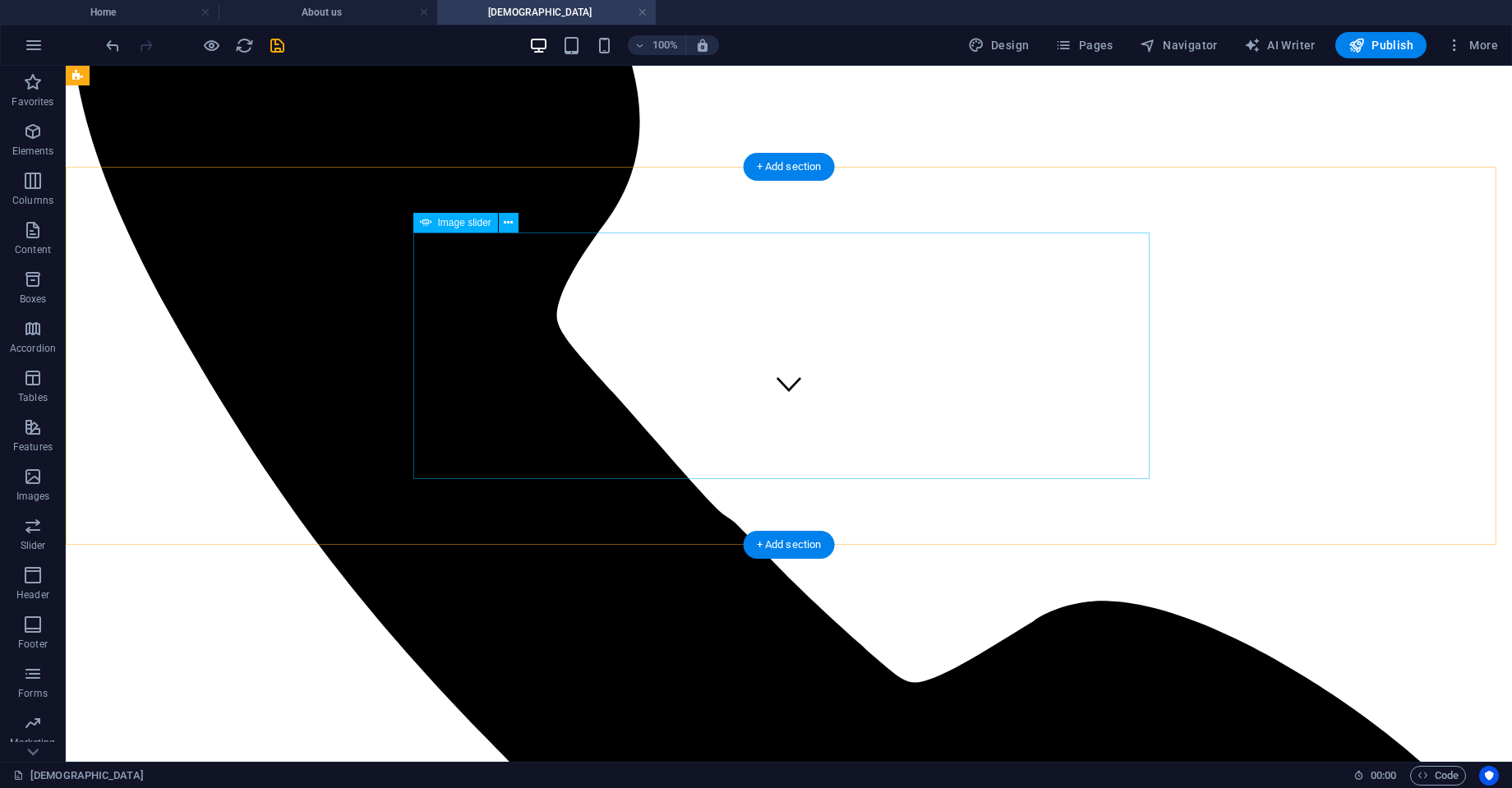
scroll to position [345, 0]
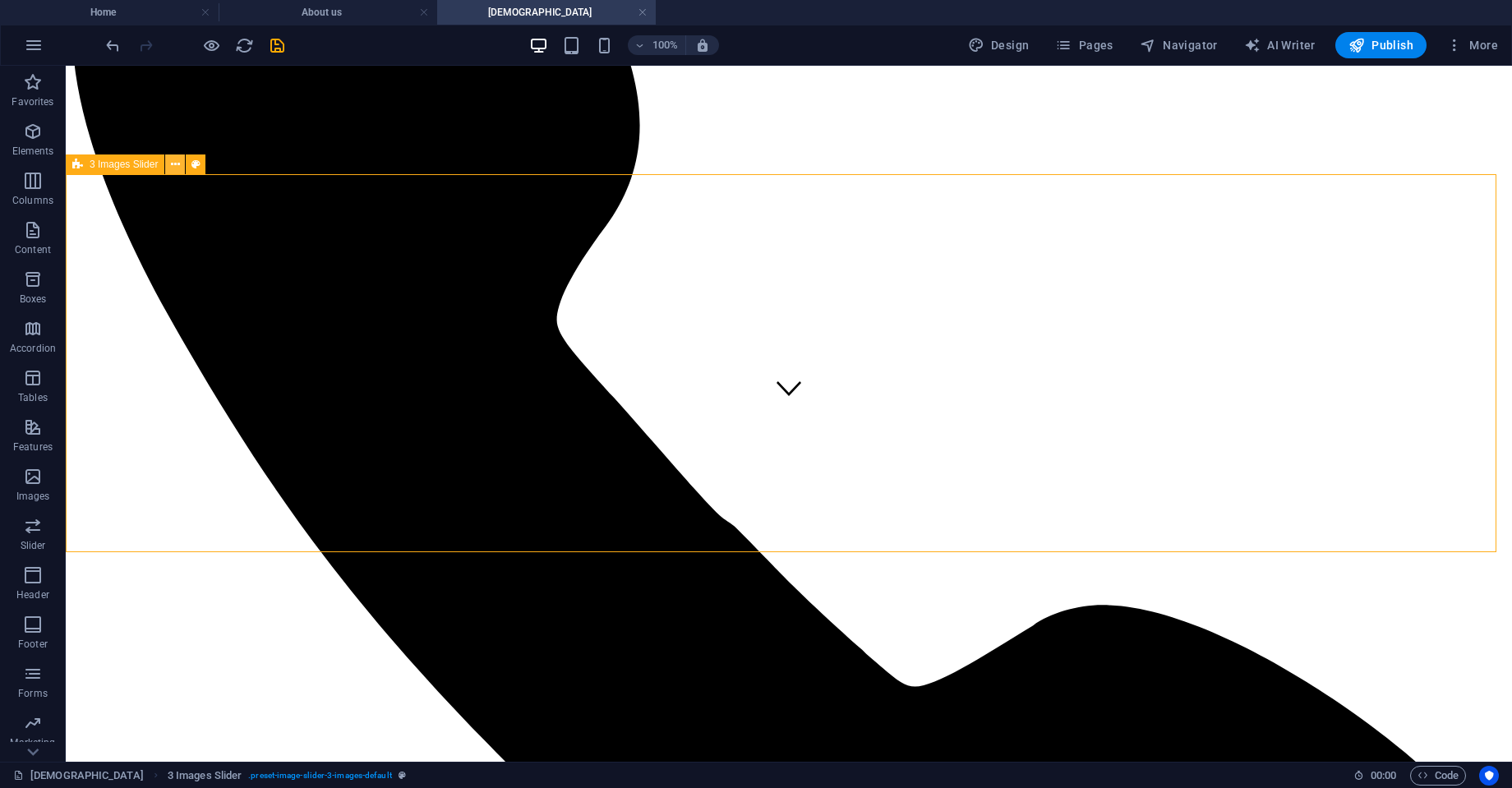
click at [174, 163] on icon at bounding box center [175, 164] width 9 height 18
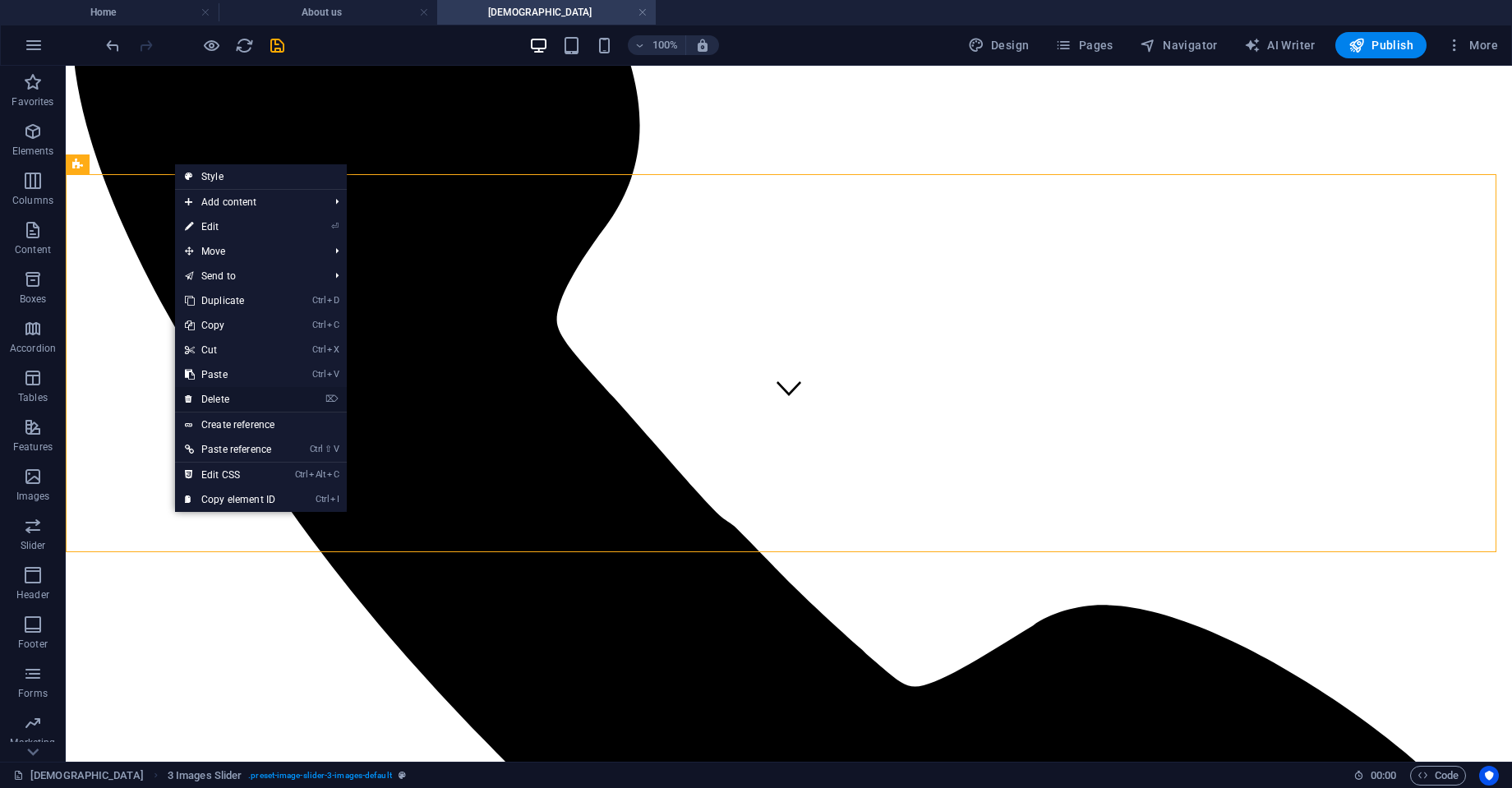
click at [227, 396] on link "⌦ Delete" at bounding box center [230, 399] width 110 height 24
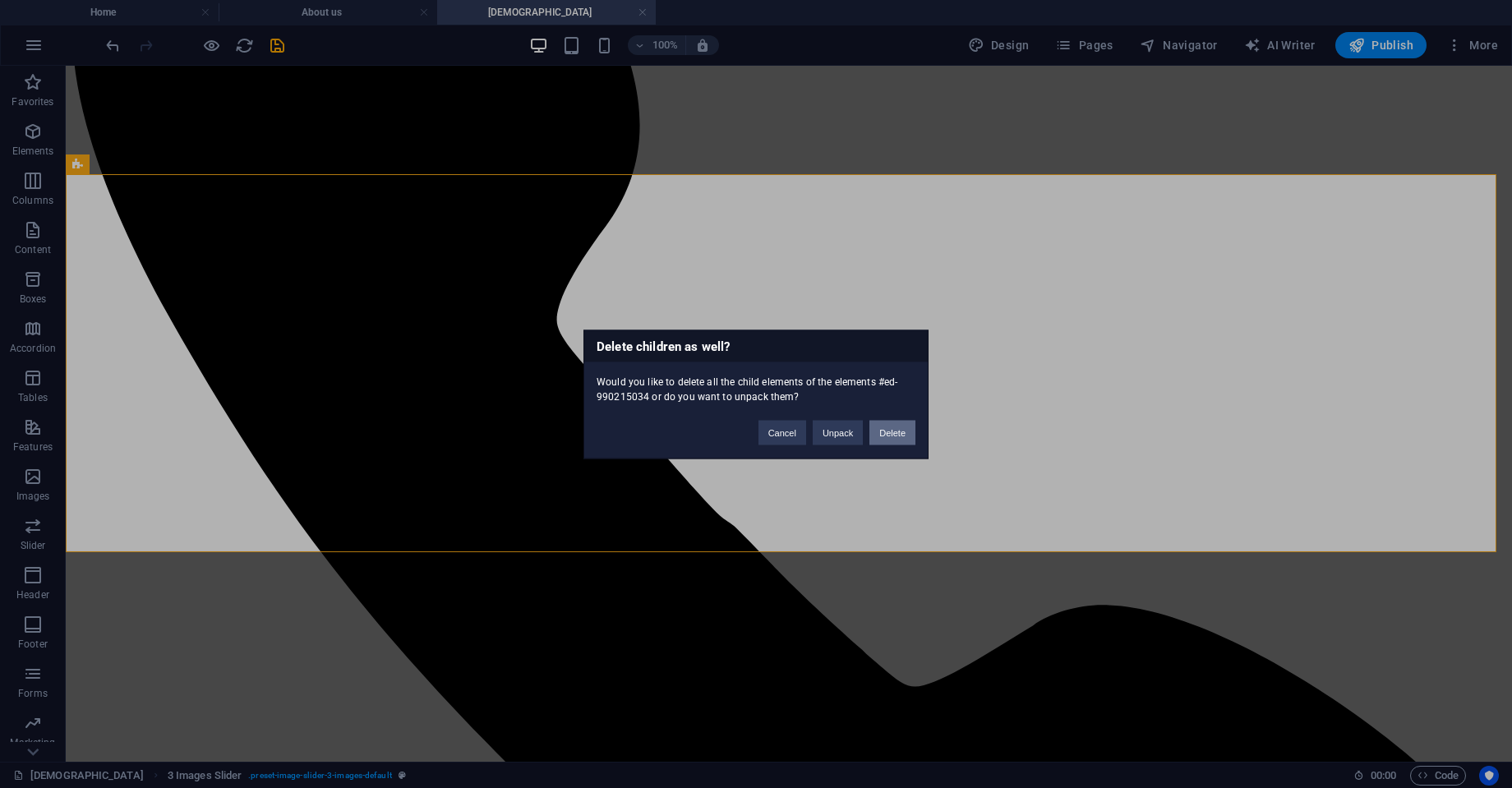
click at [890, 438] on button "Delete" at bounding box center [892, 431] width 46 height 24
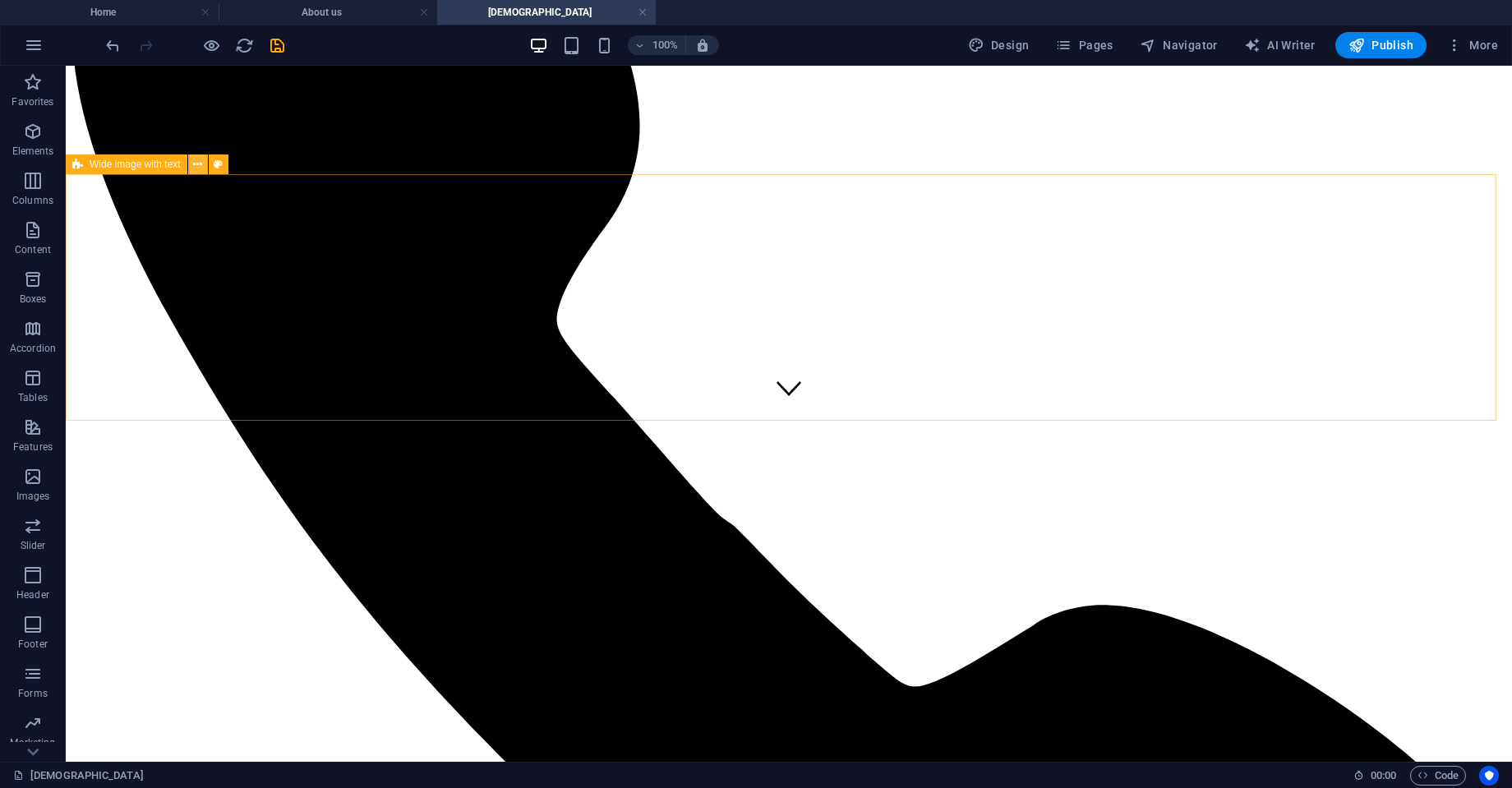
click at [197, 161] on icon at bounding box center [197, 164] width 9 height 18
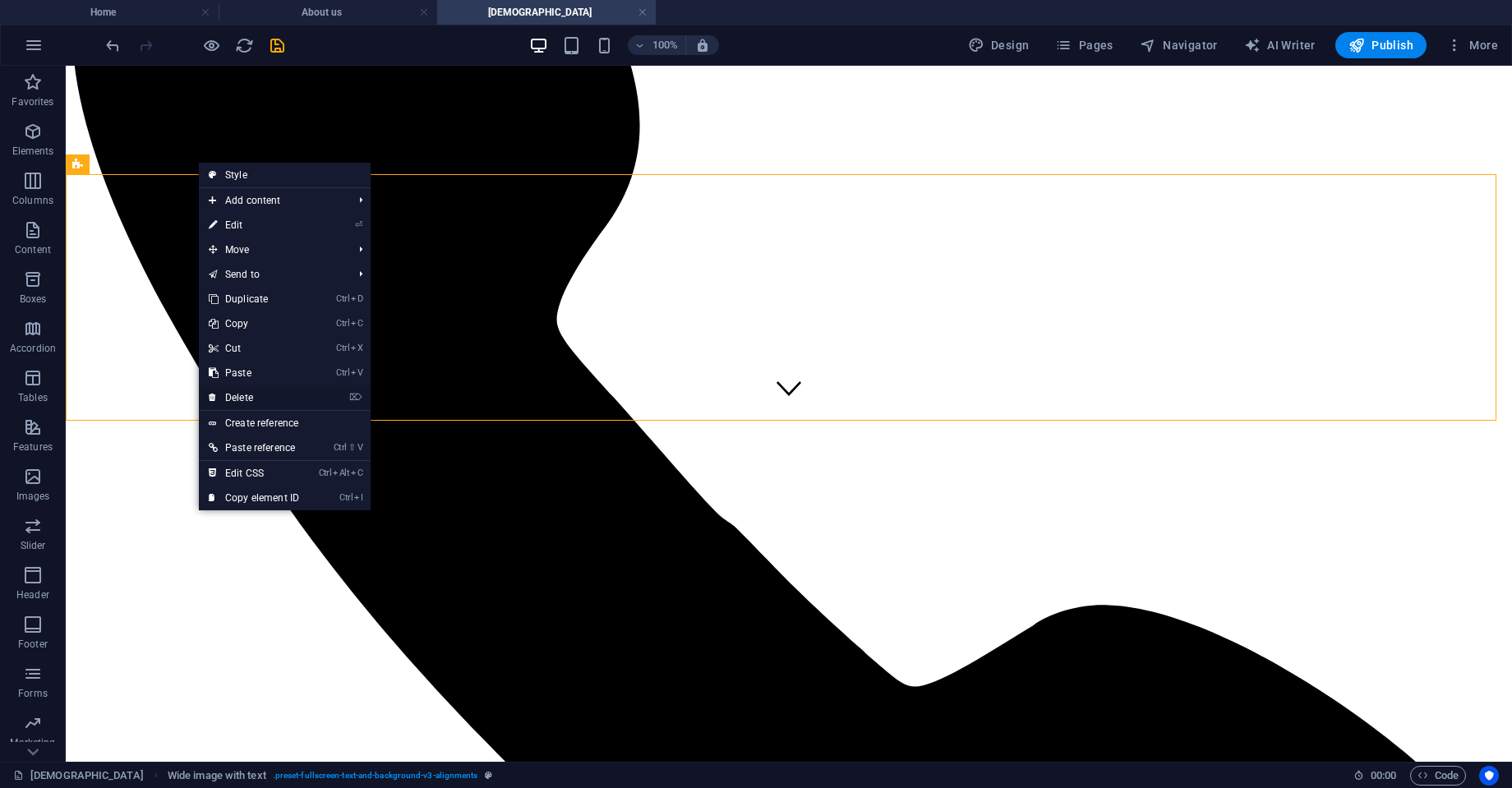
click at [253, 390] on link "⌦ Delete" at bounding box center [253, 397] width 110 height 24
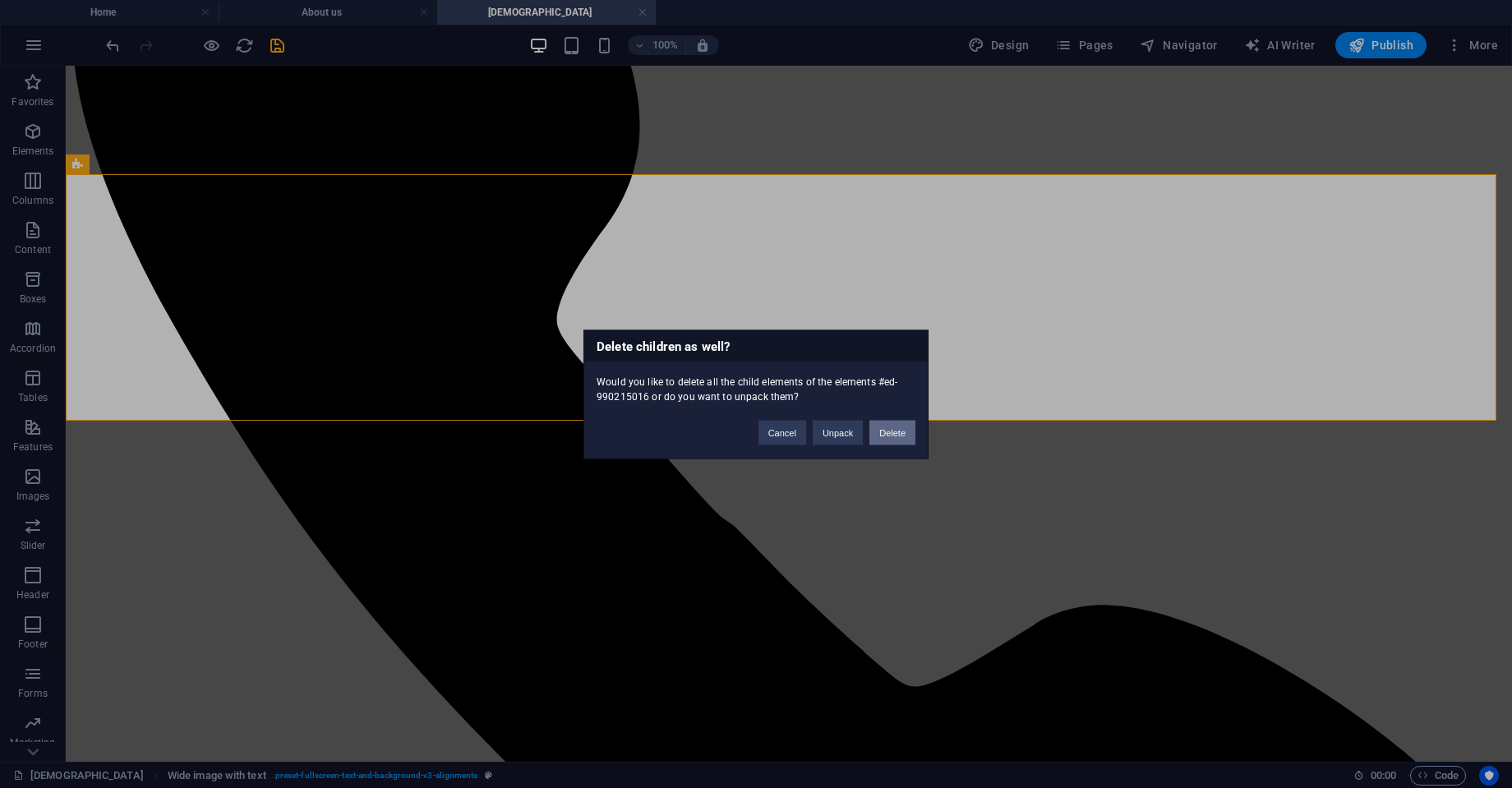
click at [893, 432] on button "Delete" at bounding box center [892, 431] width 46 height 24
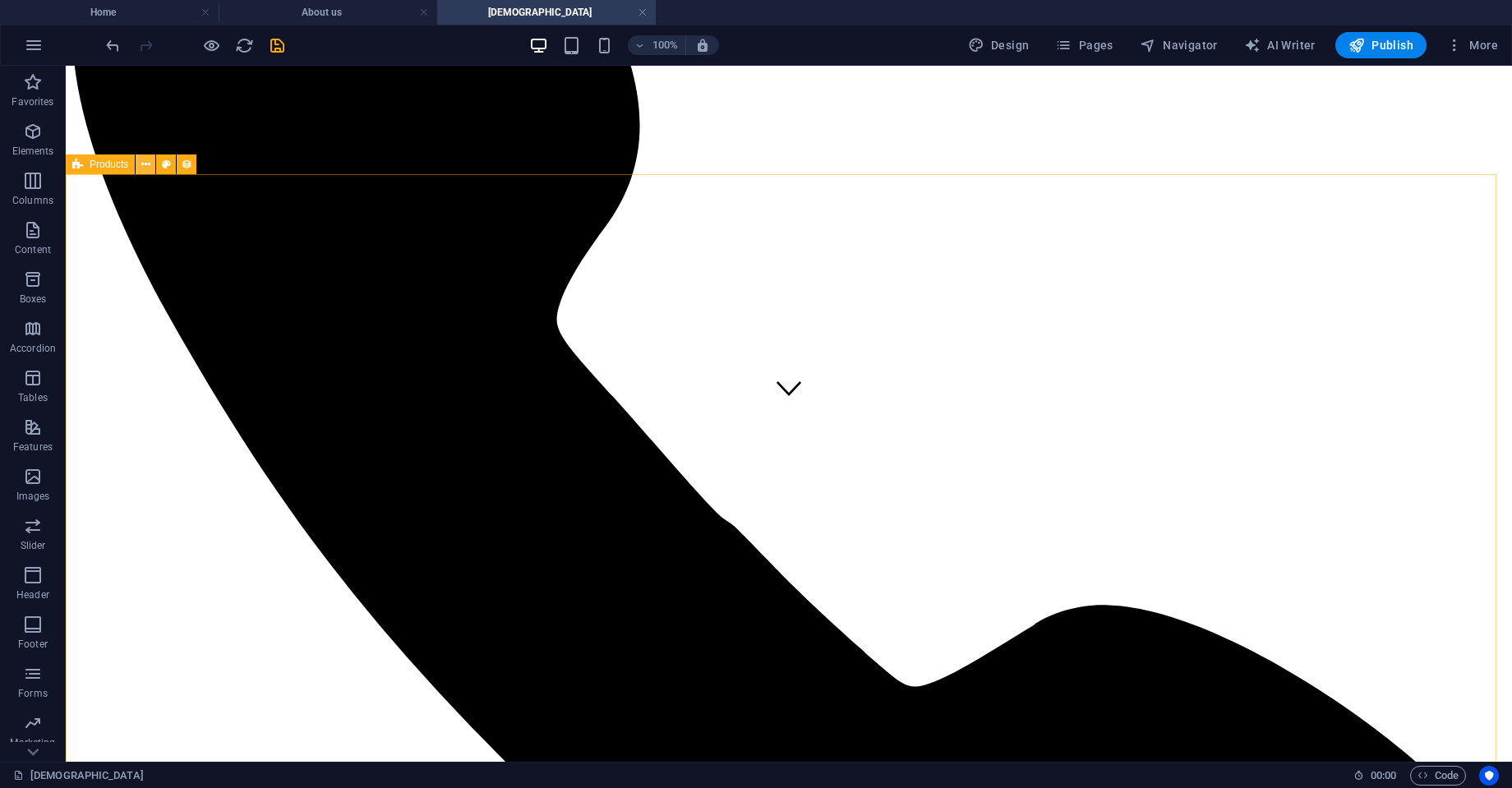
click at [143, 170] on icon at bounding box center [145, 164] width 9 height 18
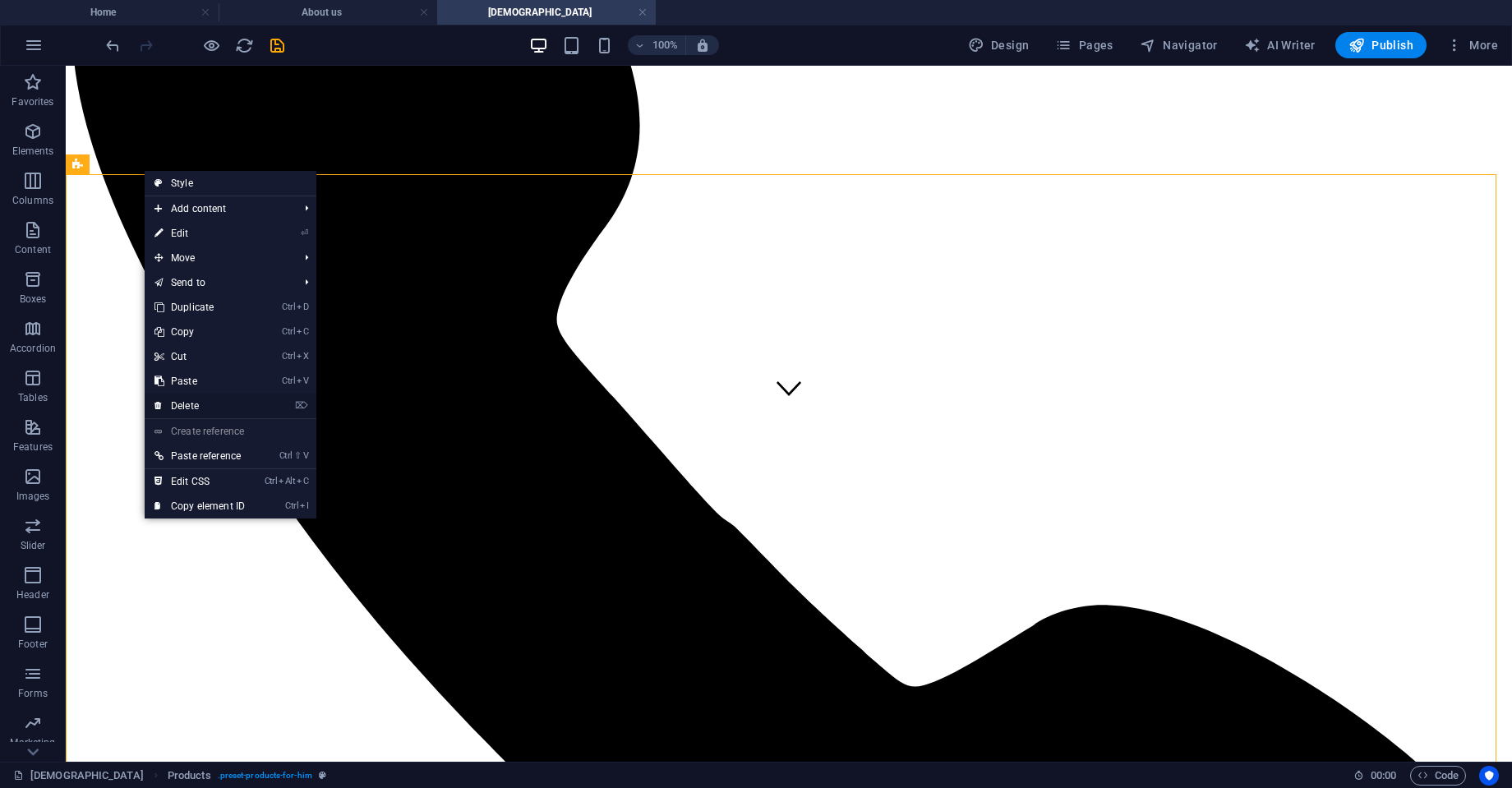
click at [211, 402] on link "⌦ Delete" at bounding box center [199, 405] width 110 height 24
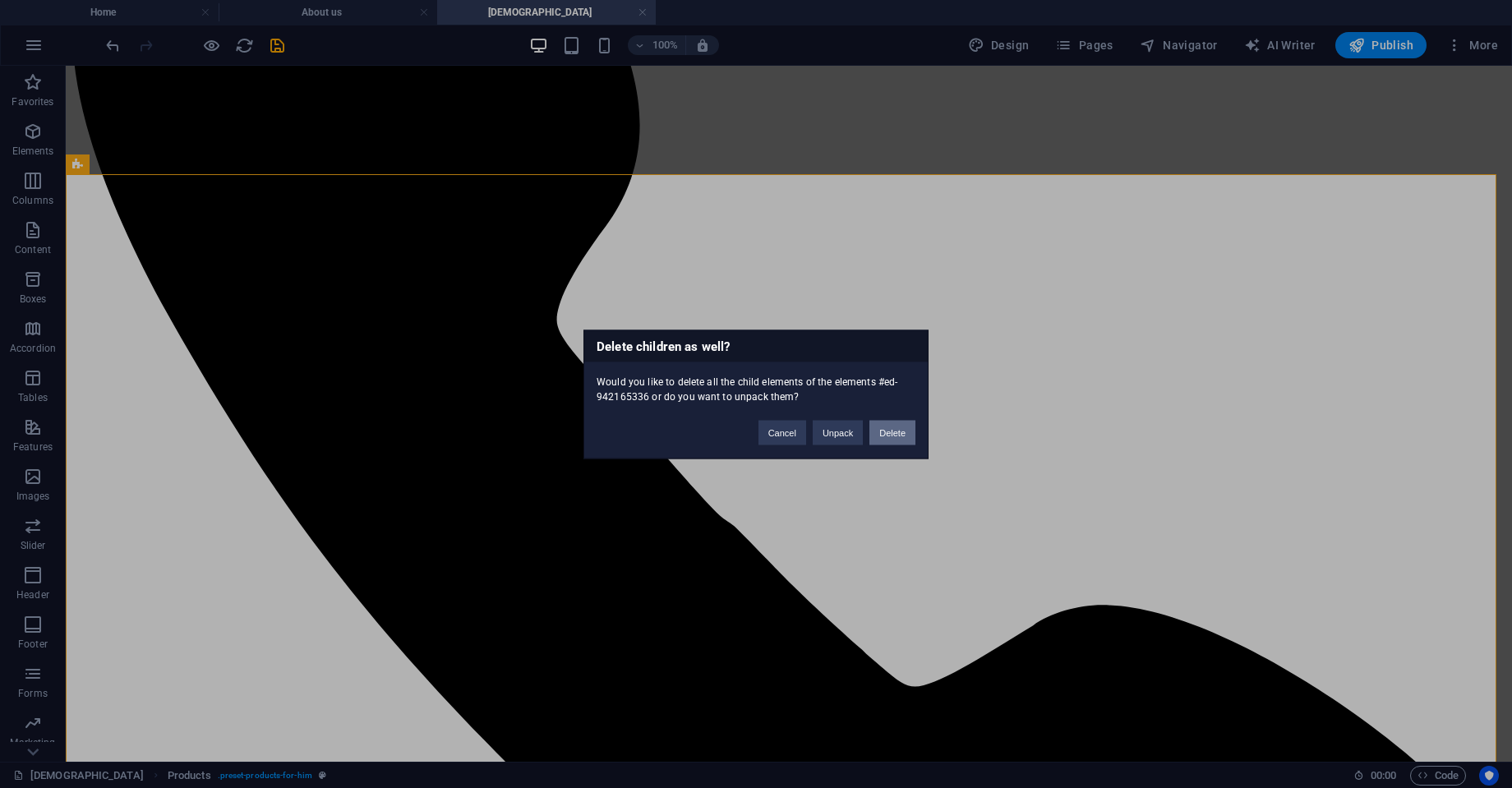
click at [890, 431] on button "Delete" at bounding box center [892, 431] width 46 height 24
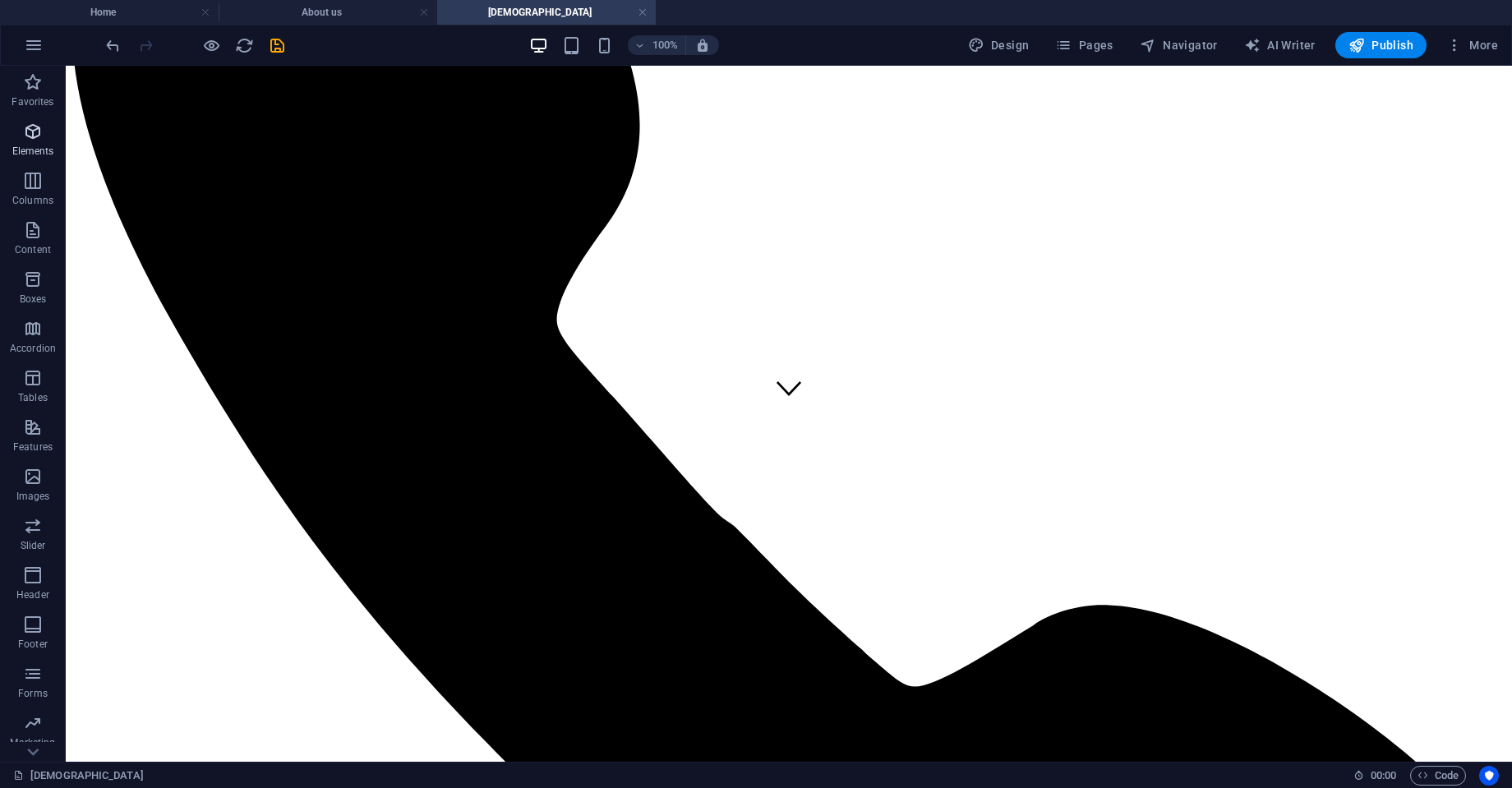
click at [27, 138] on icon "button" at bounding box center [32, 131] width 19 height 19
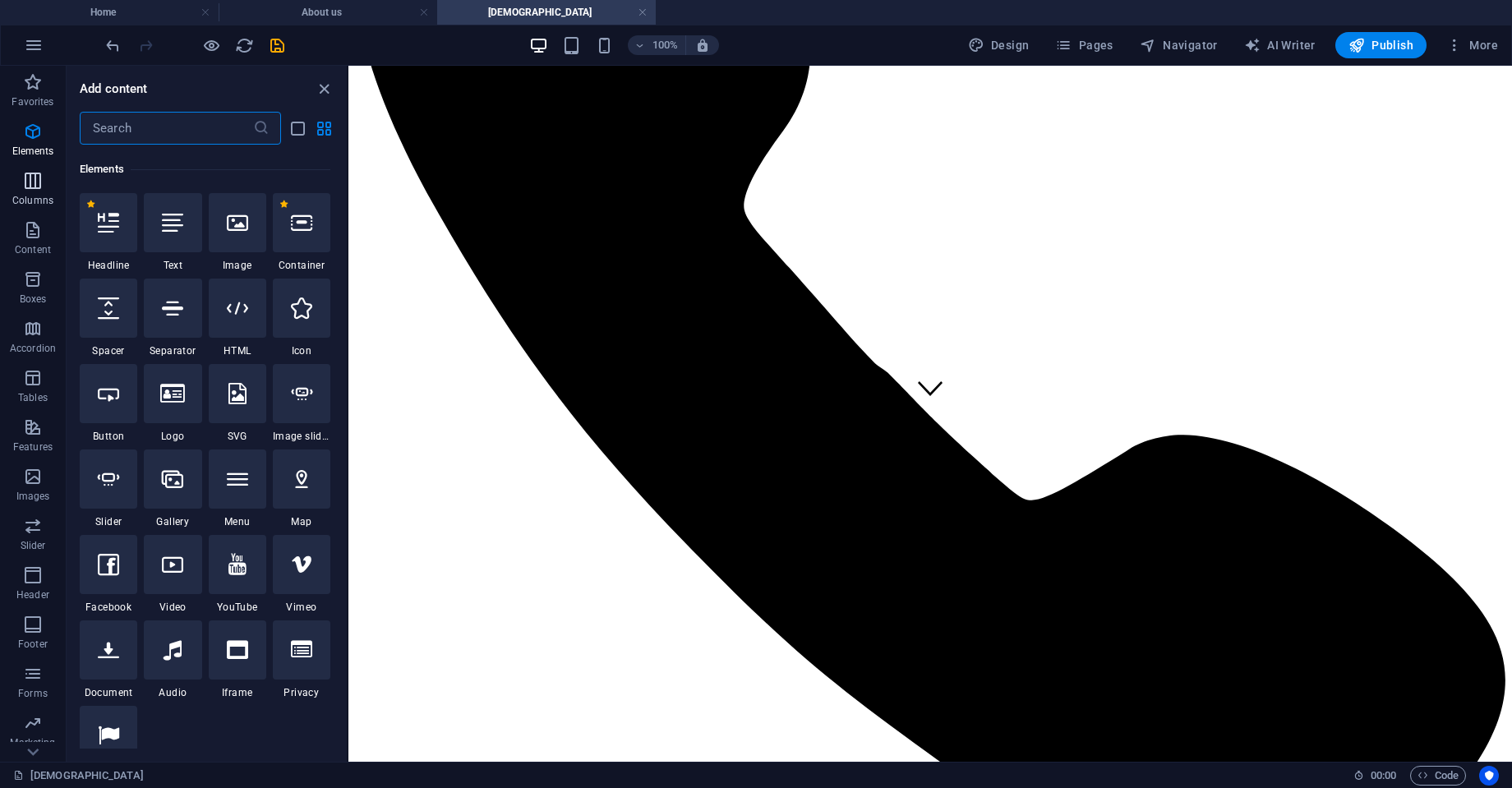
scroll to position [175, 0]
click at [242, 241] on div at bounding box center [237, 221] width 58 height 59
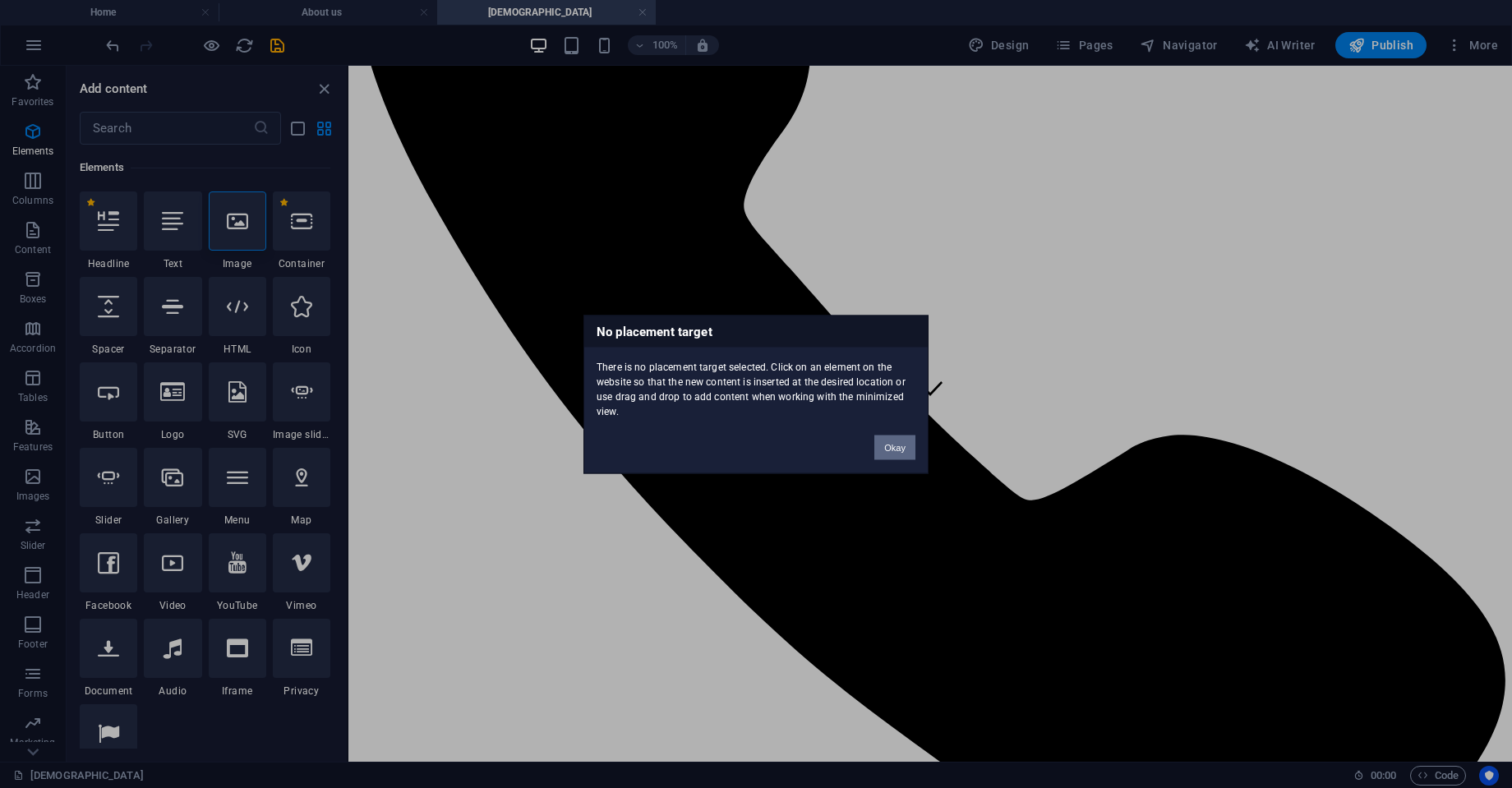
click at [893, 446] on button "Okay" at bounding box center [894, 446] width 41 height 24
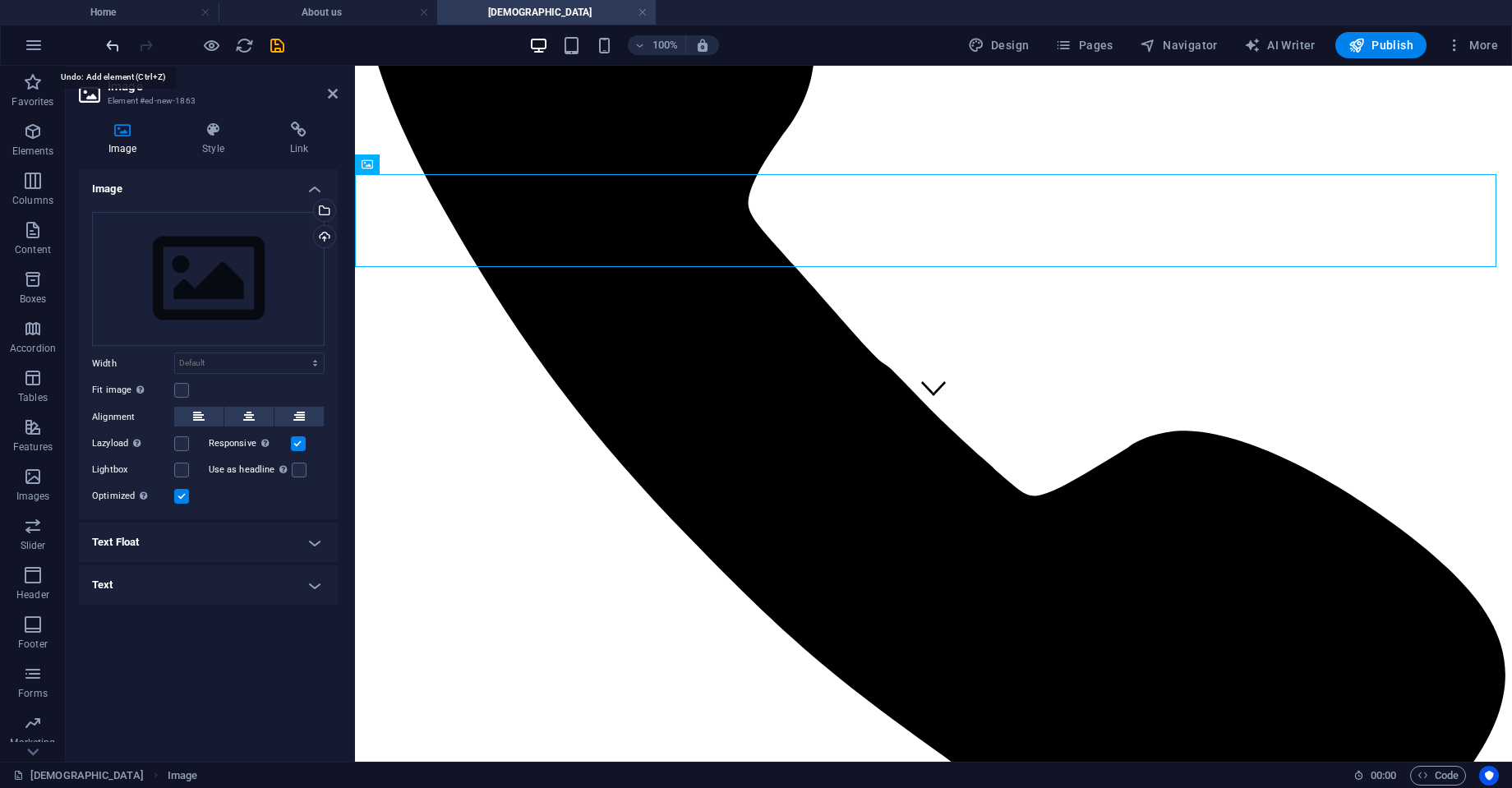
click at [112, 45] on icon "undo" at bounding box center [112, 45] width 19 height 19
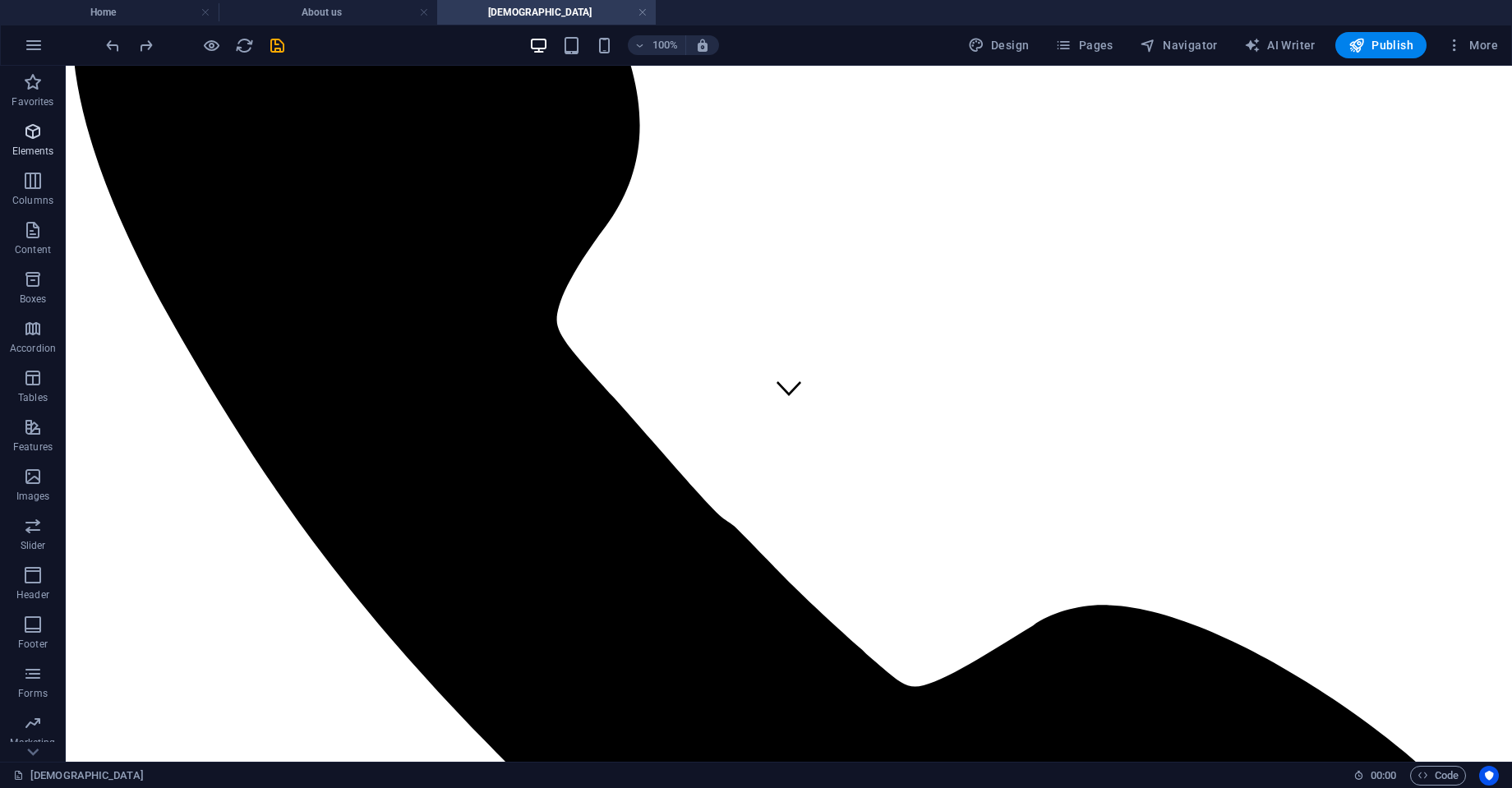
click at [39, 141] on span "Elements" at bounding box center [33, 141] width 65 height 39
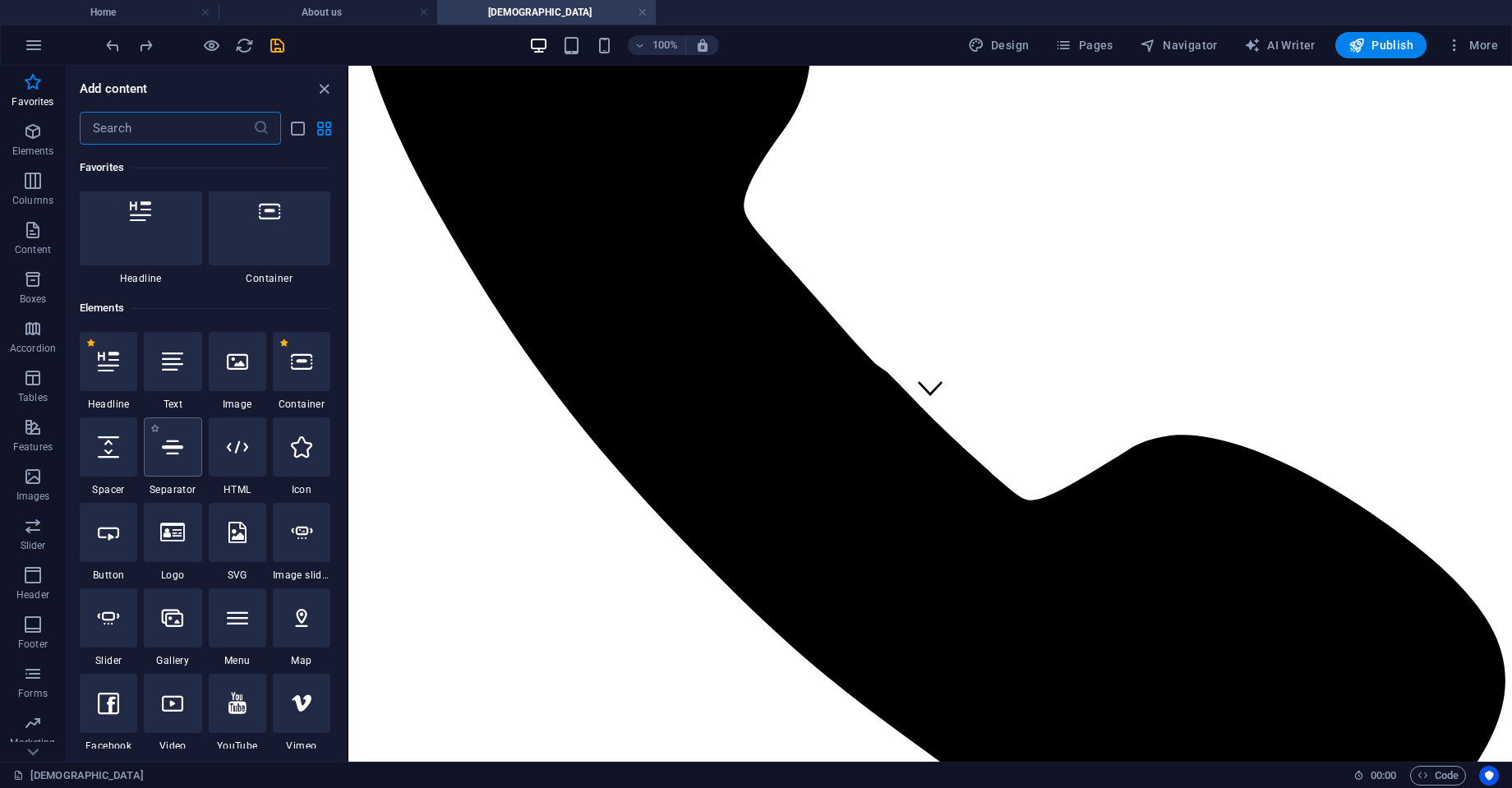
scroll to position [16, 0]
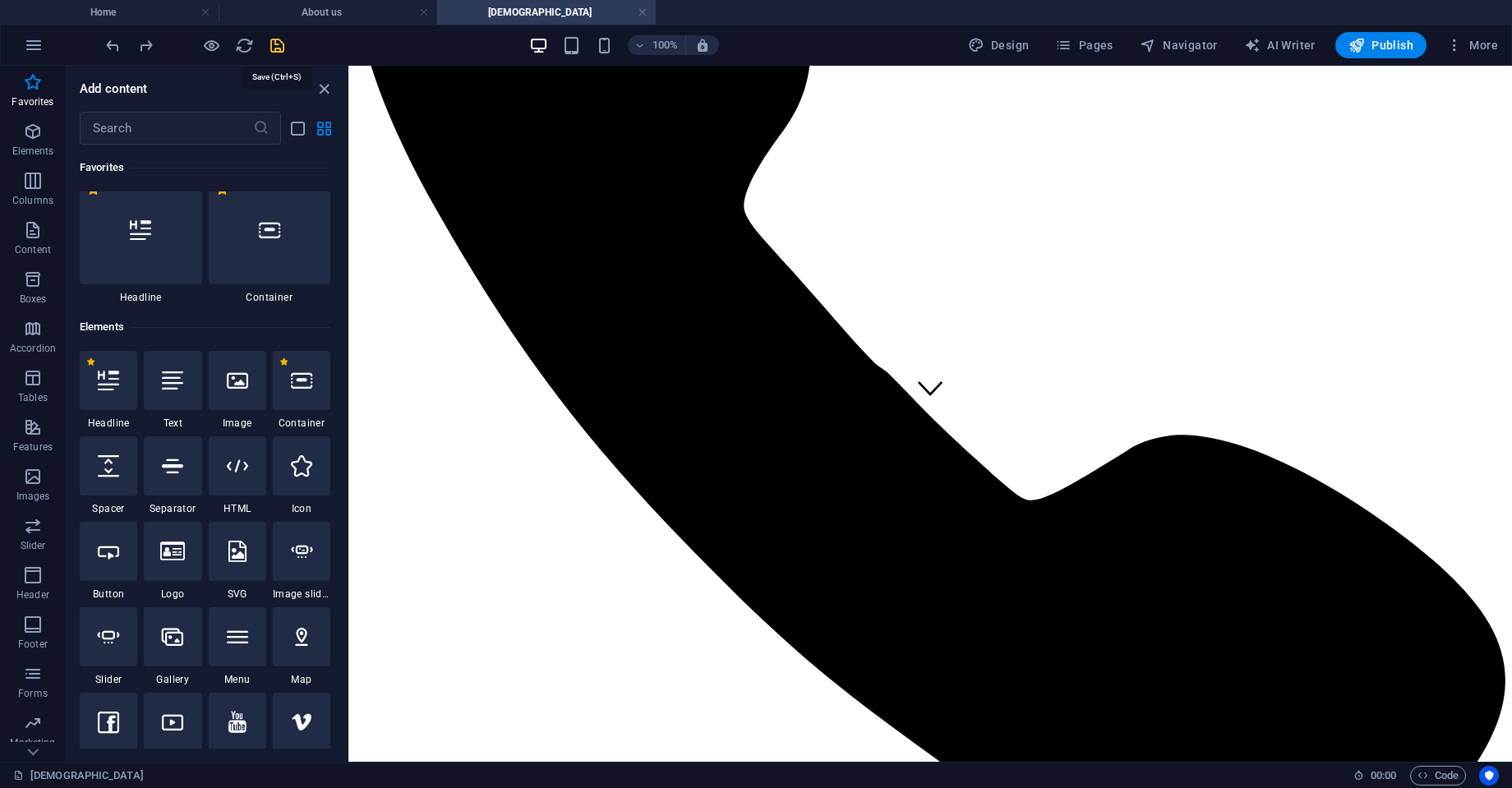
click at [279, 47] on icon "save" at bounding box center [277, 45] width 19 height 19
